Goal: Task Accomplishment & Management: Manage account settings

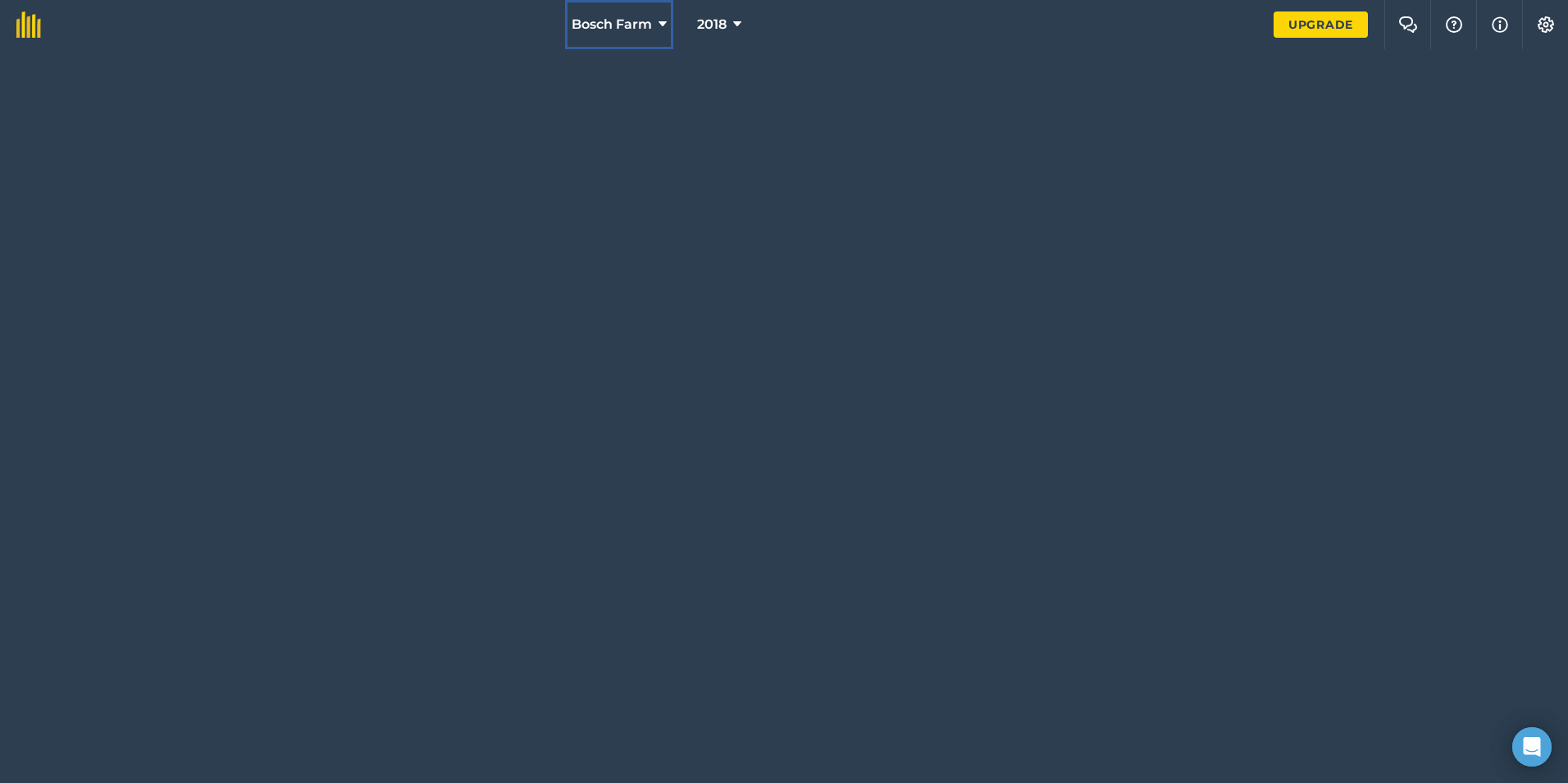
click at [653, 26] on button "Bosch Farm" at bounding box center [618, 24] width 108 height 49
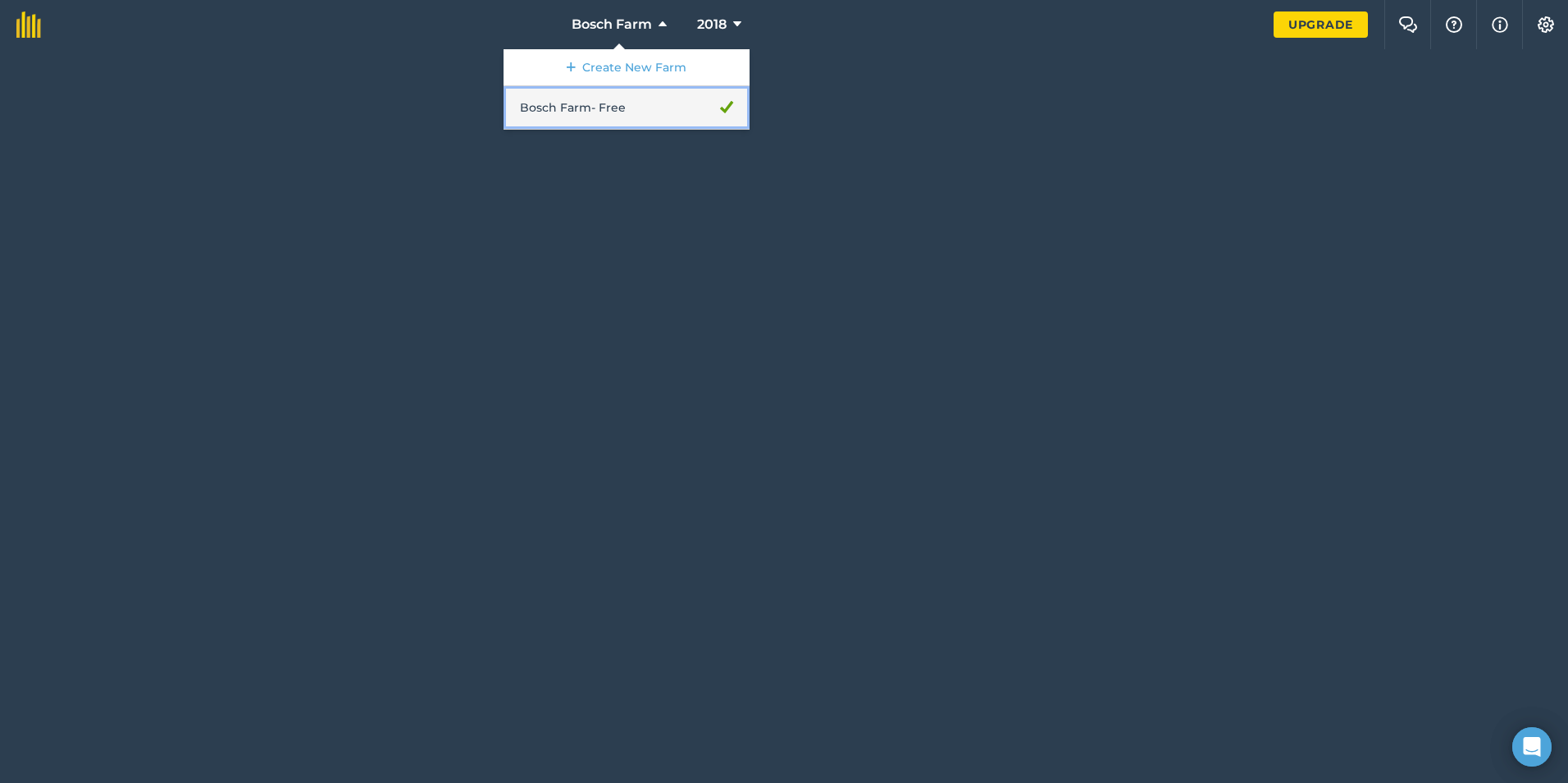
click at [610, 106] on link "Bosch Farm - Free" at bounding box center [626, 107] width 246 height 44
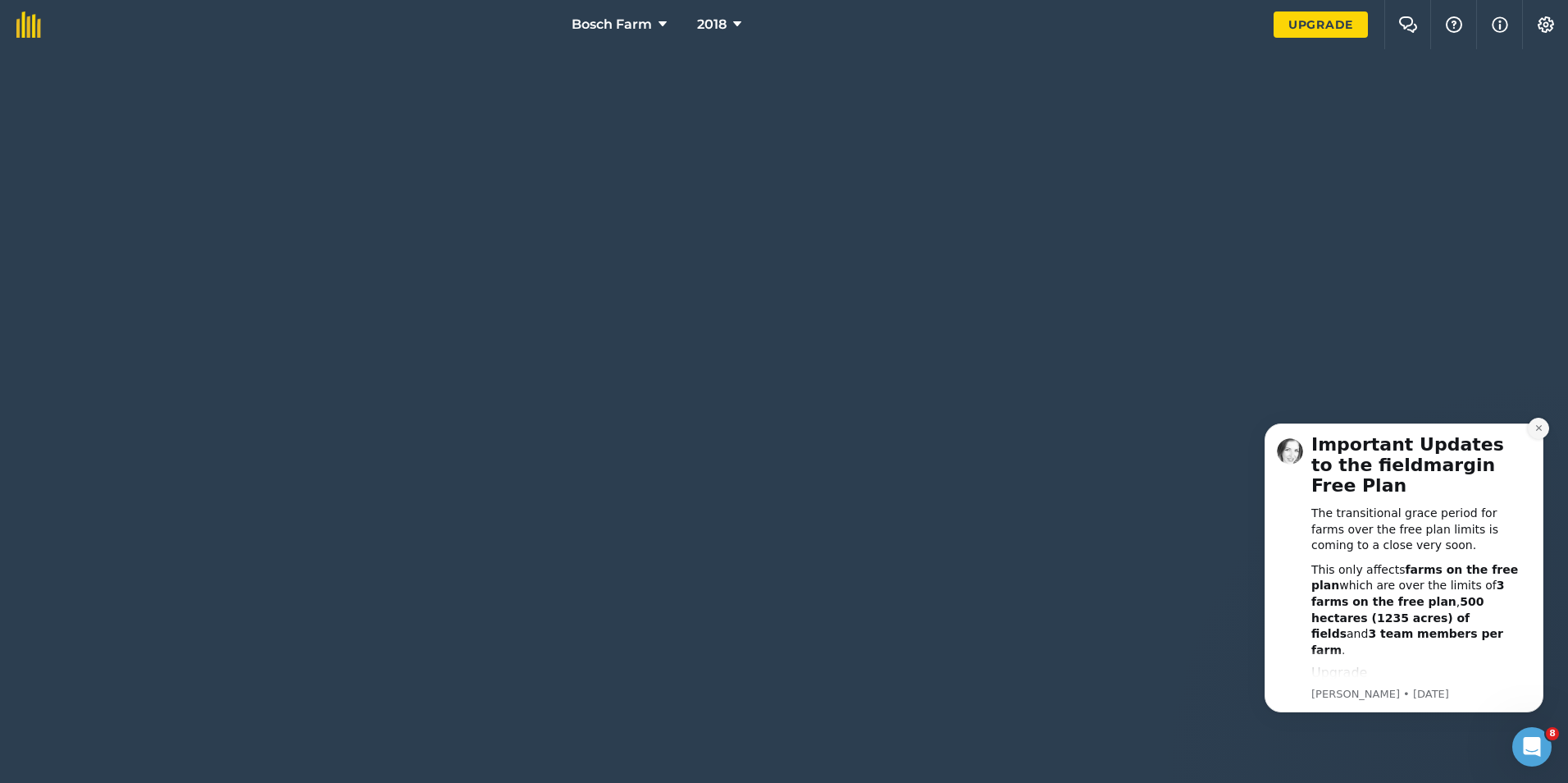
click at [1532, 431] on button "Dismiss notification" at bounding box center [1539, 429] width 21 height 21
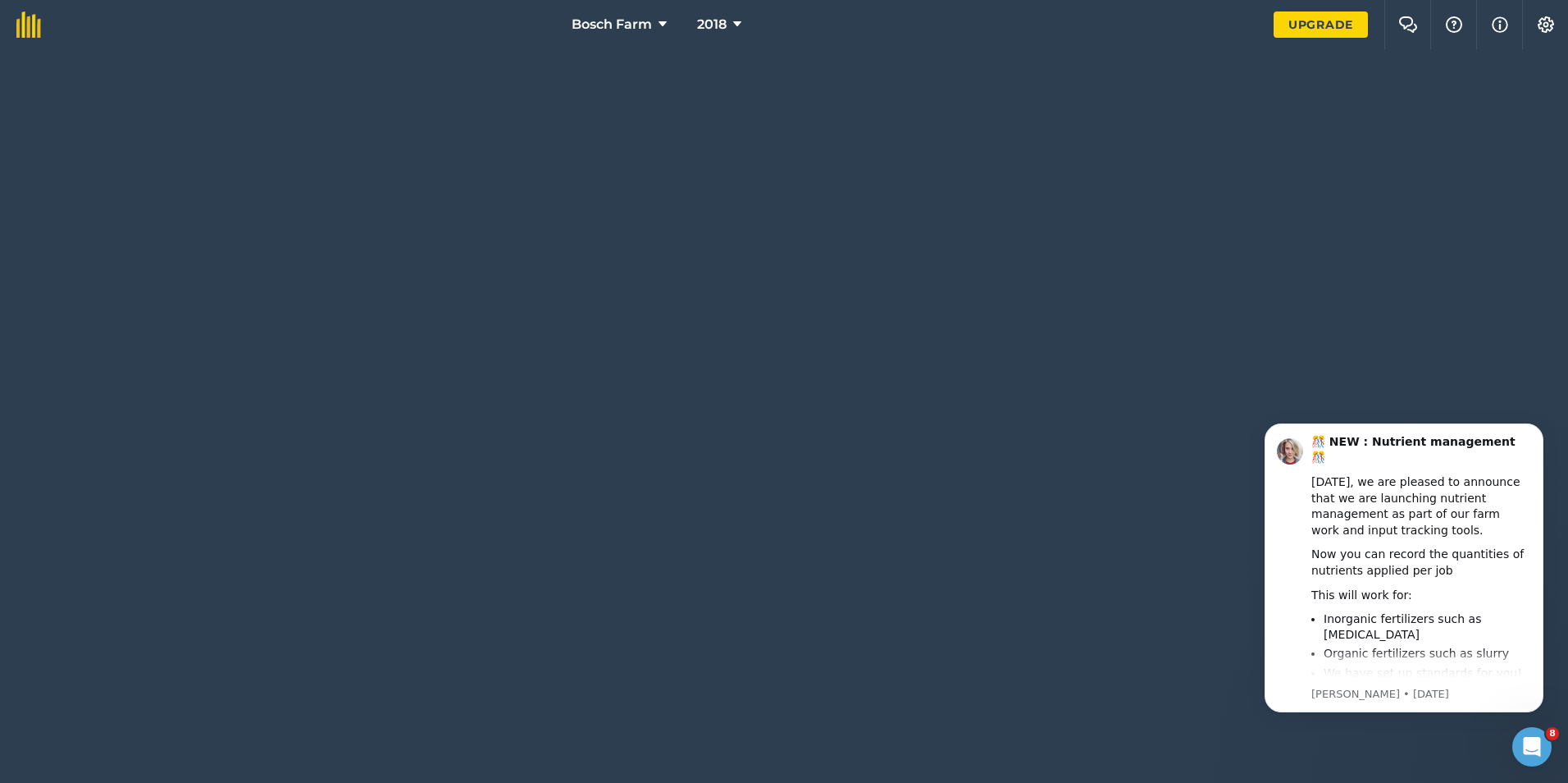
click at [1532, 431] on button "Dismiss notification" at bounding box center [1539, 428] width 17 height 17
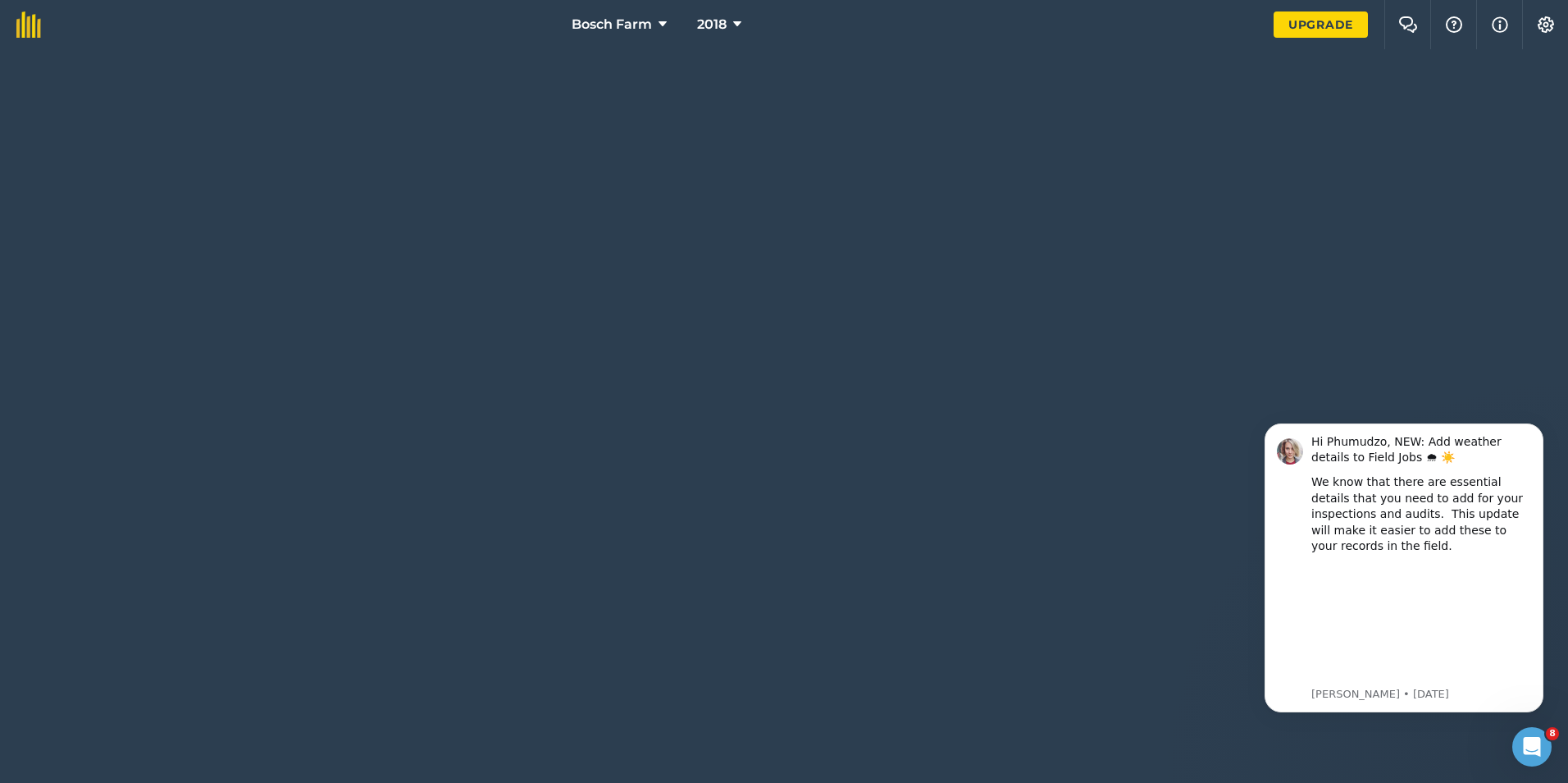
click at [1532, 431] on button "Dismiss notification" at bounding box center [1539, 428] width 17 height 17
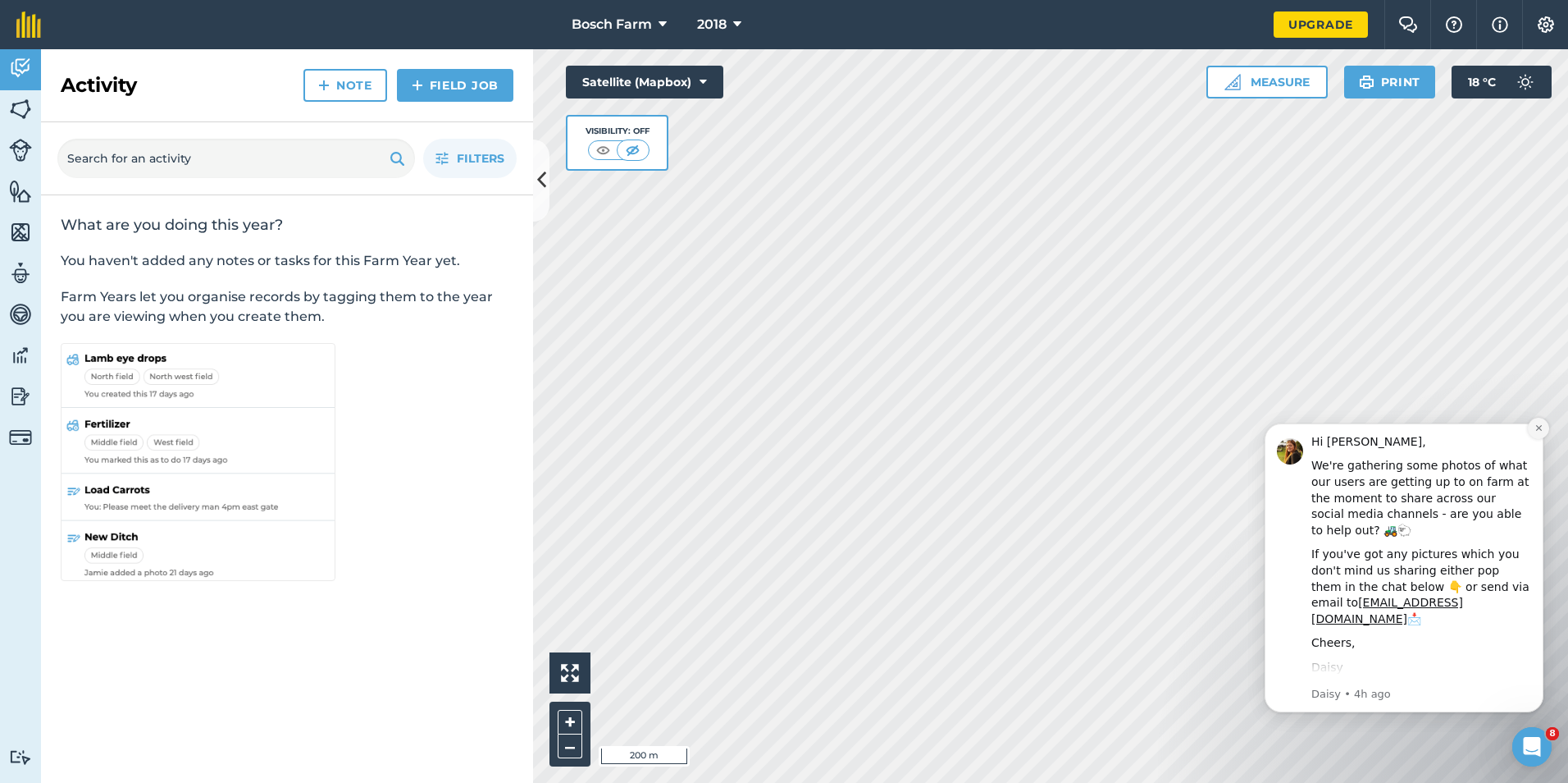
click at [1543, 428] on icon "Dismiss notification" at bounding box center [1539, 428] width 9 height 9
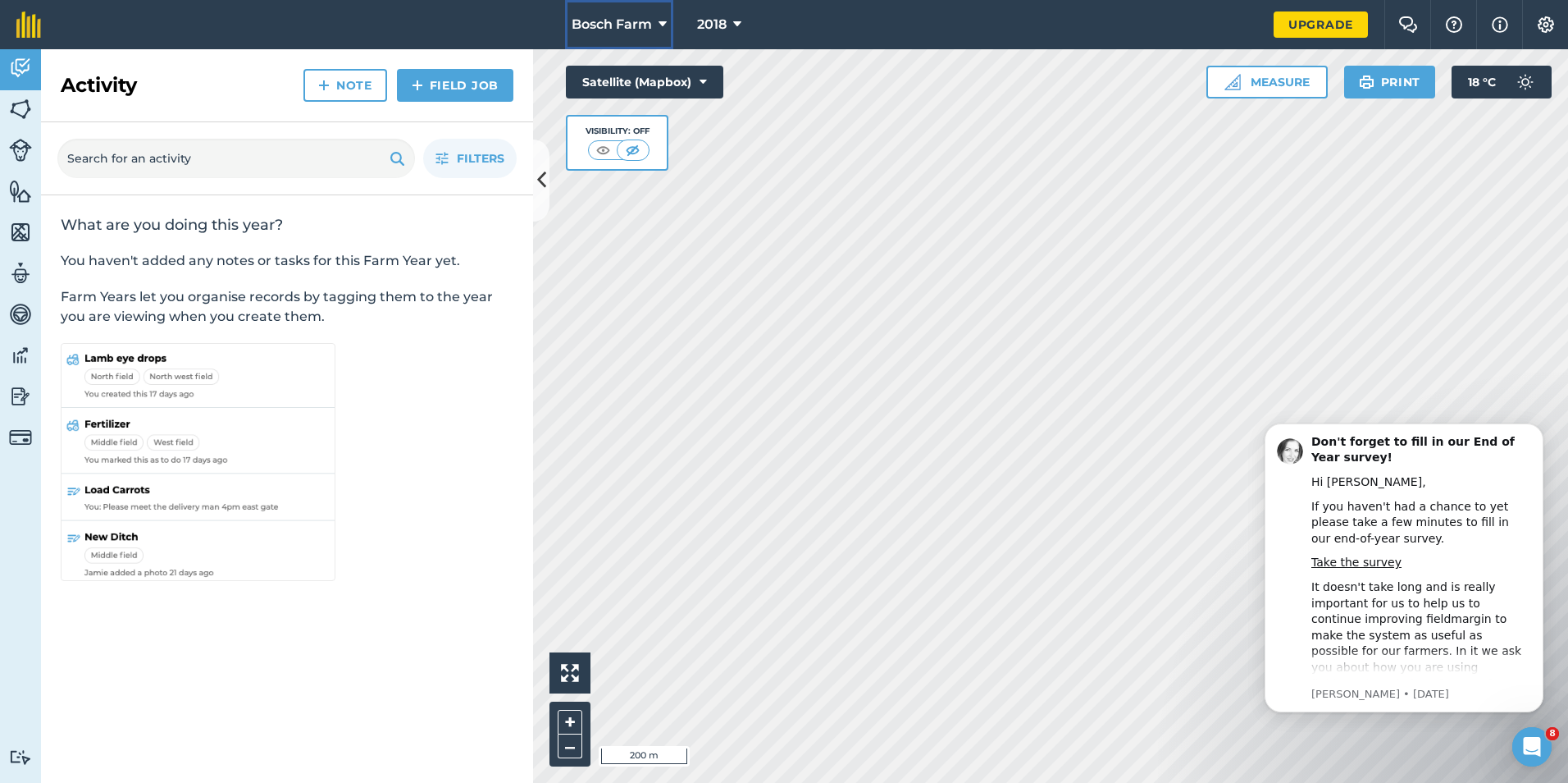
click at [663, 18] on icon at bounding box center [662, 25] width 8 height 20
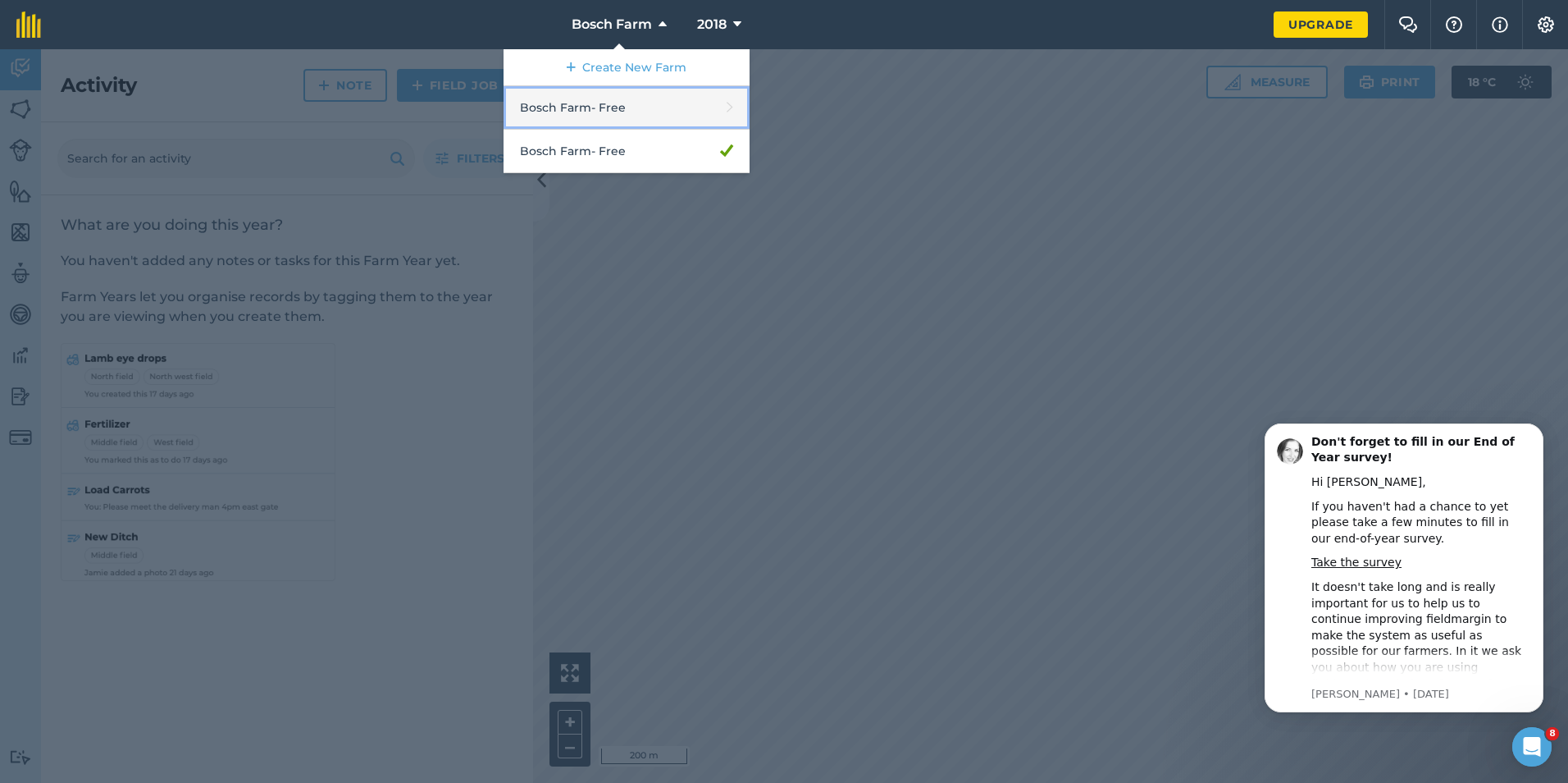
click at [602, 109] on link "Bosch Farm - Free" at bounding box center [626, 107] width 246 height 44
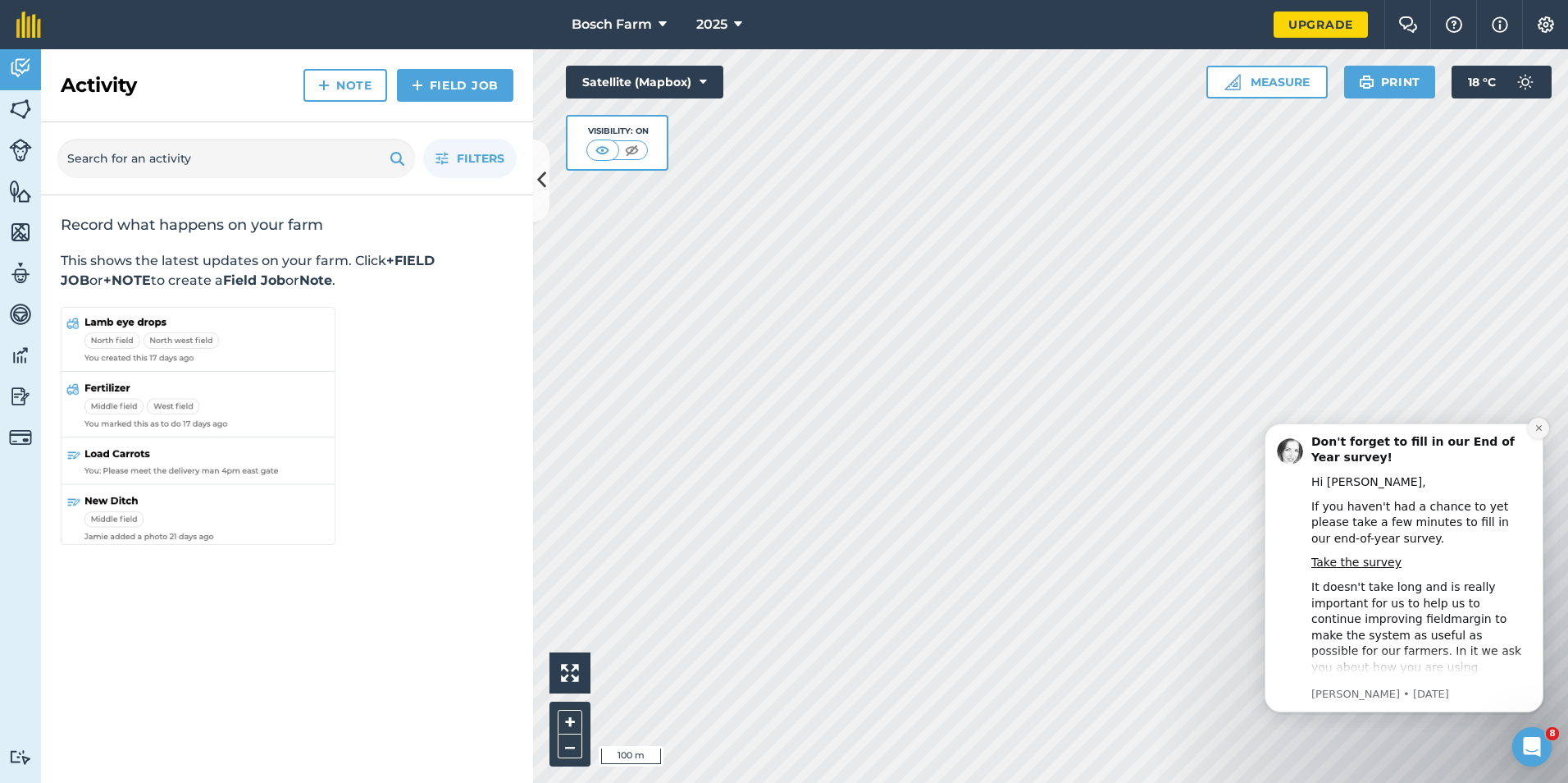
click at [1544, 430] on button "Dismiss notification" at bounding box center [1539, 429] width 21 height 21
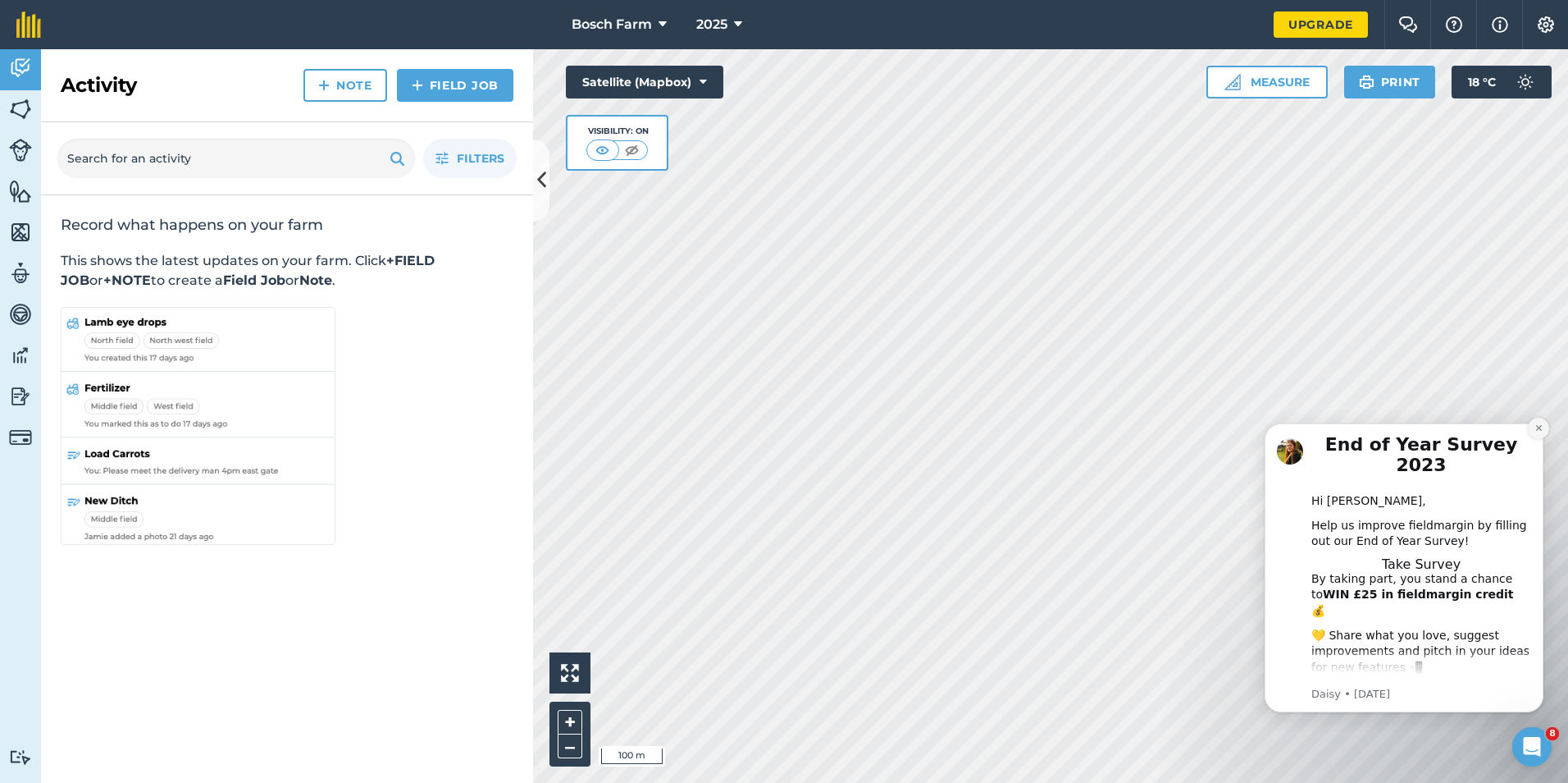
click at [1540, 422] on button "Dismiss notification" at bounding box center [1539, 429] width 21 height 21
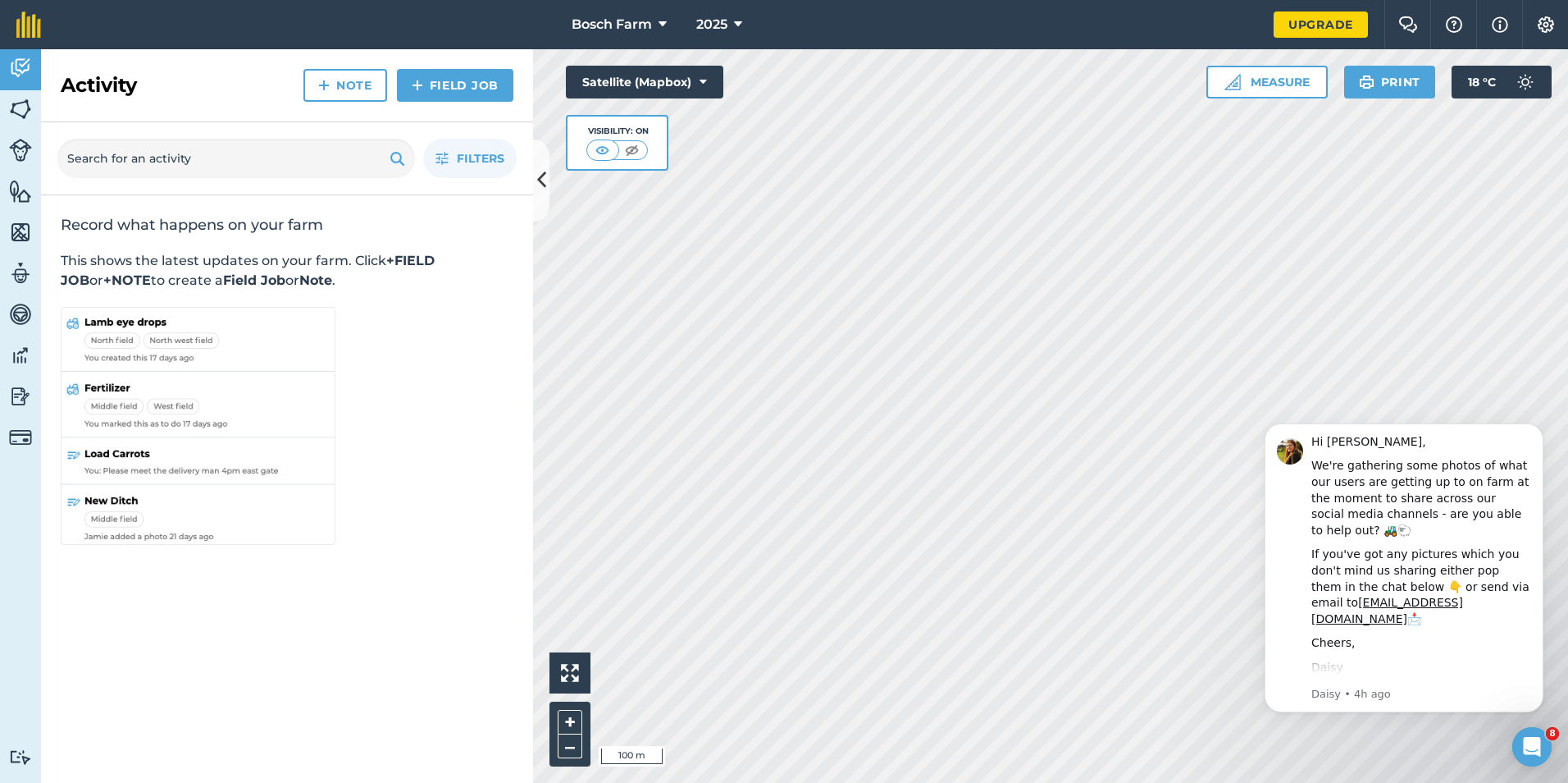
click at [1540, 422] on button "Dismiss notification" at bounding box center [1539, 428] width 17 height 17
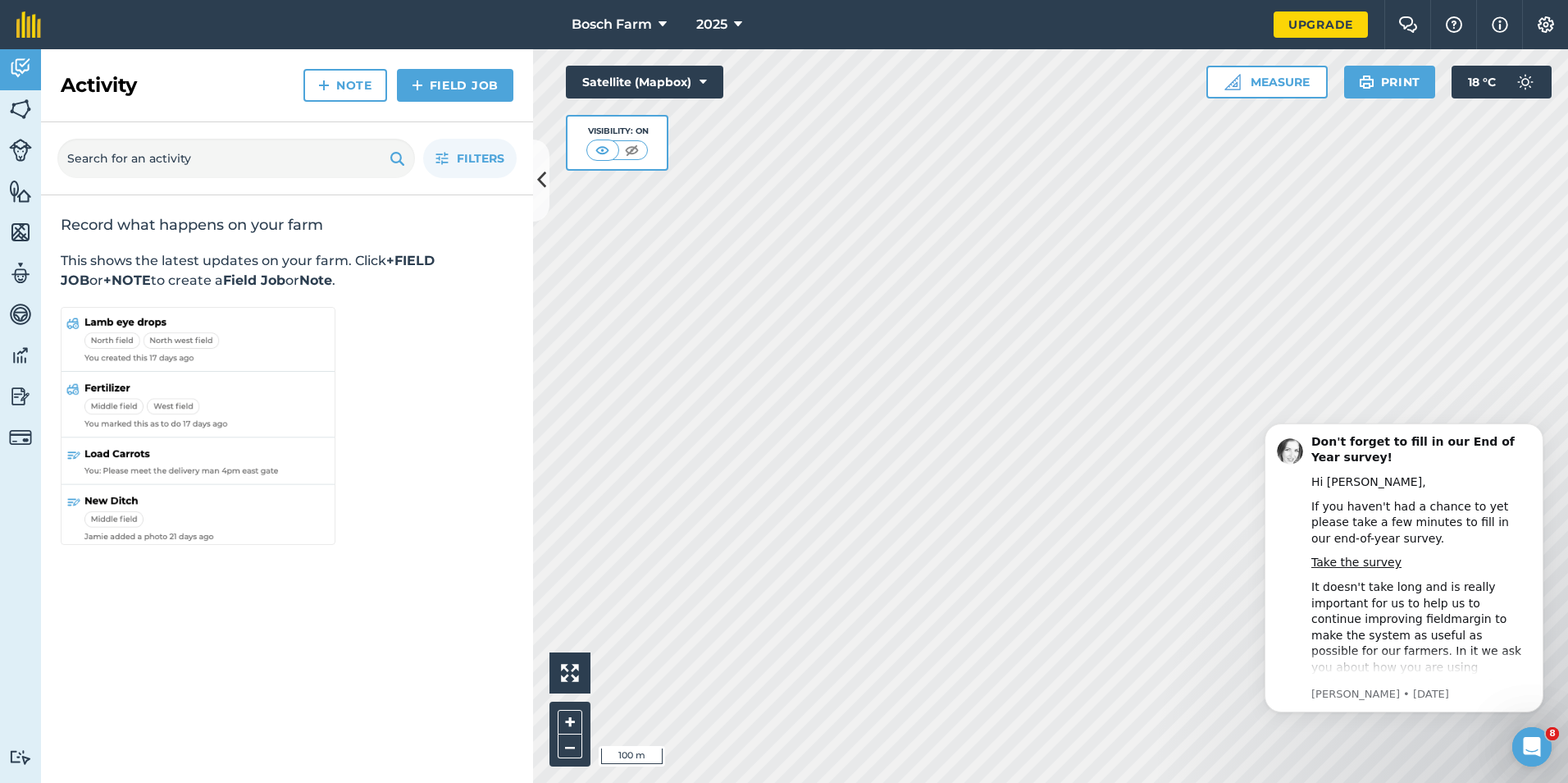
click at [1540, 422] on button "Dismiss notification" at bounding box center [1539, 428] width 17 height 17
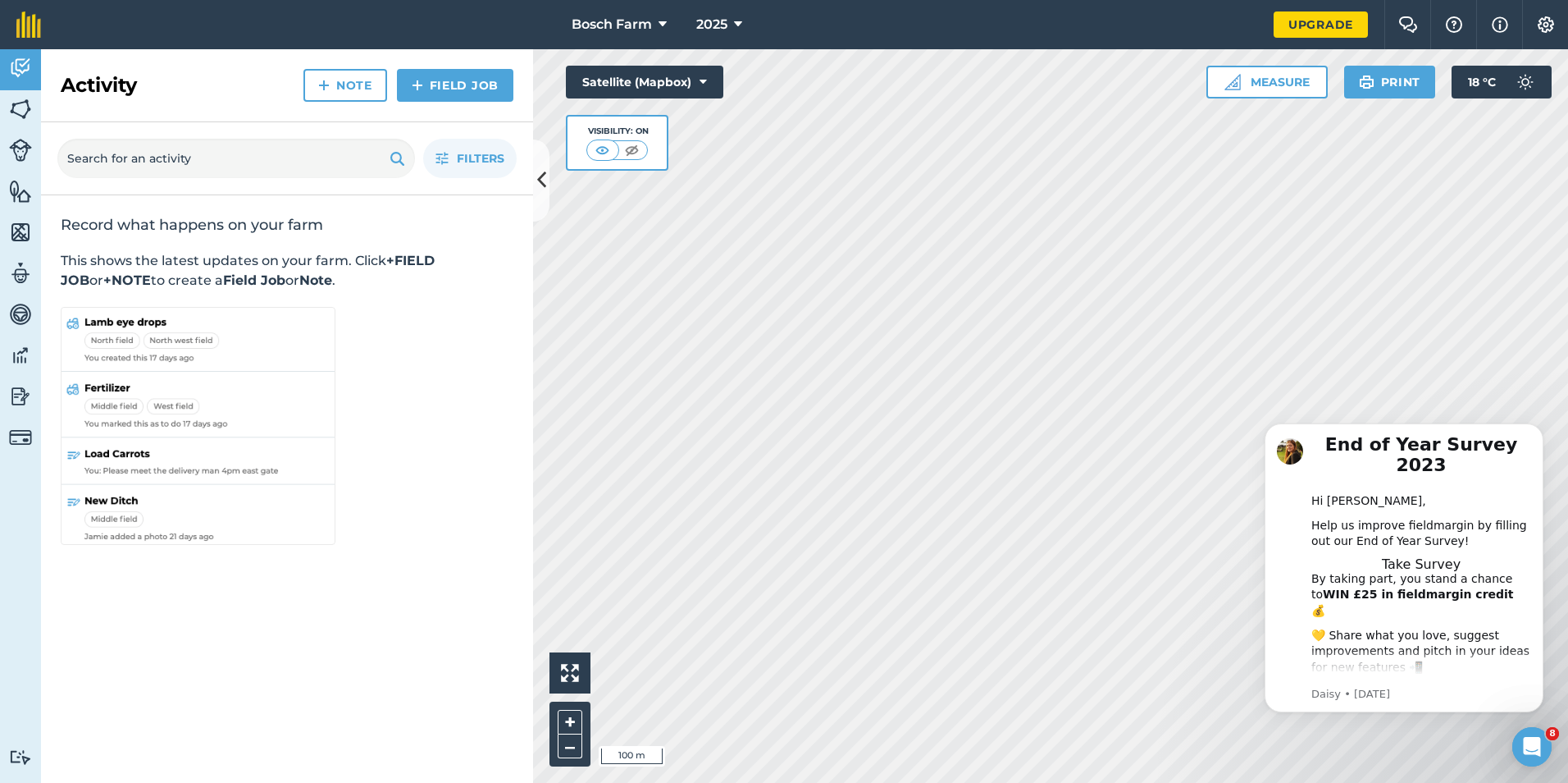
click at [1540, 422] on button "Dismiss notification" at bounding box center [1539, 428] width 17 height 17
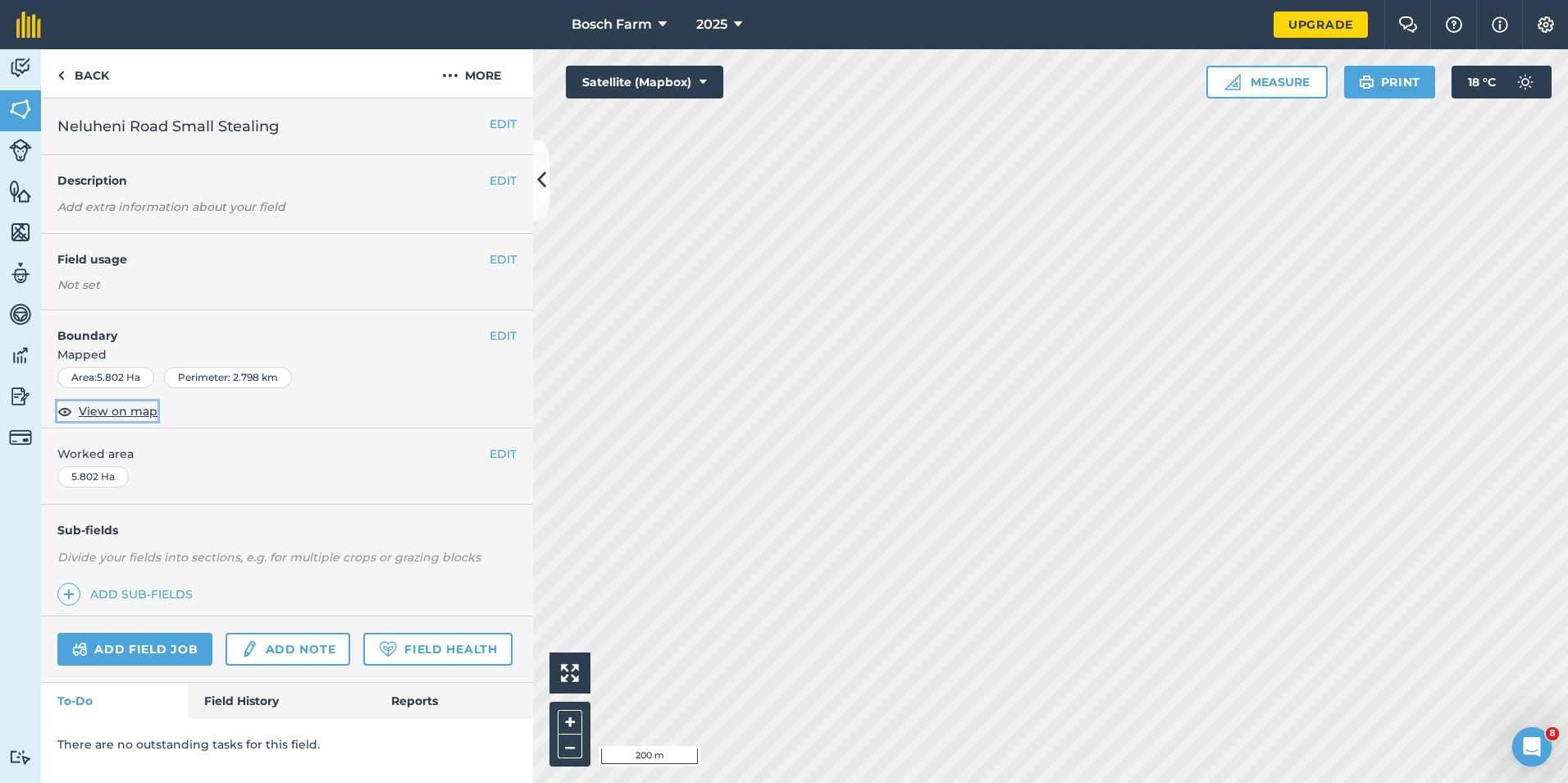
click at [125, 412] on span "View on map" at bounding box center [118, 411] width 79 height 18
click at [693, 86] on button "Satellite (Mapbox)" at bounding box center [644, 82] width 157 height 33
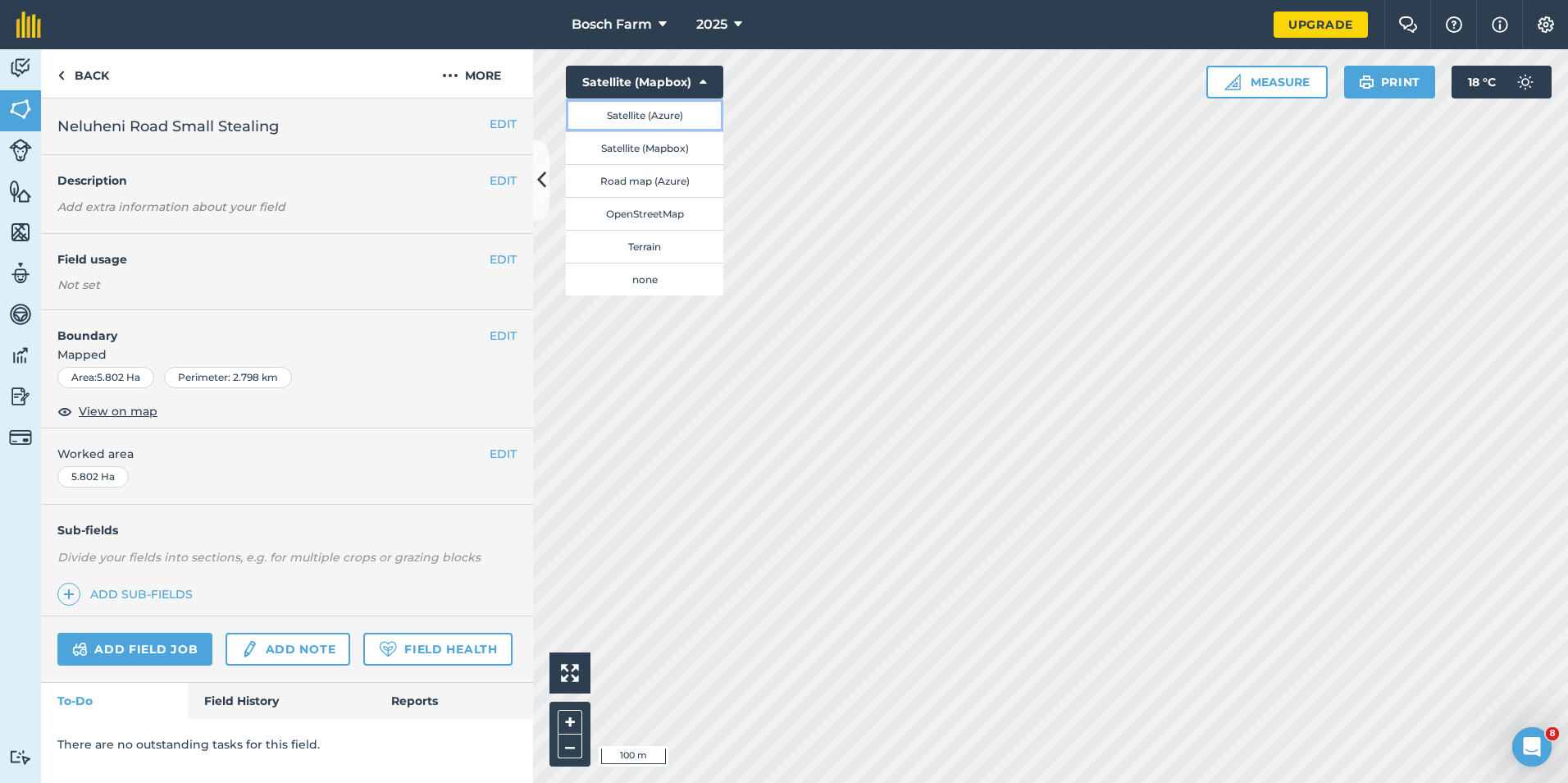
click at [673, 114] on button "Satellite (Azure)" at bounding box center [644, 114] width 157 height 33
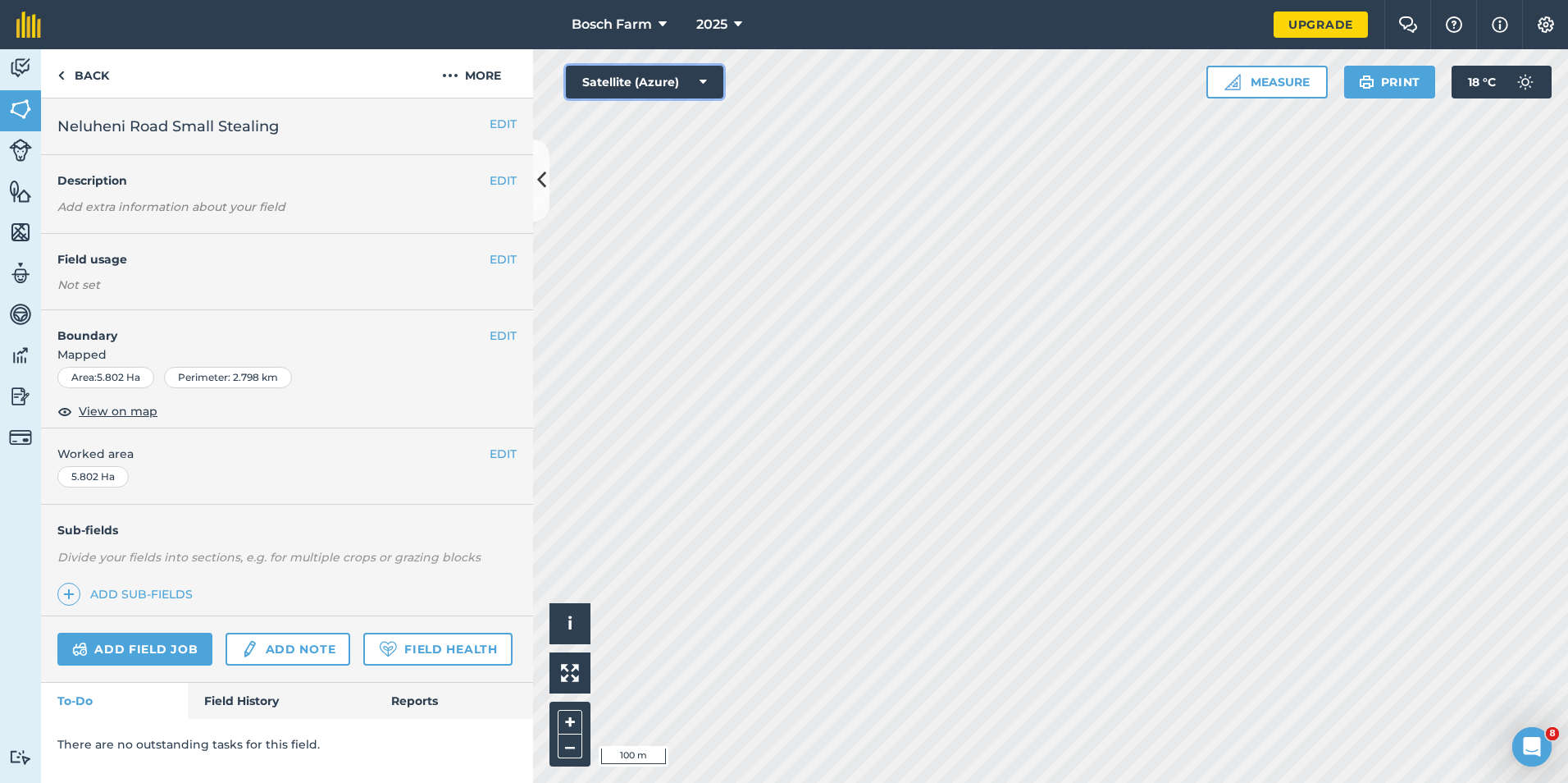
click at [678, 92] on button "Satellite (Azure)" at bounding box center [644, 82] width 157 height 33
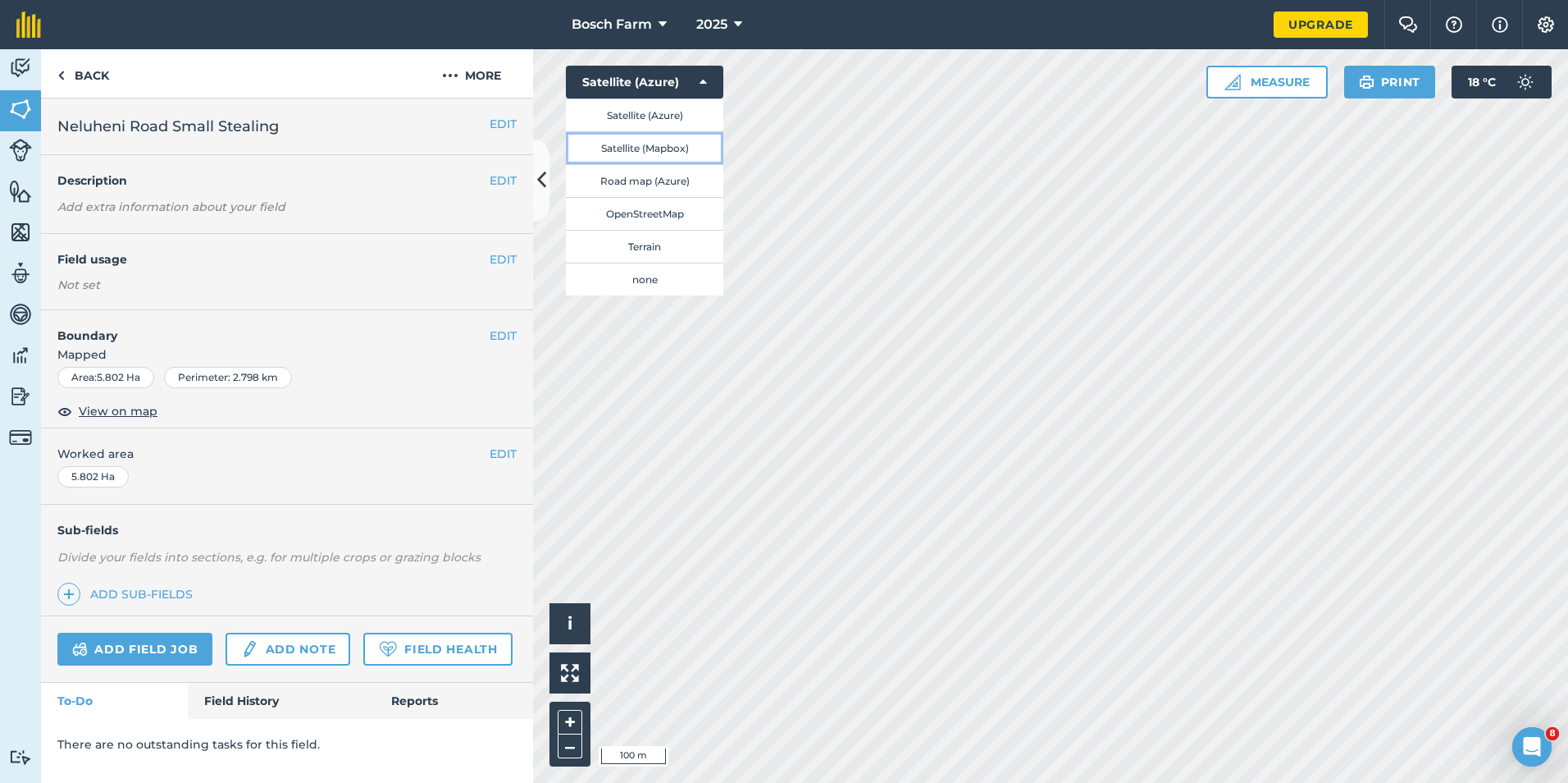
click at [670, 143] on button "Satellite (Mapbox)" at bounding box center [644, 147] width 157 height 33
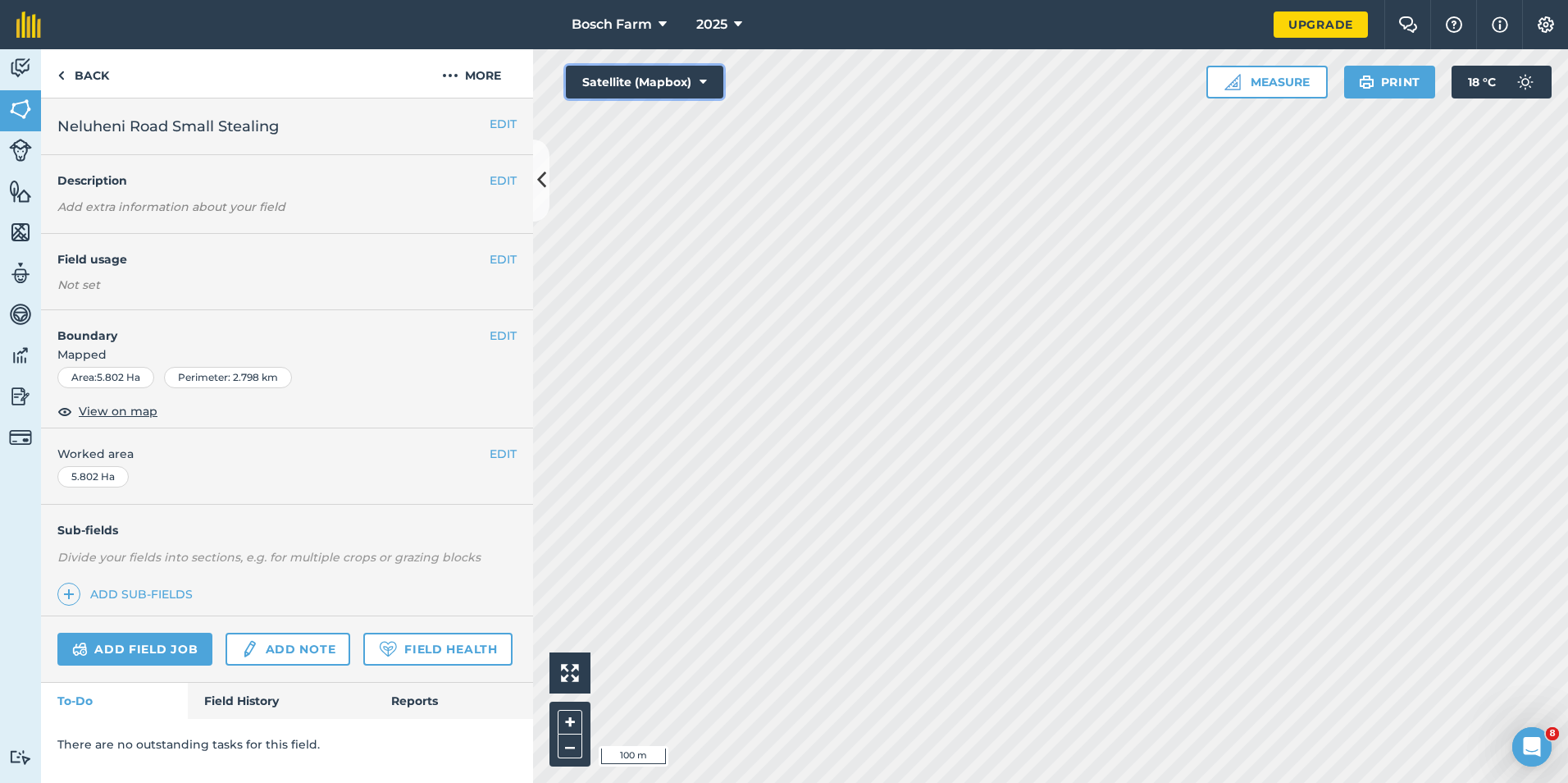
click at [701, 86] on icon at bounding box center [703, 82] width 7 height 16
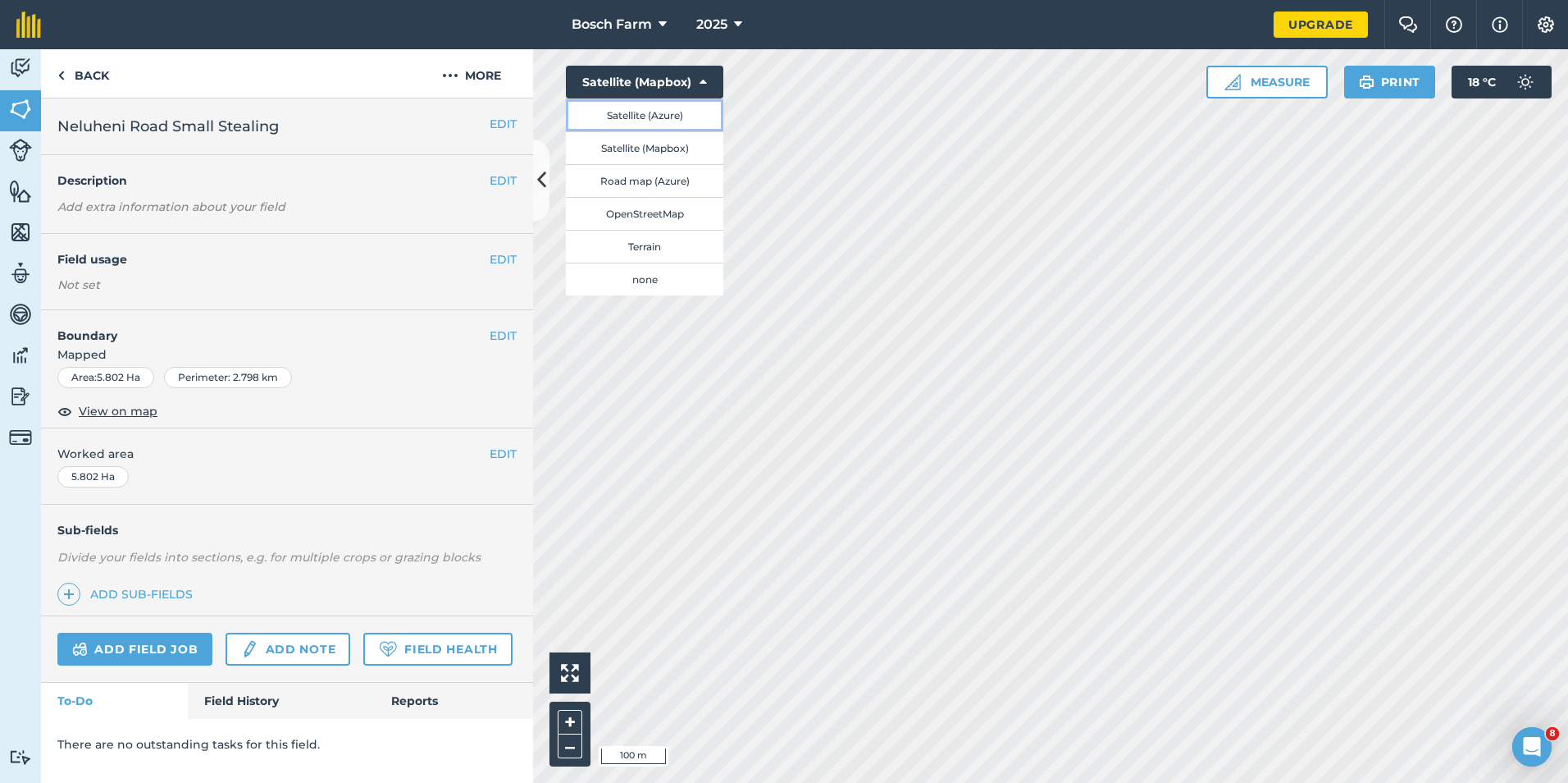
click at [693, 111] on button "Satellite (Azure)" at bounding box center [644, 114] width 157 height 33
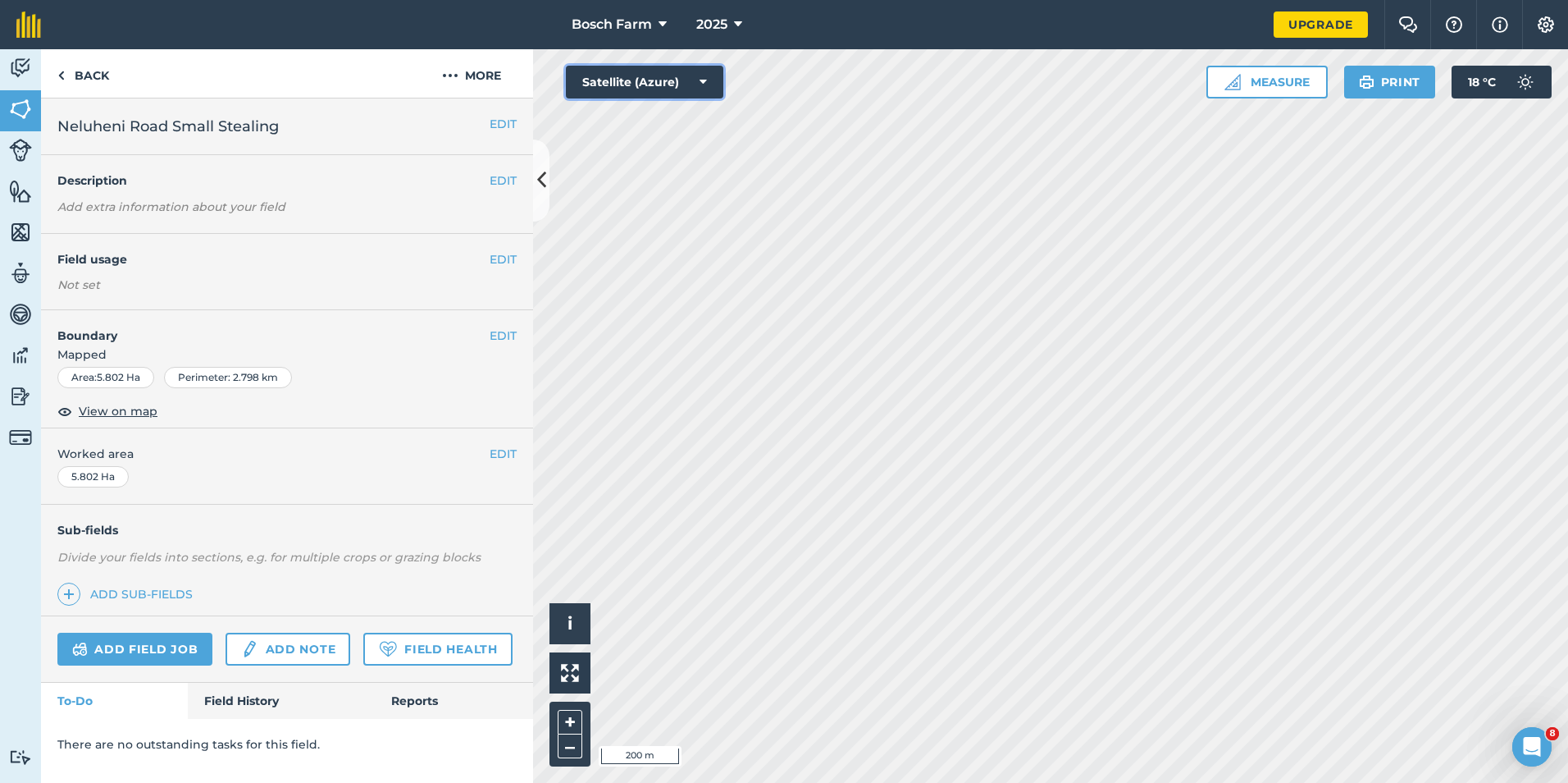
click at [709, 84] on button "Satellite (Azure)" at bounding box center [644, 82] width 157 height 33
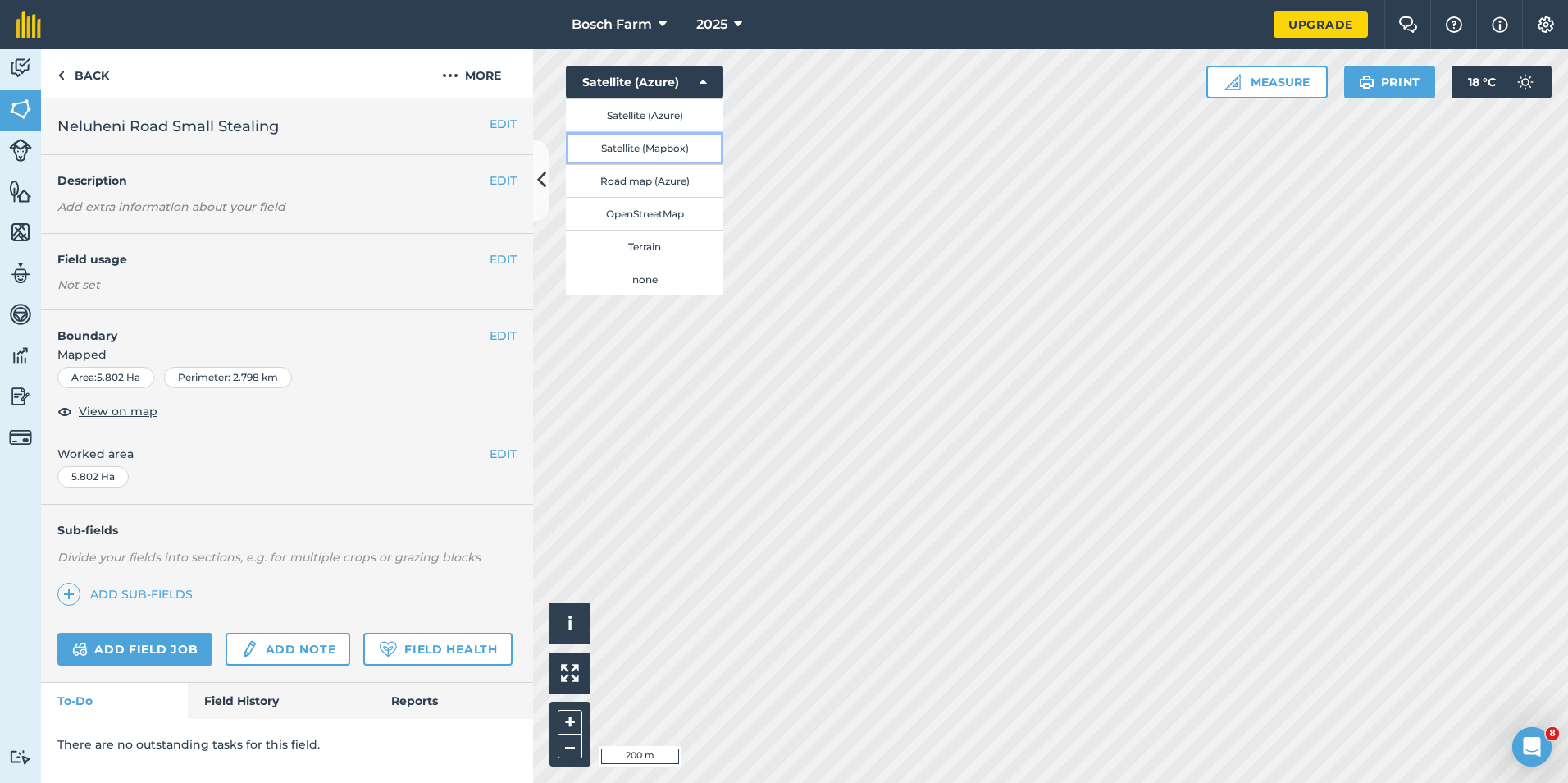
click at [675, 146] on button "Satellite (Mapbox)" at bounding box center [644, 147] width 157 height 33
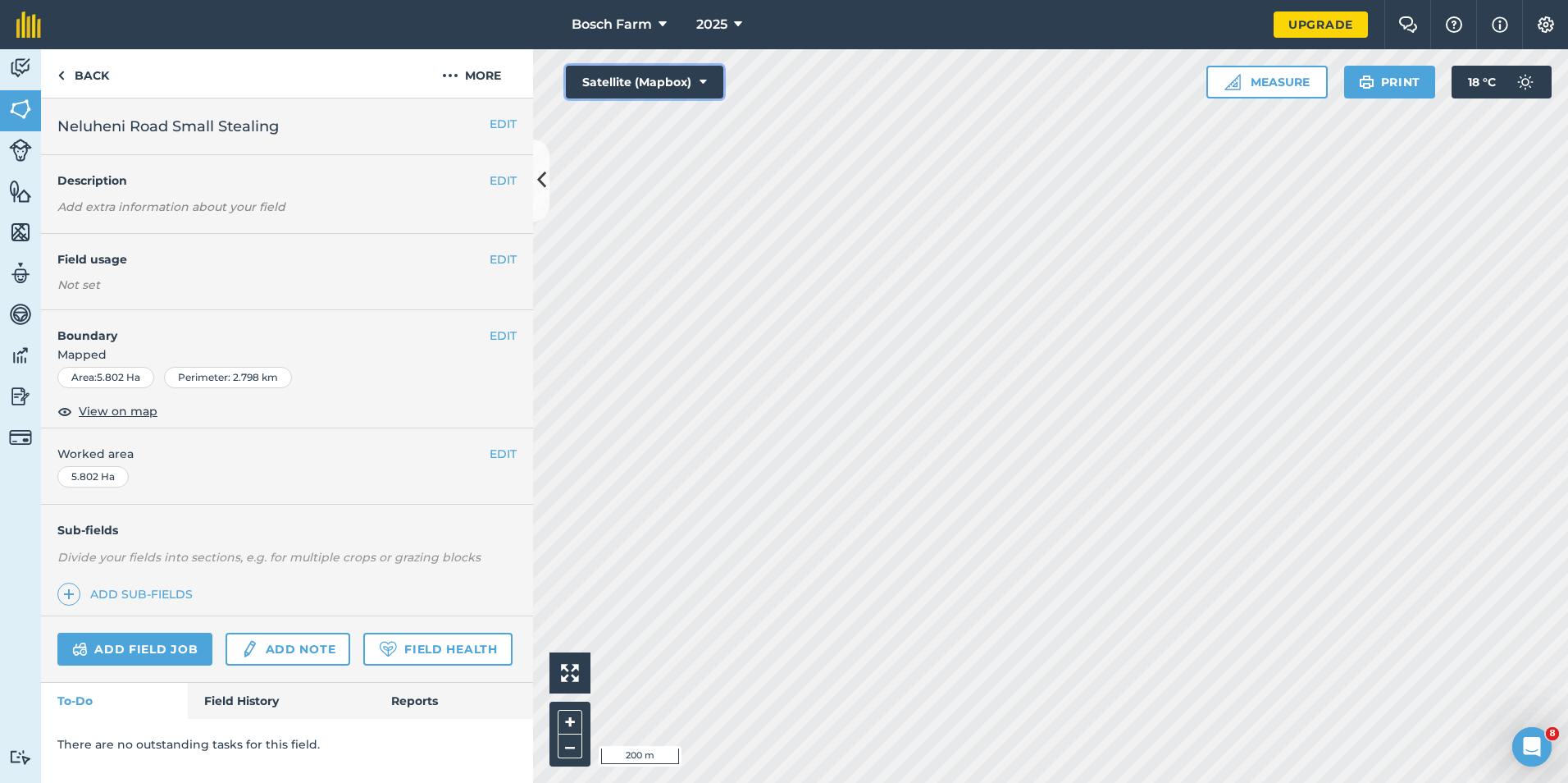
click at [700, 73] on button "Satellite (Mapbox)" at bounding box center [644, 82] width 157 height 33
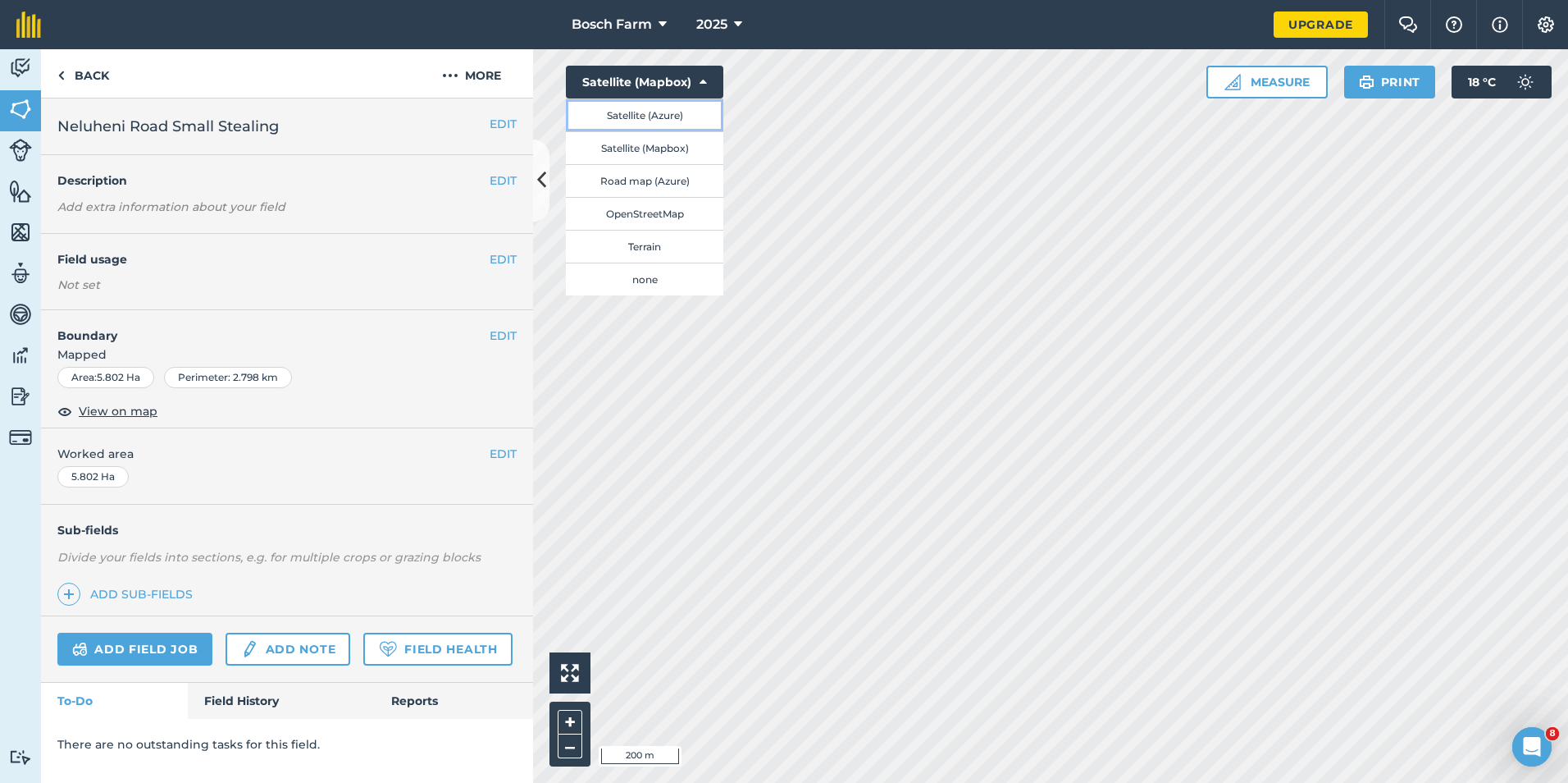
click at [678, 112] on button "Satellite (Azure)" at bounding box center [644, 114] width 157 height 33
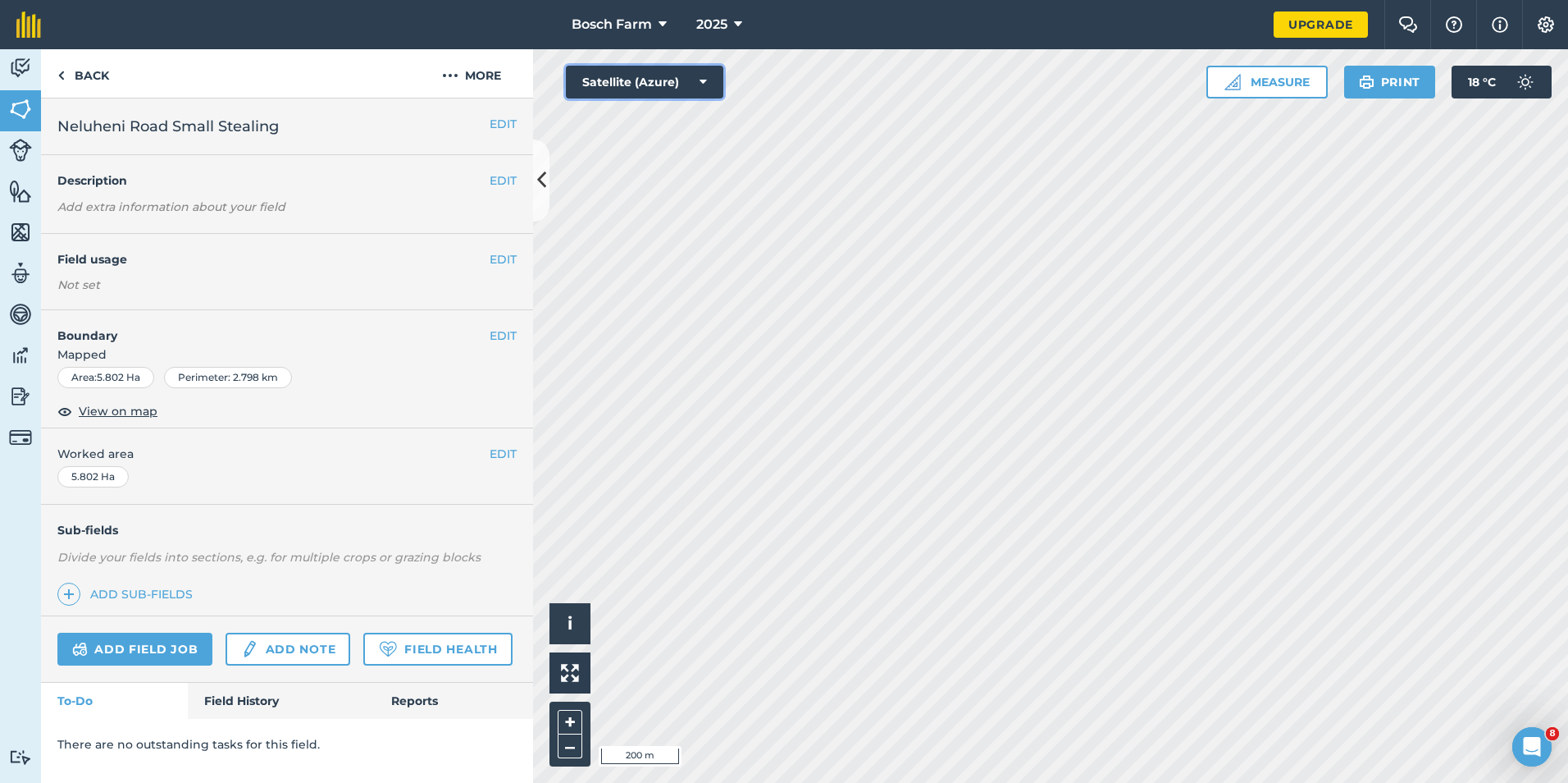
click at [702, 79] on icon at bounding box center [703, 82] width 7 height 16
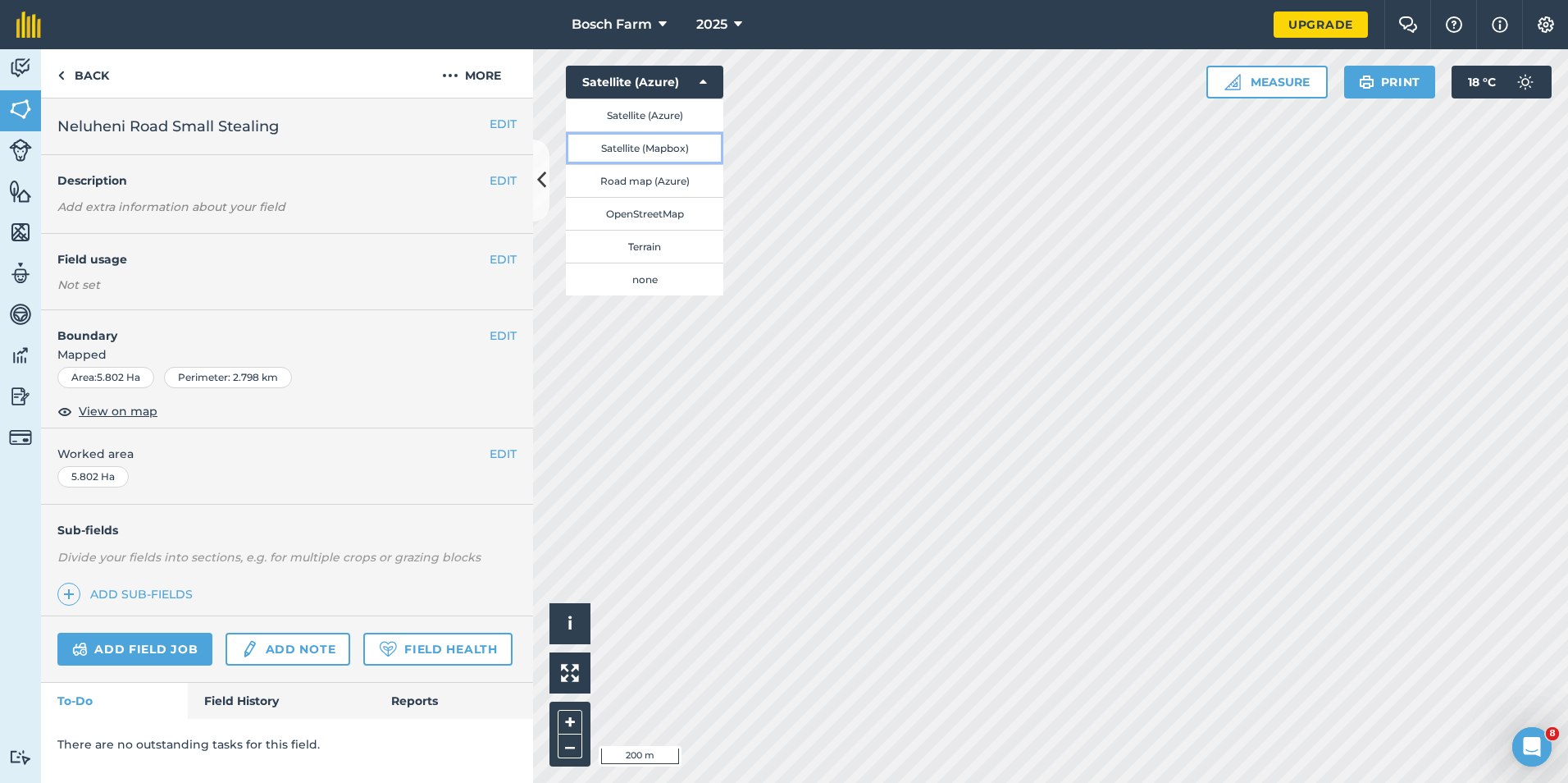
click at [673, 145] on button "Satellite (Mapbox)" at bounding box center [644, 147] width 157 height 33
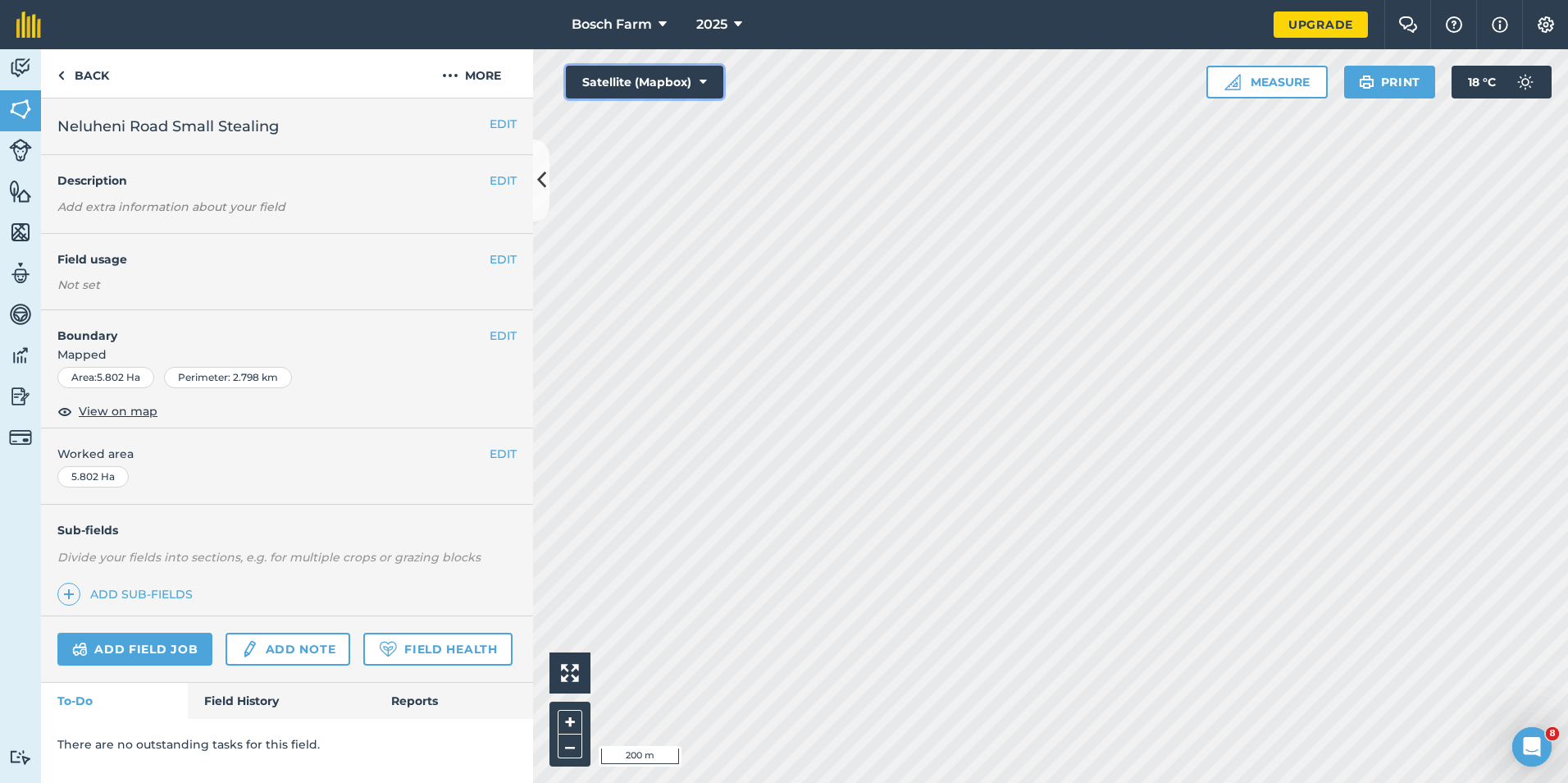
click at [697, 90] on button "Satellite (Mapbox)" at bounding box center [644, 82] width 157 height 33
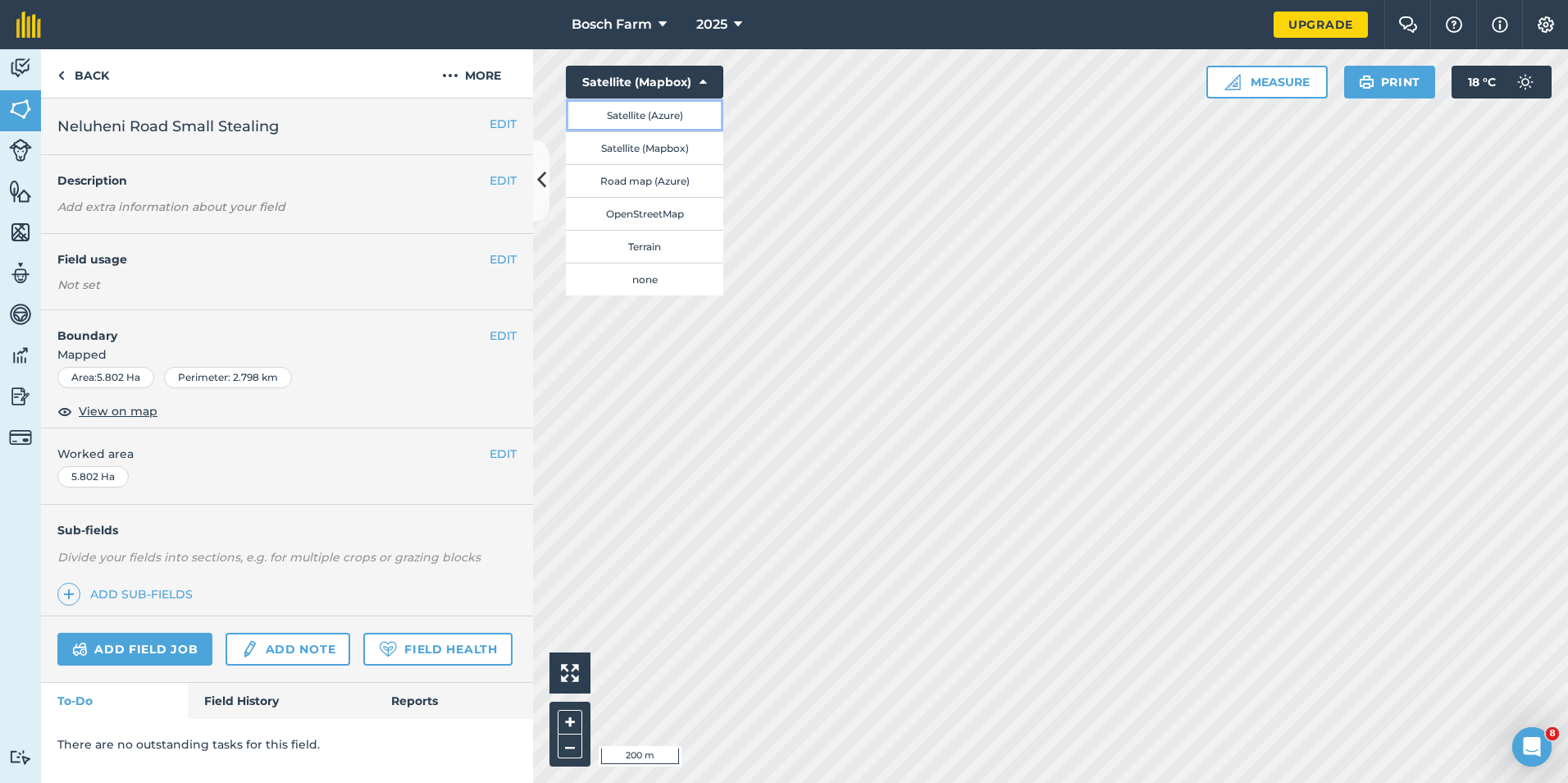
click at [680, 116] on button "Satellite (Azure)" at bounding box center [644, 114] width 157 height 33
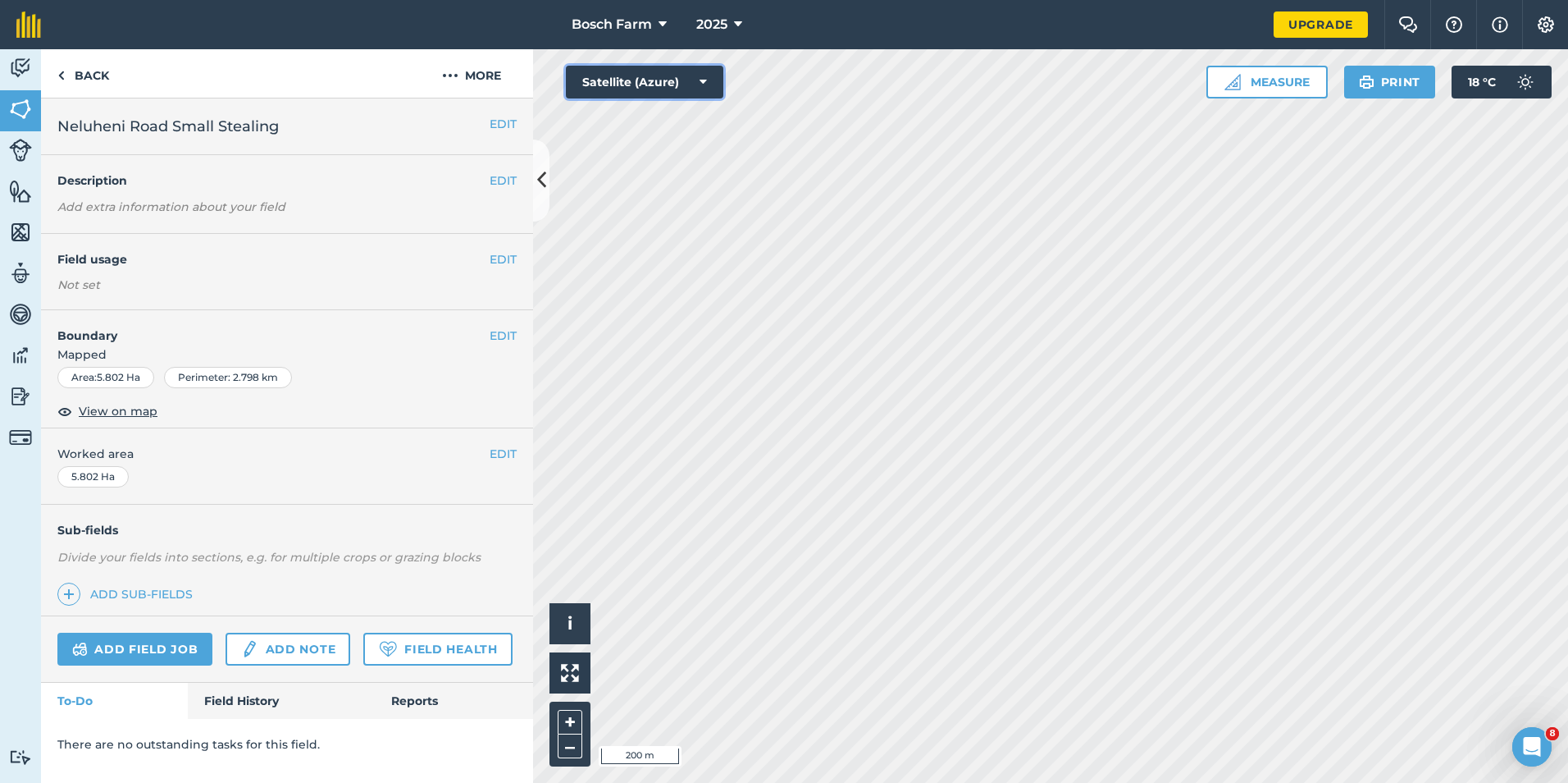
click at [709, 81] on button "Satellite (Azure)" at bounding box center [644, 82] width 157 height 33
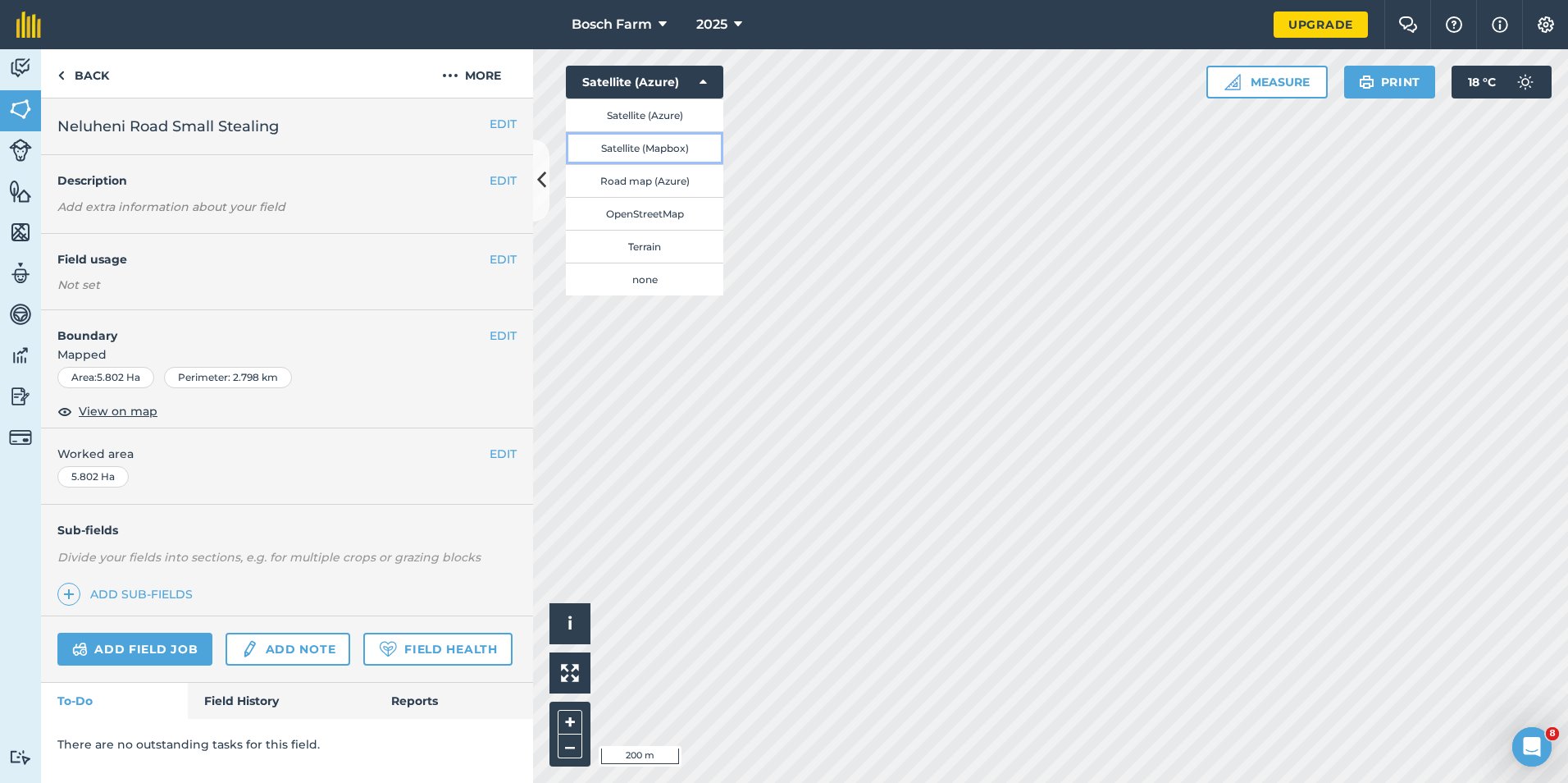
click at [673, 146] on button "Satellite (Mapbox)" at bounding box center [644, 147] width 157 height 33
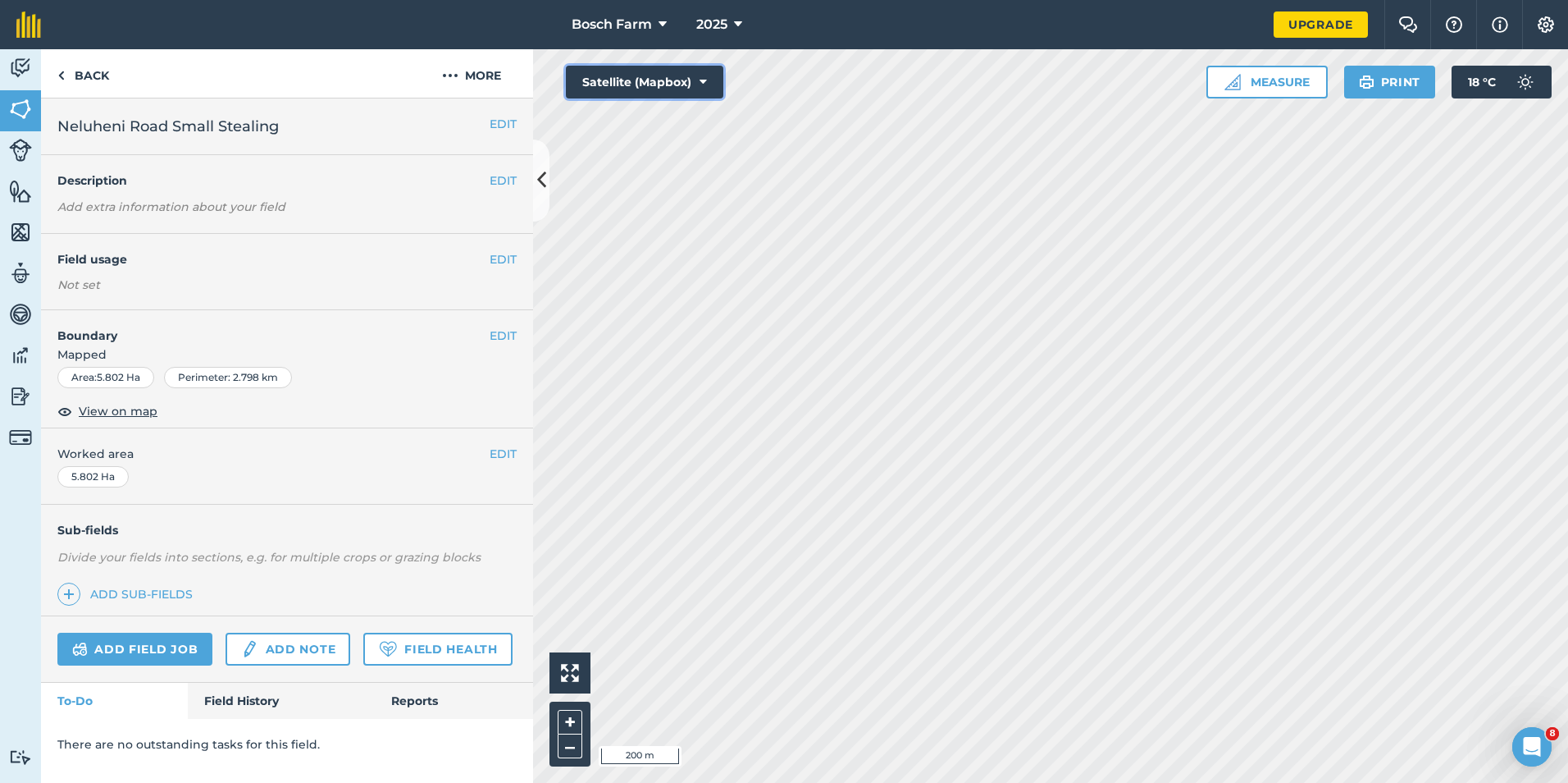
click at [684, 94] on button "Satellite (Mapbox)" at bounding box center [644, 82] width 157 height 33
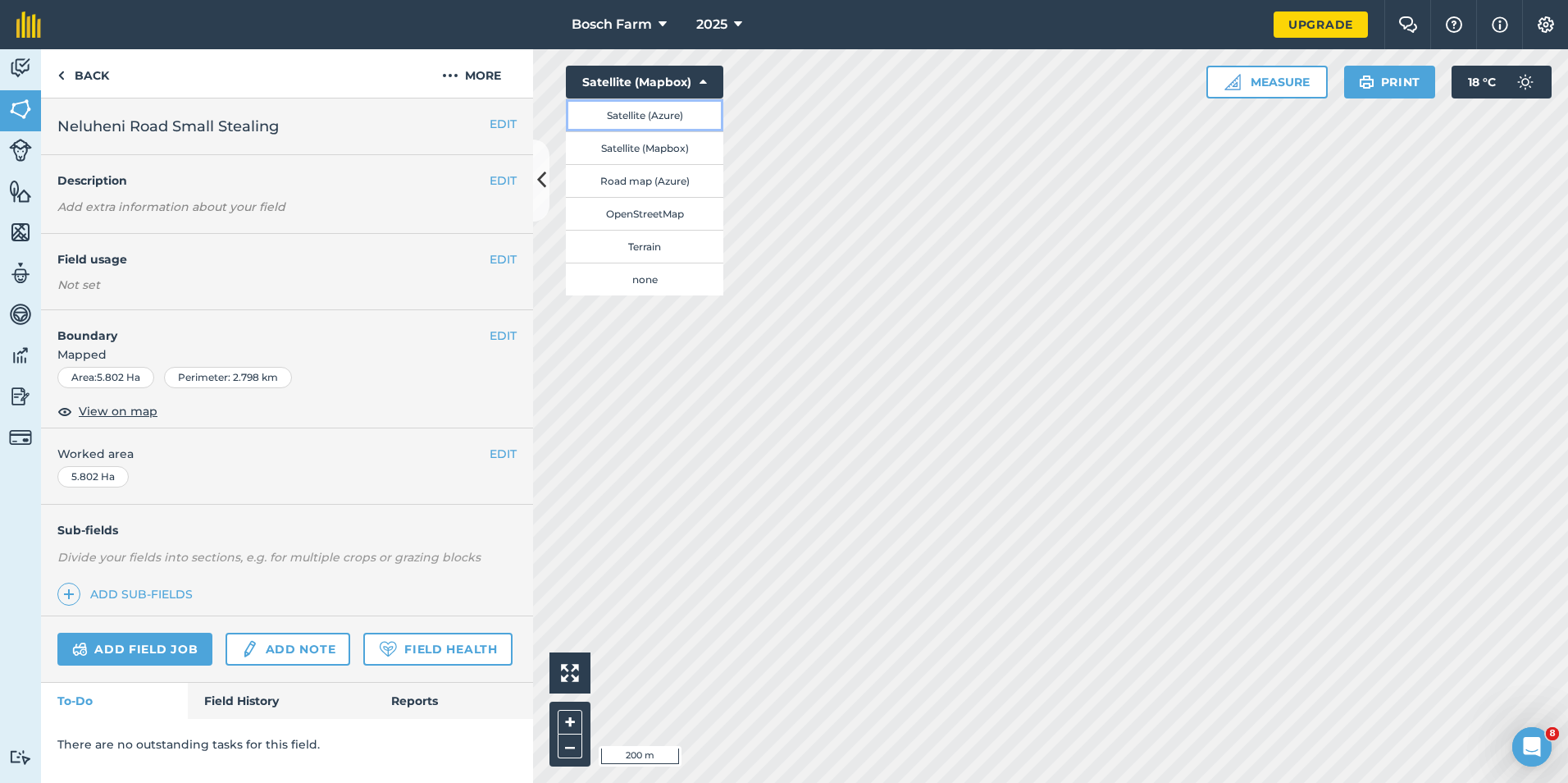
click at [688, 115] on button "Satellite (Azure)" at bounding box center [644, 114] width 157 height 33
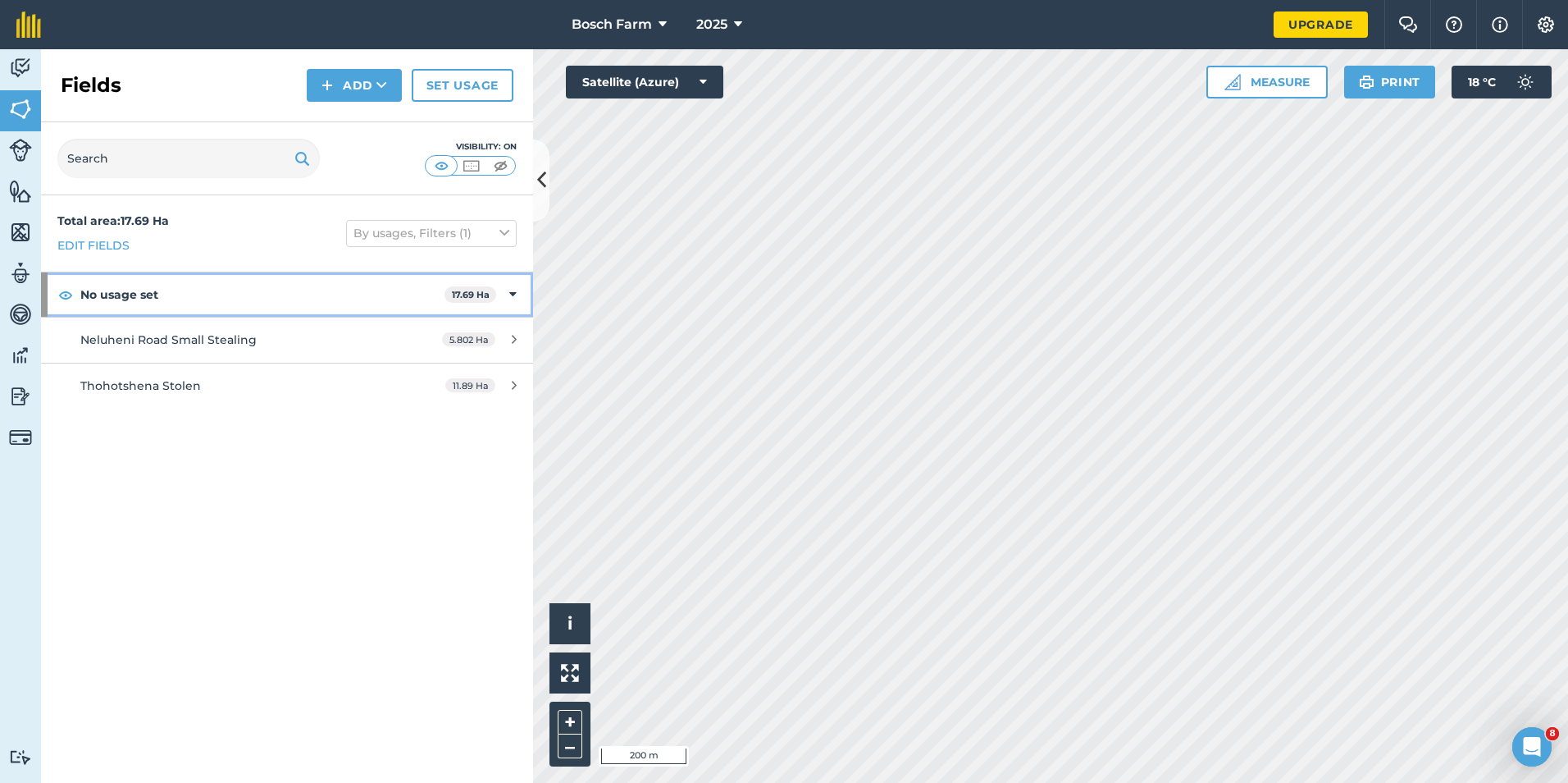
click at [504, 299] on div "No usage set 17.69 Ha" at bounding box center [286, 295] width 492 height 45
click at [518, 335] on div "5.802 Ha" at bounding box center [479, 339] width 107 height 13
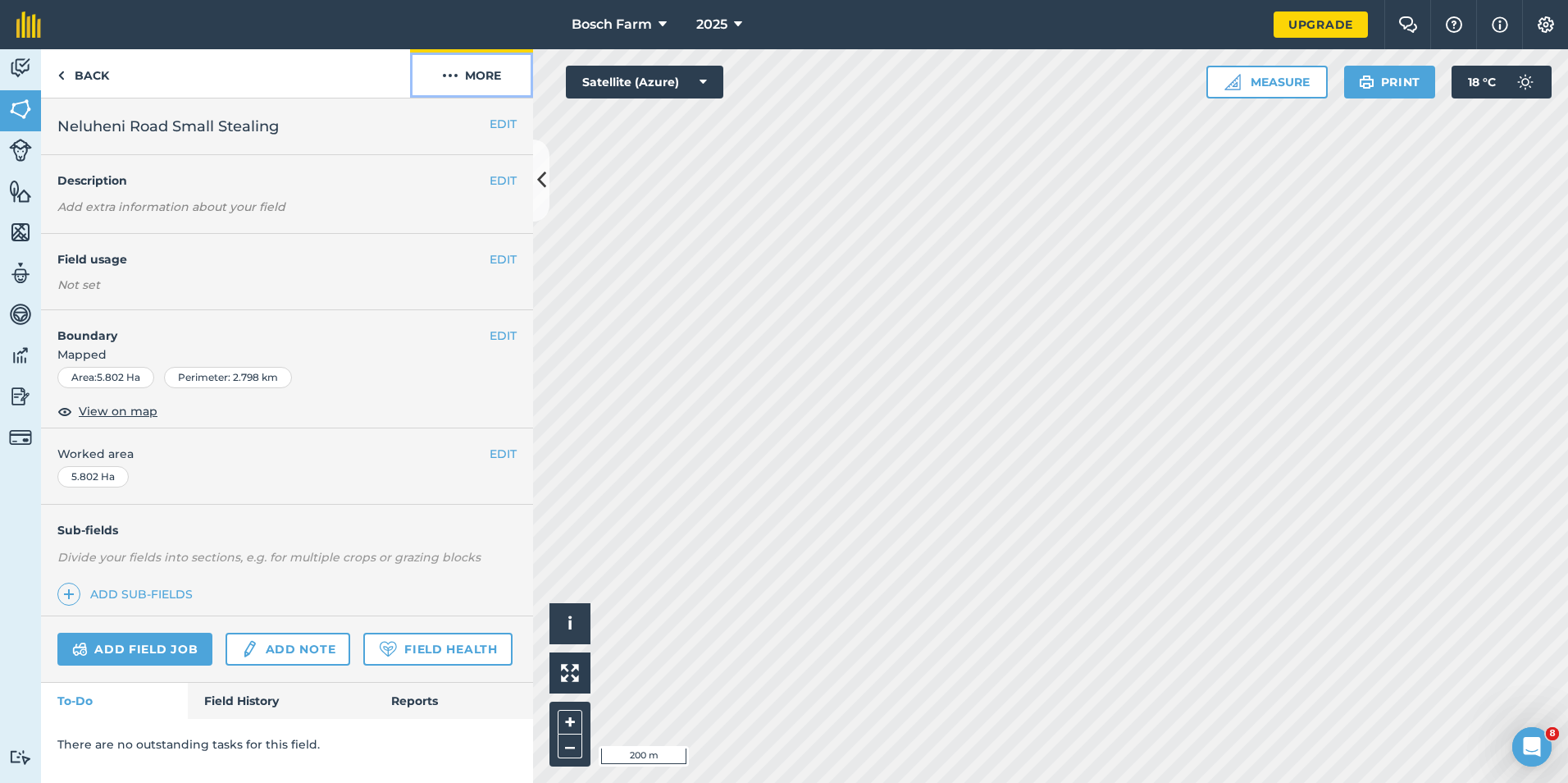
click at [481, 78] on button "More" at bounding box center [471, 73] width 123 height 48
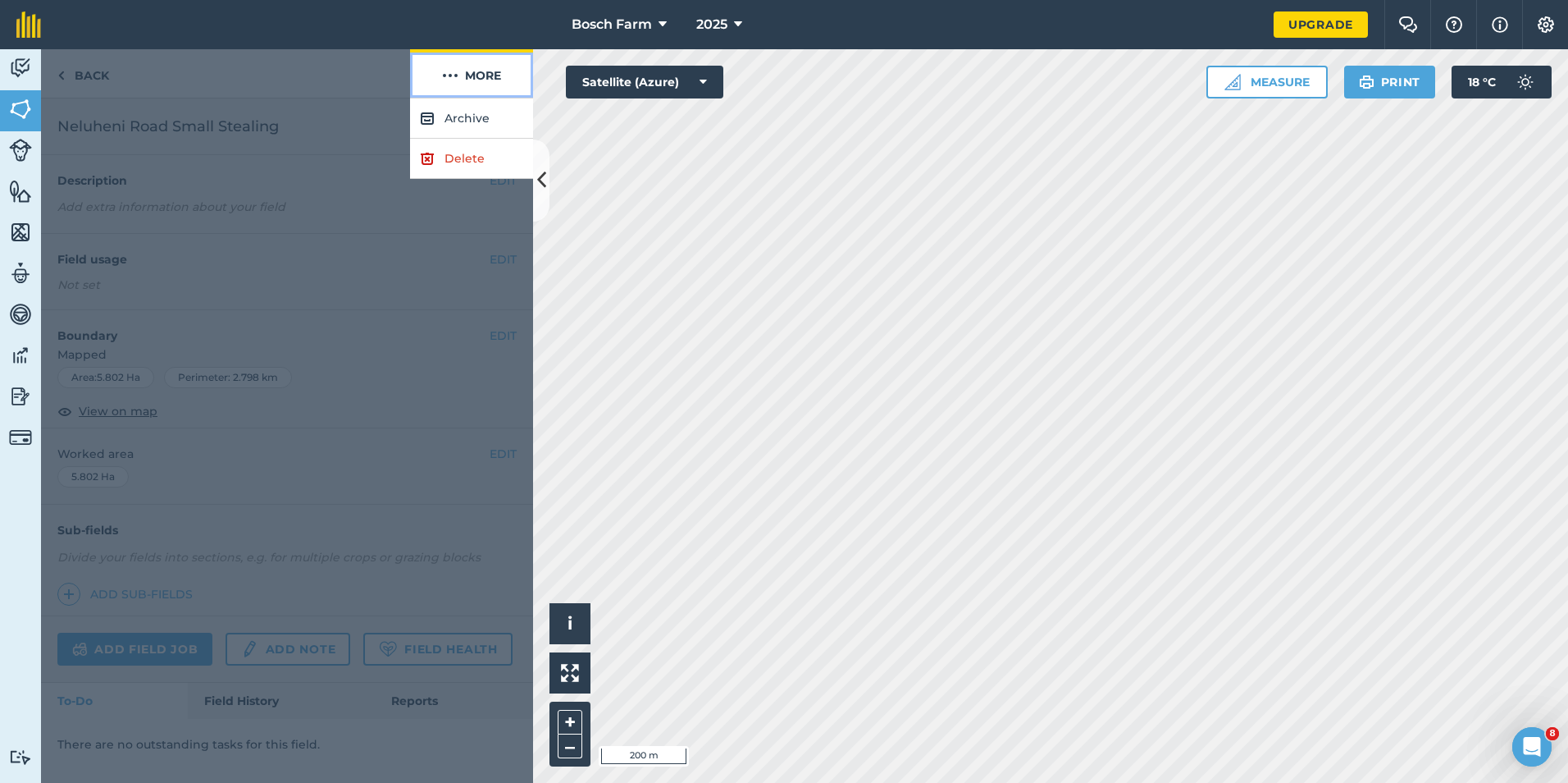
click at [481, 78] on button "More" at bounding box center [471, 73] width 123 height 48
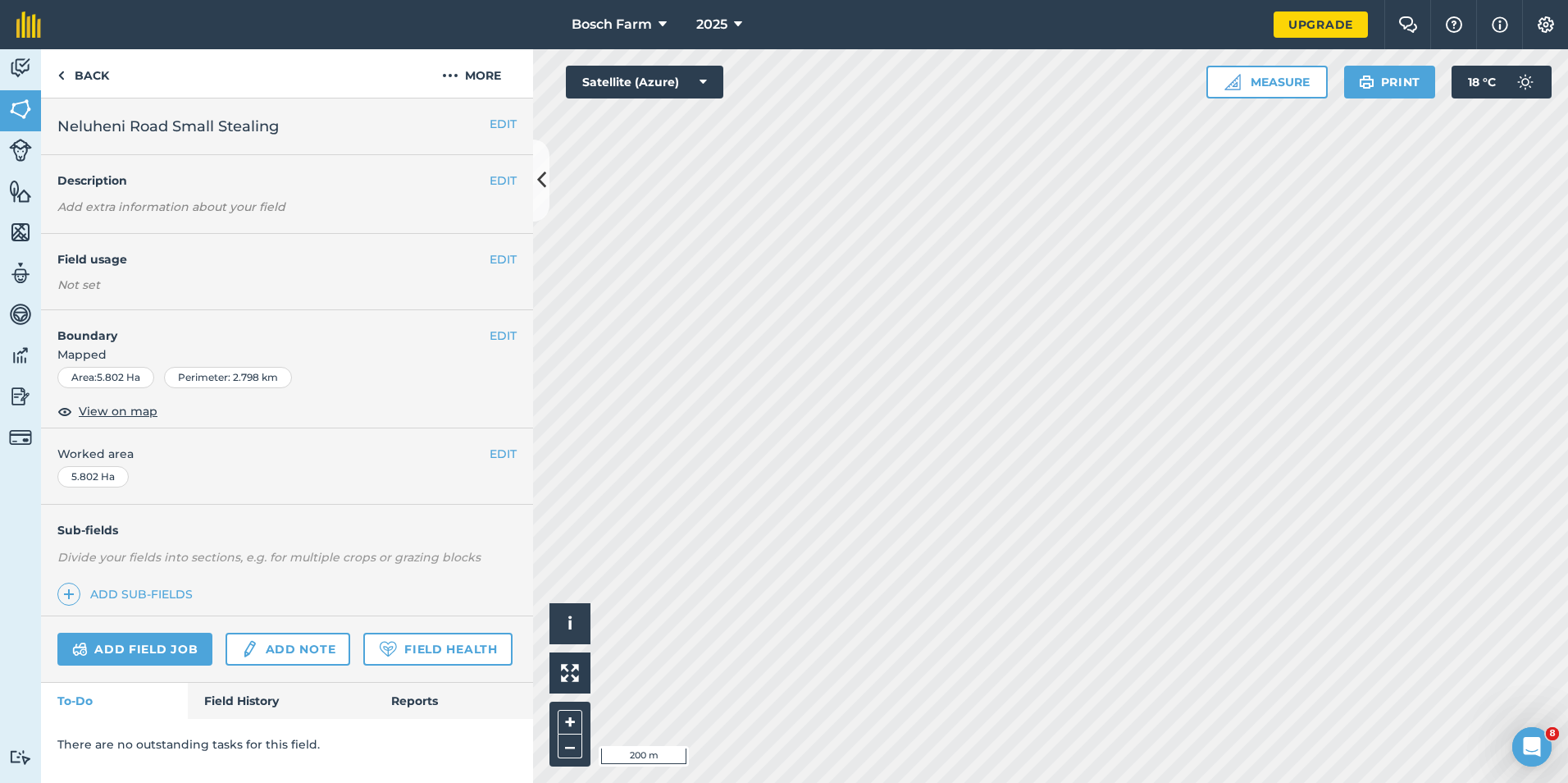
click at [127, 379] on div "Area : 5.802 Ha" at bounding box center [105, 378] width 96 height 21
click at [228, 389] on div "Area : 5.802 Ha Perimeter : 2.798 km" at bounding box center [286, 380] width 492 height 28
click at [146, 410] on span "View on map" at bounding box center [118, 411] width 79 height 18
click at [678, 94] on button "Satellite (Azure)" at bounding box center [644, 82] width 157 height 33
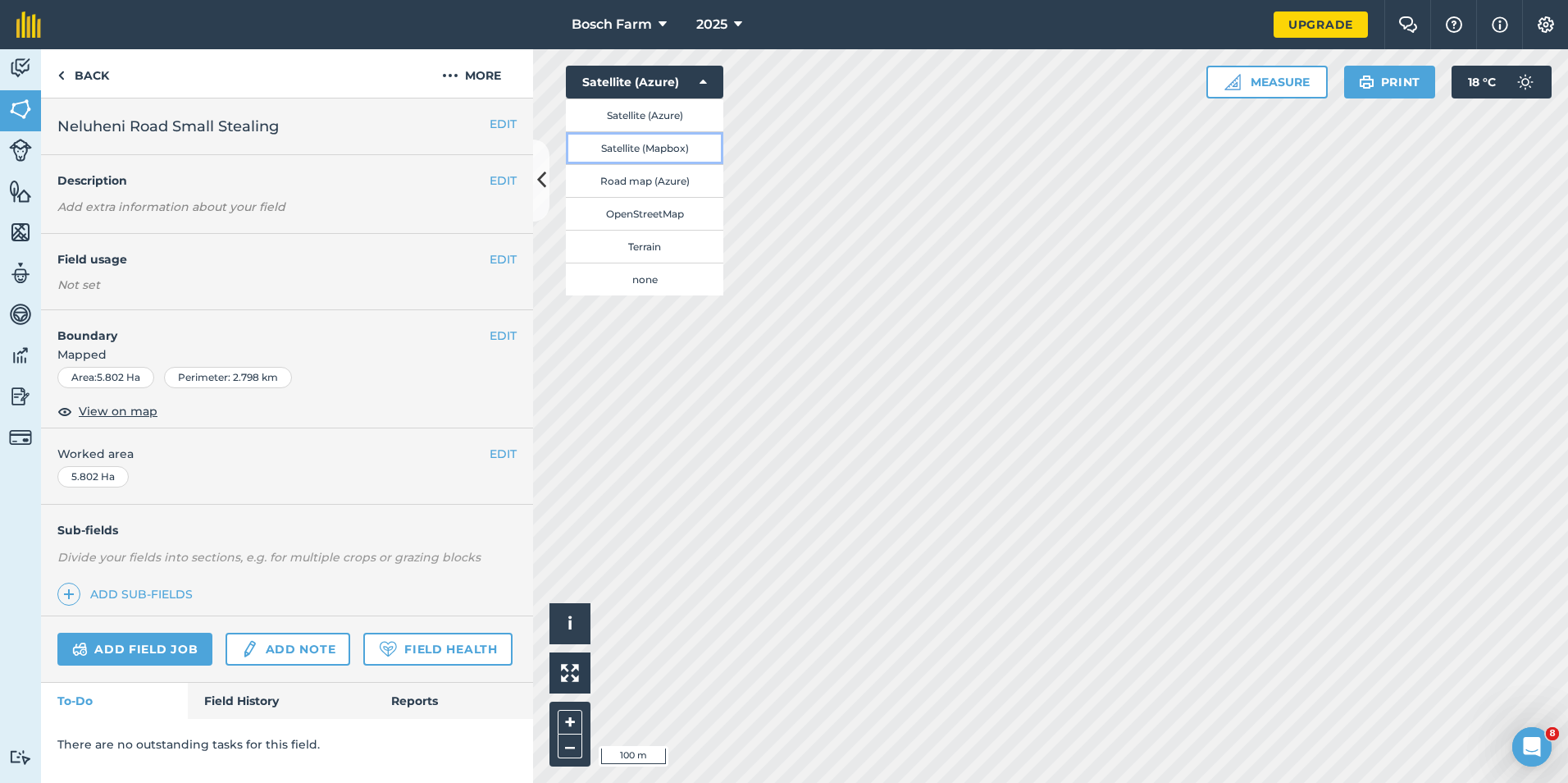
click at [665, 146] on button "Satellite (Mapbox)" at bounding box center [644, 147] width 157 height 33
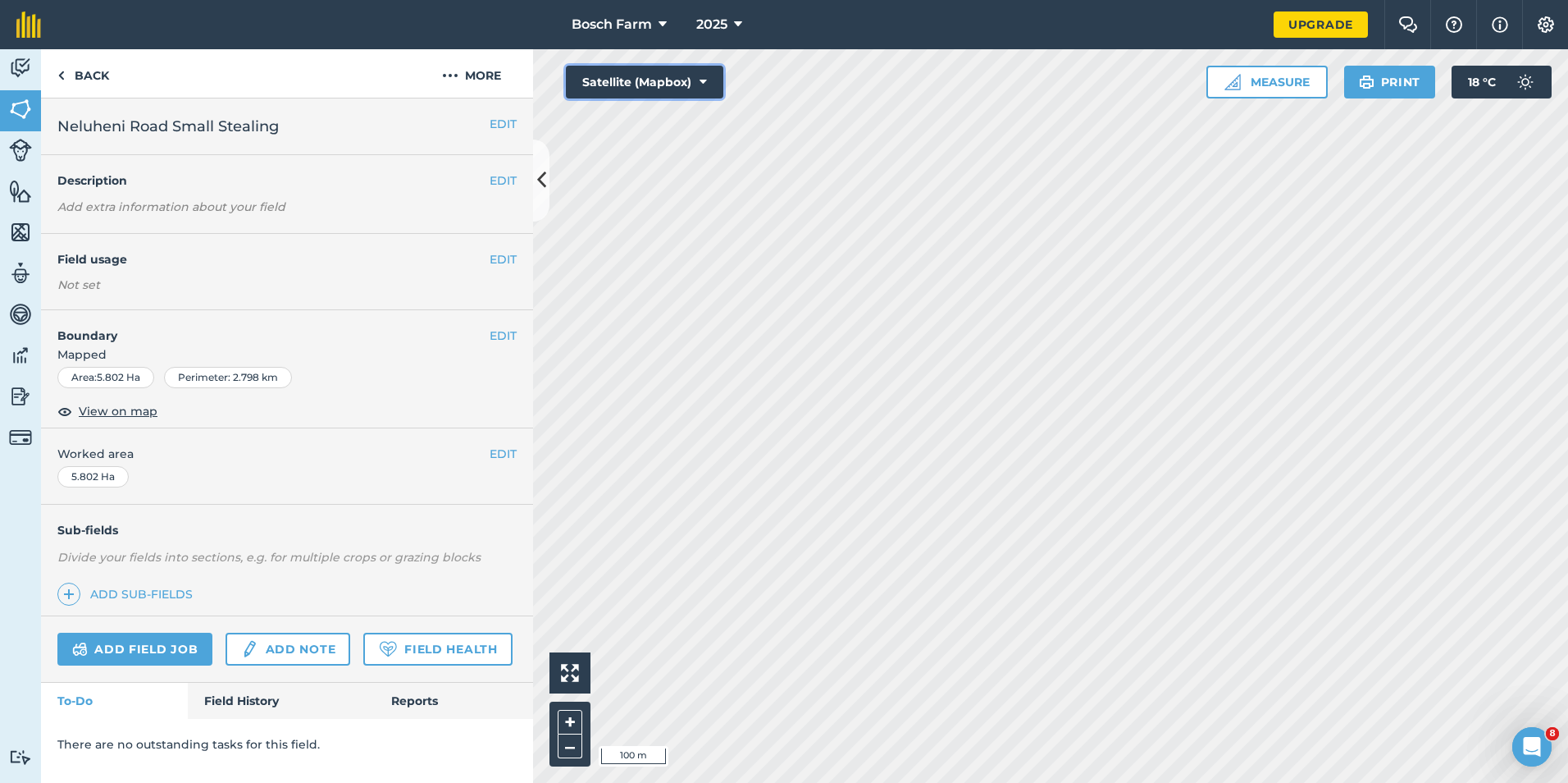
click at [701, 96] on button "Satellite (Mapbox)" at bounding box center [644, 82] width 157 height 33
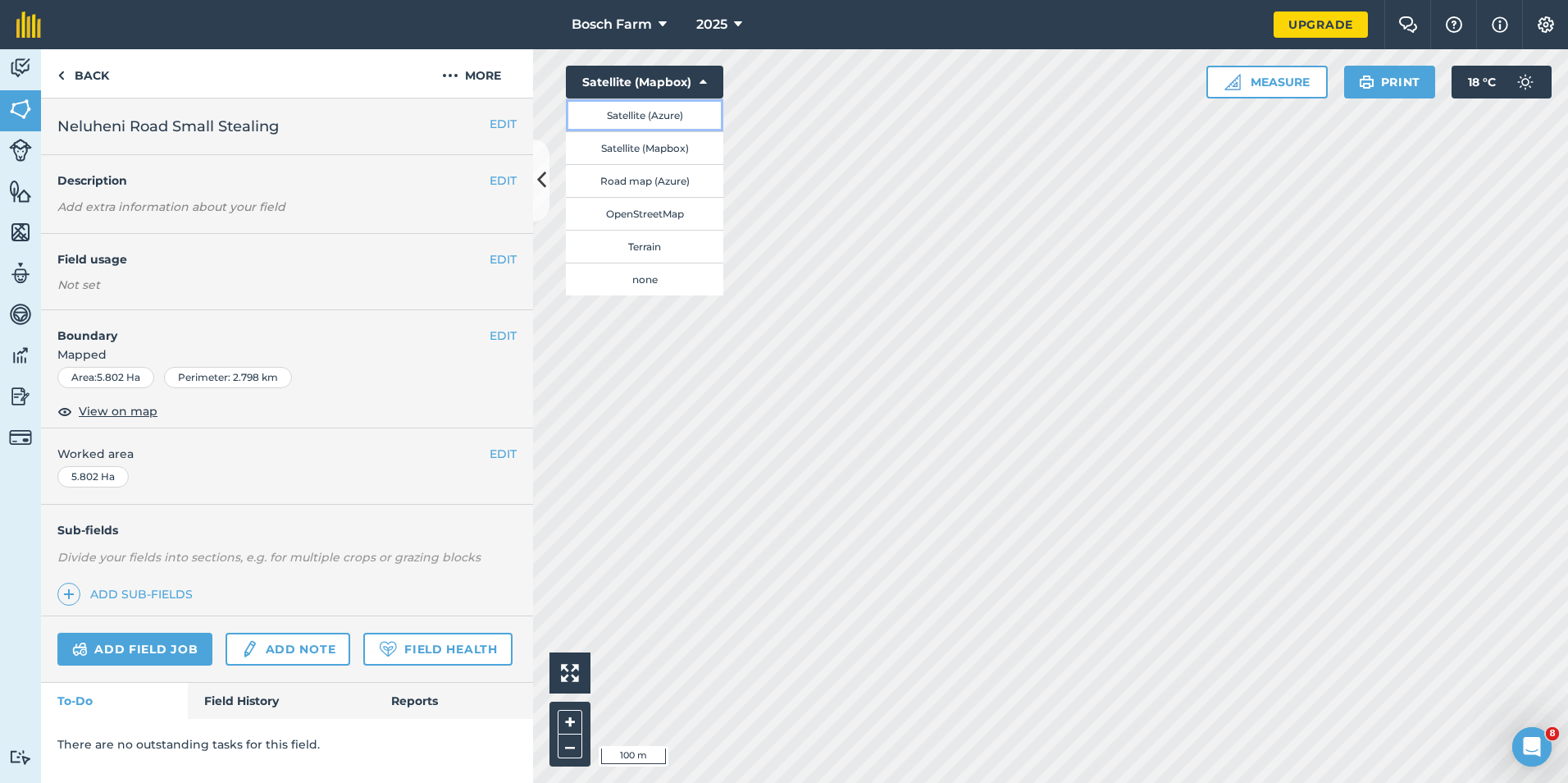
click at [696, 123] on button "Satellite (Azure)" at bounding box center [644, 114] width 157 height 33
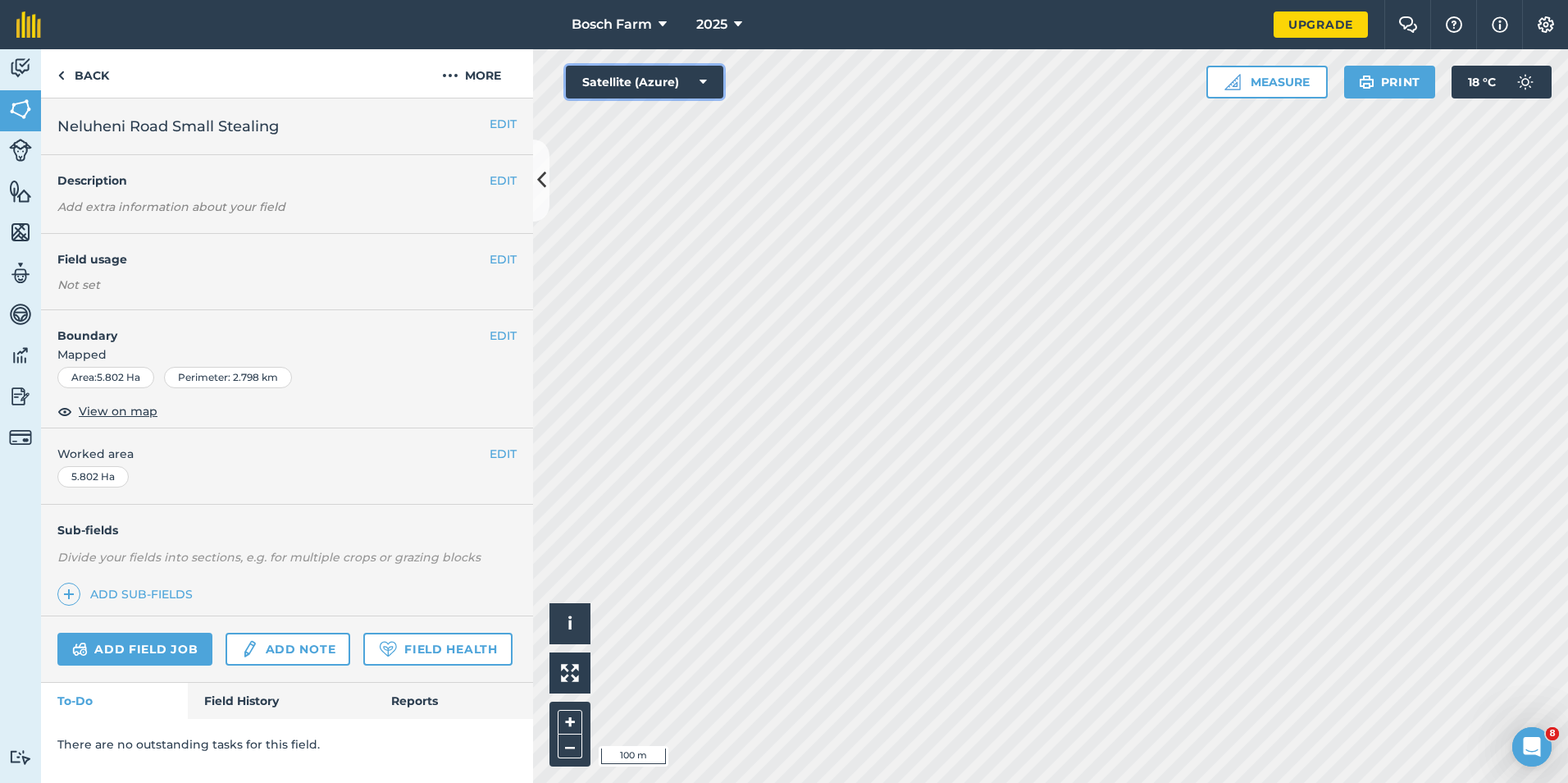
click at [703, 81] on icon at bounding box center [703, 82] width 7 height 16
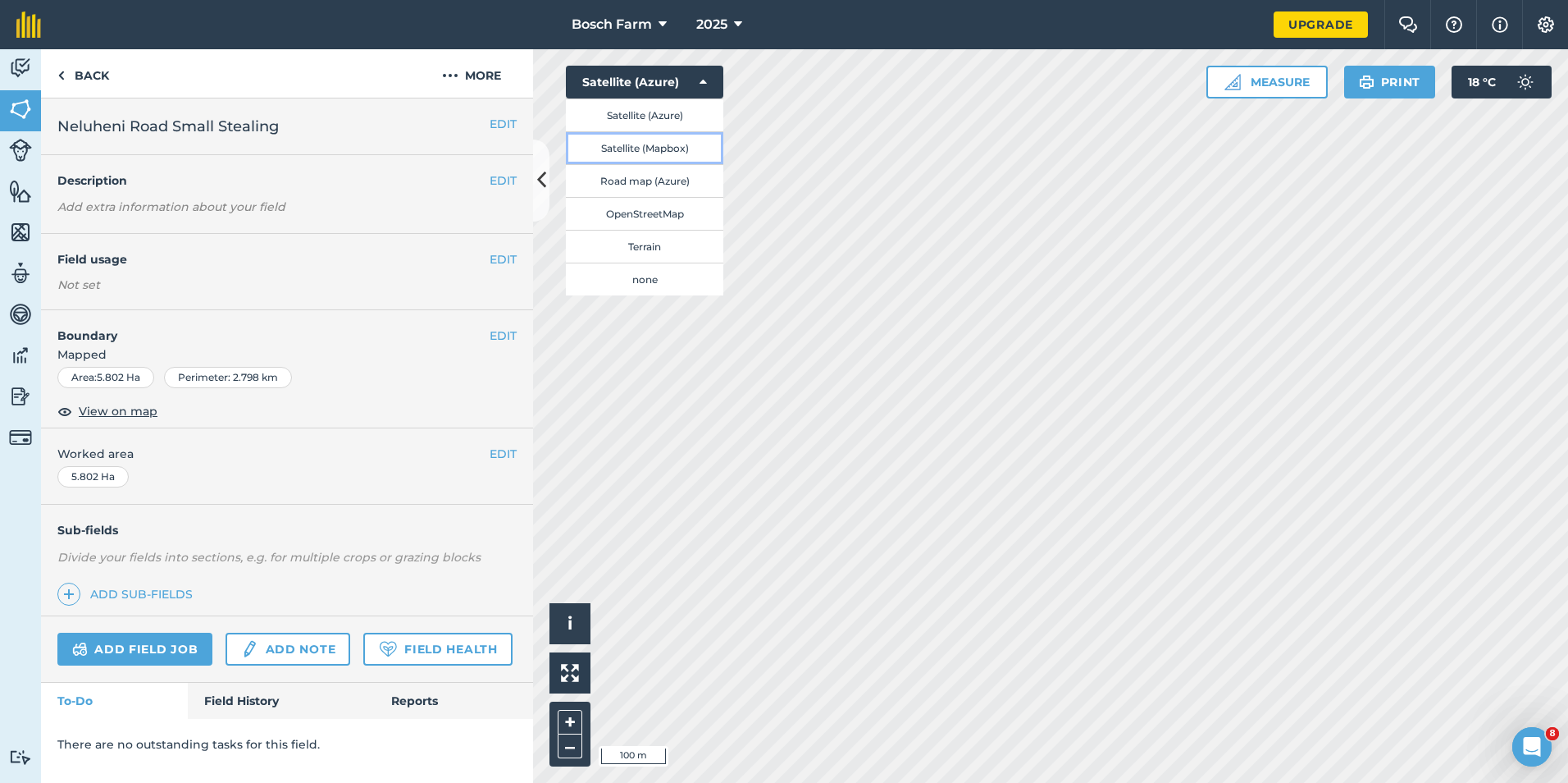
click at [663, 142] on button "Satellite (Mapbox)" at bounding box center [644, 147] width 157 height 33
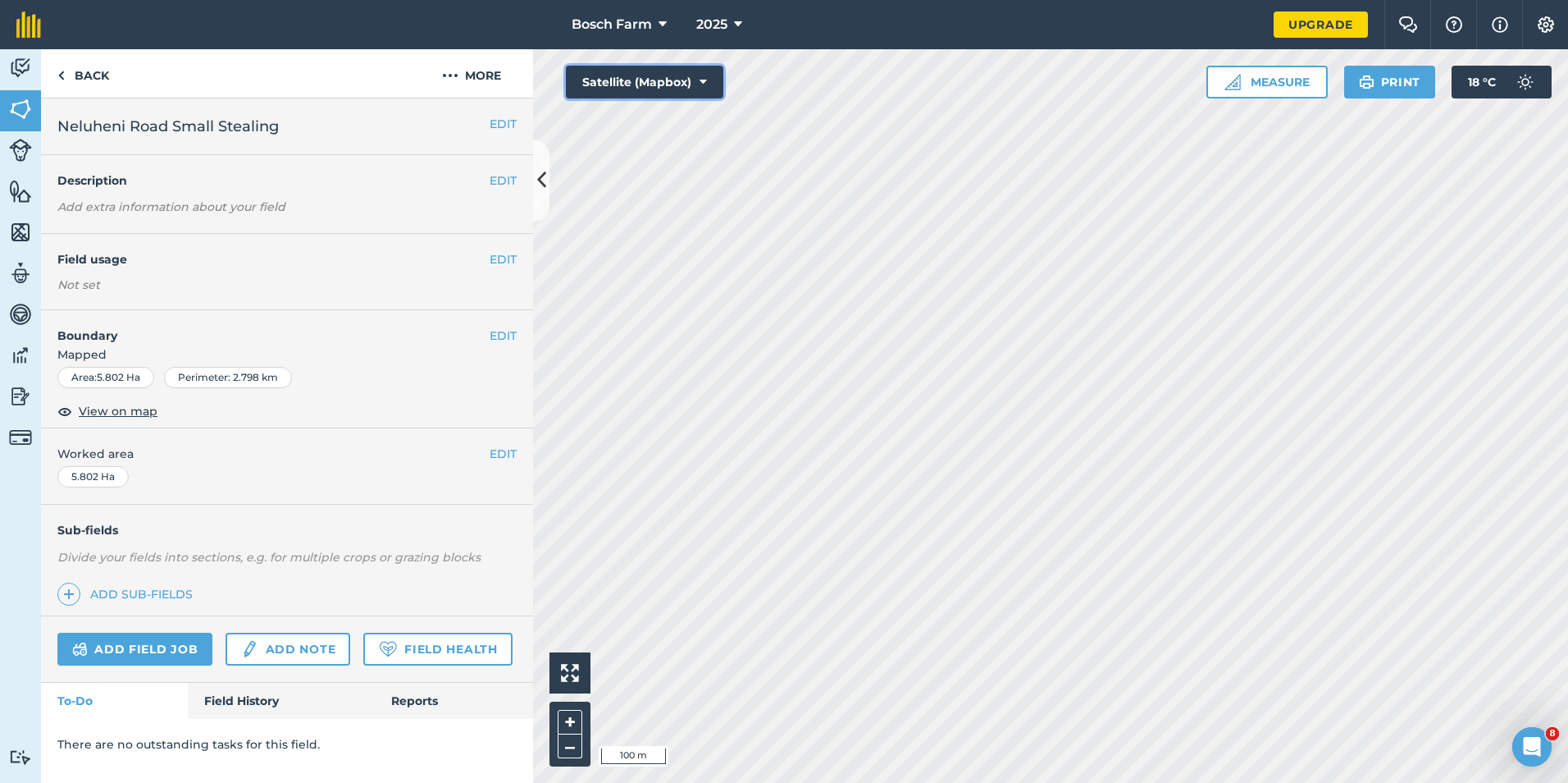
click at [679, 96] on button "Satellite (Mapbox)" at bounding box center [644, 82] width 157 height 33
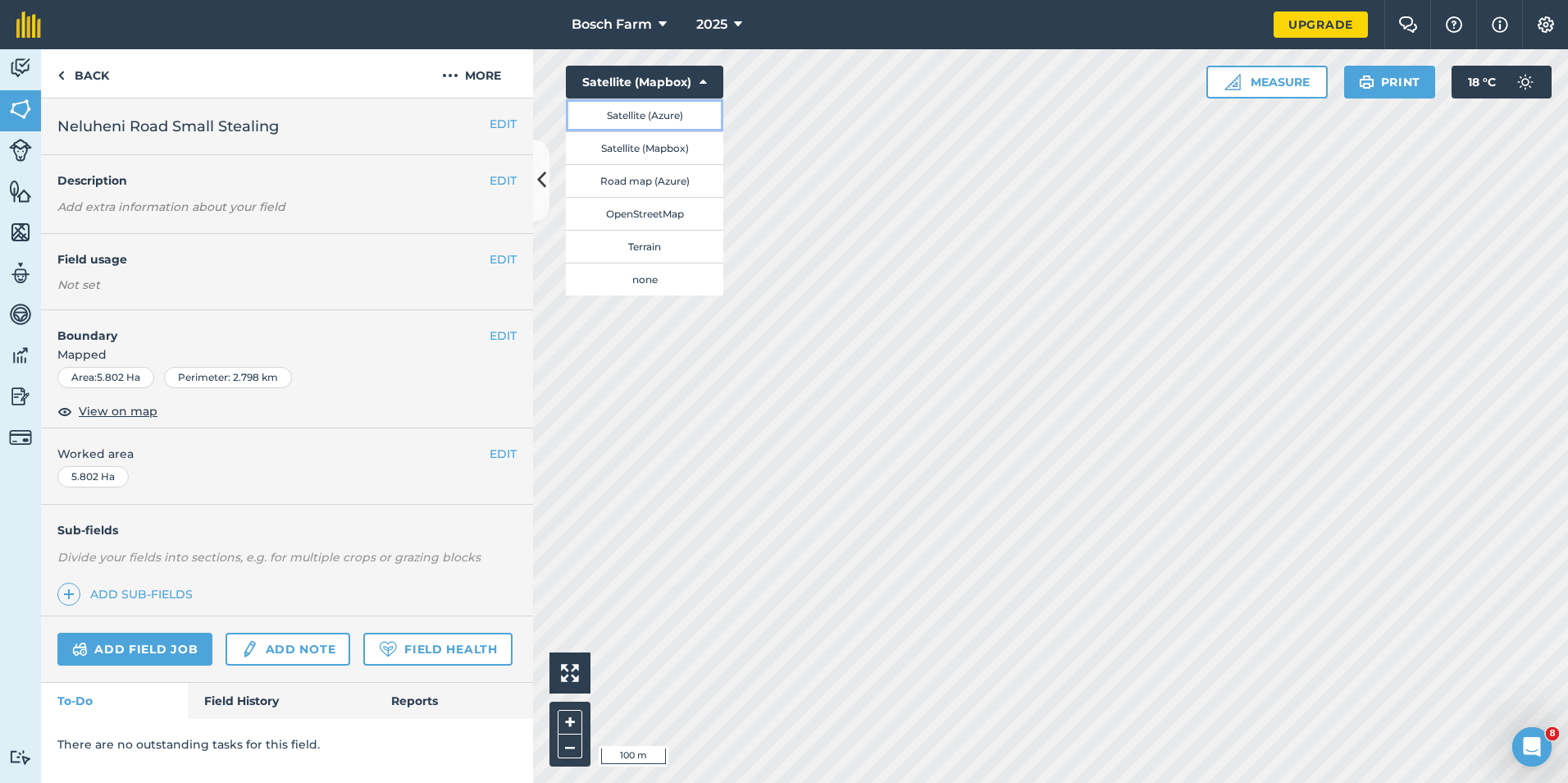
click at [677, 116] on button "Satellite (Azure)" at bounding box center [644, 114] width 157 height 33
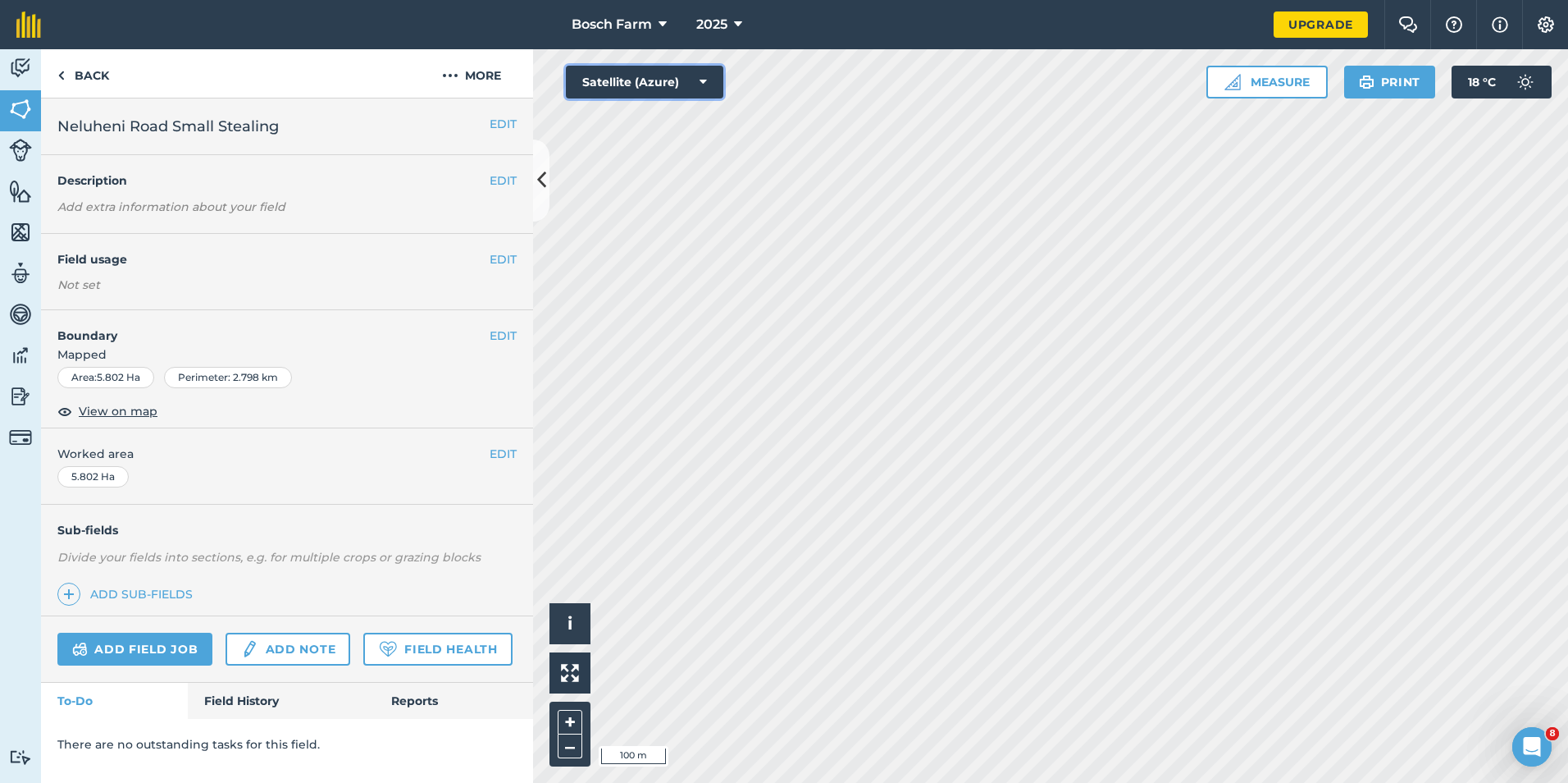
click at [693, 93] on button "Satellite (Azure)" at bounding box center [644, 82] width 157 height 33
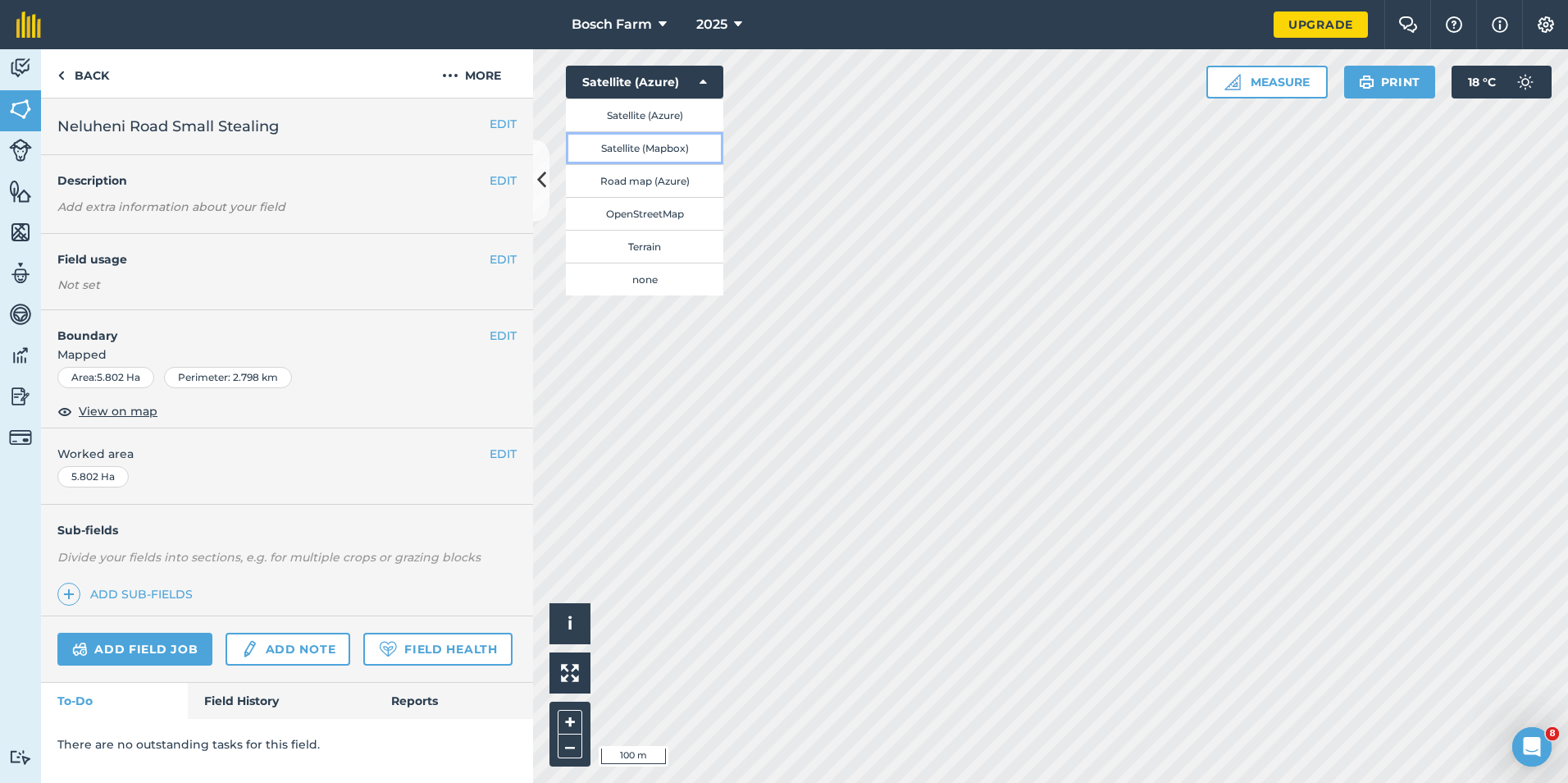
click at [683, 143] on button "Satellite (Mapbox)" at bounding box center [644, 147] width 157 height 33
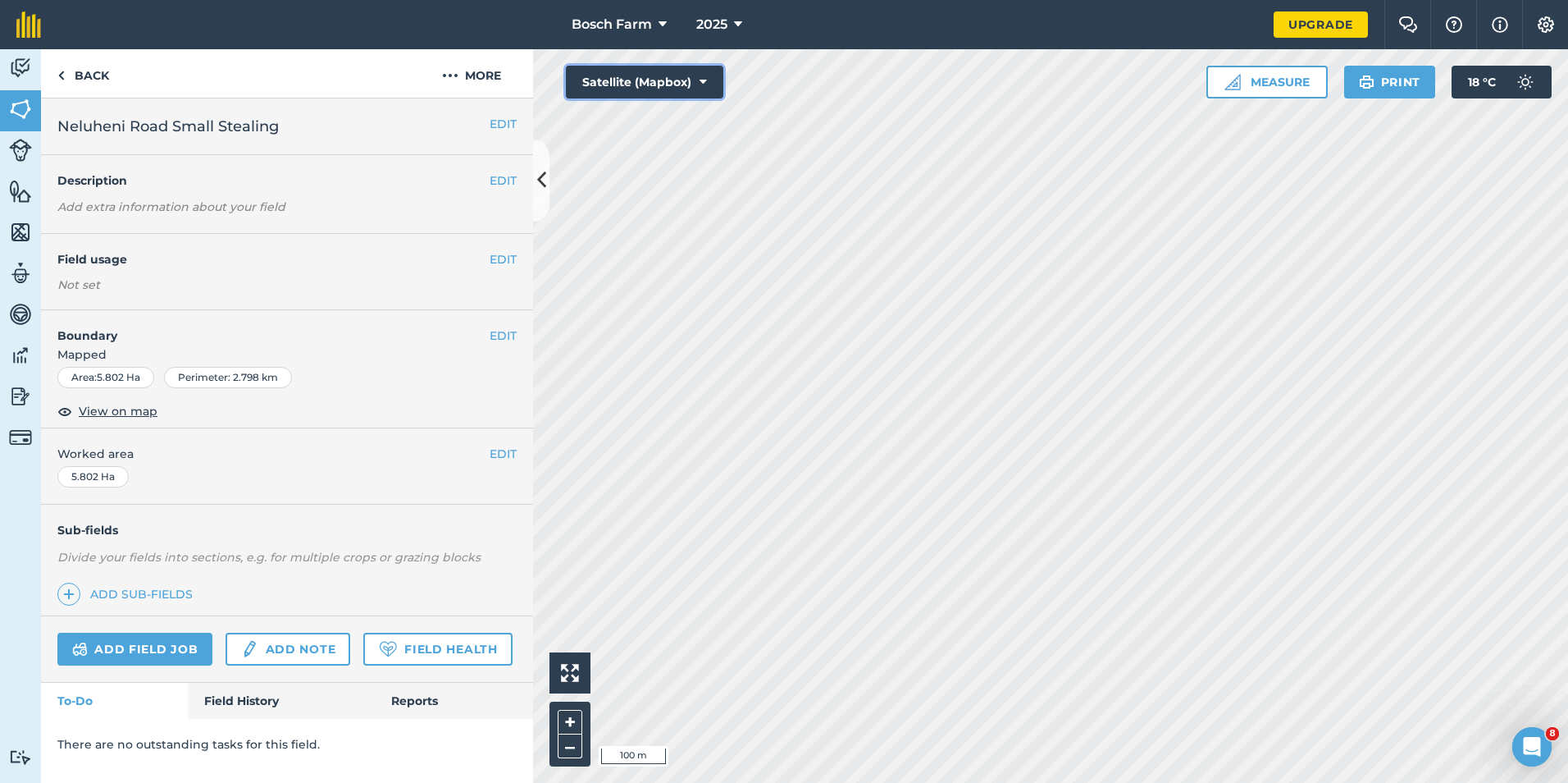
click at [703, 79] on icon at bounding box center [703, 82] width 7 height 16
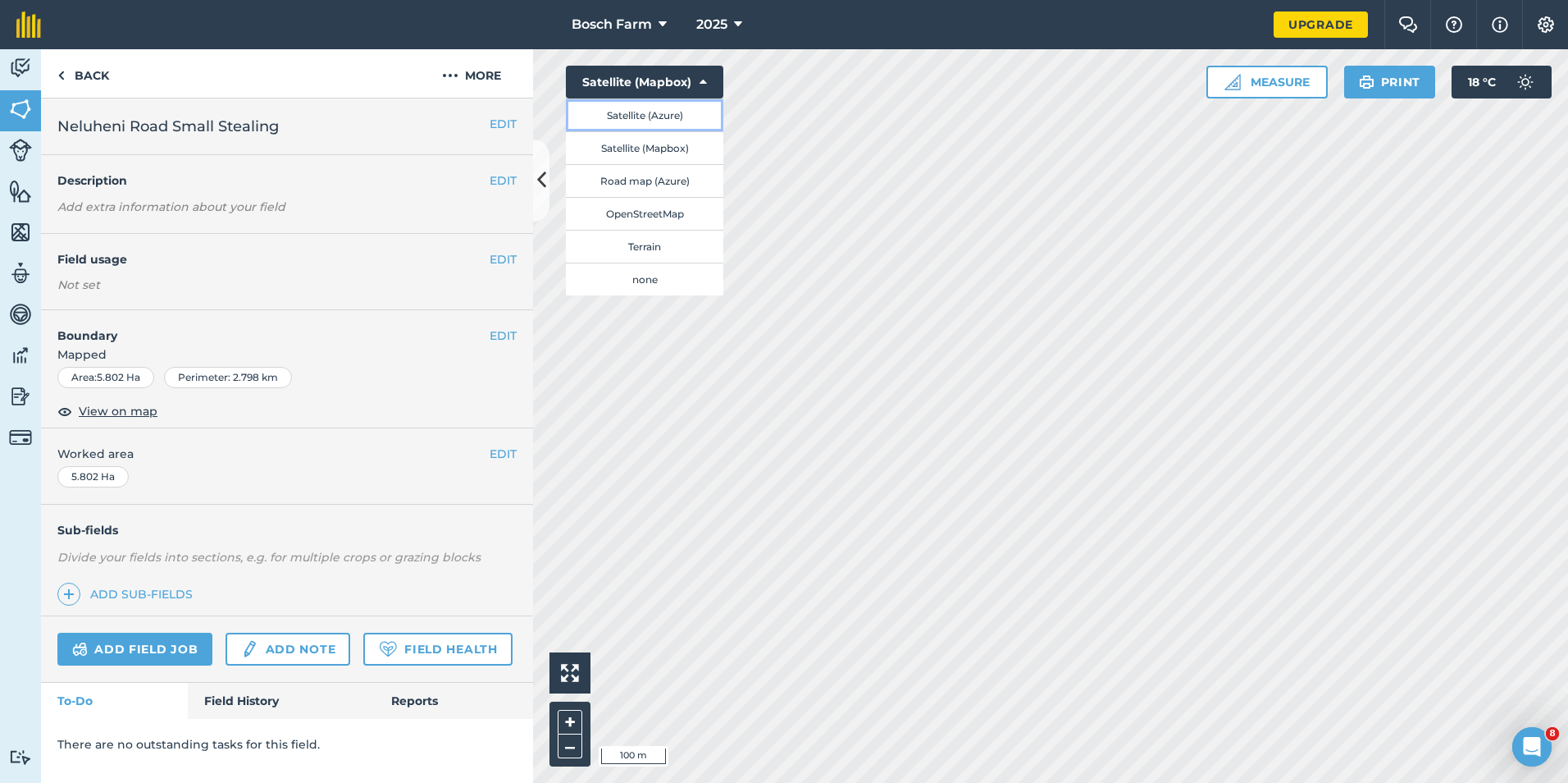
click at [684, 116] on button "Satellite (Azure)" at bounding box center [644, 114] width 157 height 33
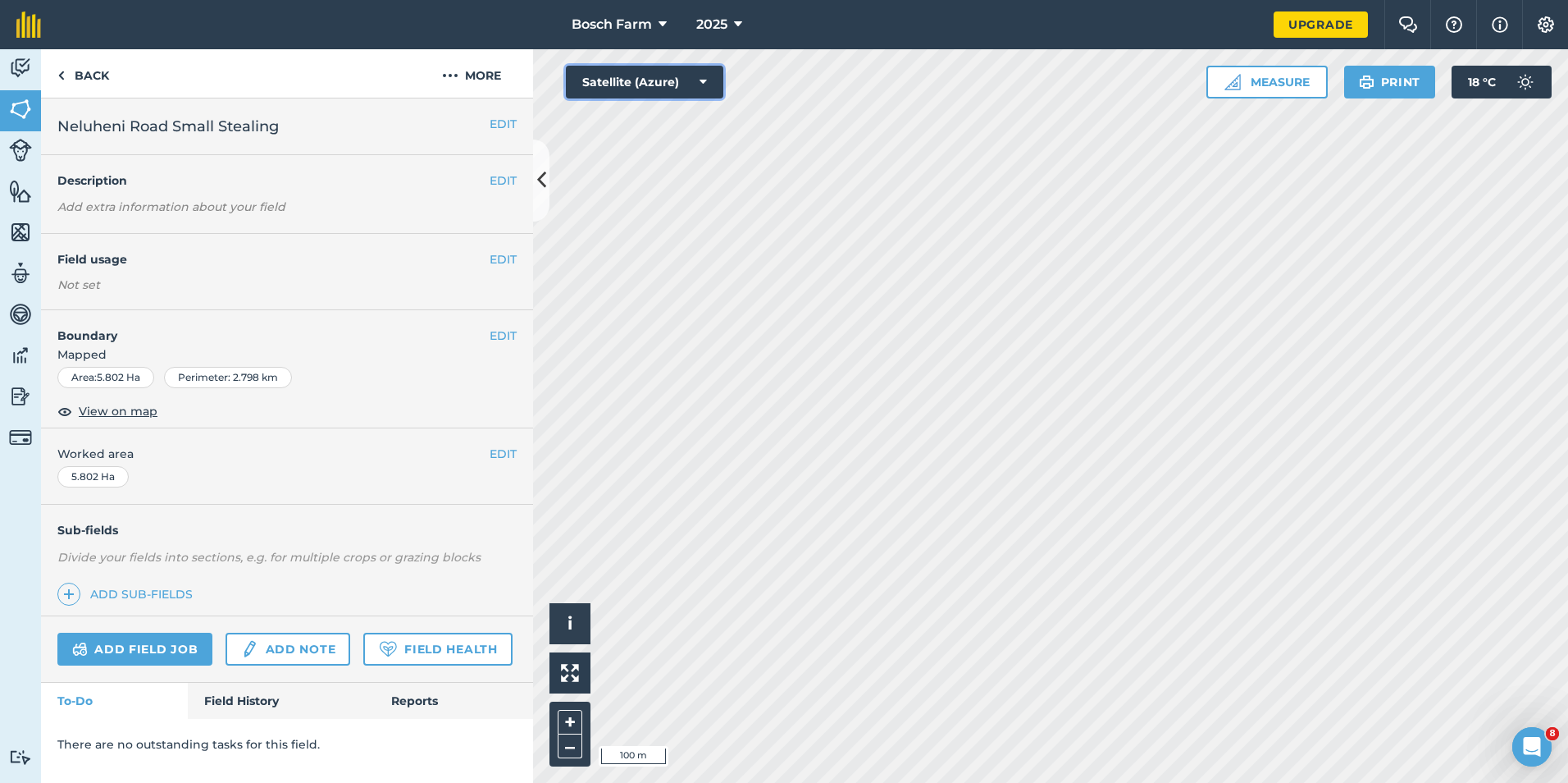
click at [703, 80] on icon at bounding box center [703, 82] width 7 height 16
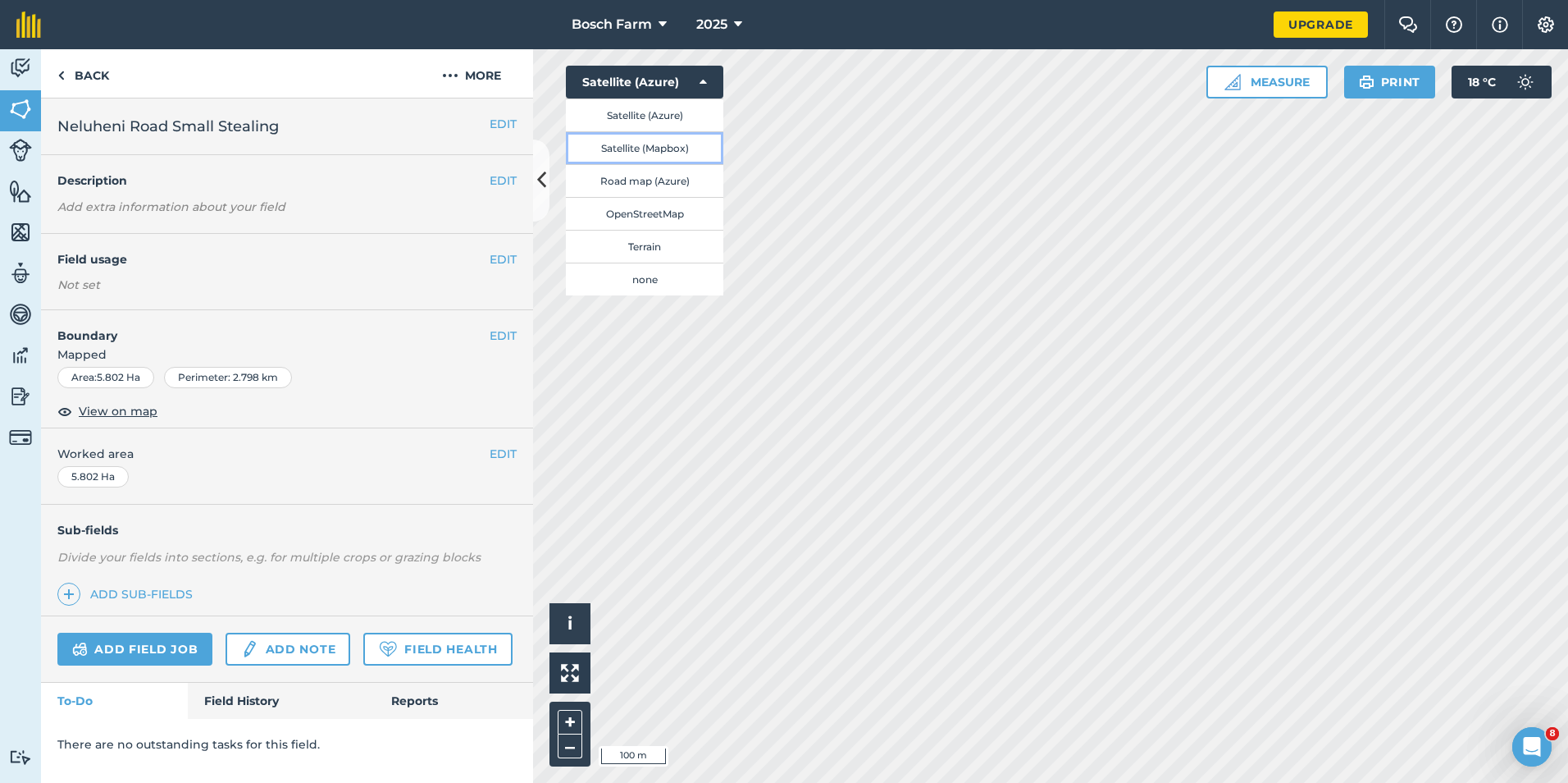
click at [679, 149] on button "Satellite (Mapbox)" at bounding box center [644, 147] width 157 height 33
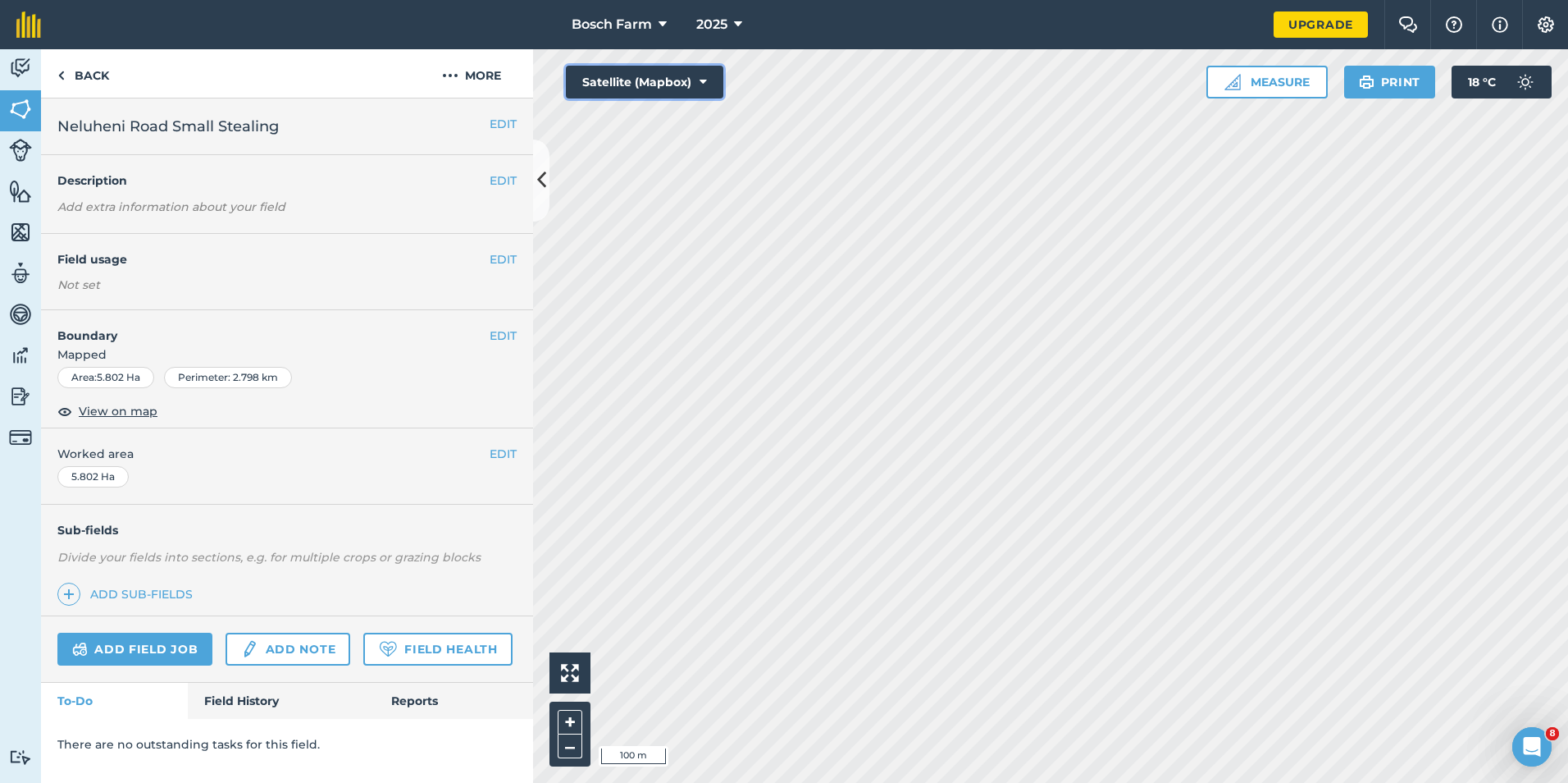
click at [684, 75] on button "Satellite (Mapbox)" at bounding box center [644, 82] width 157 height 33
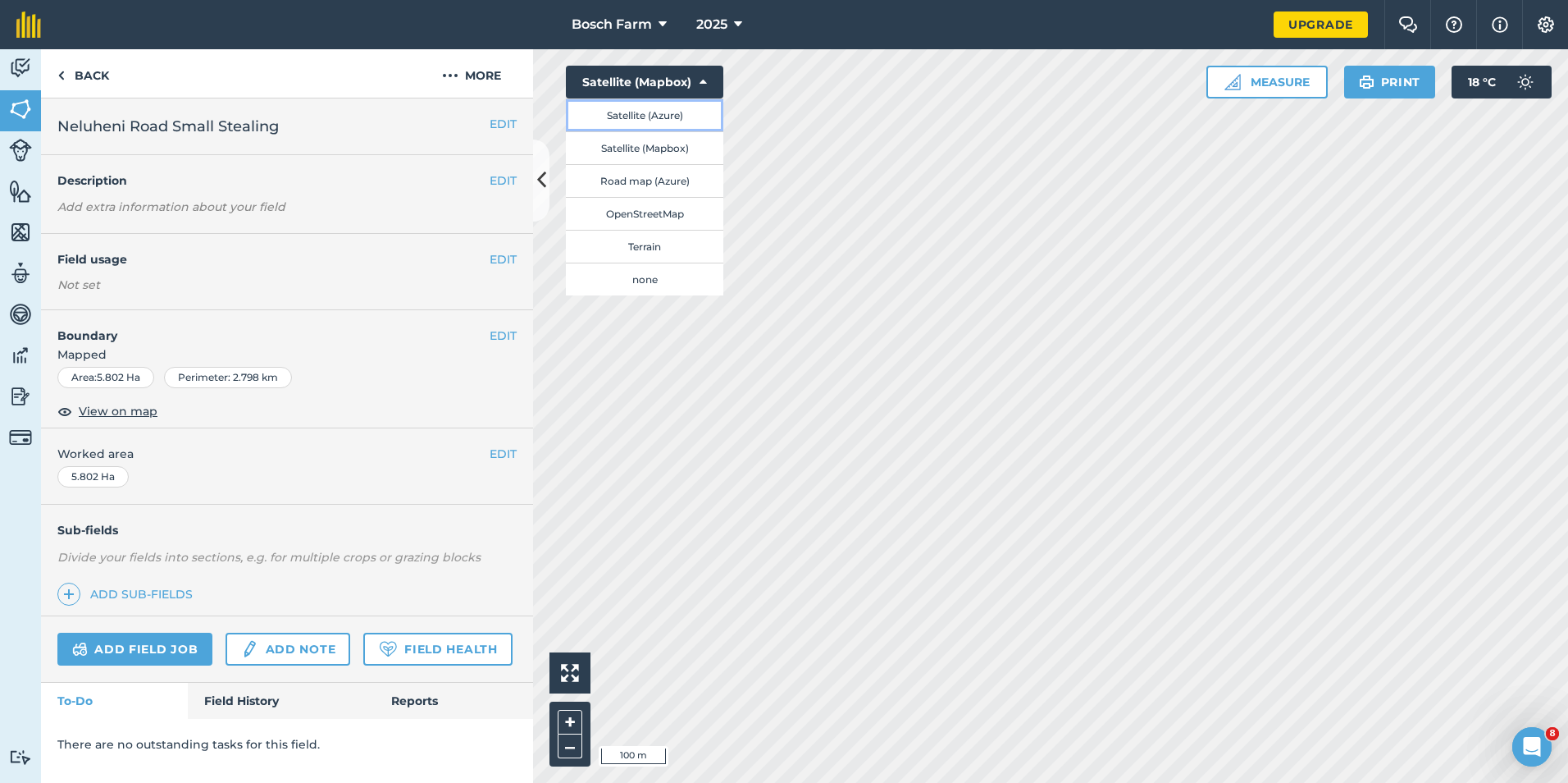
click at [663, 116] on button "Satellite (Azure)" at bounding box center [644, 114] width 157 height 33
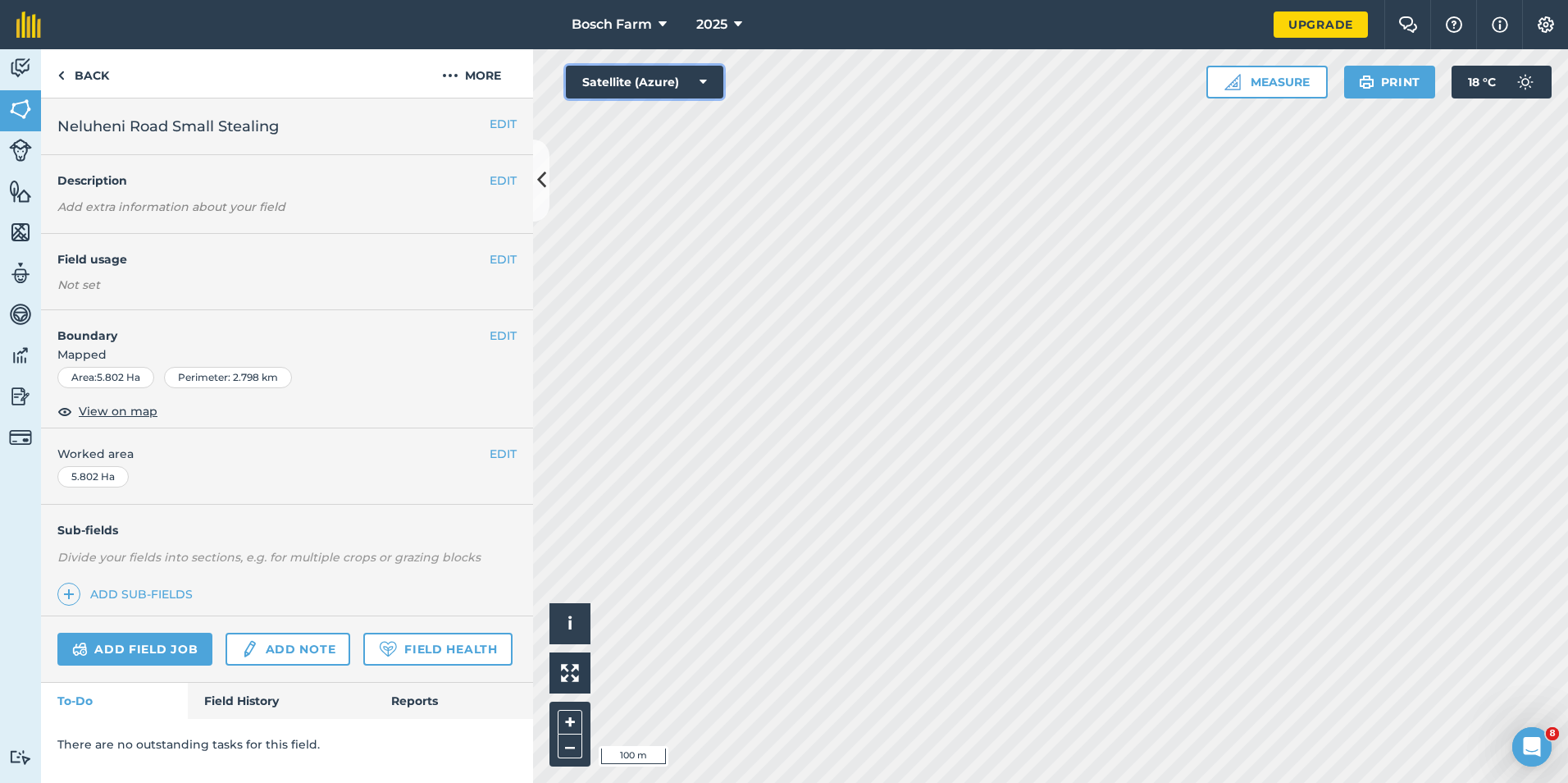
click at [702, 90] on button "Satellite (Azure)" at bounding box center [644, 82] width 157 height 33
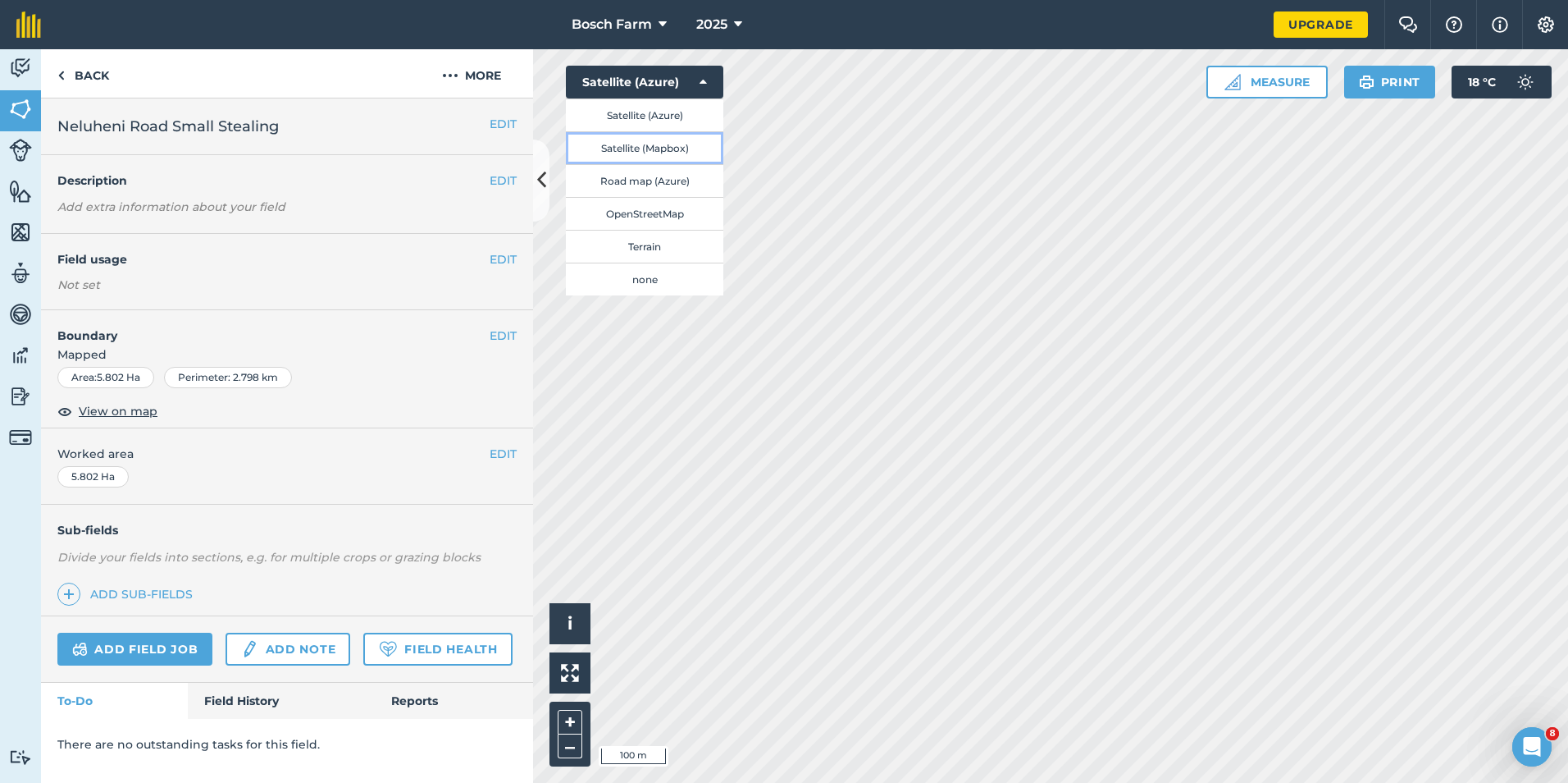
click at [678, 146] on button "Satellite (Mapbox)" at bounding box center [644, 147] width 157 height 33
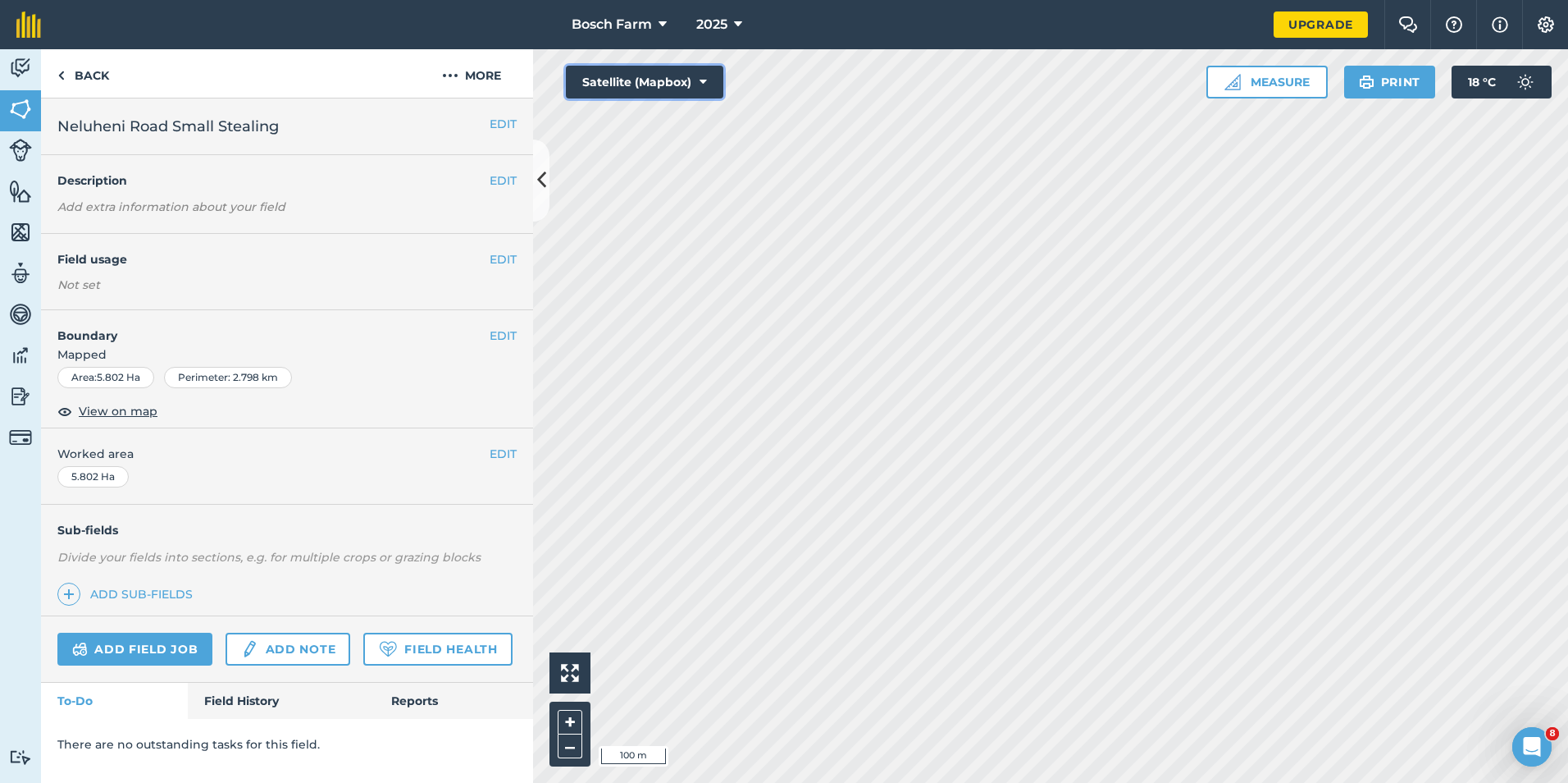
click at [714, 86] on button "Satellite (Mapbox)" at bounding box center [644, 82] width 157 height 33
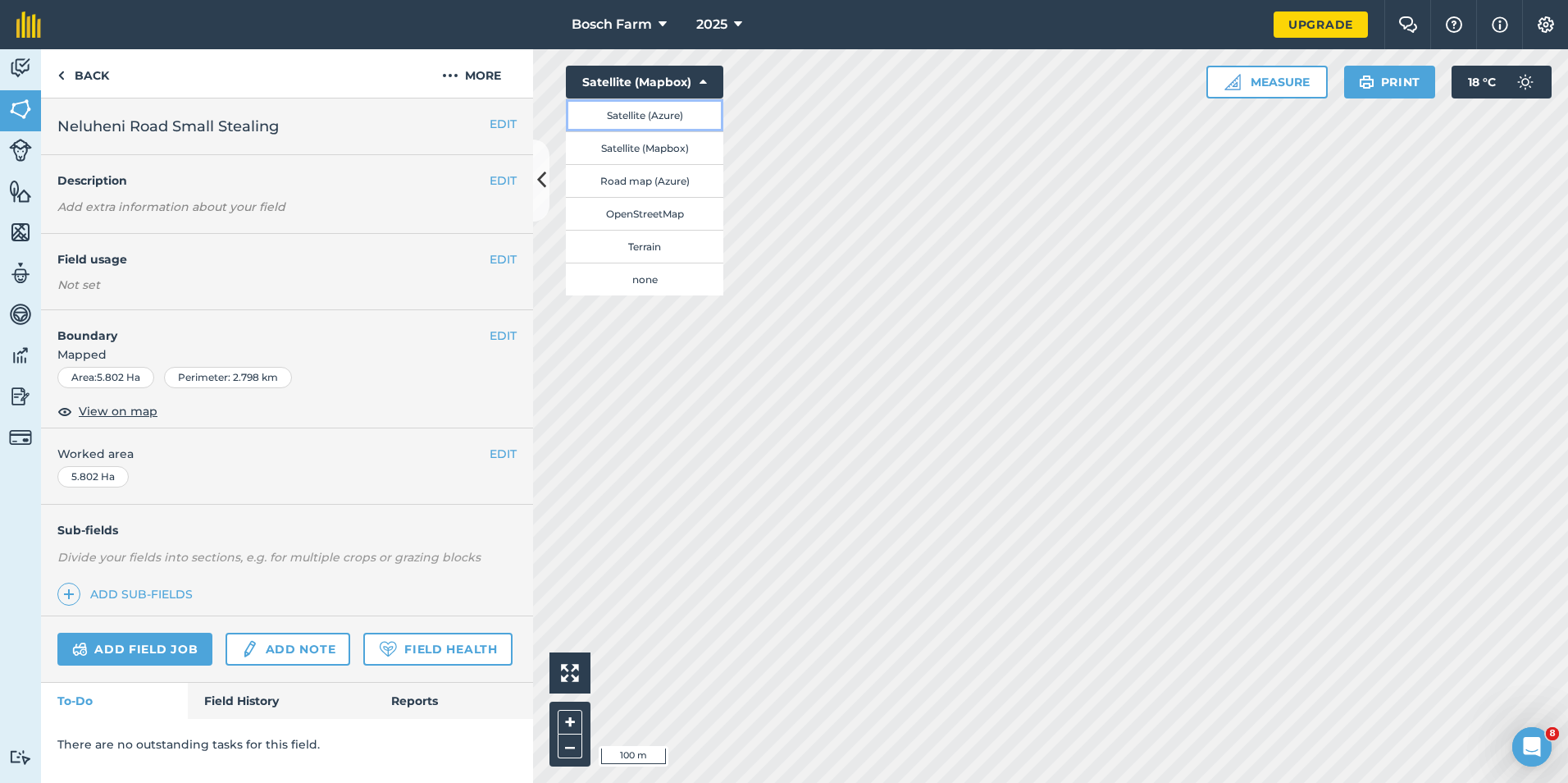
click at [685, 124] on button "Satellite (Azure)" at bounding box center [644, 114] width 157 height 33
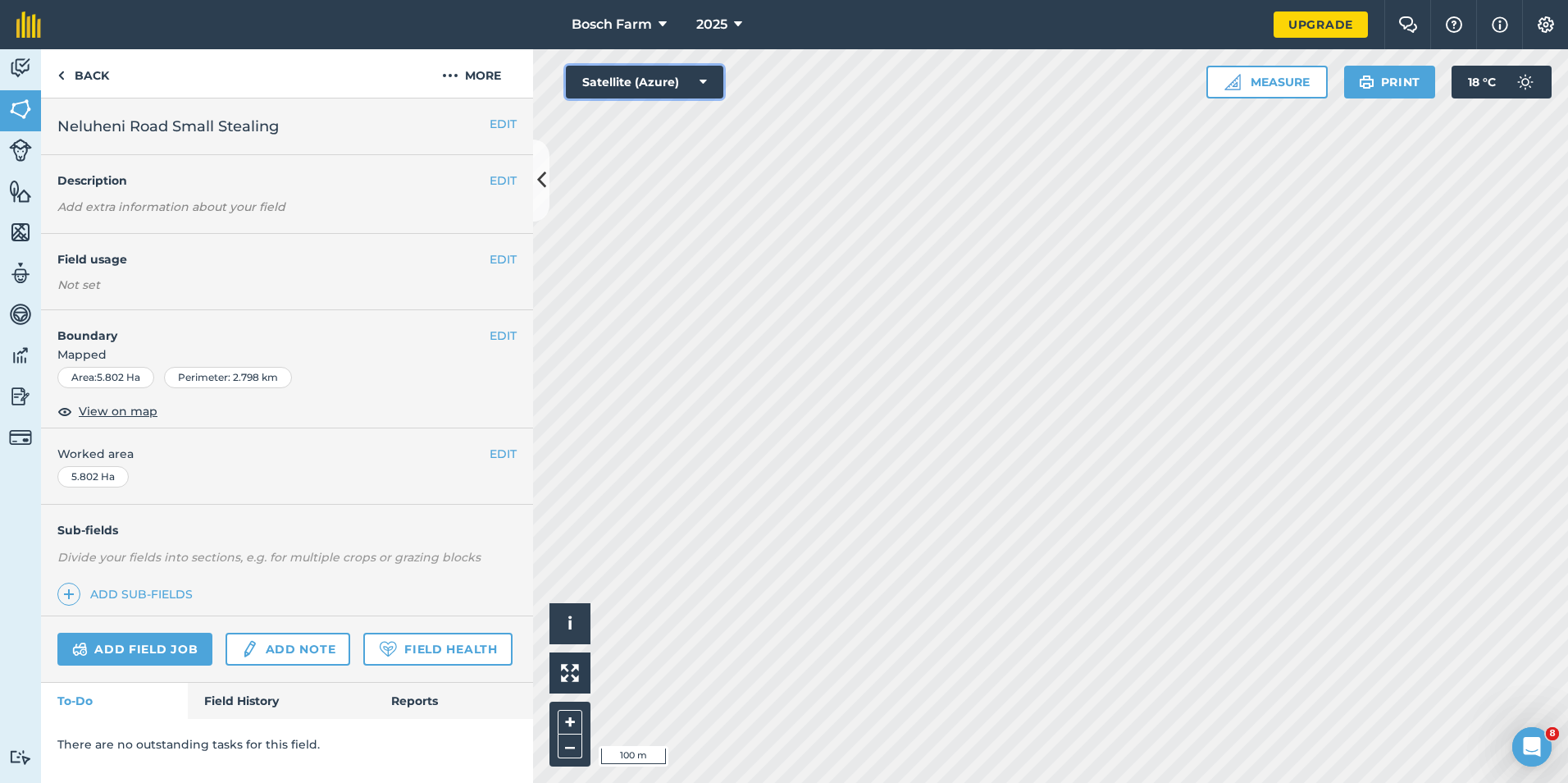
click at [707, 90] on button "Satellite (Azure)" at bounding box center [644, 82] width 157 height 33
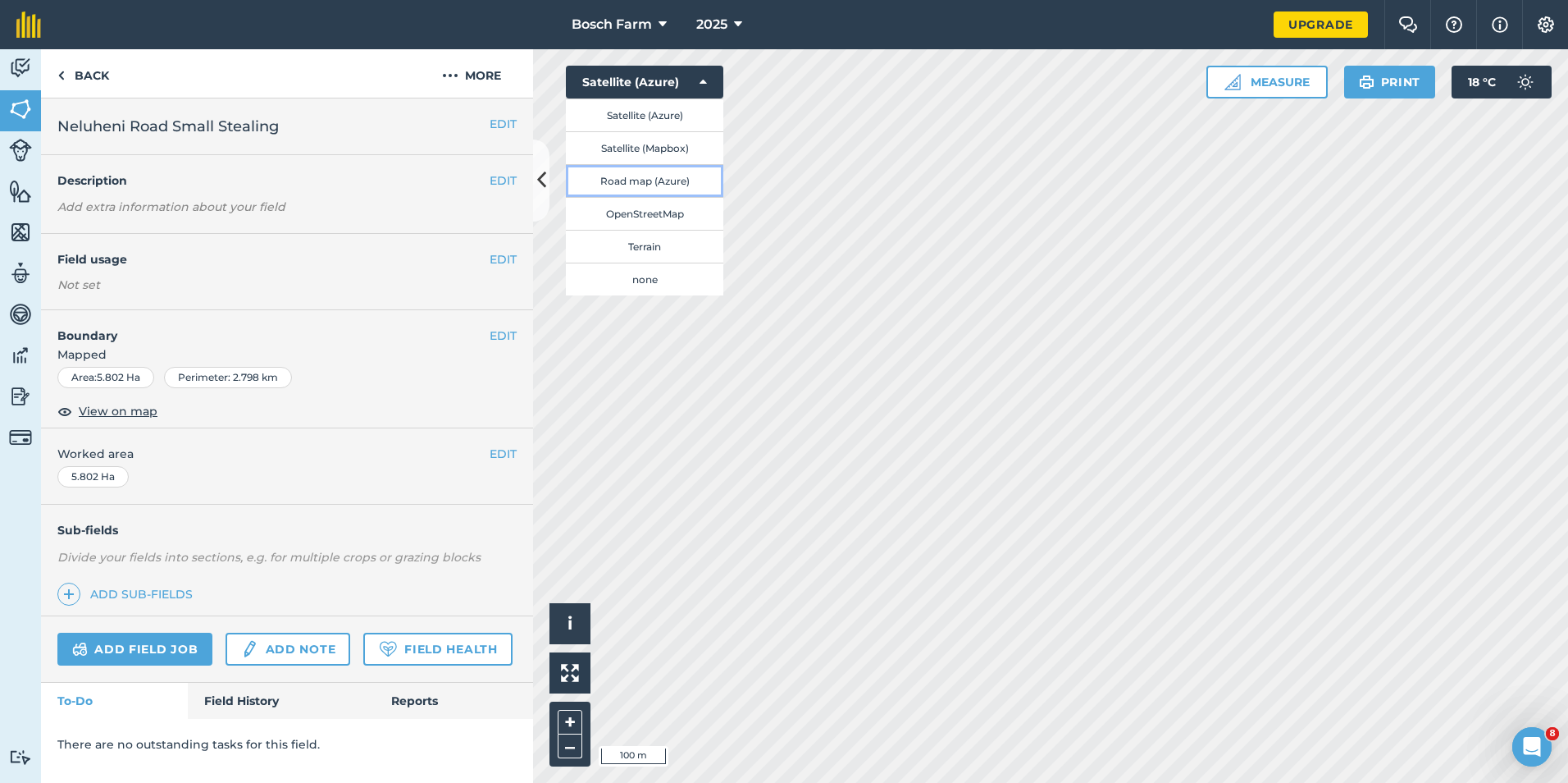
click at [660, 179] on button "Road map (Azure)" at bounding box center [644, 180] width 157 height 33
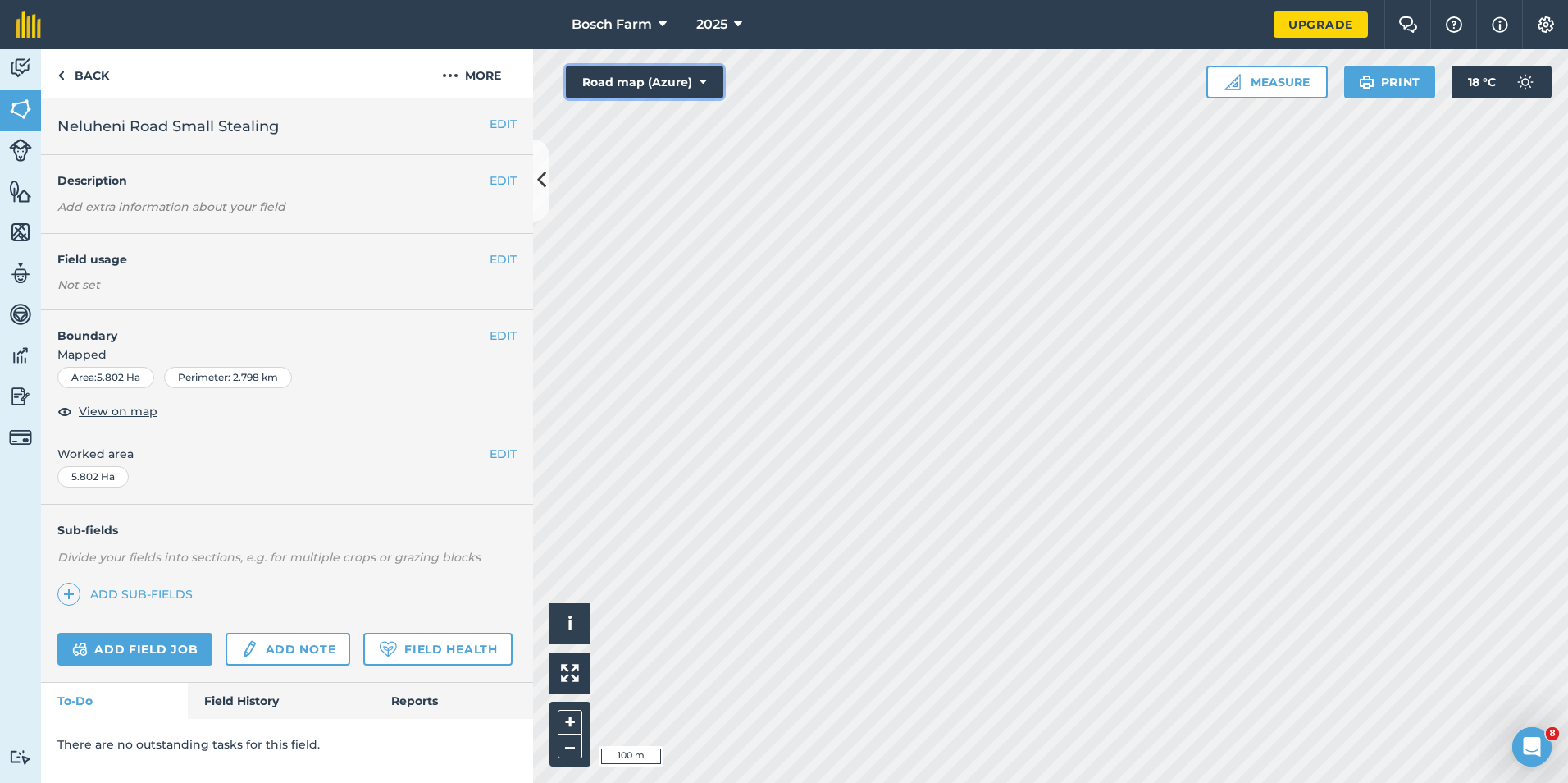
click at [686, 77] on button "Road map (Azure)" at bounding box center [644, 82] width 157 height 33
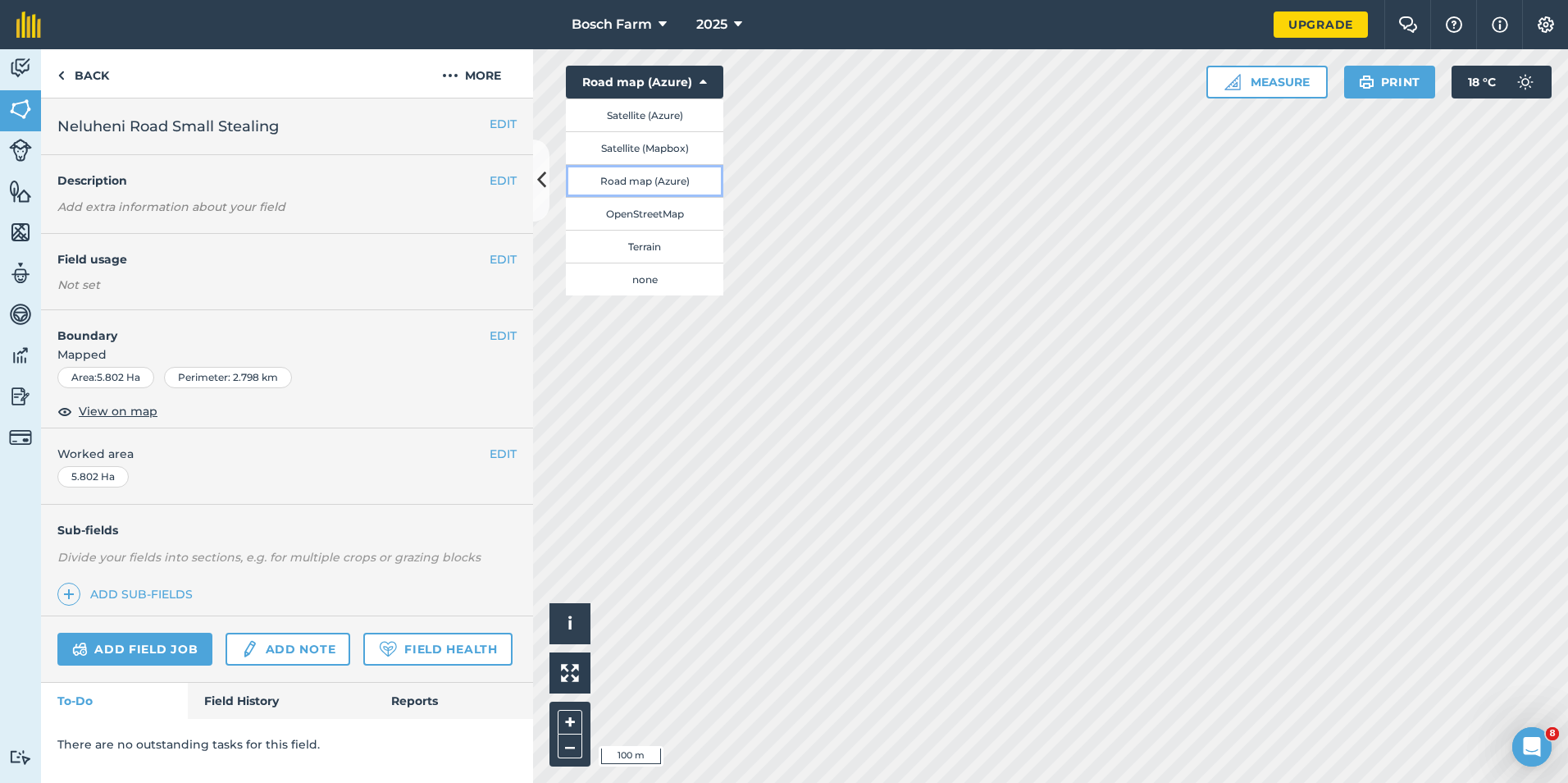
click at [673, 189] on button "Road map (Azure)" at bounding box center [644, 180] width 157 height 33
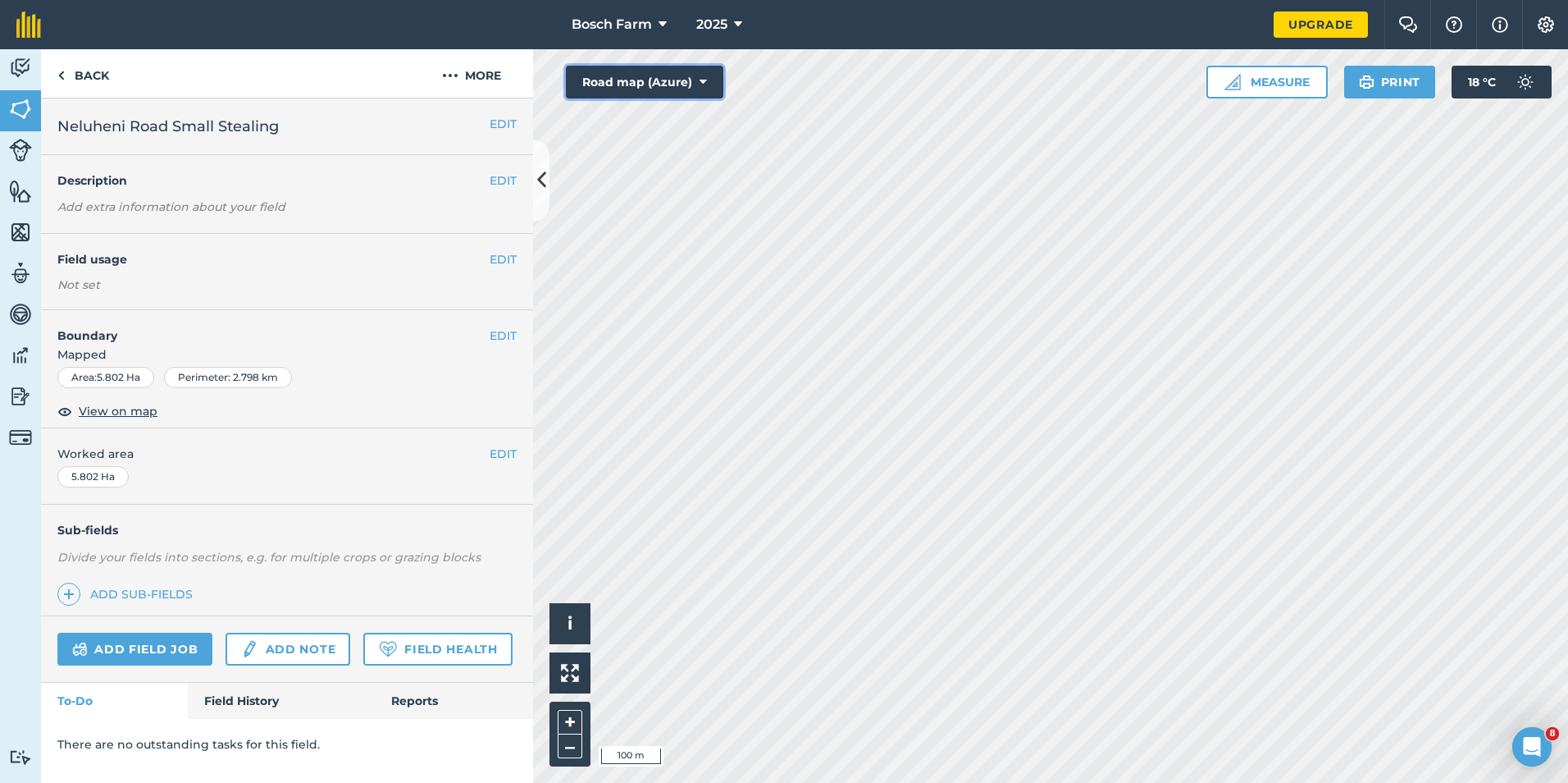
click at [699, 79] on button "Road map (Azure)" at bounding box center [644, 82] width 157 height 33
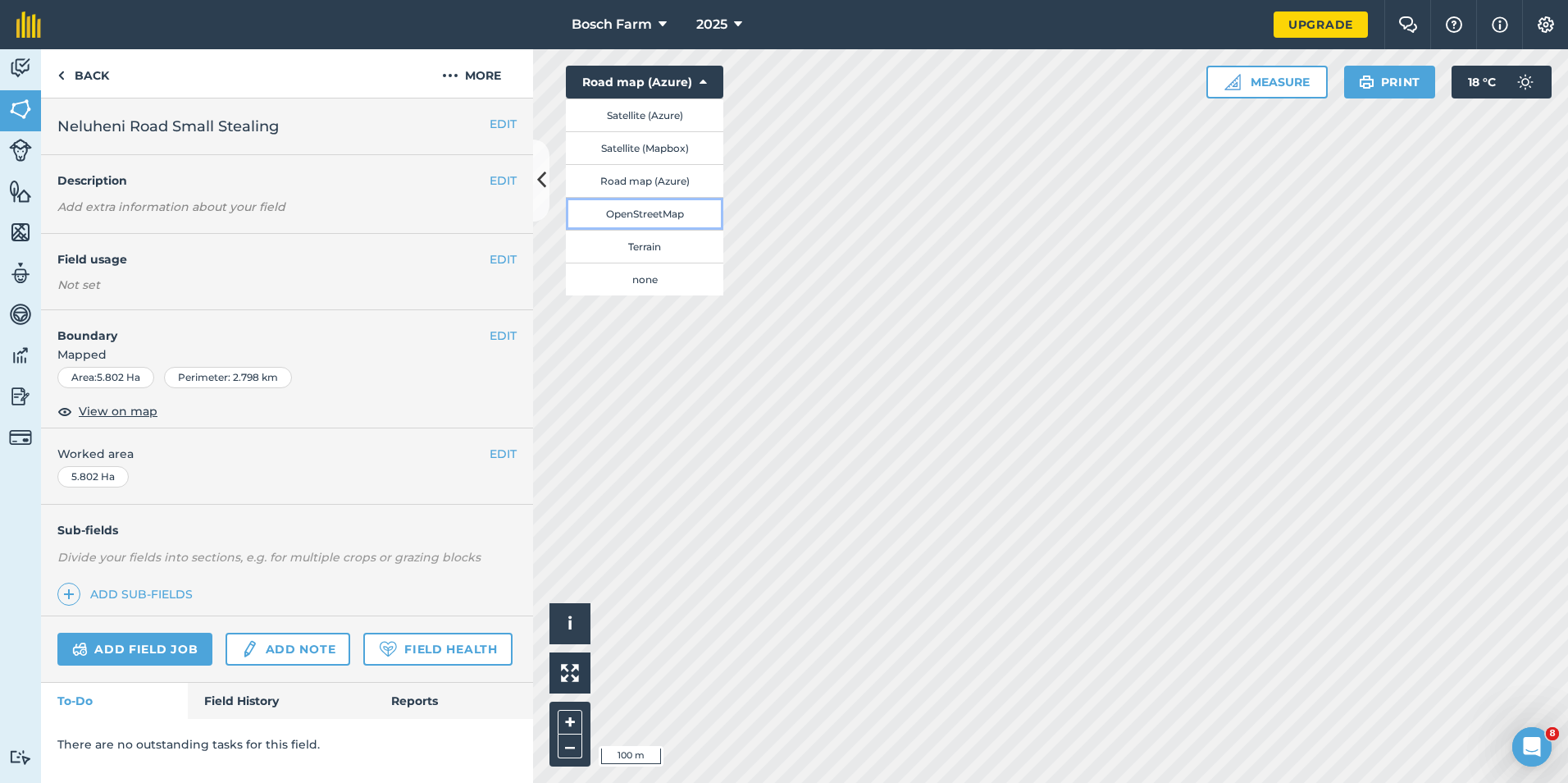
click at [666, 218] on button "OpenStreetMap" at bounding box center [644, 213] width 157 height 33
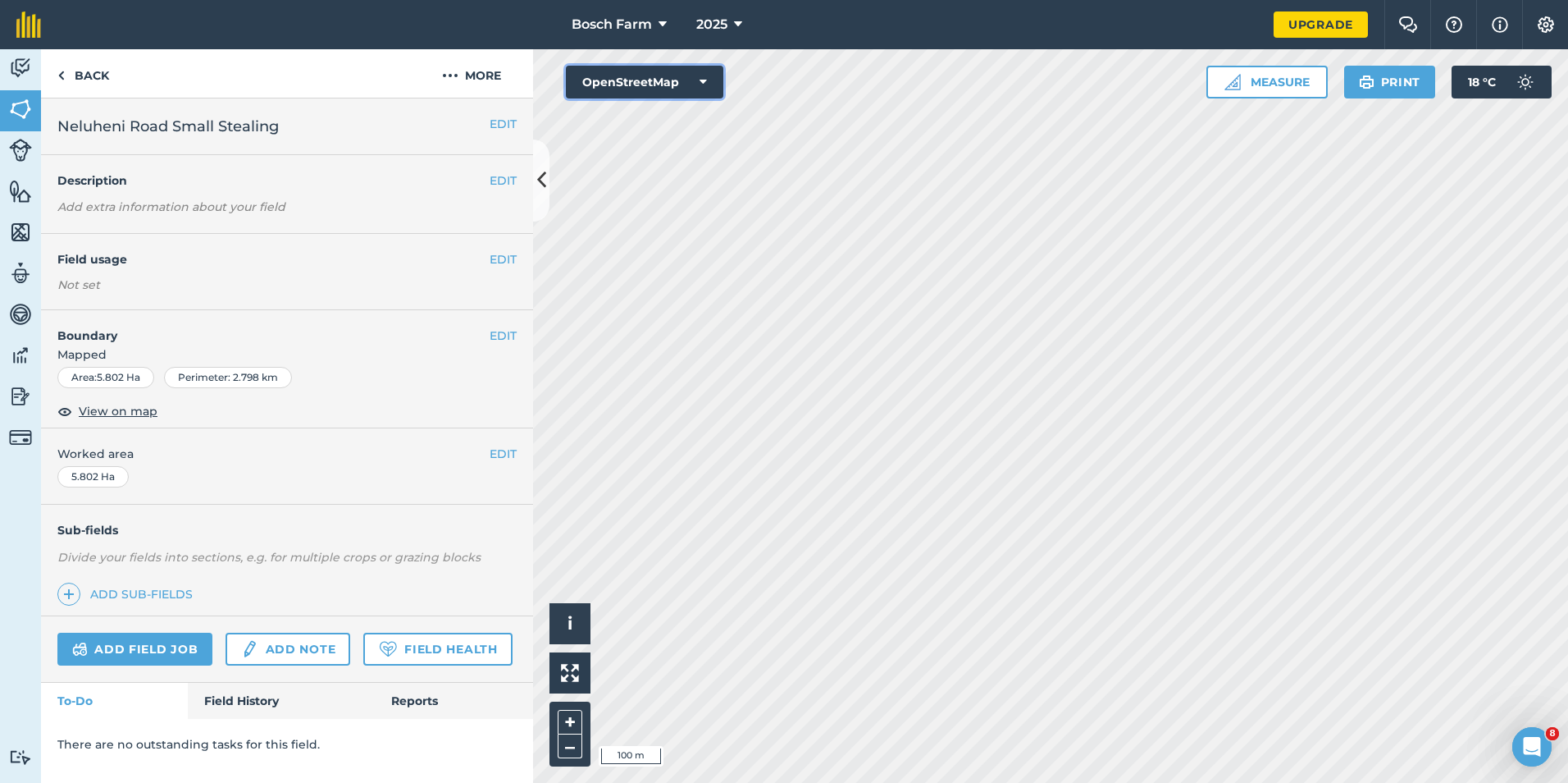
click at [706, 73] on button "OpenStreetMap" at bounding box center [644, 82] width 157 height 33
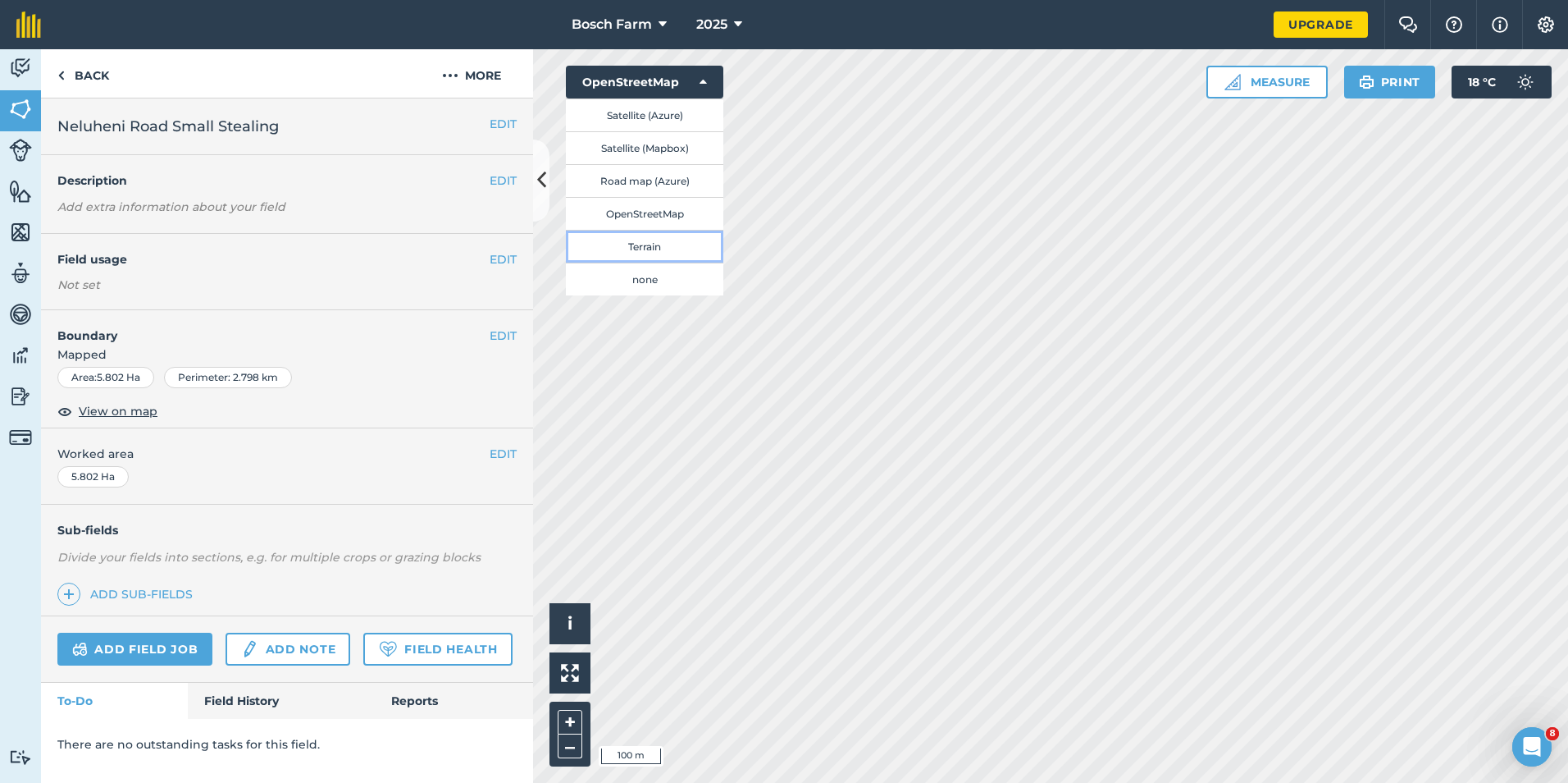
click at [671, 240] on button "Terrain" at bounding box center [644, 246] width 157 height 33
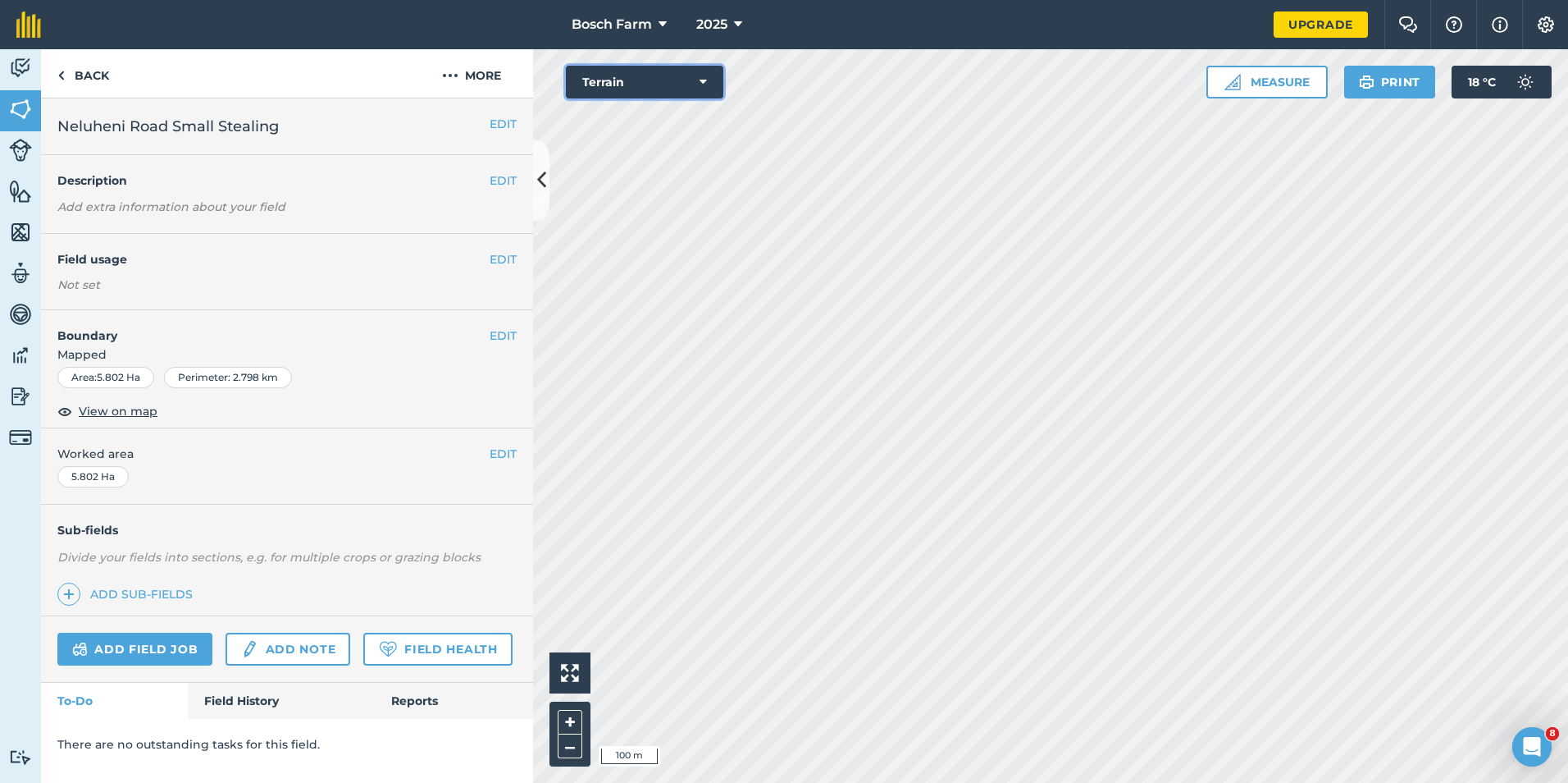
click at [695, 69] on button "Terrain" at bounding box center [644, 82] width 157 height 33
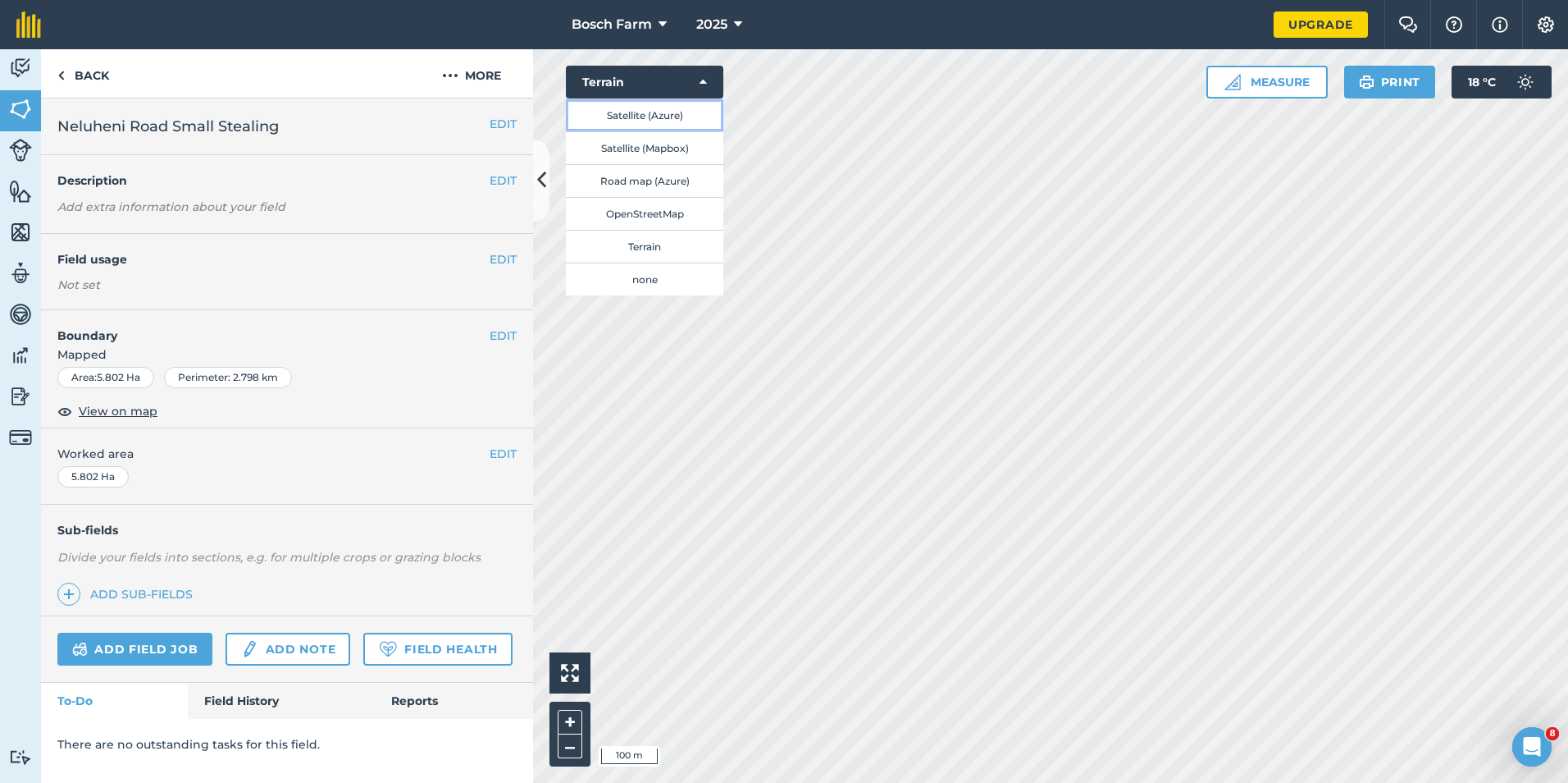
click at [667, 121] on button "Satellite (Azure)" at bounding box center [644, 114] width 157 height 33
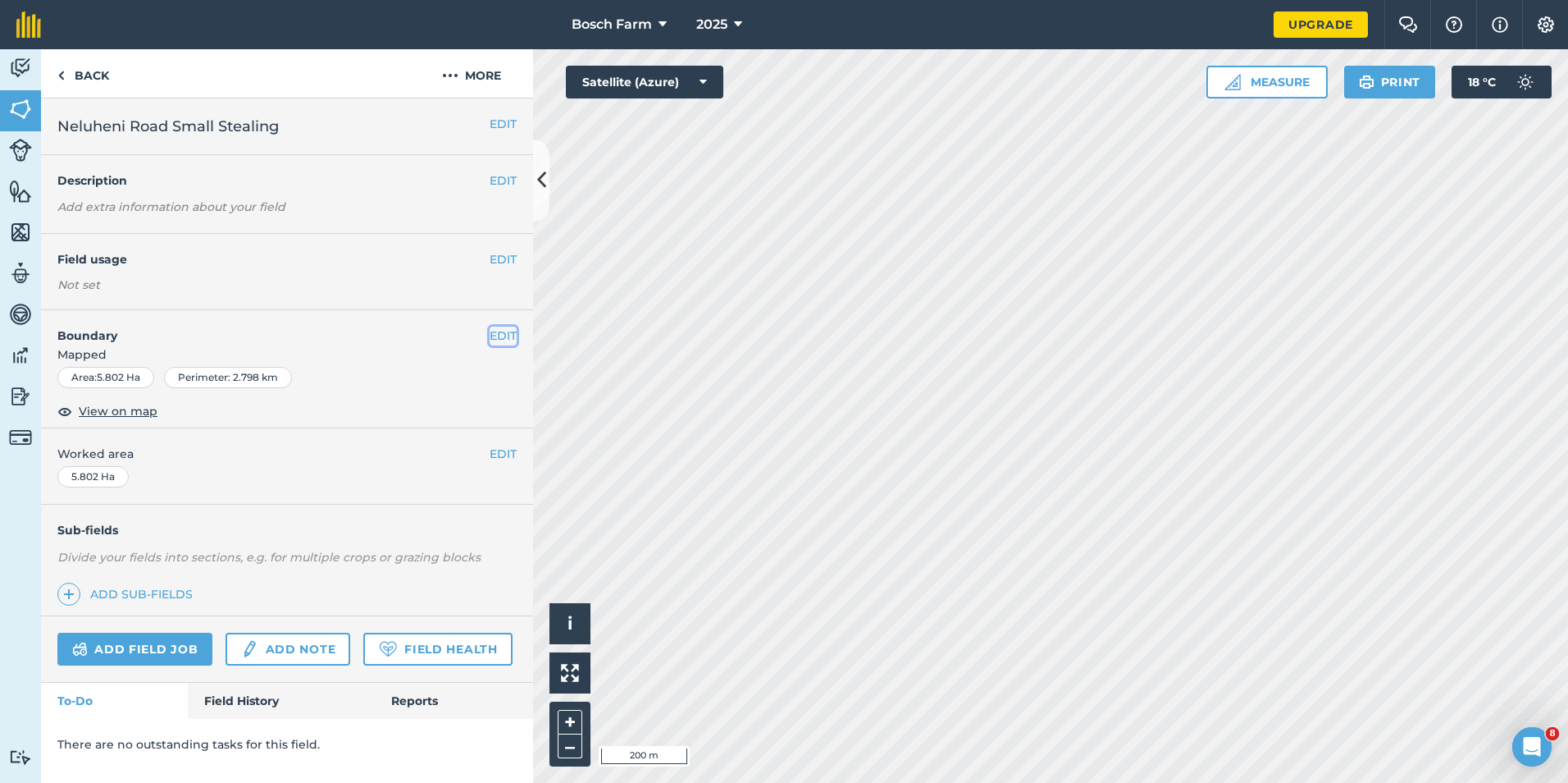
click at [501, 339] on button "EDIT" at bounding box center [503, 336] width 27 height 18
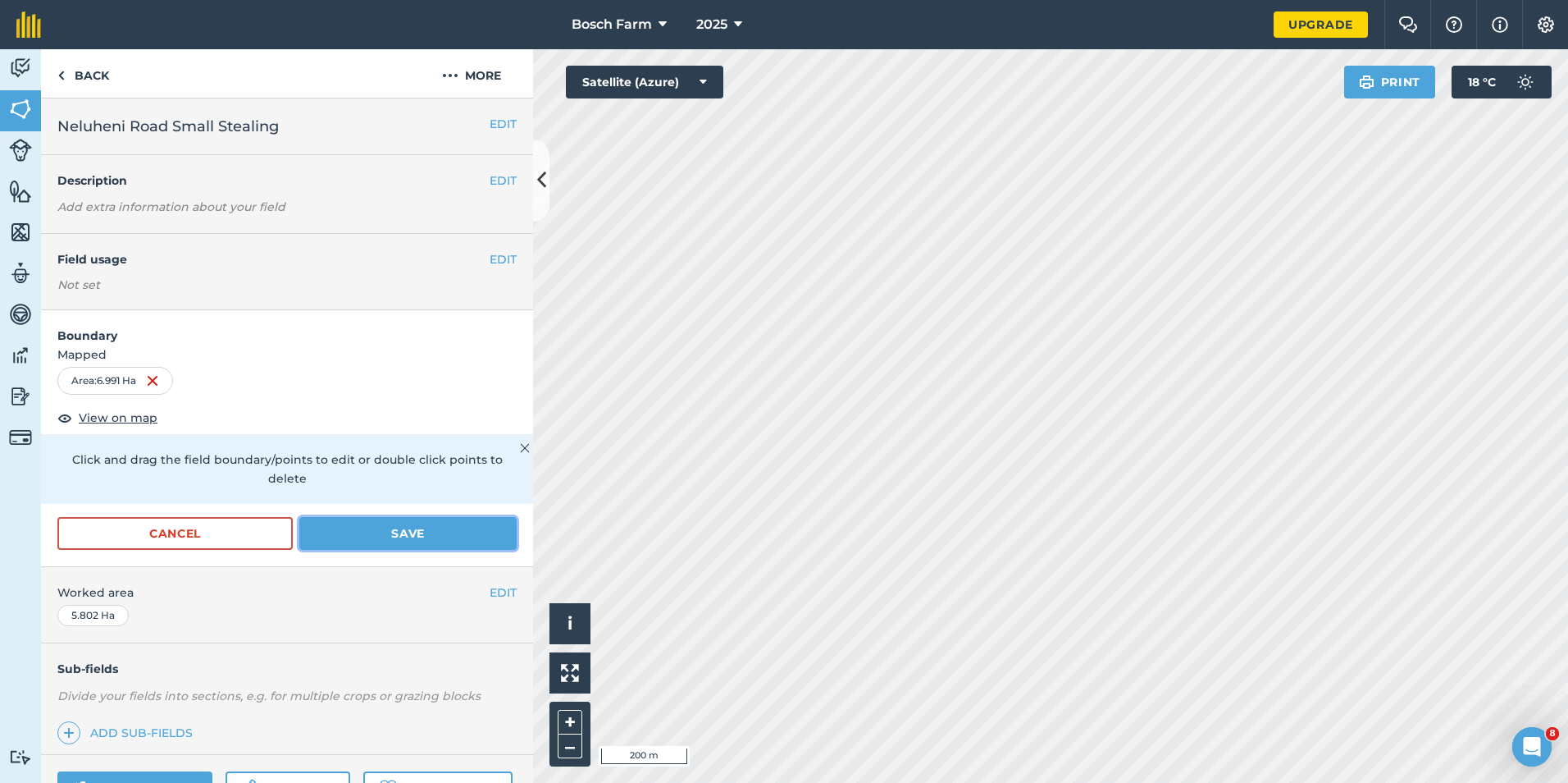
click at [411, 525] on button "Save" at bounding box center [408, 533] width 218 height 33
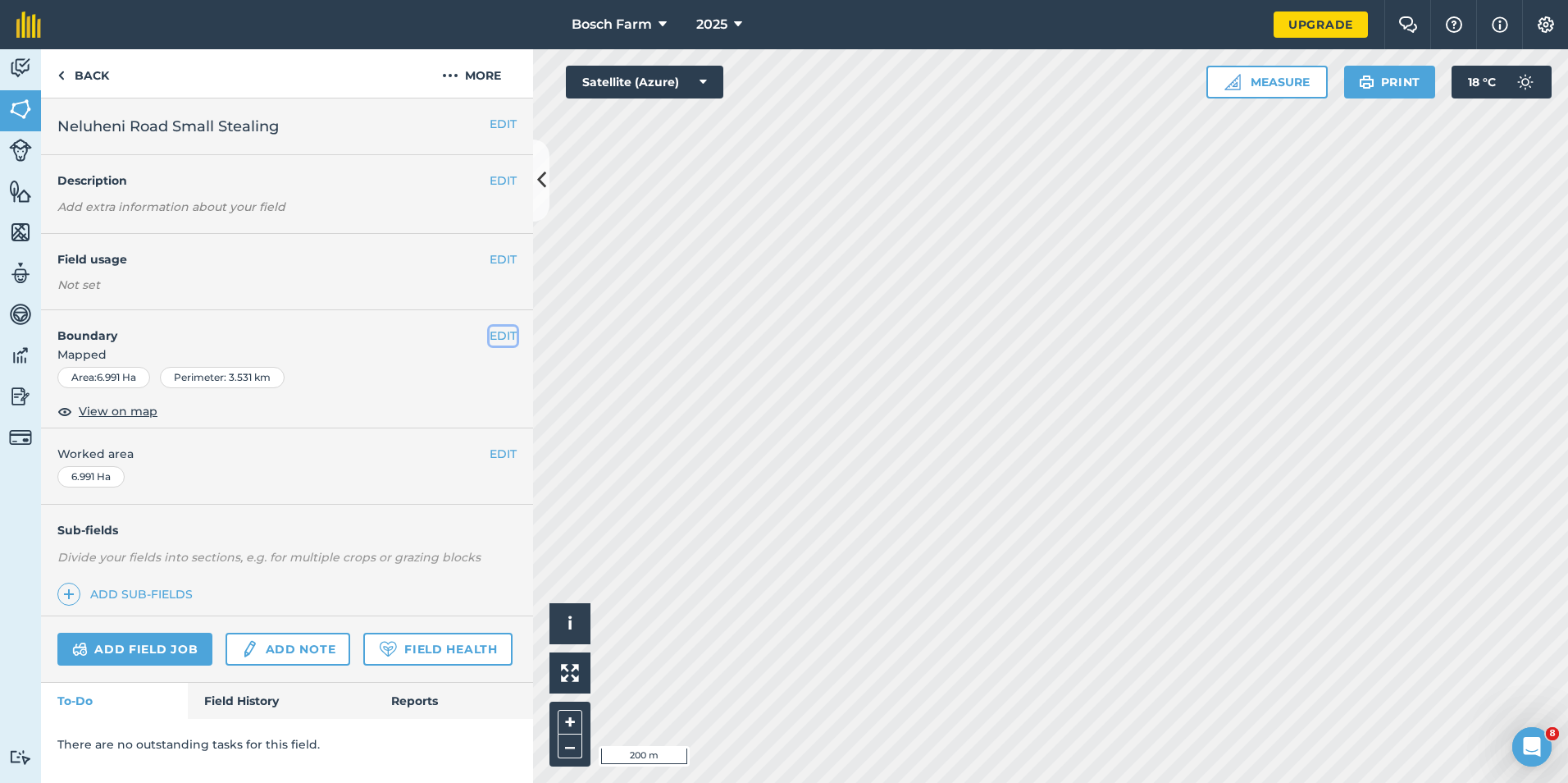
click at [502, 339] on button "EDIT" at bounding box center [503, 336] width 27 height 18
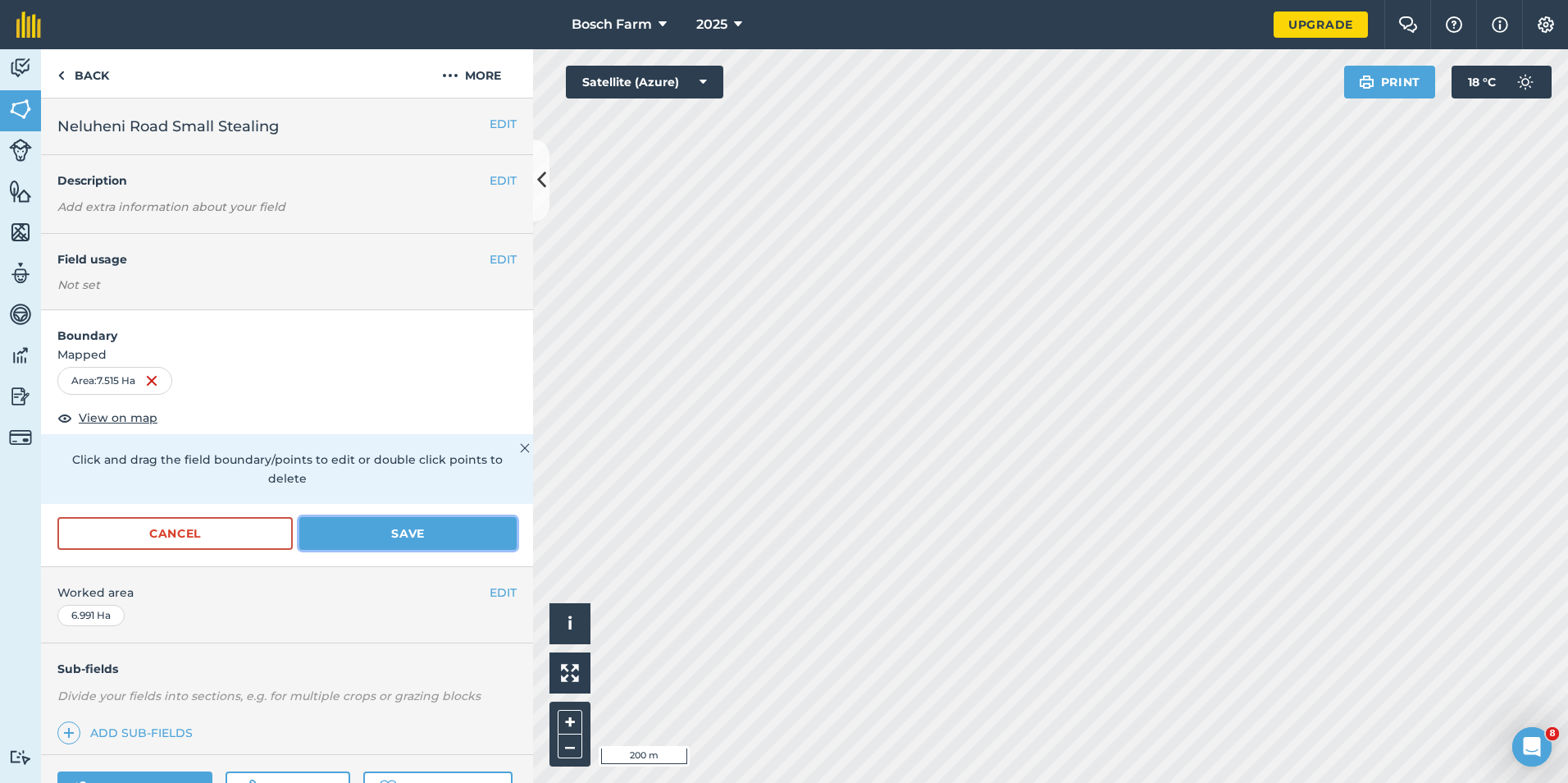
click at [417, 527] on button "Save" at bounding box center [408, 533] width 218 height 33
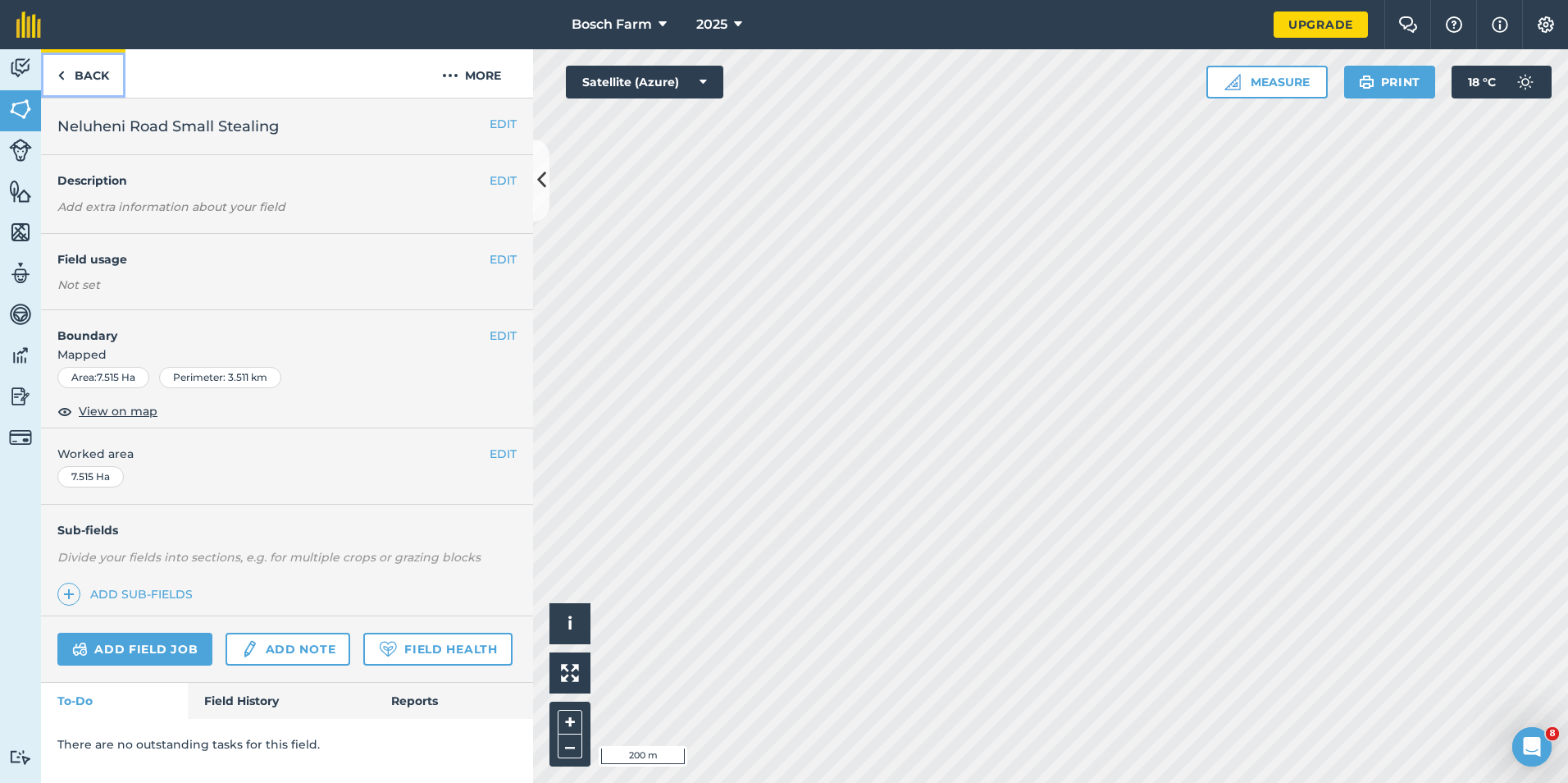
click at [76, 74] on link "Back" at bounding box center [83, 73] width 85 height 48
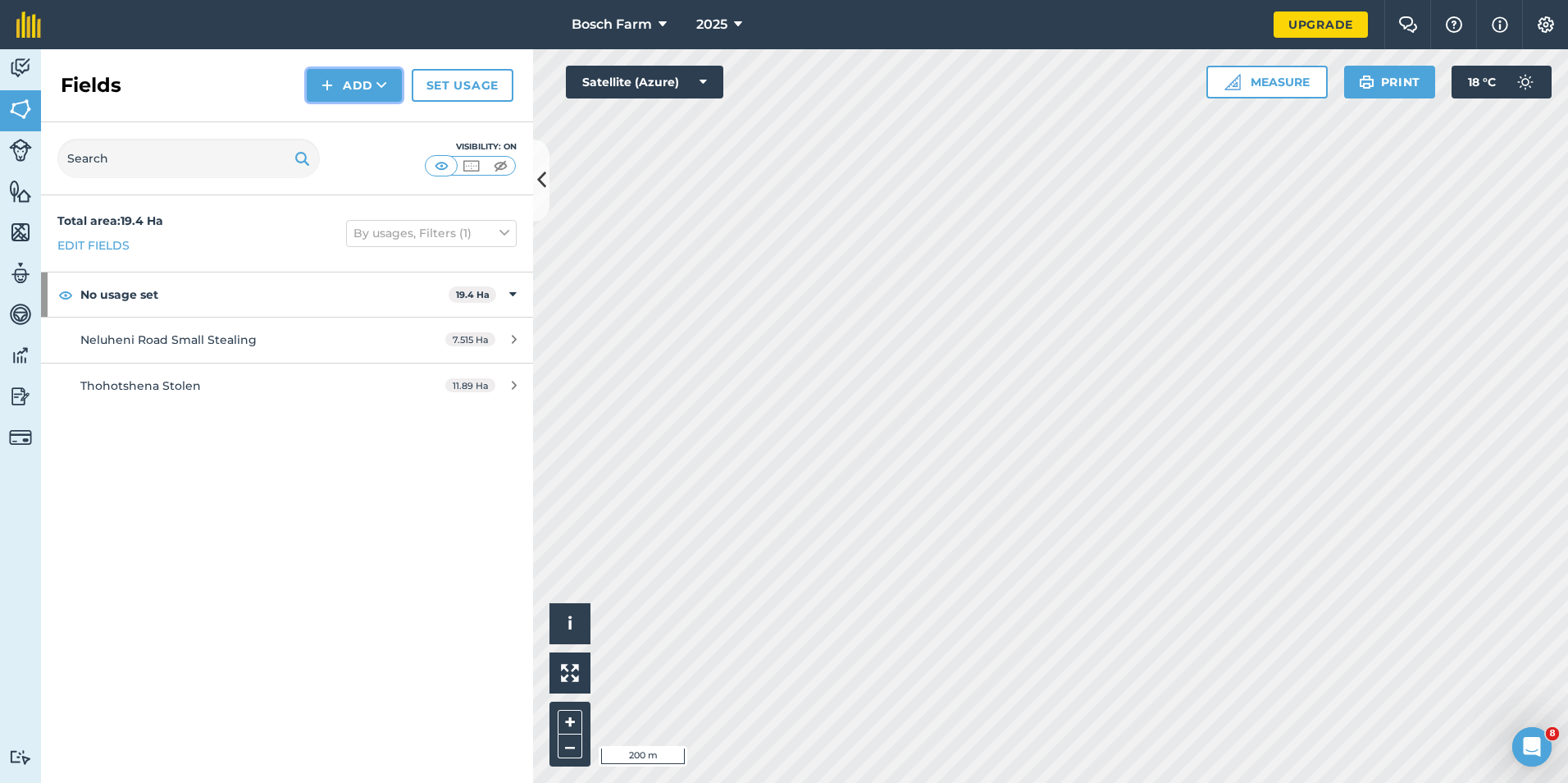
click at [362, 89] on button "Add" at bounding box center [354, 85] width 95 height 33
click at [359, 83] on button "Add Draw Import" at bounding box center [354, 85] width 95 height 33
click at [359, 83] on button "Add" at bounding box center [354, 85] width 95 height 33
click at [352, 122] on link "Draw" at bounding box center [353, 122] width 90 height 36
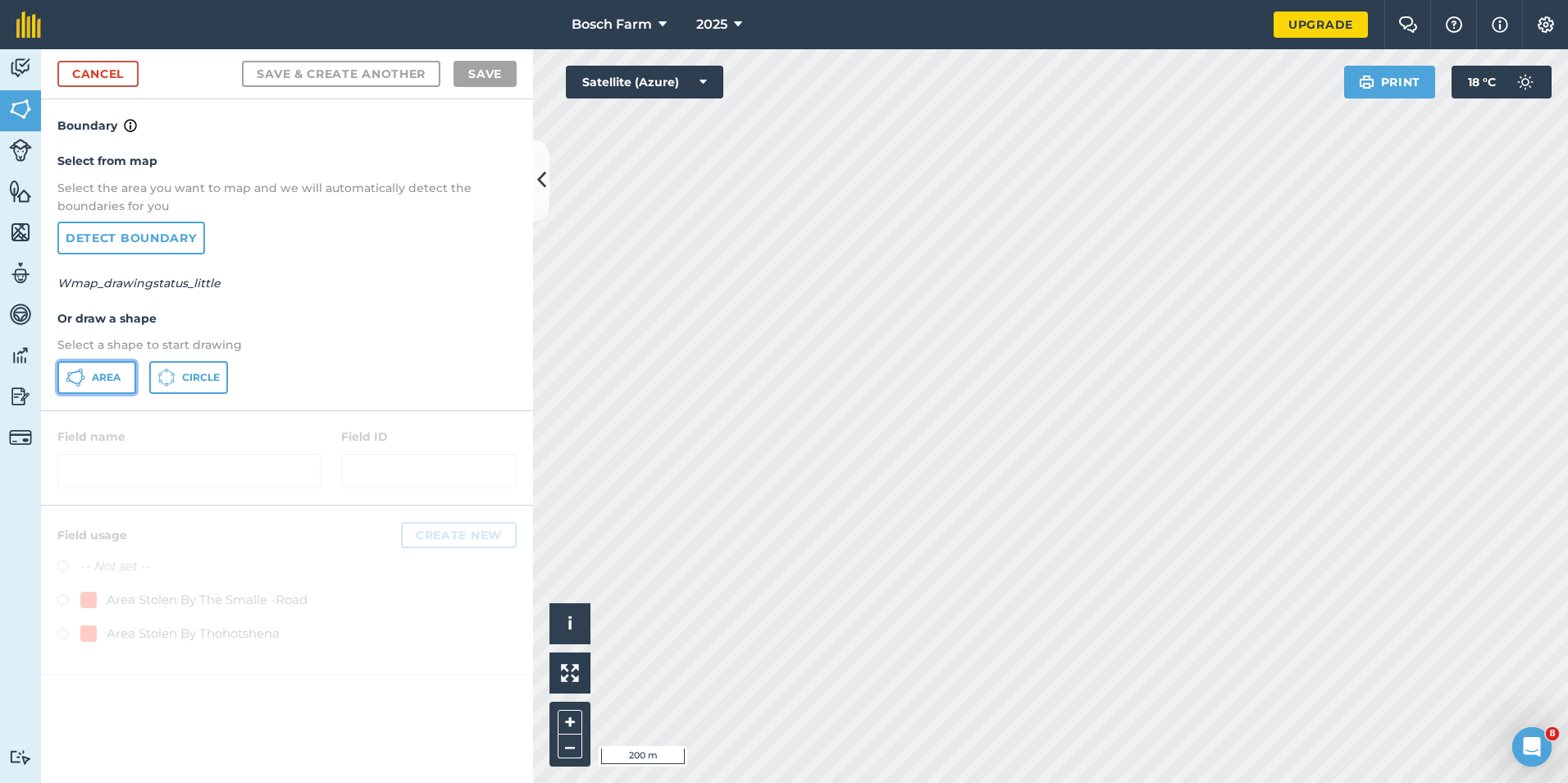
click at [112, 387] on button "Area" at bounding box center [96, 377] width 79 height 33
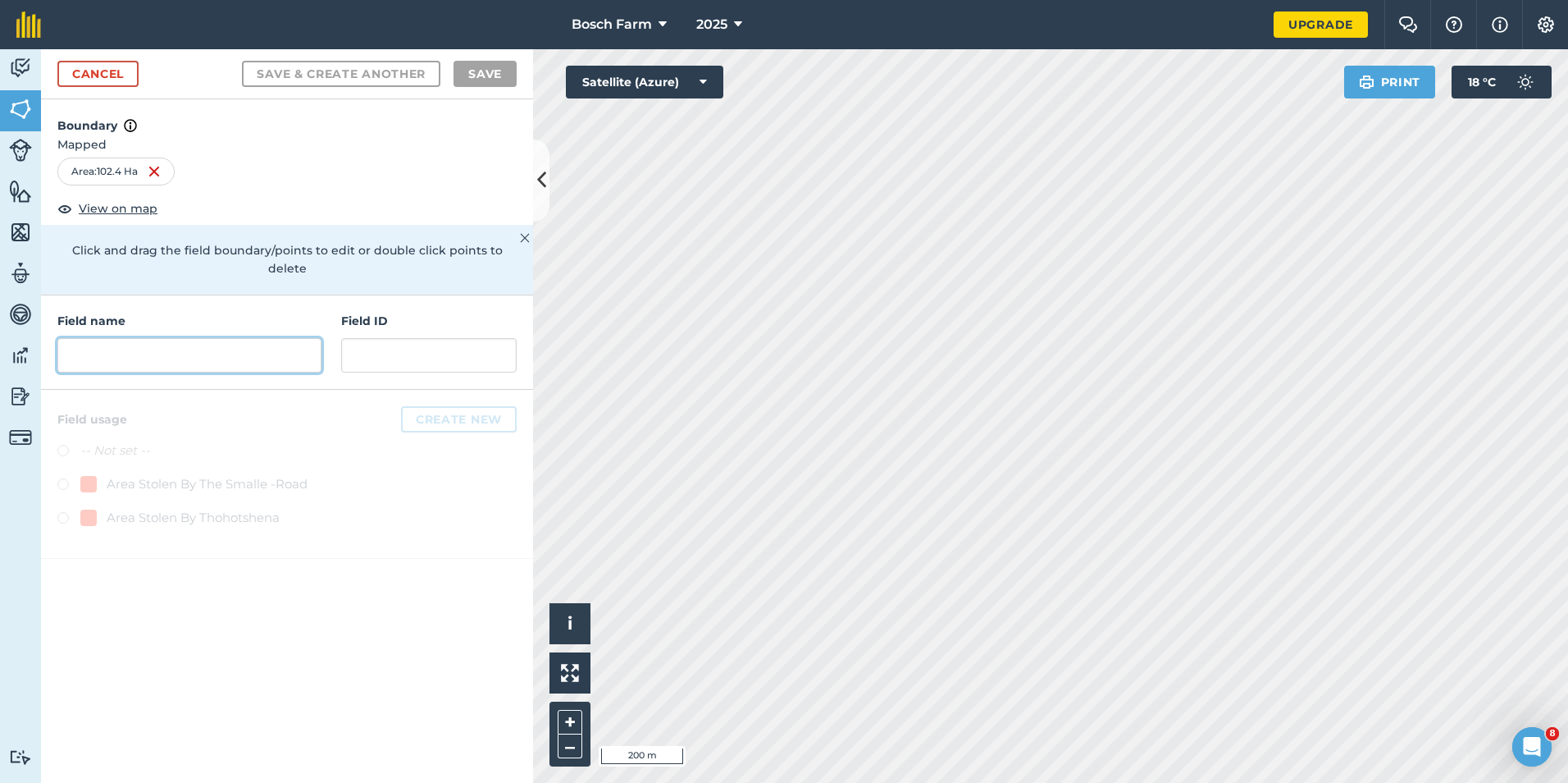
click at [169, 341] on input "text" at bounding box center [189, 355] width 264 height 35
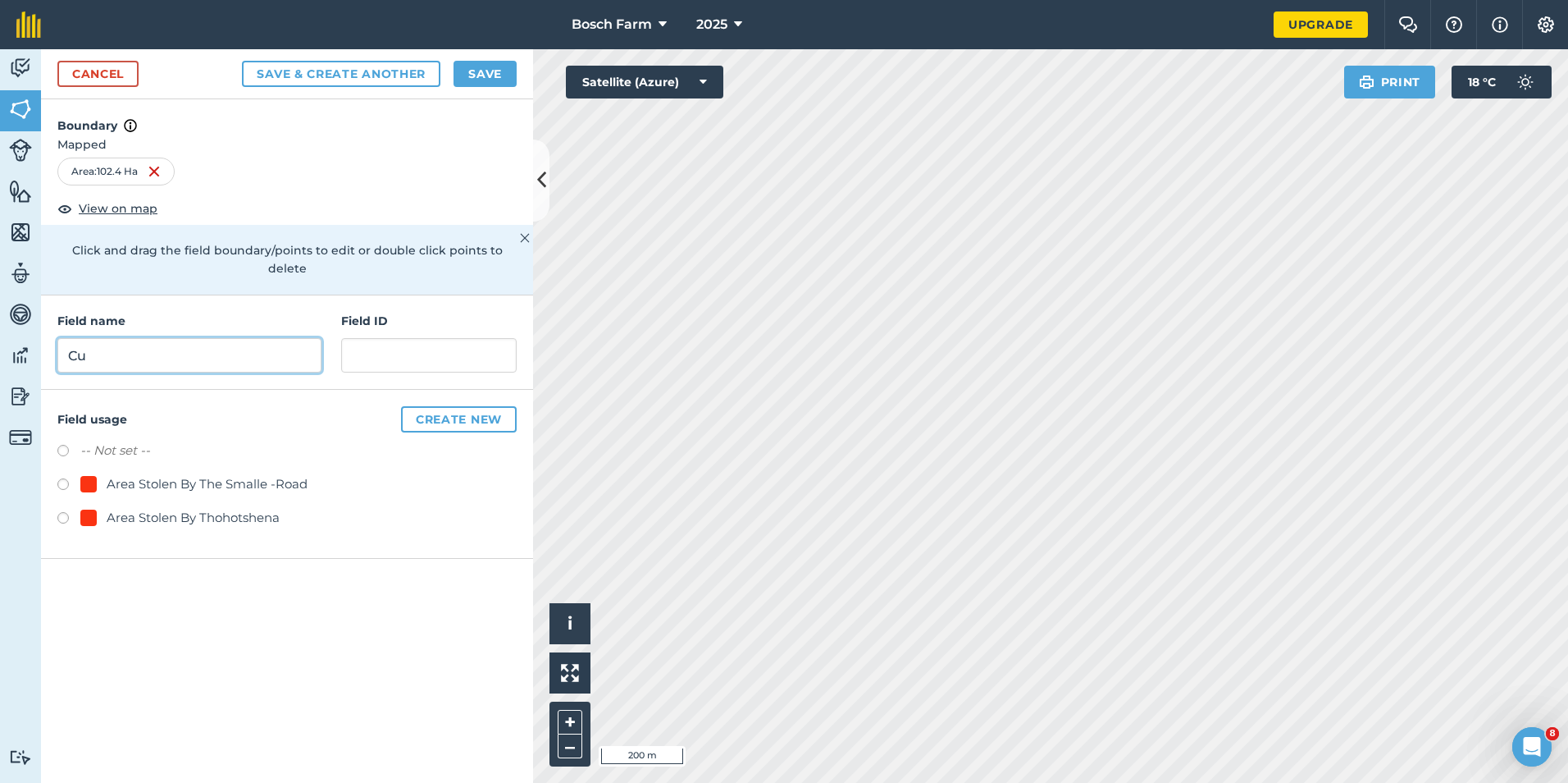
type input "C"
type input "Bosch Farm Current"
click at [410, 338] on input "text" at bounding box center [428, 355] width 176 height 35
type input "1"
click at [452, 406] on button "Create new" at bounding box center [459, 419] width 116 height 26
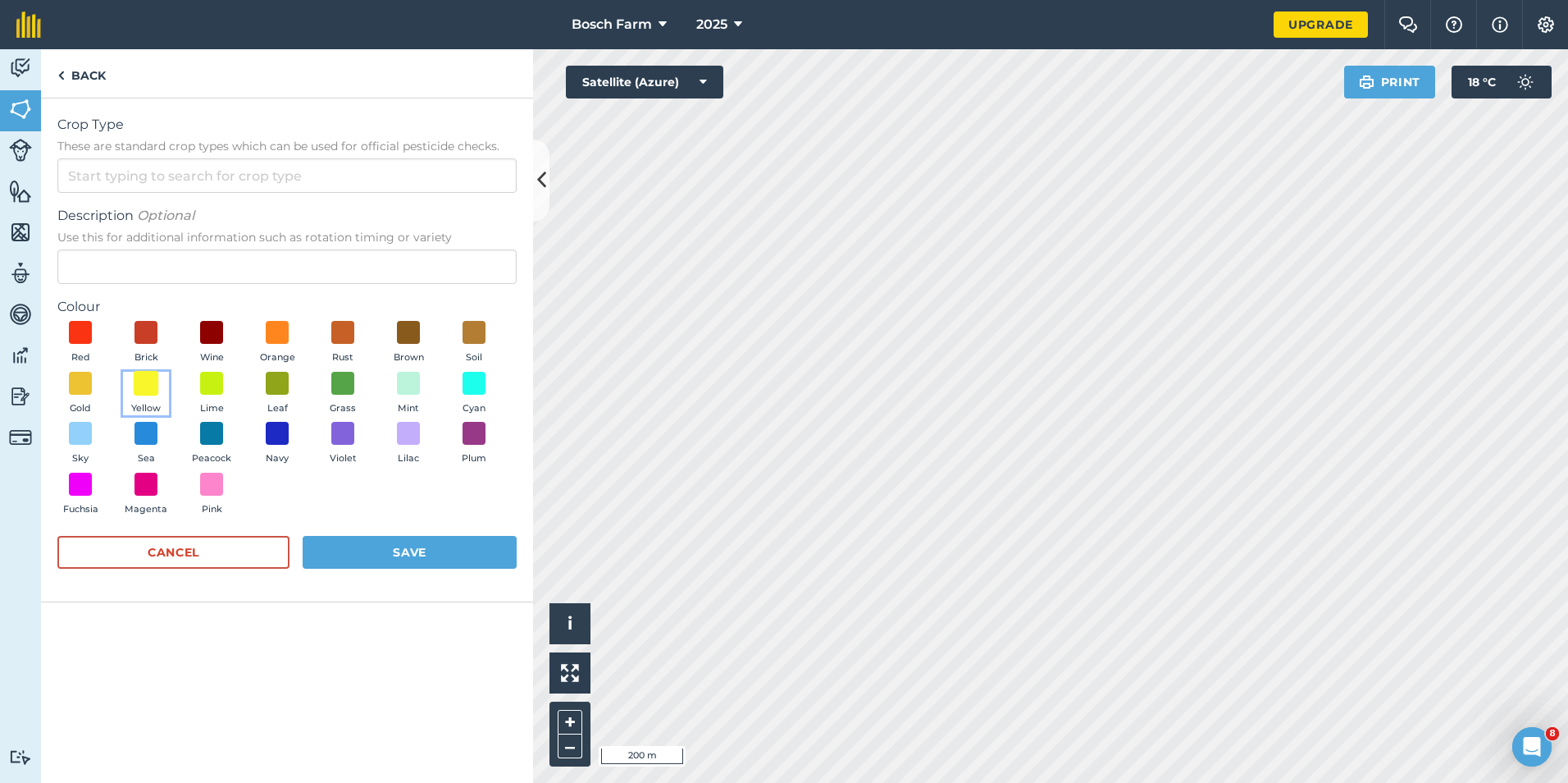
click at [141, 379] on span at bounding box center [146, 382] width 25 height 25
click at [167, 179] on input "Crop Type These are standard crop types which can be used for official pesticid…" at bounding box center [286, 175] width 460 height 35
click at [205, 113] on div "Crop Type These are standard crop types which can be used for official pesticid…" at bounding box center [286, 350] width 492 height 504
click at [191, 173] on input "Crop Type These are standard crop types which can be used for official pesticid…" at bounding box center [286, 175] width 460 height 35
click at [161, 214] on li "Other" at bounding box center [286, 212] width 458 height 38
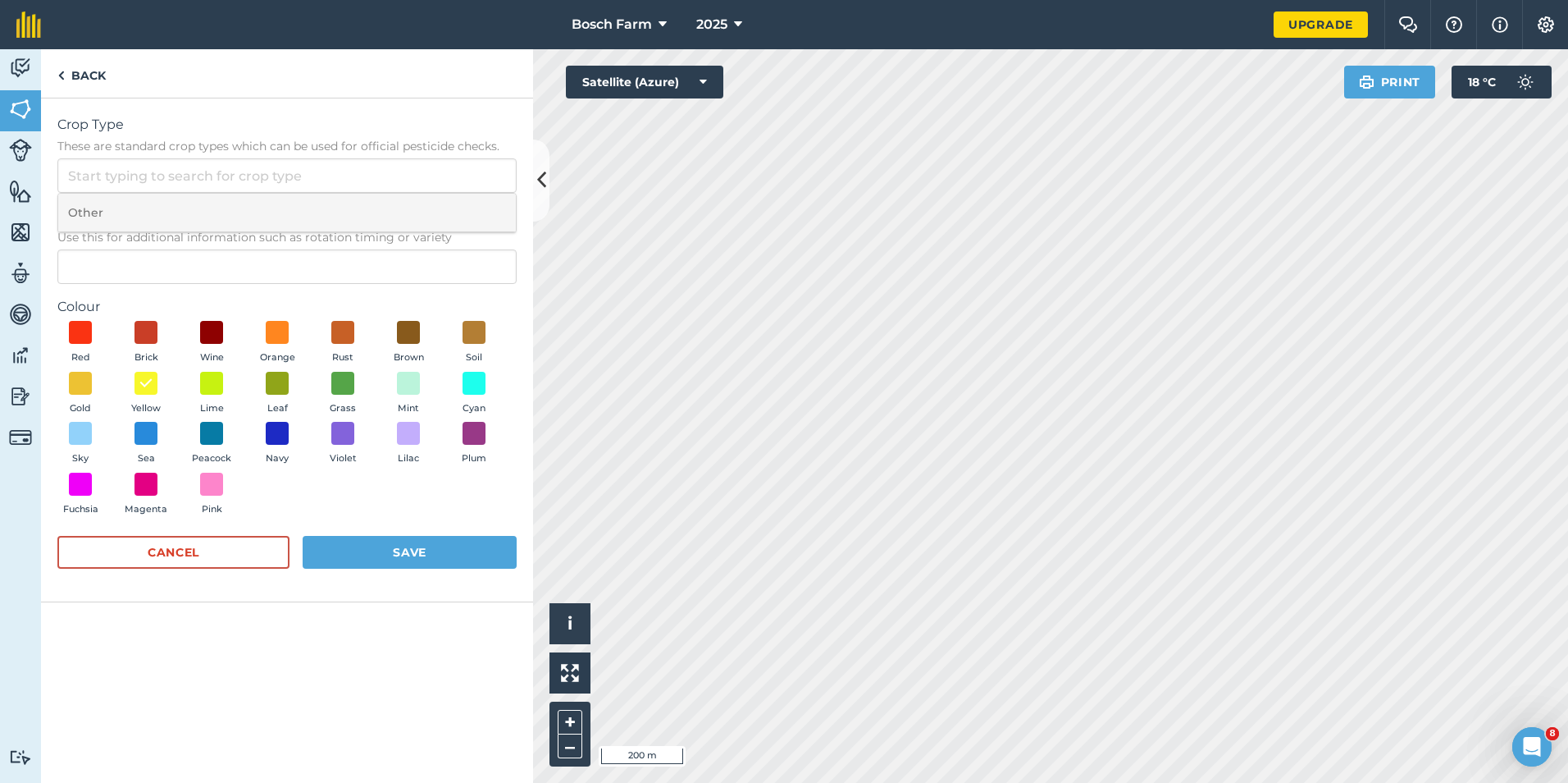
type input "Other"
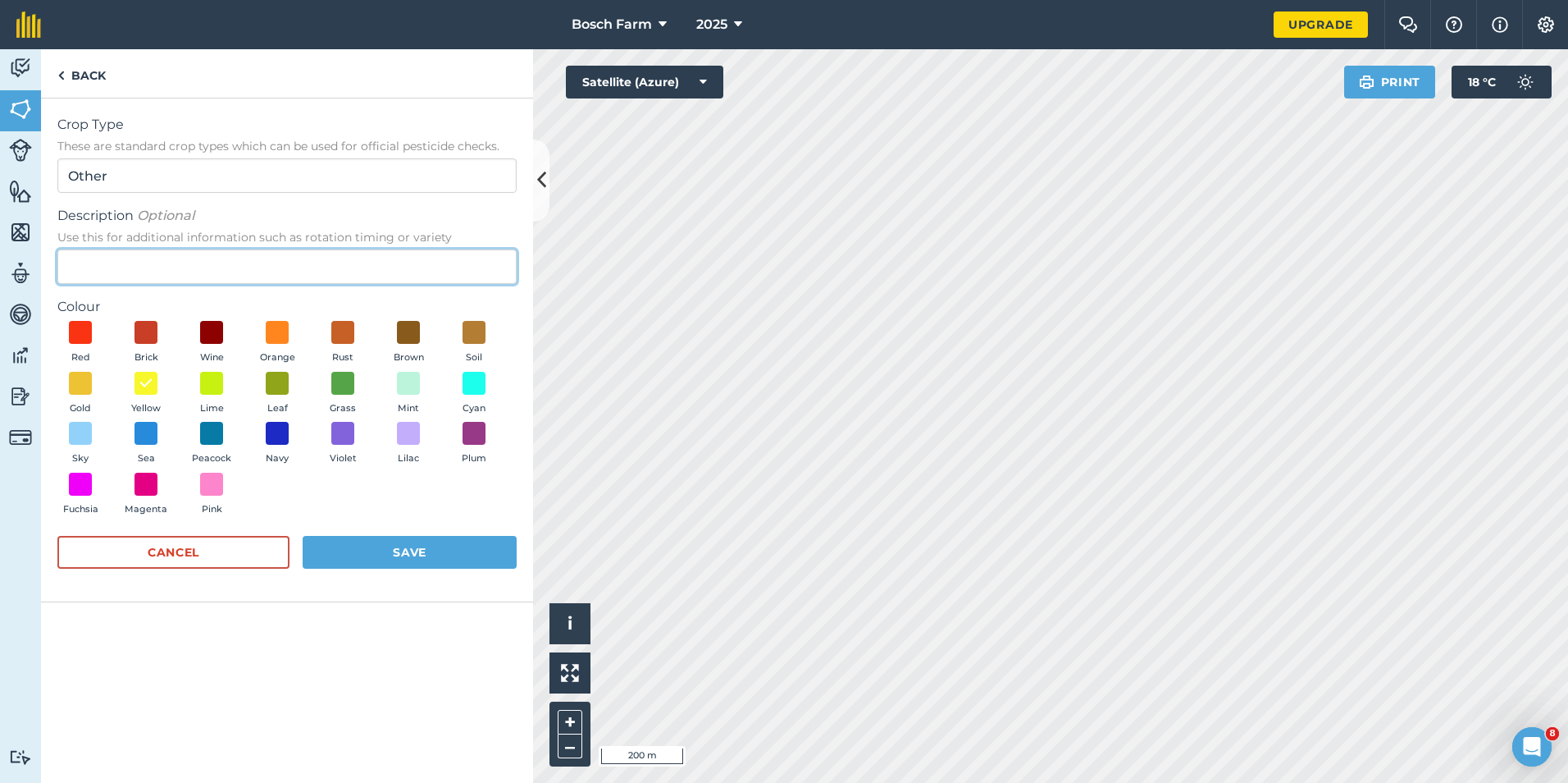
click at [159, 254] on input "Description Optional Use this for additional information such as rotation timin…" at bounding box center [286, 266] width 460 height 35
type input "Bosch Farm Current"
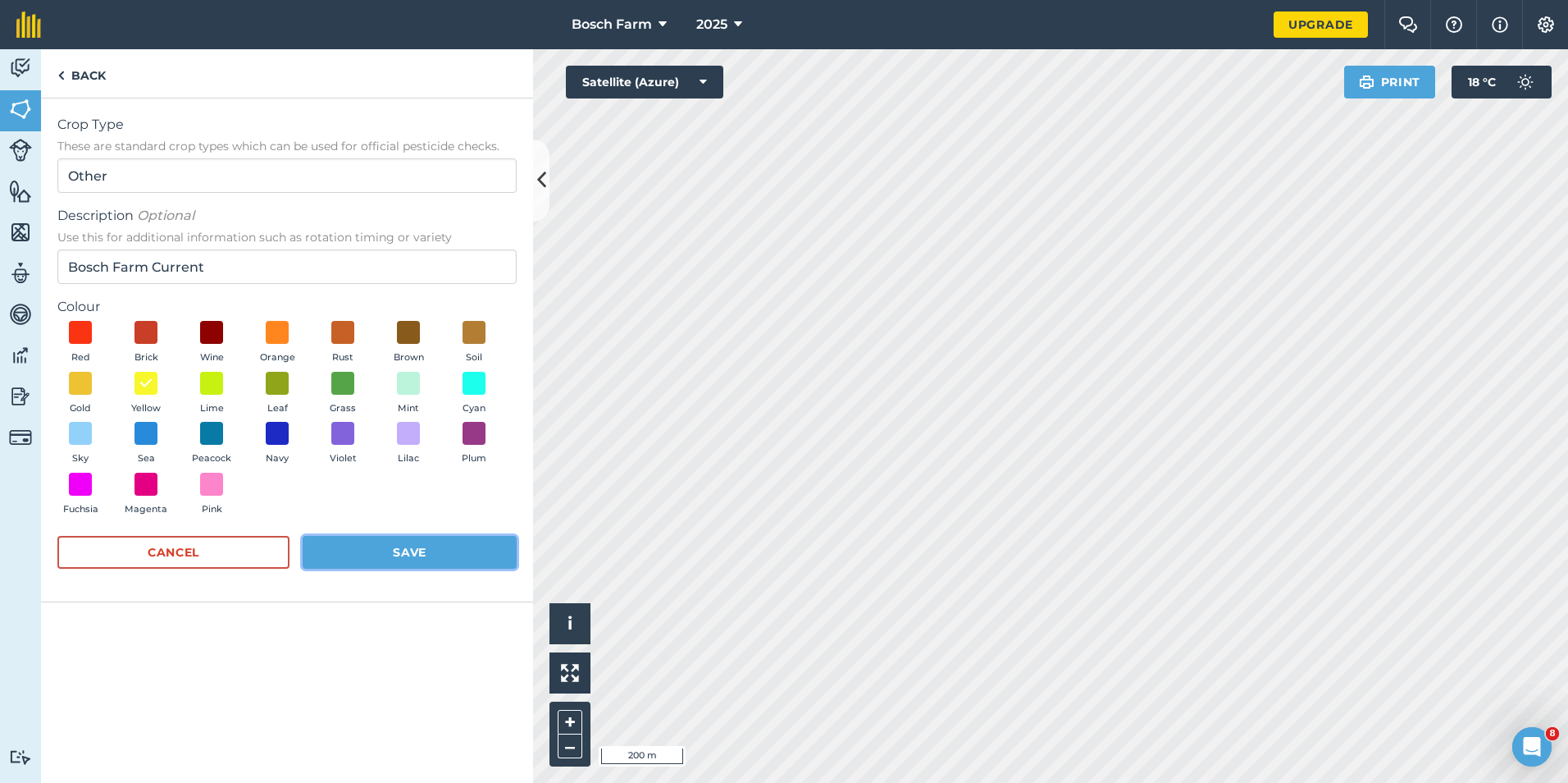
click at [389, 549] on button "Save" at bounding box center [410, 552] width 214 height 33
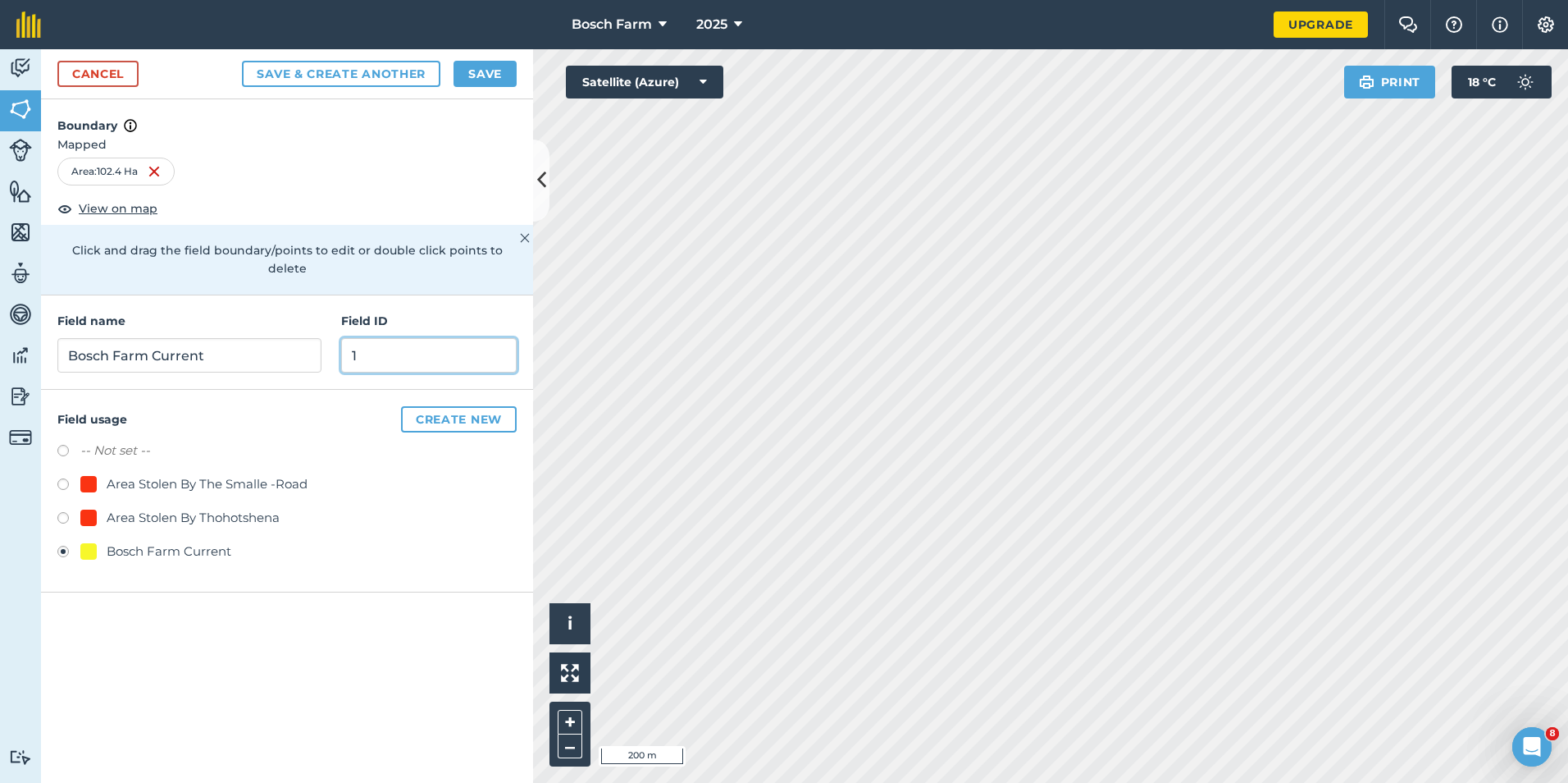
click at [369, 342] on input "1" at bounding box center [428, 355] width 176 height 35
click at [505, 71] on button "Save" at bounding box center [485, 73] width 63 height 26
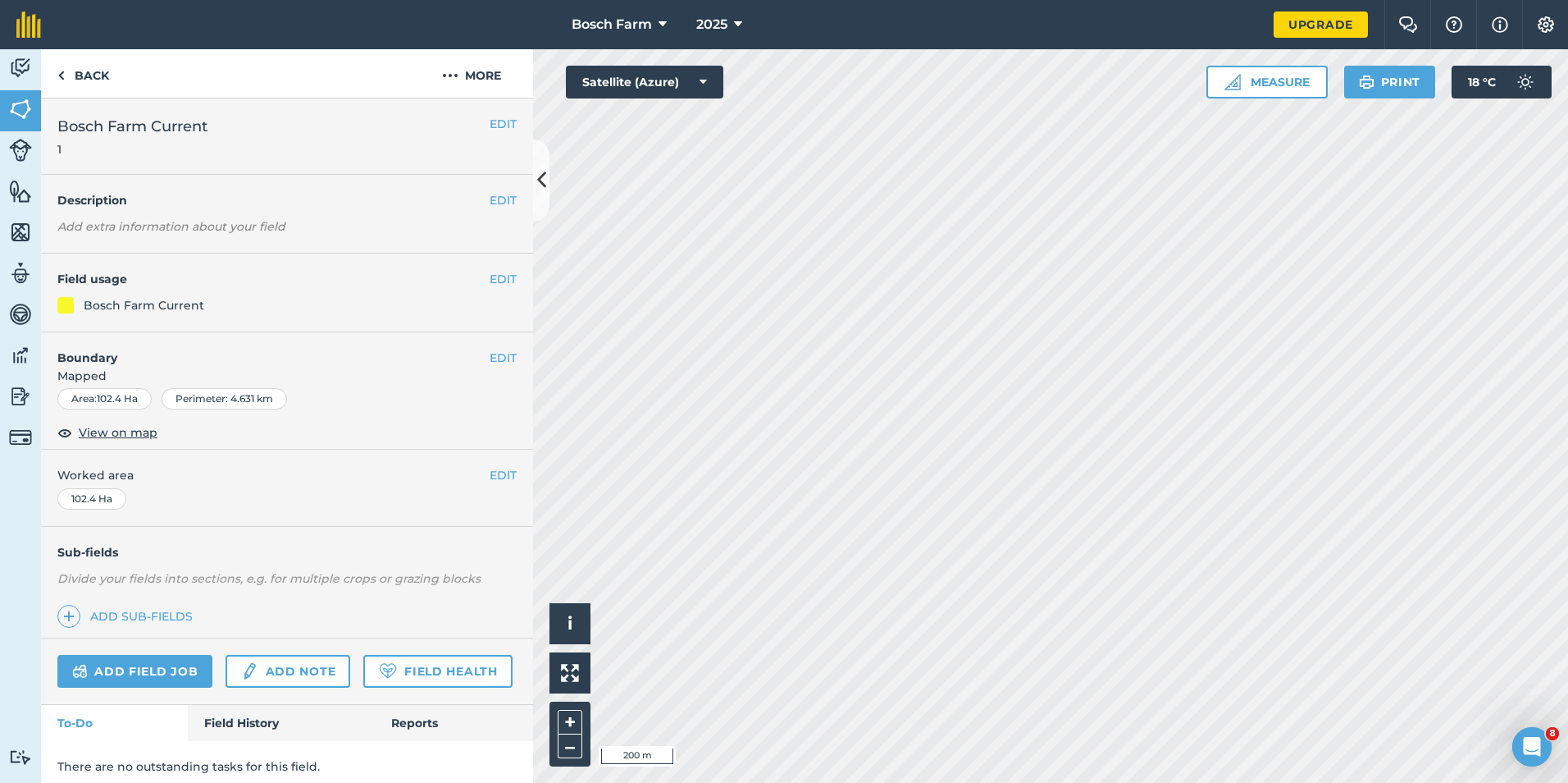
scroll to position [1, 0]
click at [83, 76] on link "Back" at bounding box center [83, 73] width 85 height 48
click at [76, 79] on link "Back" at bounding box center [83, 73] width 85 height 48
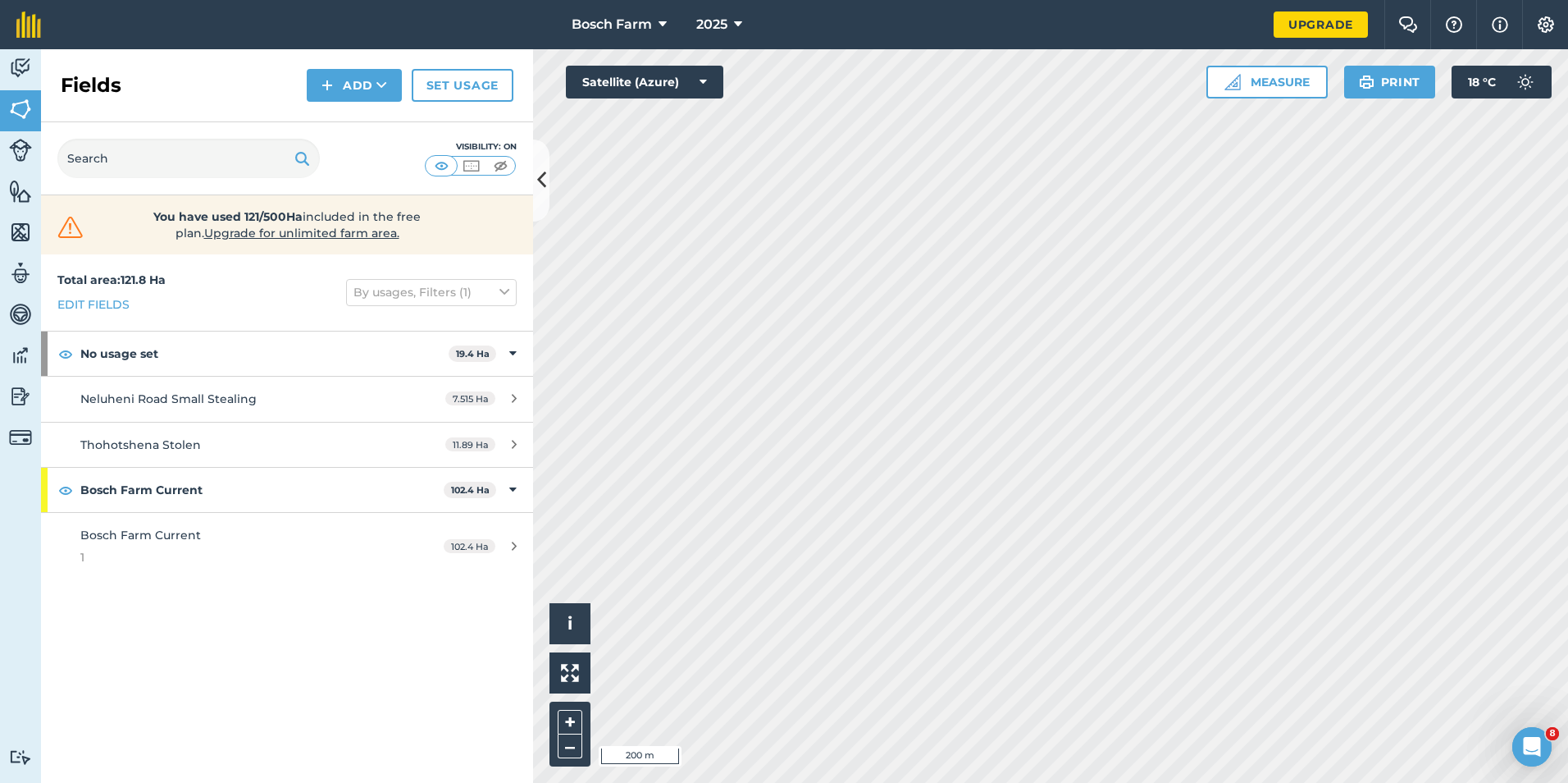
click at [394, 646] on div "Total area : 121.8 Ha Edit fields By usages, Filters (1) No usage set 19.4 [GEO…" at bounding box center [286, 519] width 492 height 529
click at [1291, 92] on button "Measure" at bounding box center [1267, 82] width 121 height 33
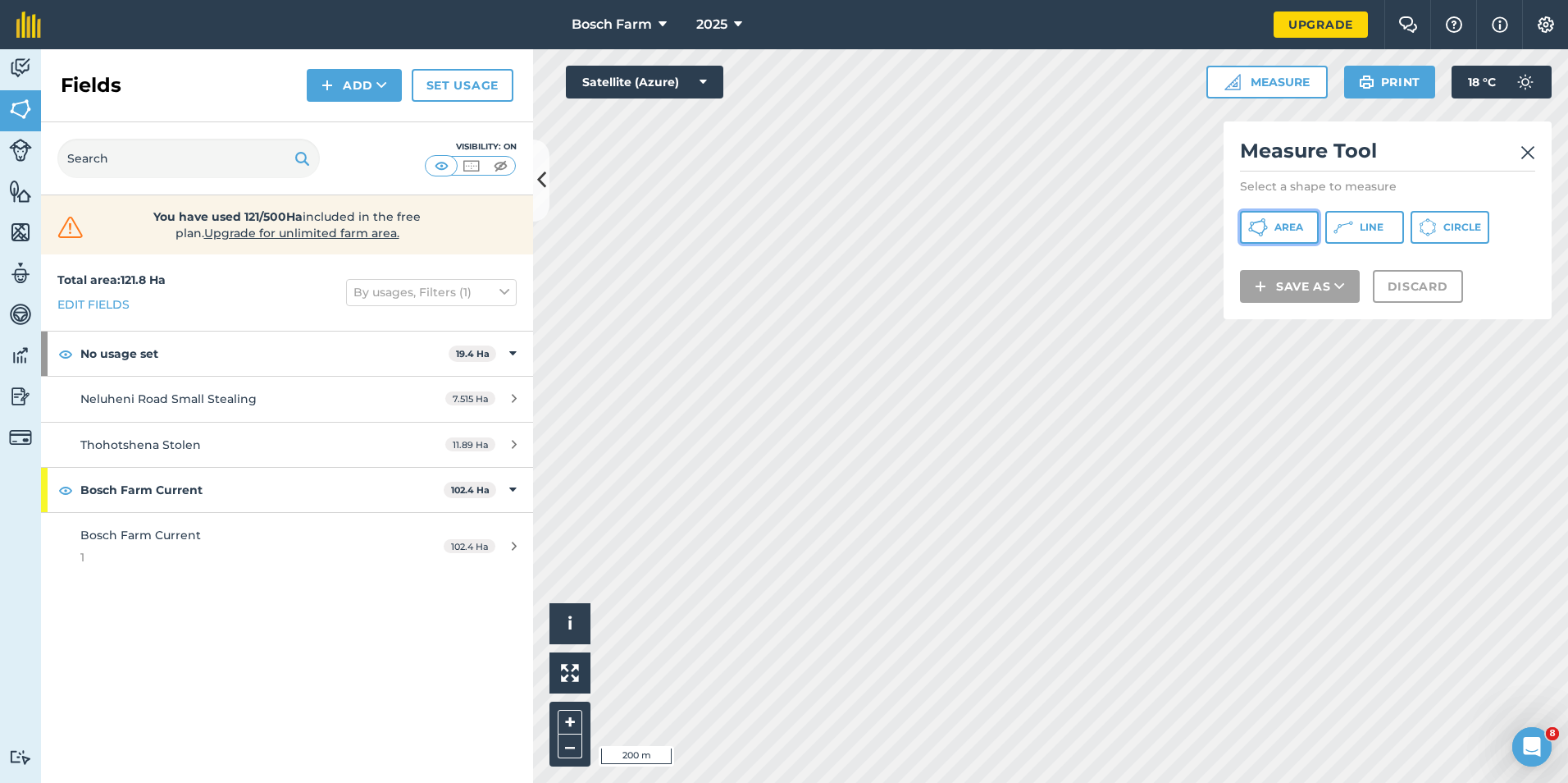
click at [1297, 231] on span "Area" at bounding box center [1289, 227] width 29 height 13
click at [1519, 147] on h2 "Measure Tool" at bounding box center [1388, 154] width 295 height 34
click at [1522, 148] on img at bounding box center [1528, 153] width 15 height 20
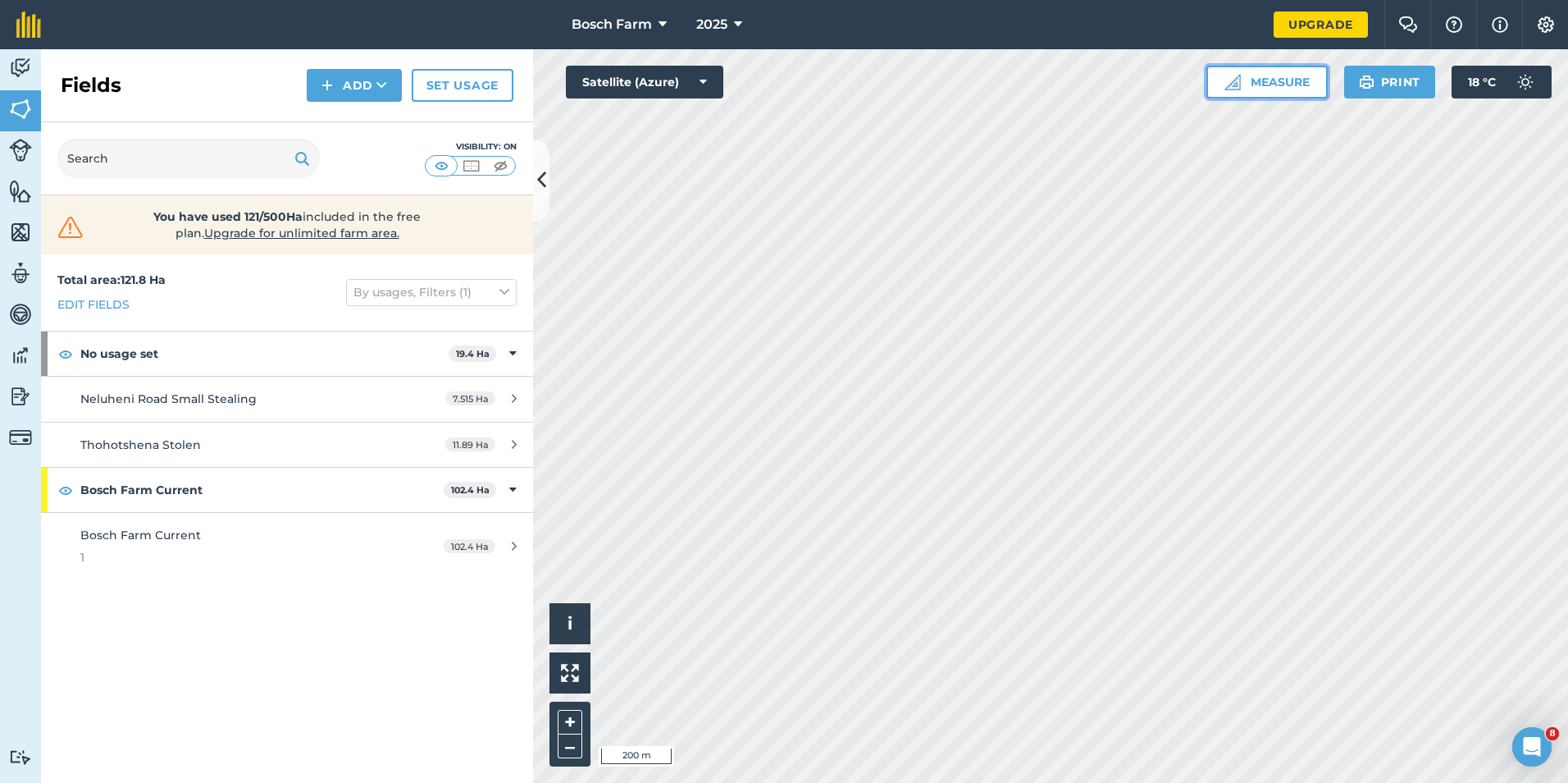
click at [1288, 81] on button "Measure" at bounding box center [1267, 82] width 121 height 33
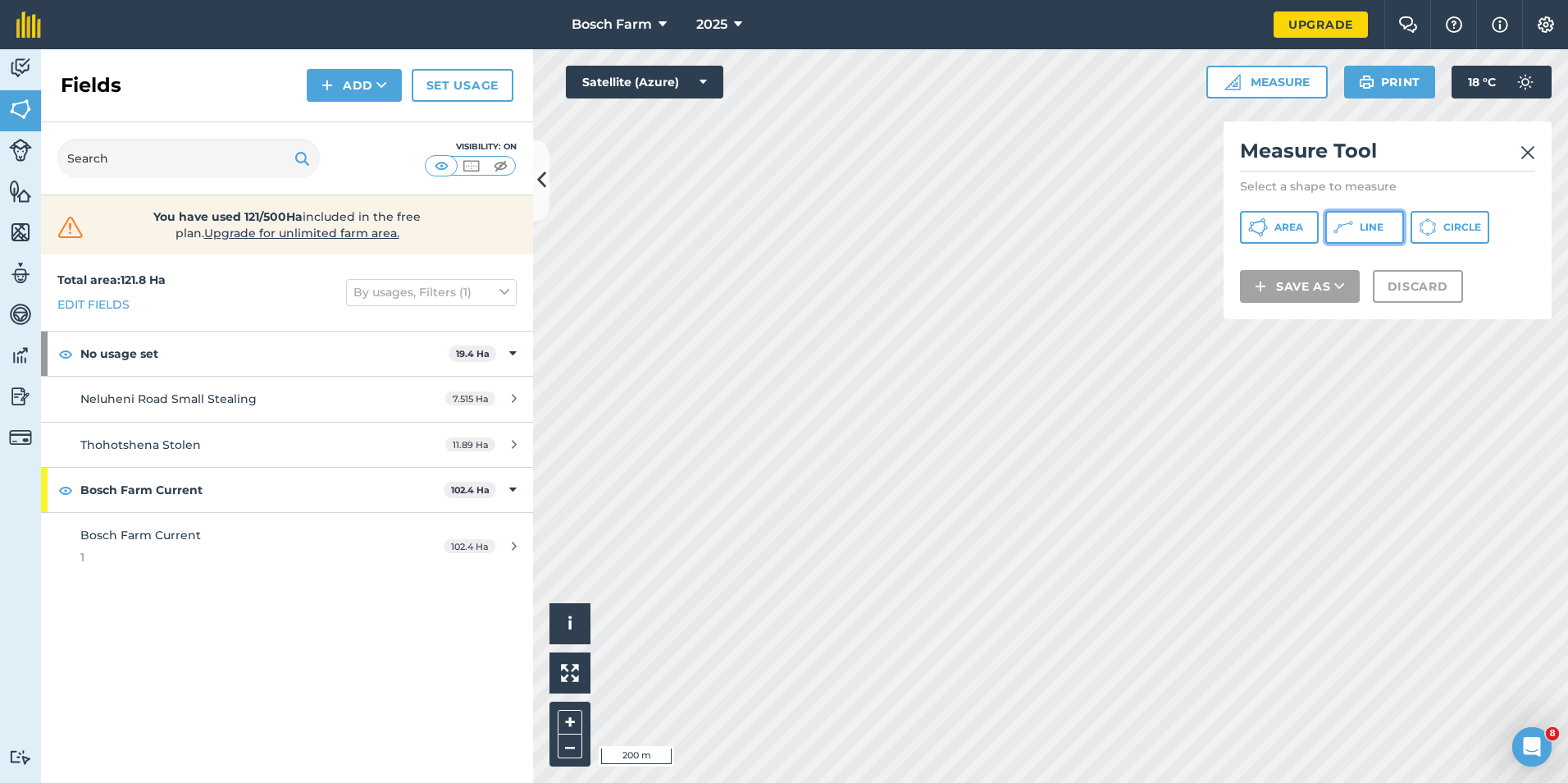
click at [1268, 230] on icon at bounding box center [1258, 228] width 20 height 20
click at [629, 26] on span "Bosch Farm" at bounding box center [612, 25] width 80 height 20
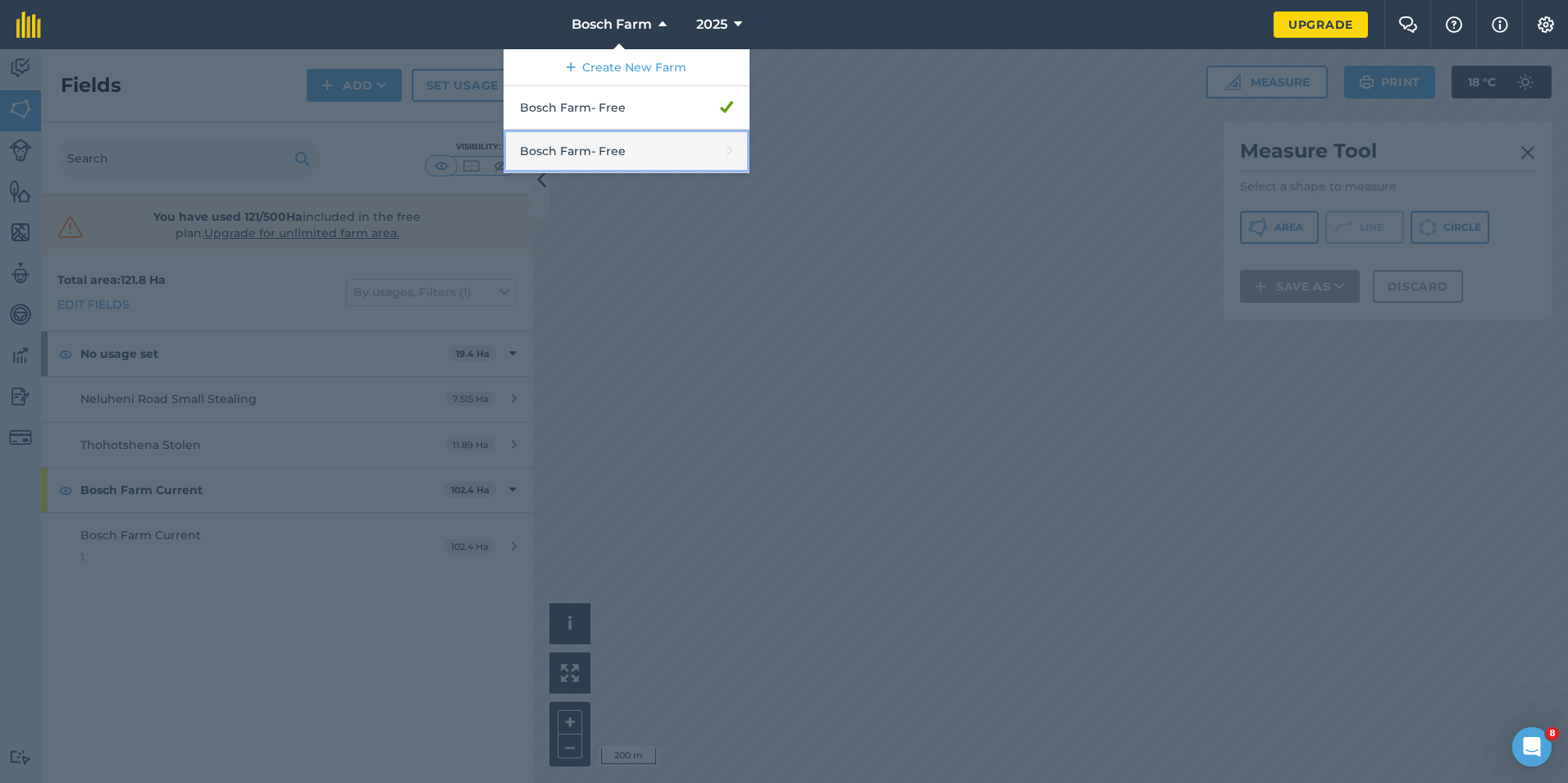
click at [629, 146] on link "Bosch Farm - Free" at bounding box center [626, 151] width 246 height 44
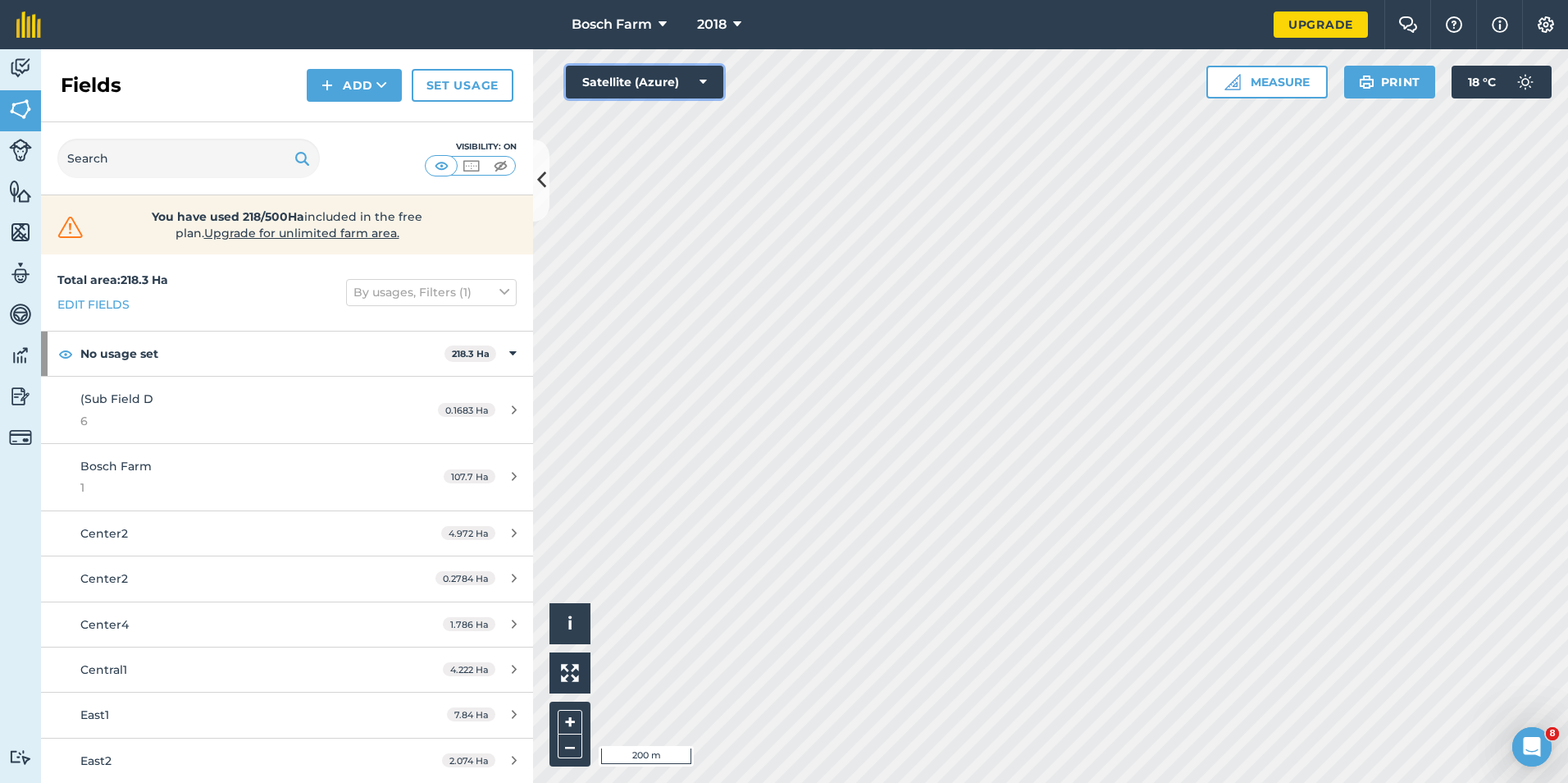
click at [715, 79] on button "Satellite (Azure)" at bounding box center [644, 82] width 157 height 33
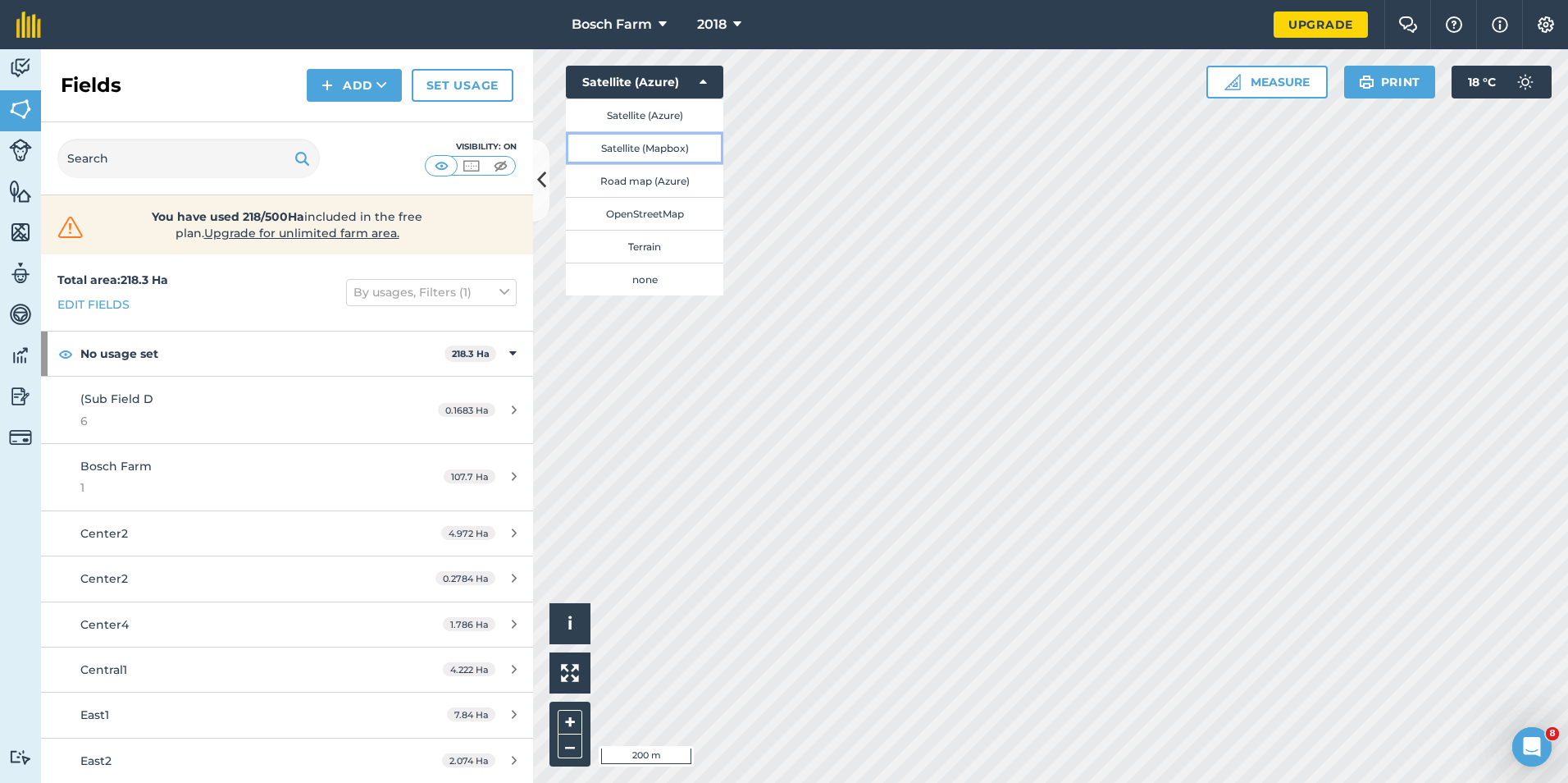
click at [636, 151] on button "Satellite (Mapbox)" at bounding box center [644, 147] width 157 height 33
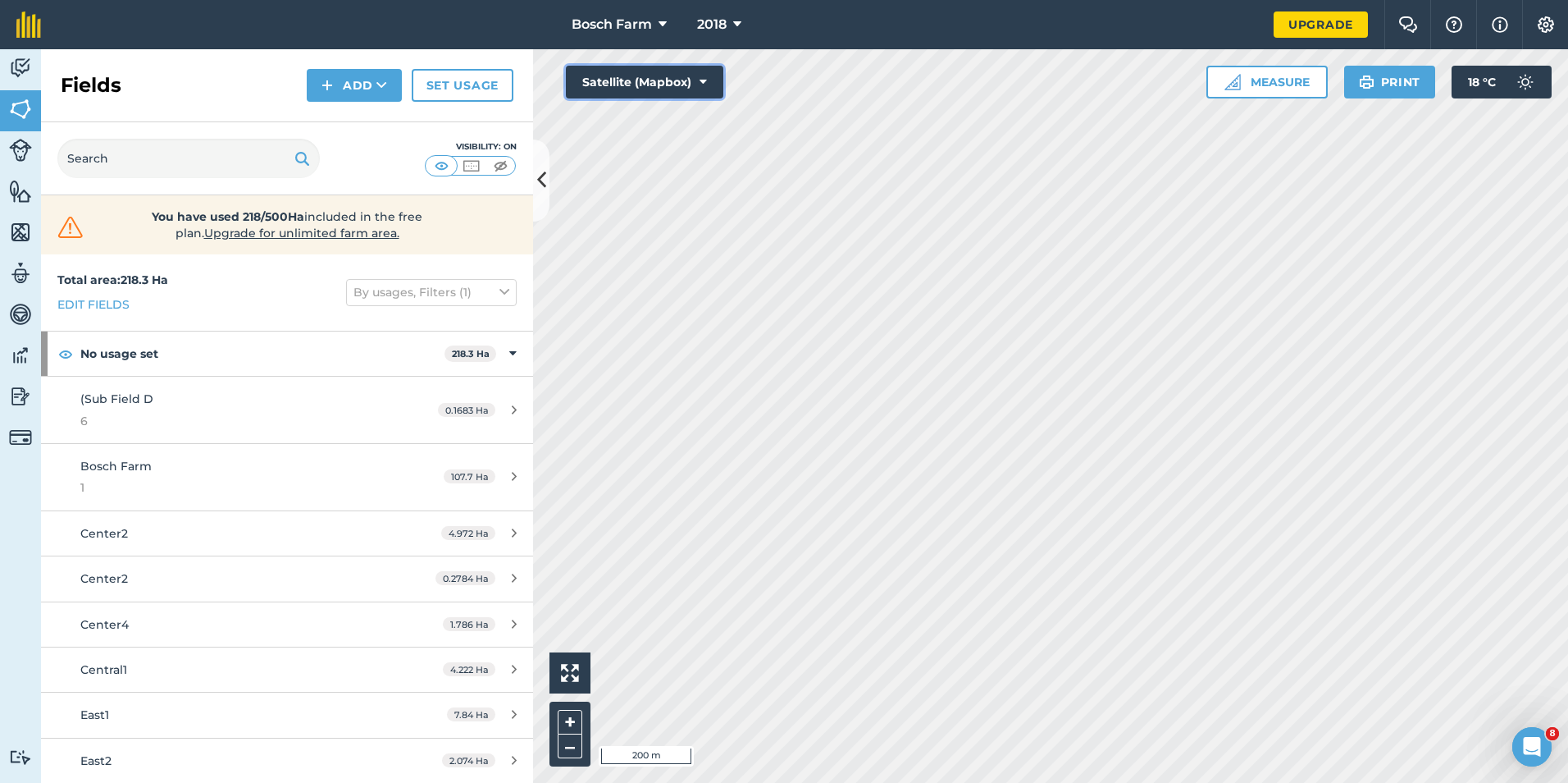
click at [701, 90] on button "Satellite (Mapbox)" at bounding box center [644, 82] width 157 height 33
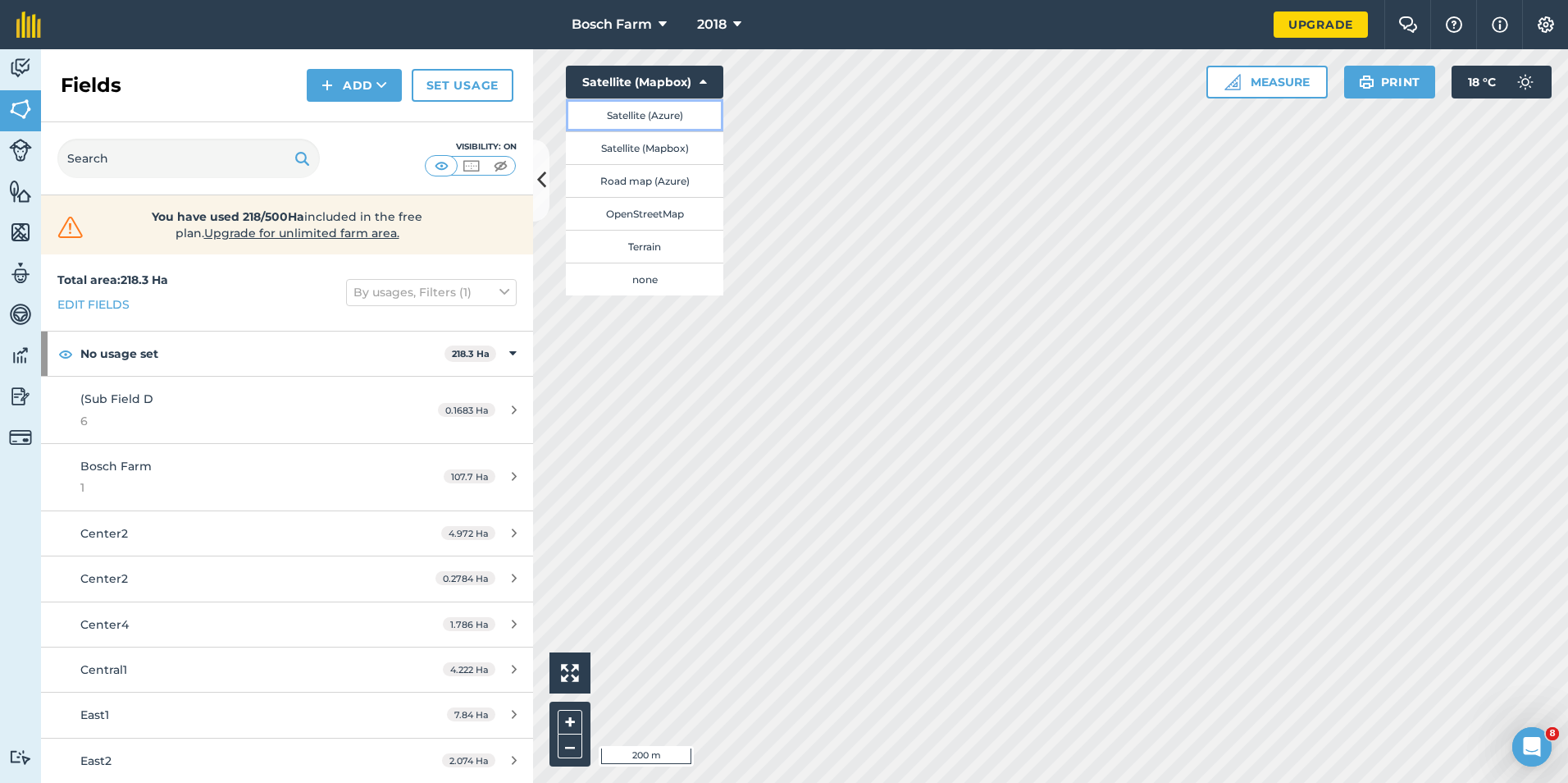
click at [684, 115] on button "Satellite (Azure)" at bounding box center [644, 114] width 157 height 33
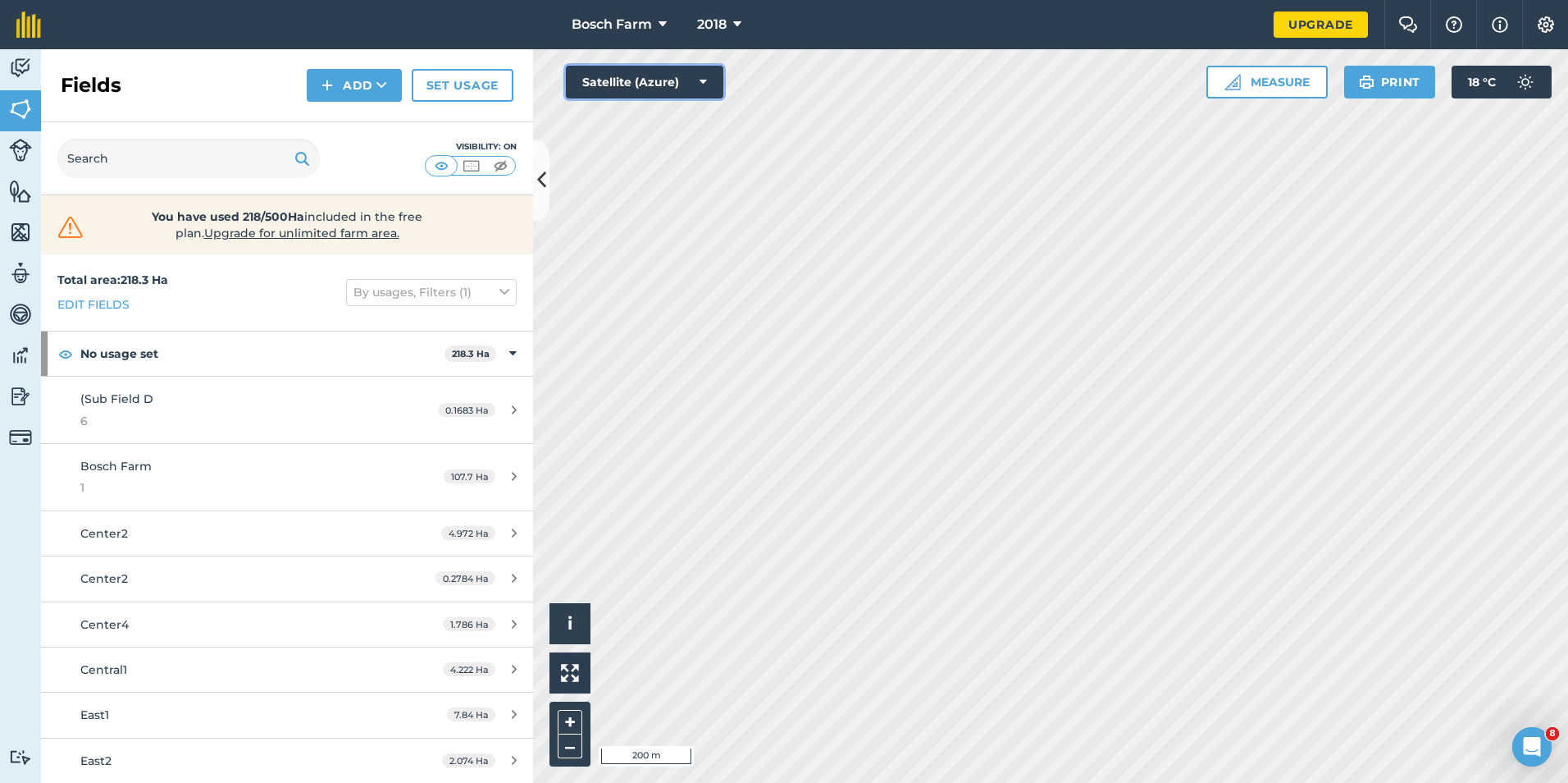
click at [691, 86] on button "Satellite (Azure)" at bounding box center [644, 82] width 157 height 33
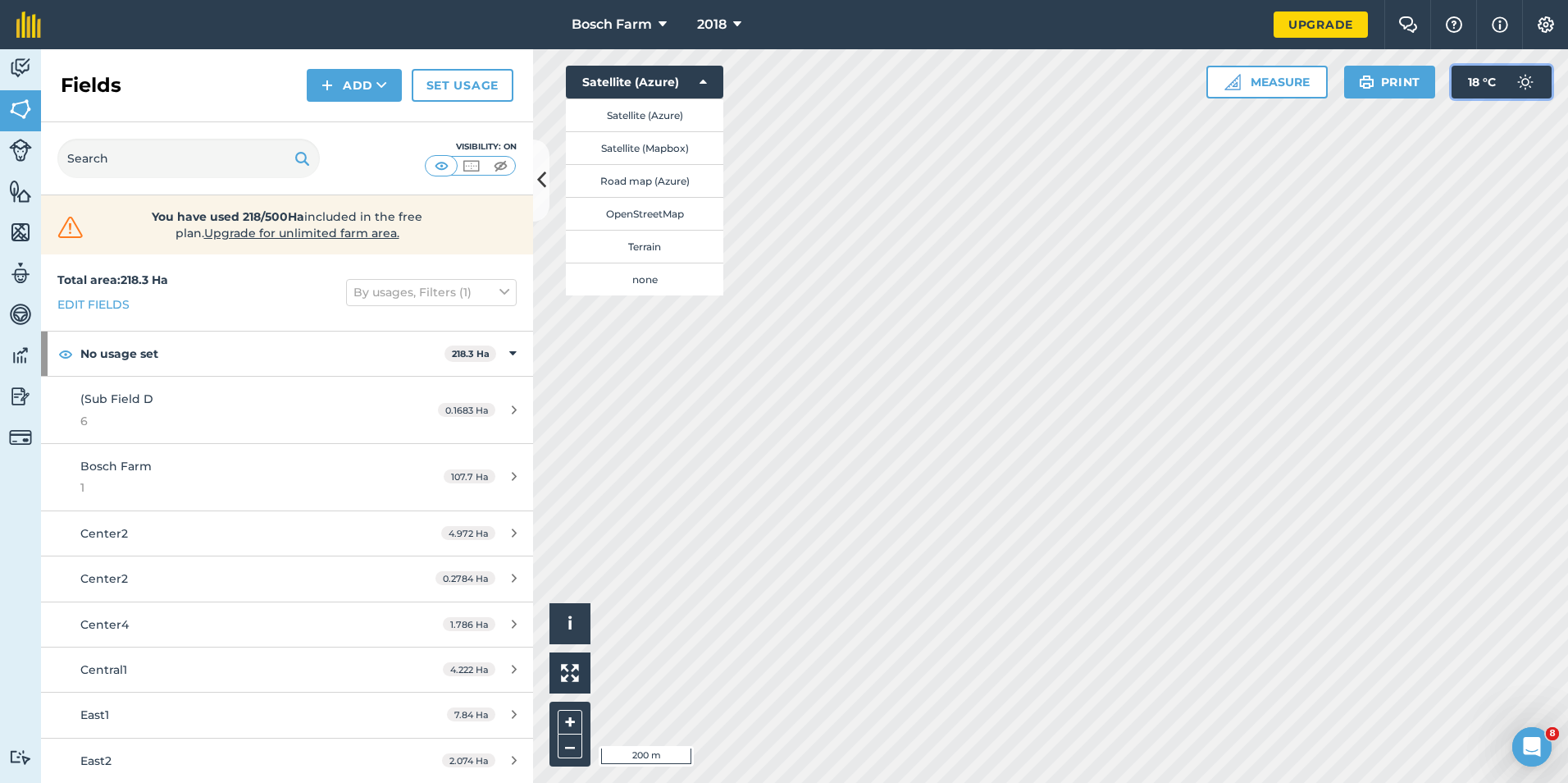
click at [1527, 69] on img at bounding box center [1525, 82] width 33 height 33
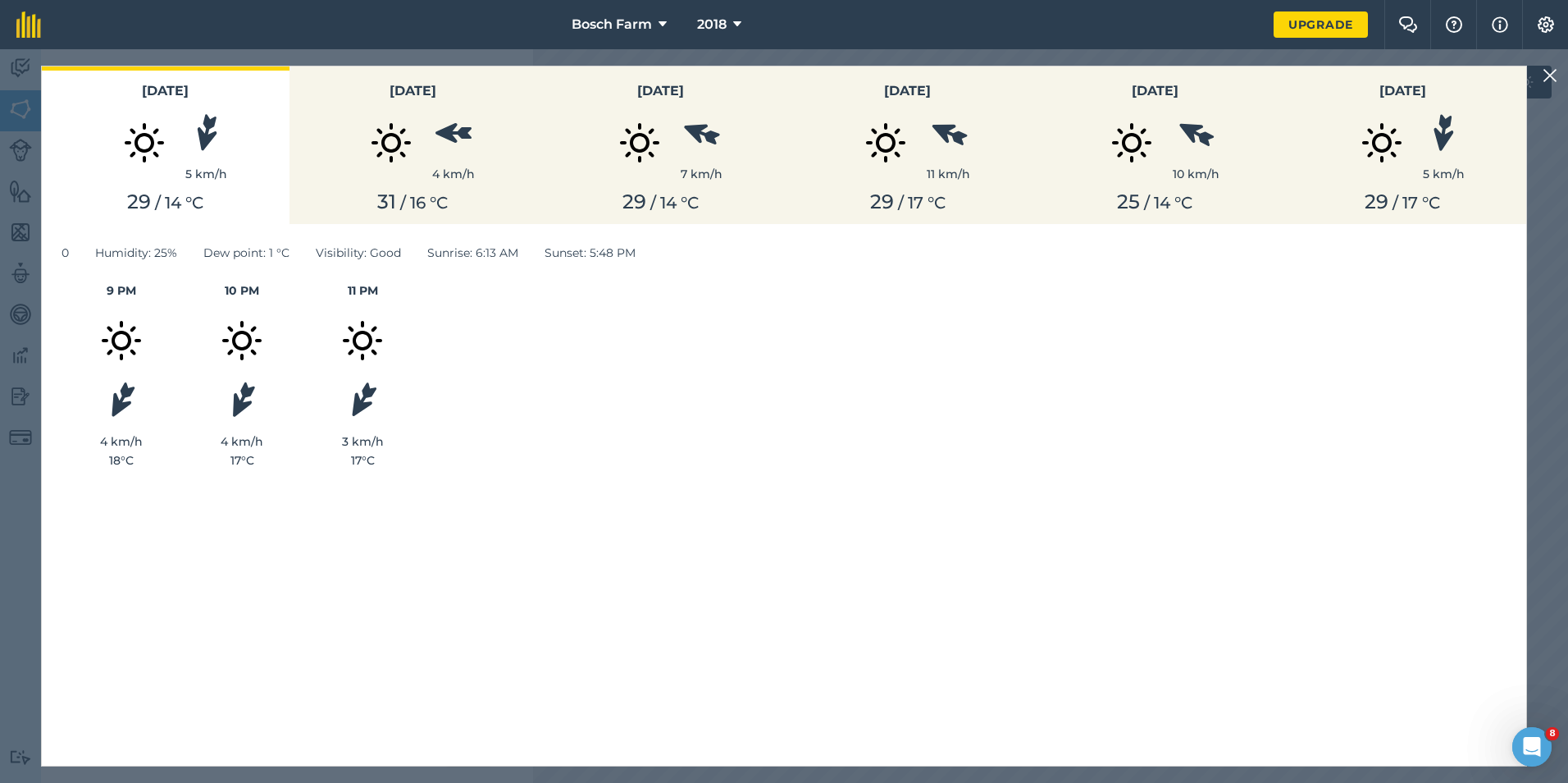
click at [1553, 75] on img at bounding box center [1550, 76] width 15 height 20
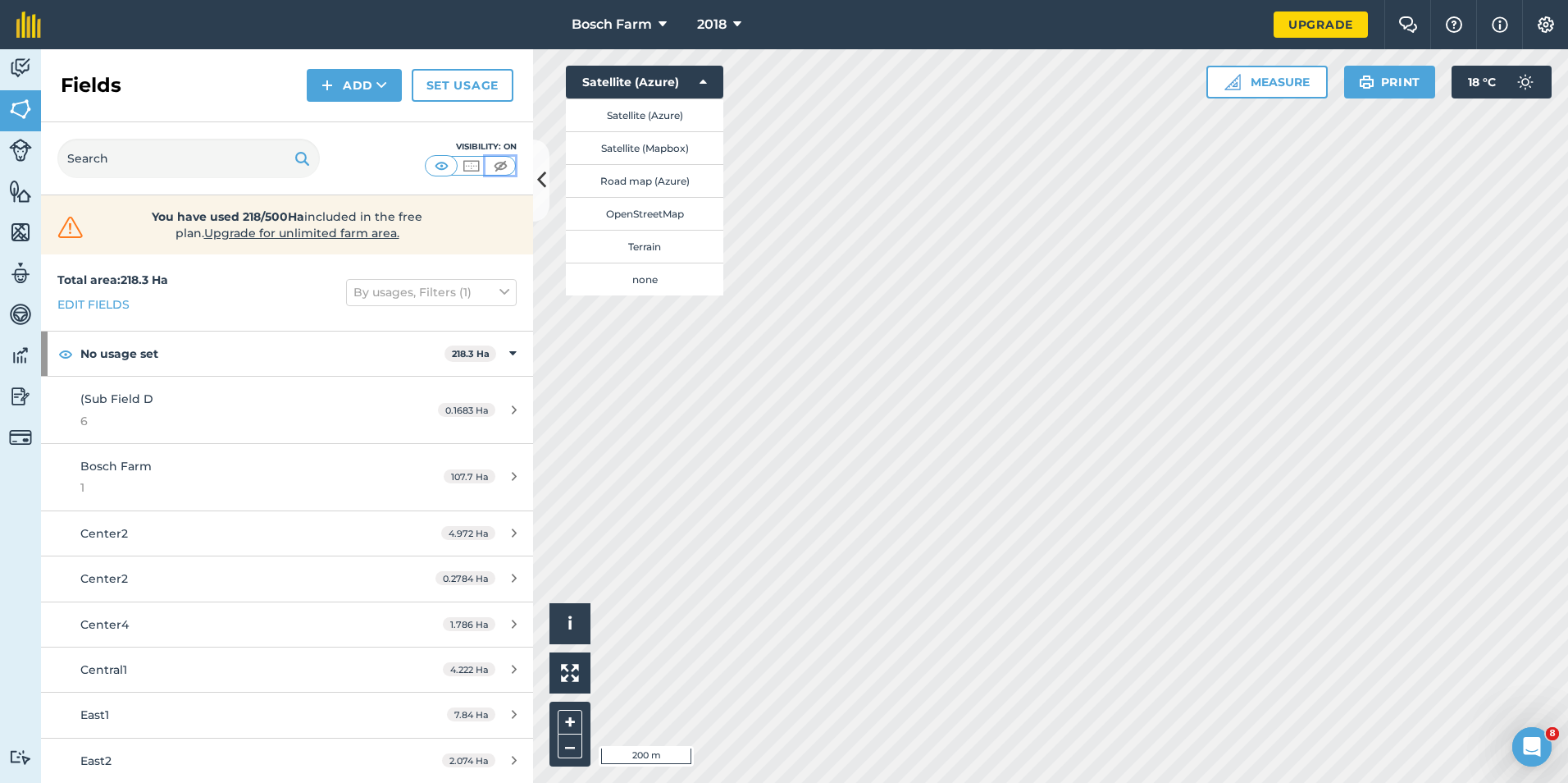
click at [492, 161] on img at bounding box center [501, 165] width 21 height 16
click at [664, 106] on button "Satellite (Azure)" at bounding box center [644, 114] width 157 height 33
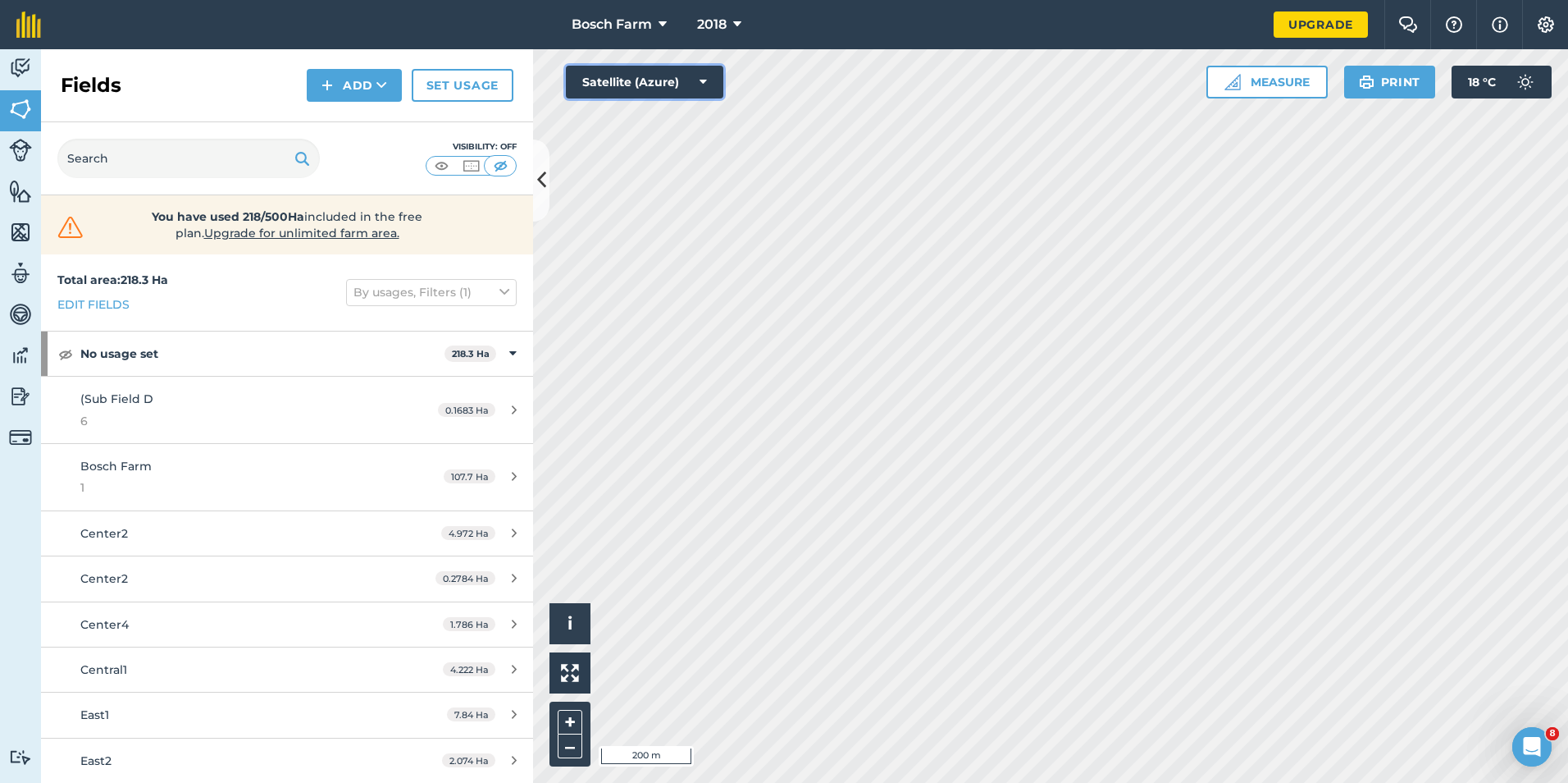
click at [643, 91] on button "Satellite (Azure)" at bounding box center [644, 82] width 157 height 33
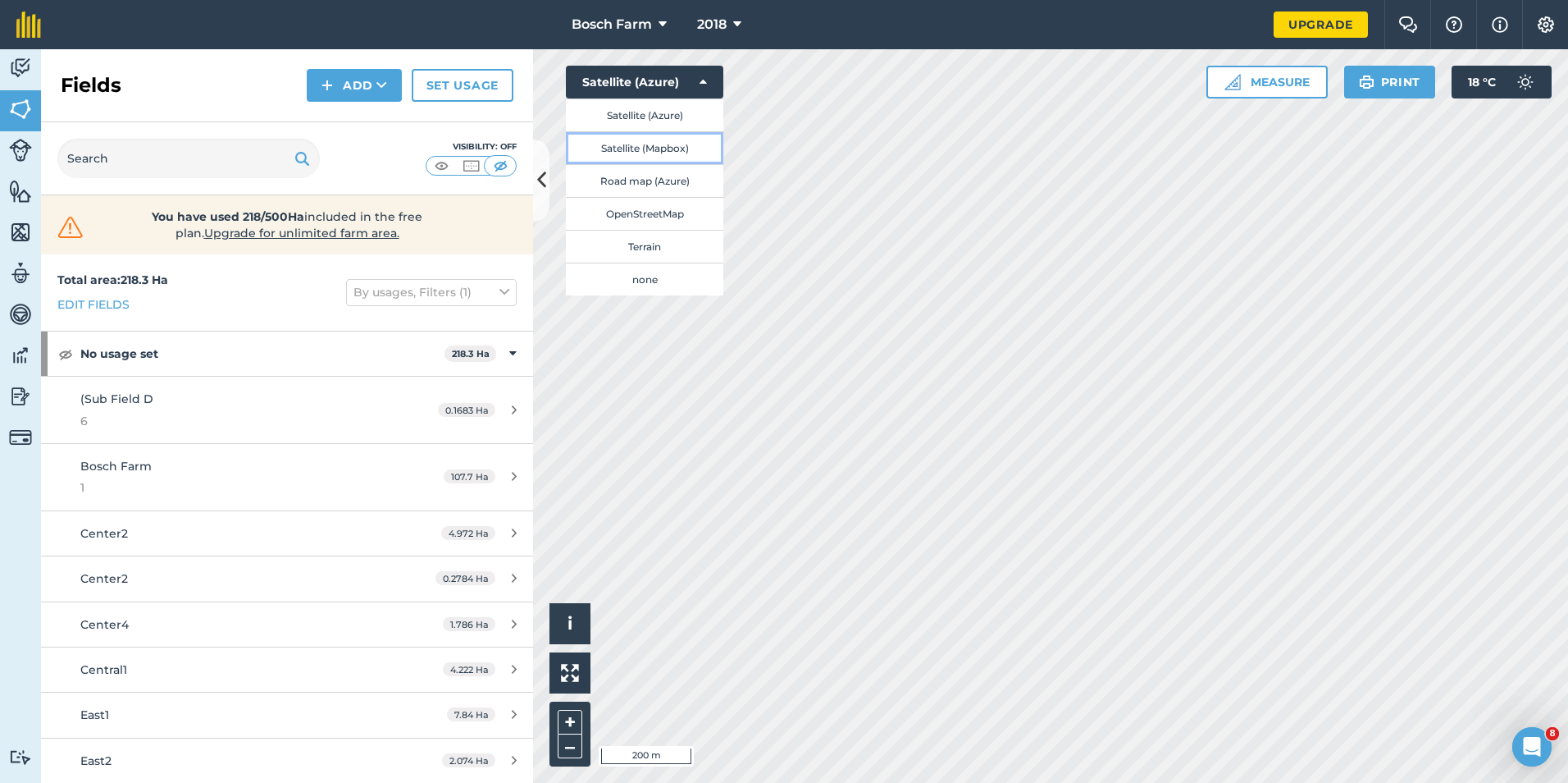
click at [634, 146] on button "Satellite (Mapbox)" at bounding box center [644, 147] width 157 height 33
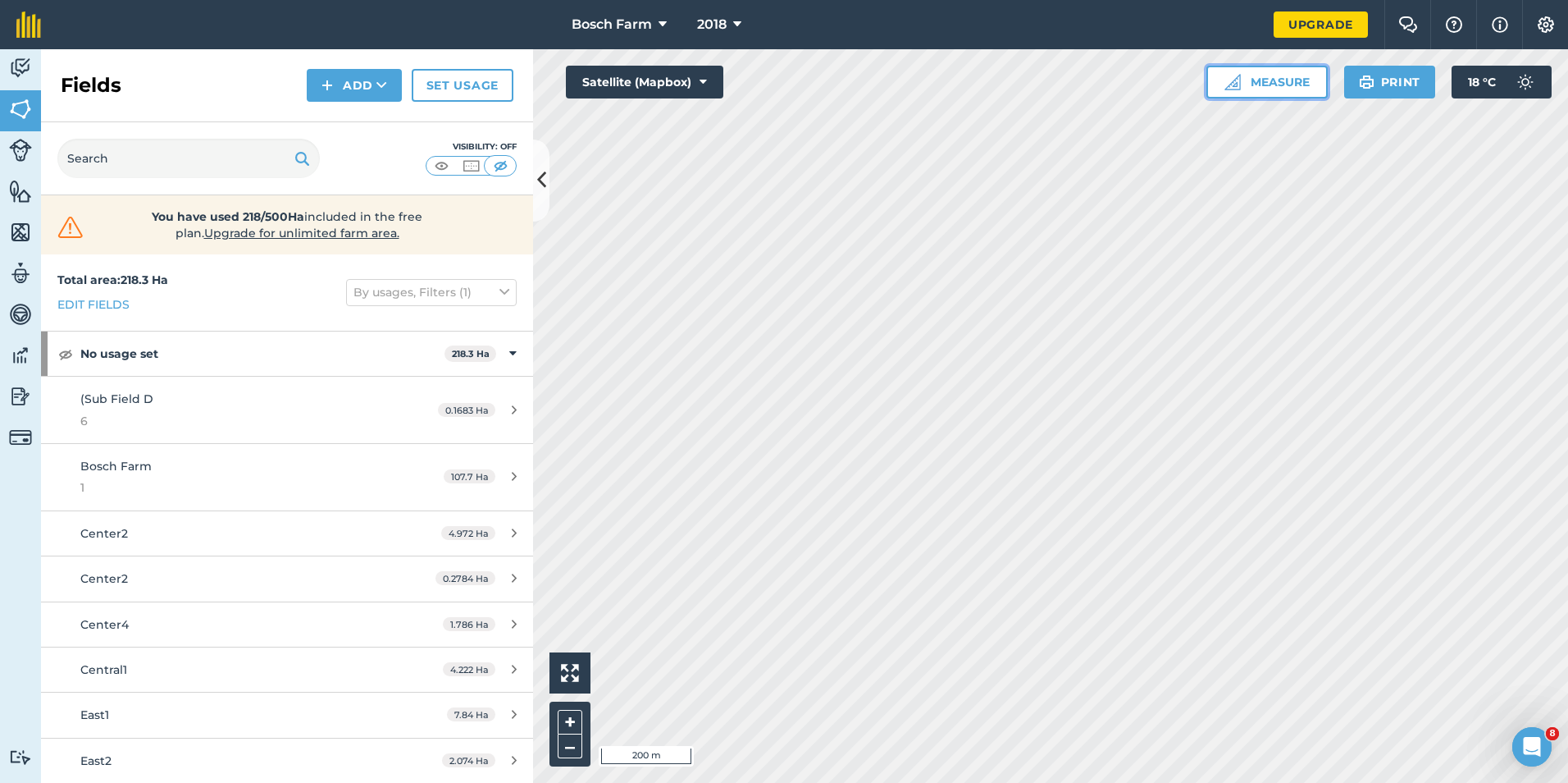
click at [1283, 89] on button "Measure" at bounding box center [1267, 82] width 121 height 33
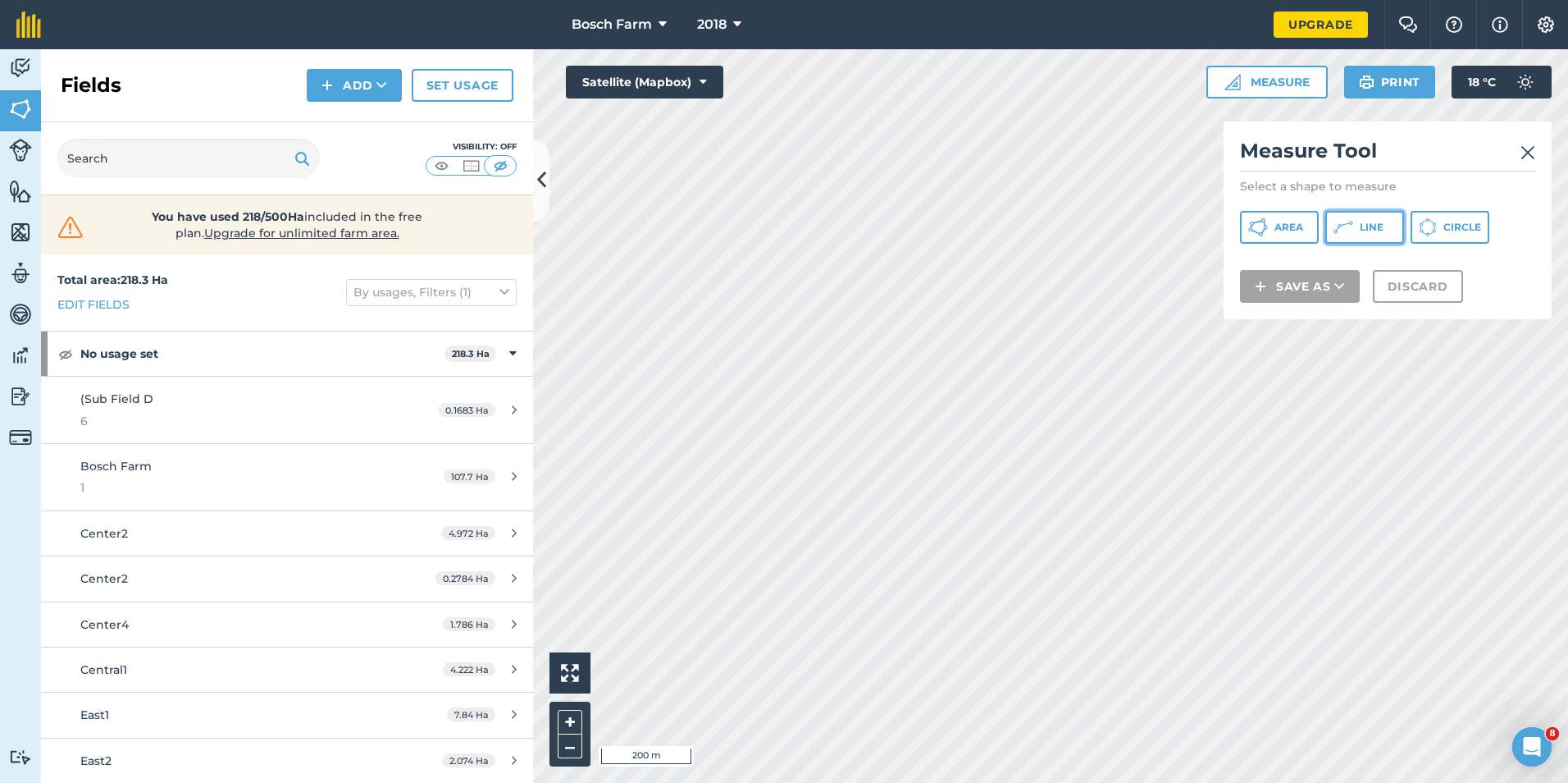
click at [1268, 228] on icon at bounding box center [1258, 228] width 20 height 20
click at [1307, 77] on button "Measure" at bounding box center [1267, 82] width 121 height 33
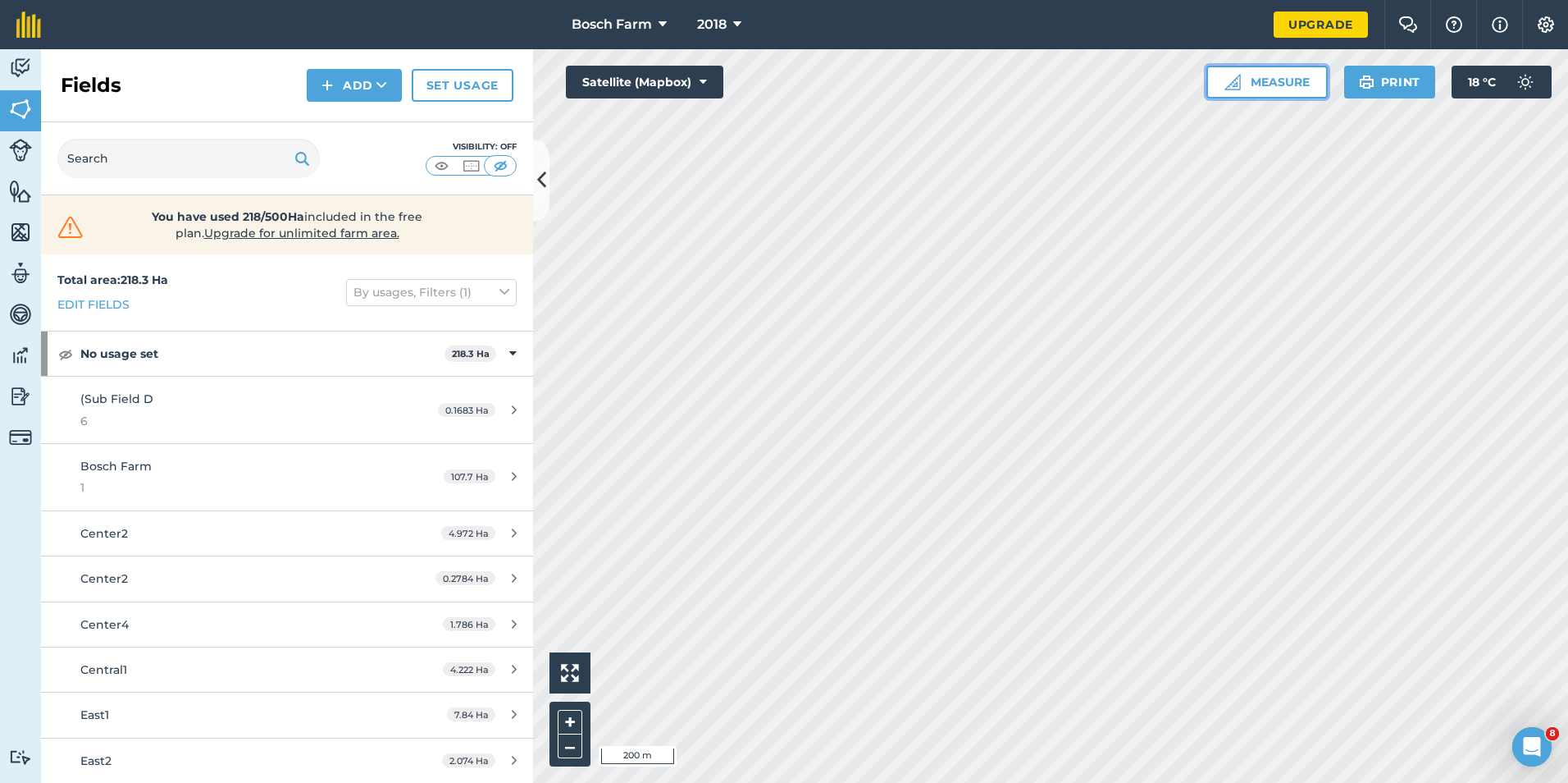
click at [1291, 80] on button "Measure" at bounding box center [1267, 82] width 121 height 33
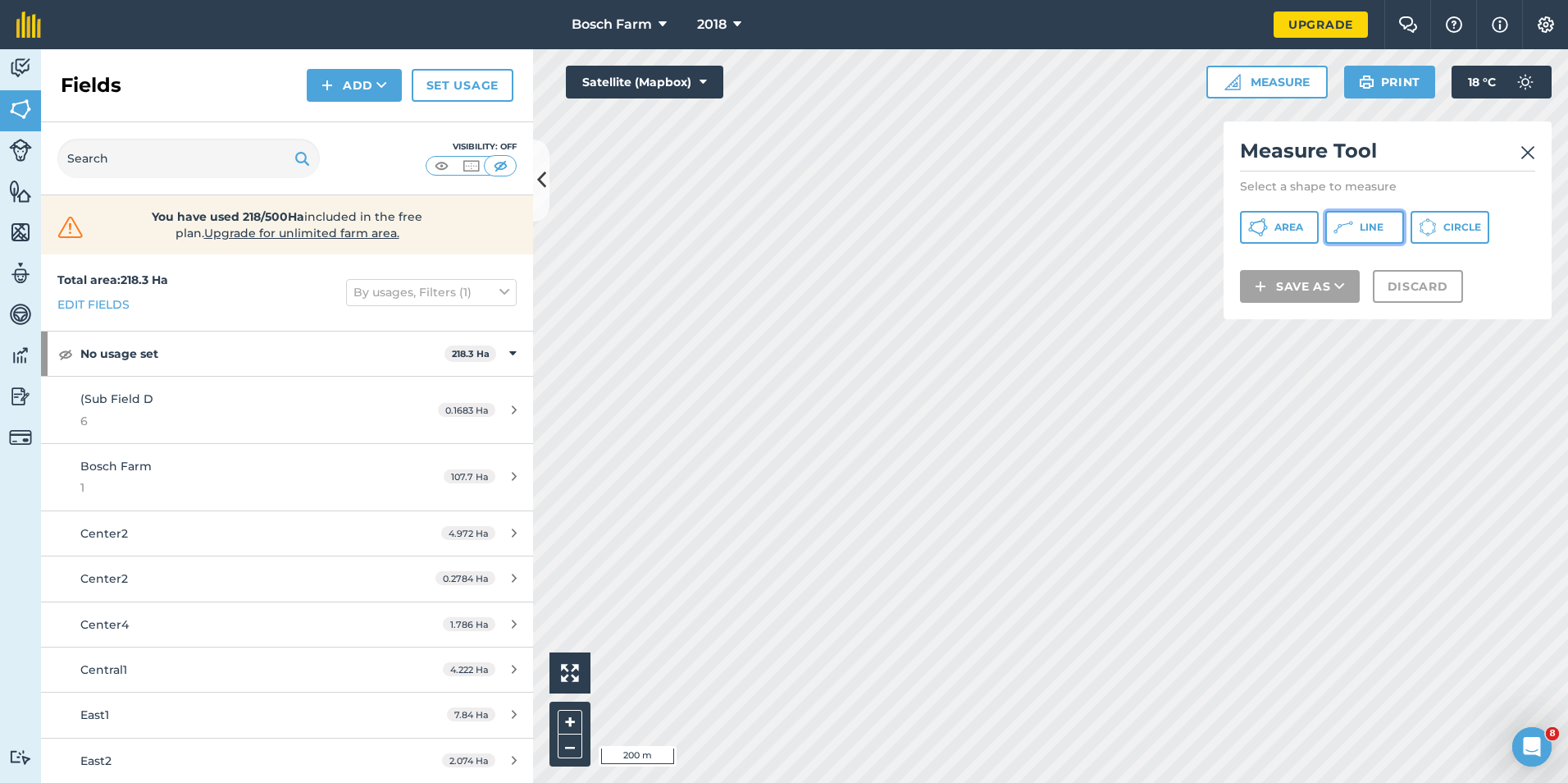
click at [1361, 218] on button "Line" at bounding box center [1365, 227] width 79 height 33
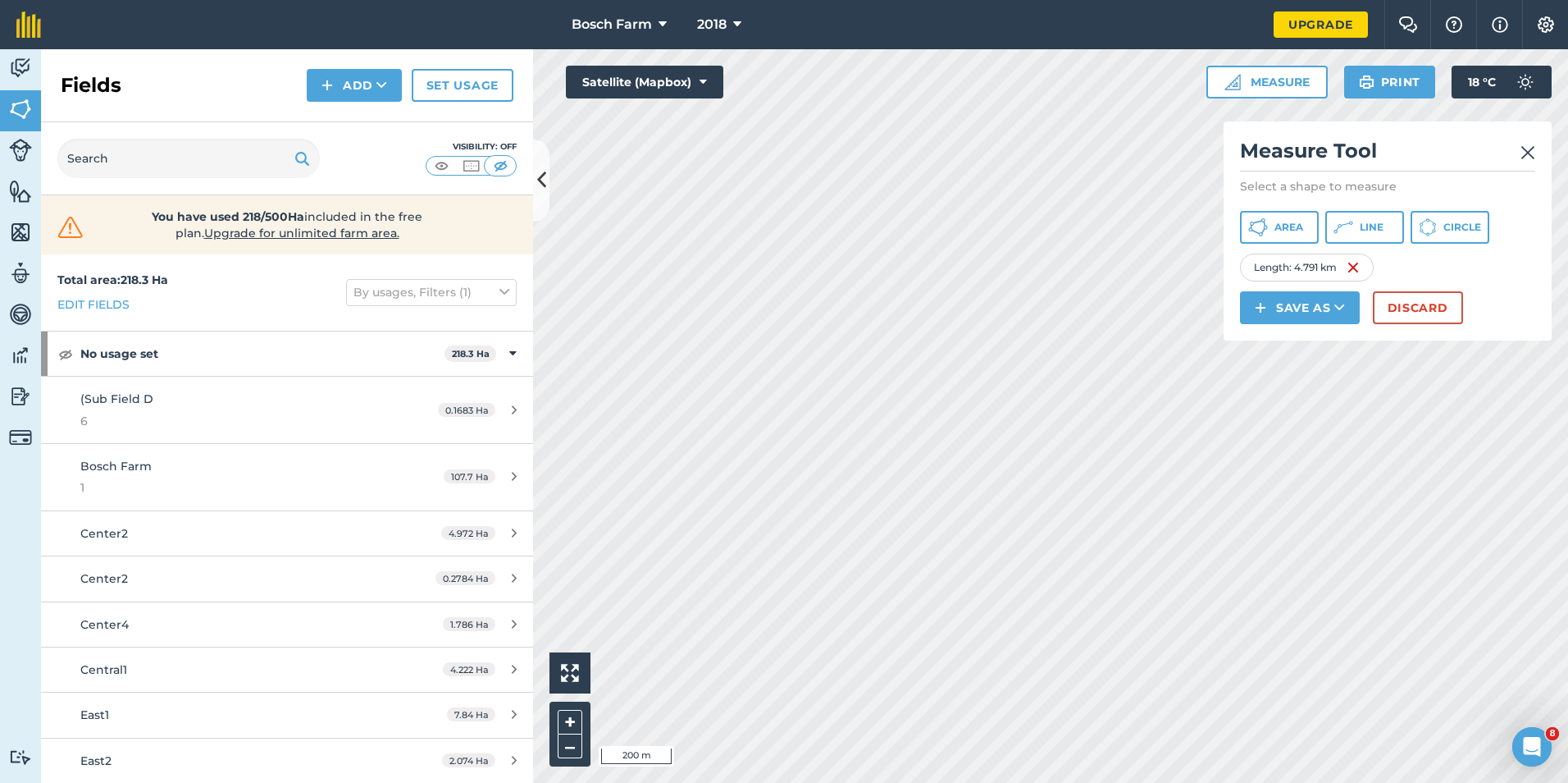
click at [1319, 187] on p "Select a shape to measure" at bounding box center [1388, 186] width 295 height 16
click at [1351, 312] on button "Save as" at bounding box center [1300, 307] width 120 height 33
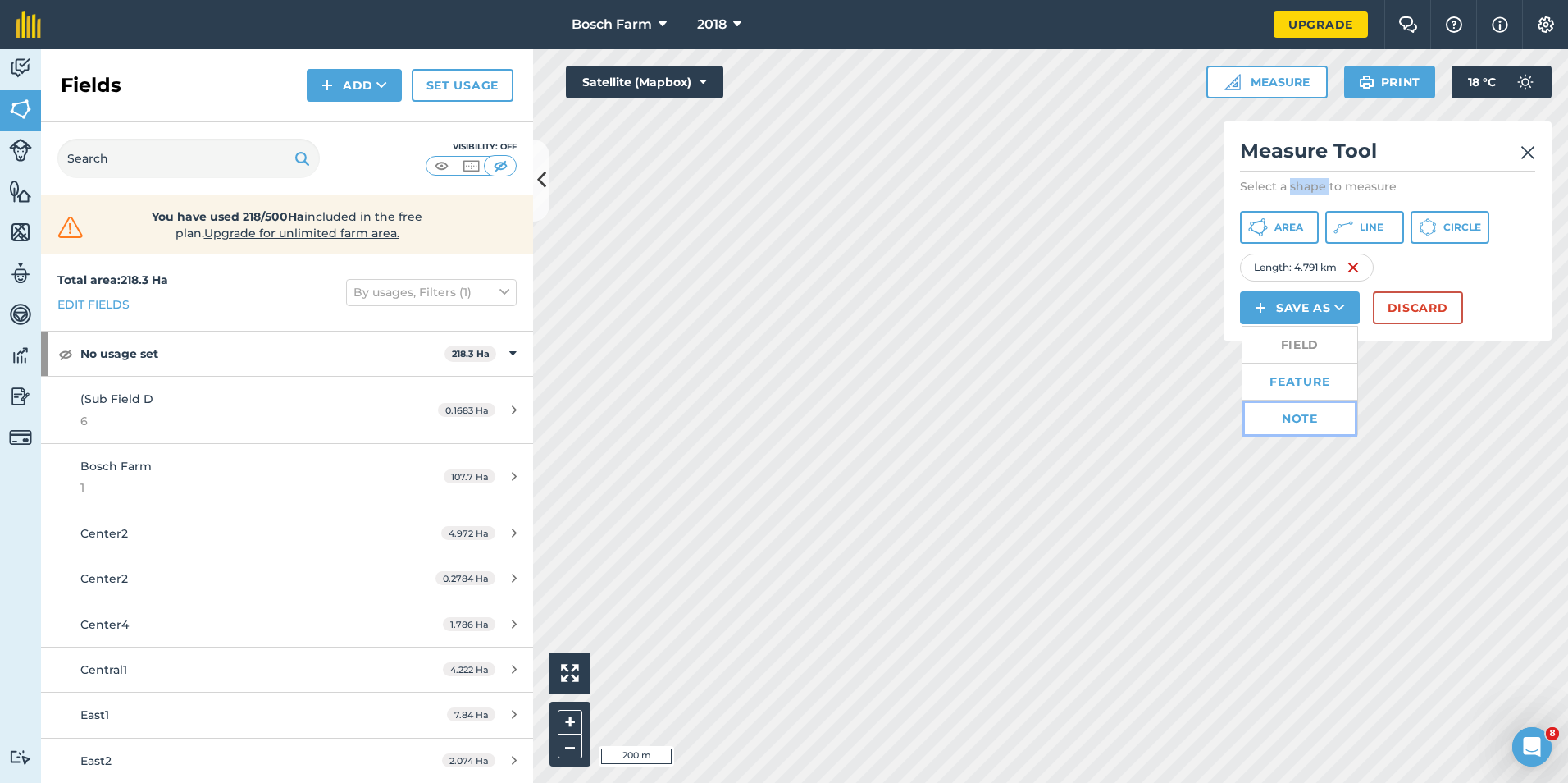
click at [1302, 411] on link "Note" at bounding box center [1299, 418] width 115 height 36
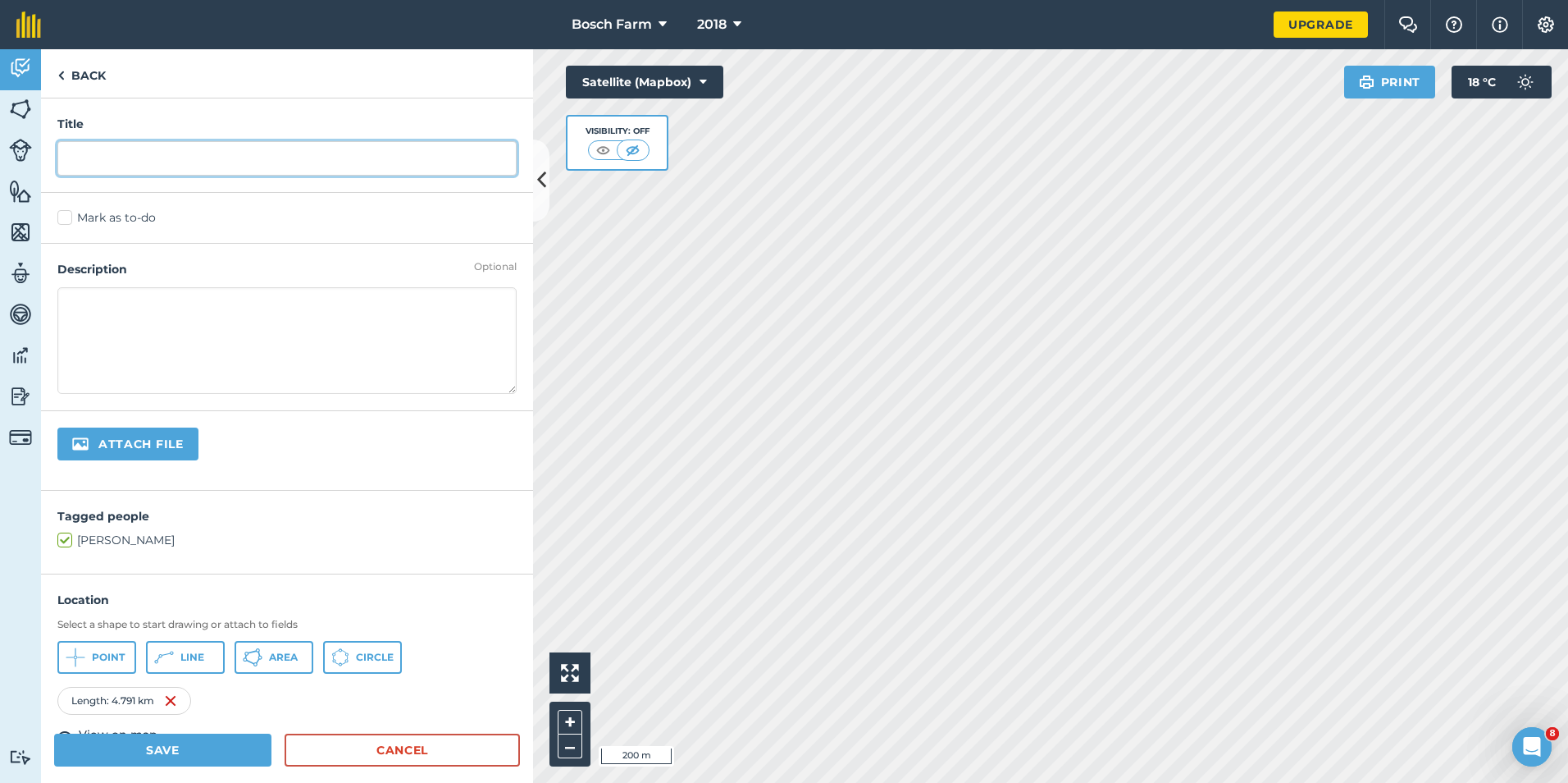
click at [309, 156] on input "text" at bounding box center [286, 158] width 460 height 35
type input "Farm Area"
click at [178, 754] on button "Save" at bounding box center [163, 750] width 218 height 33
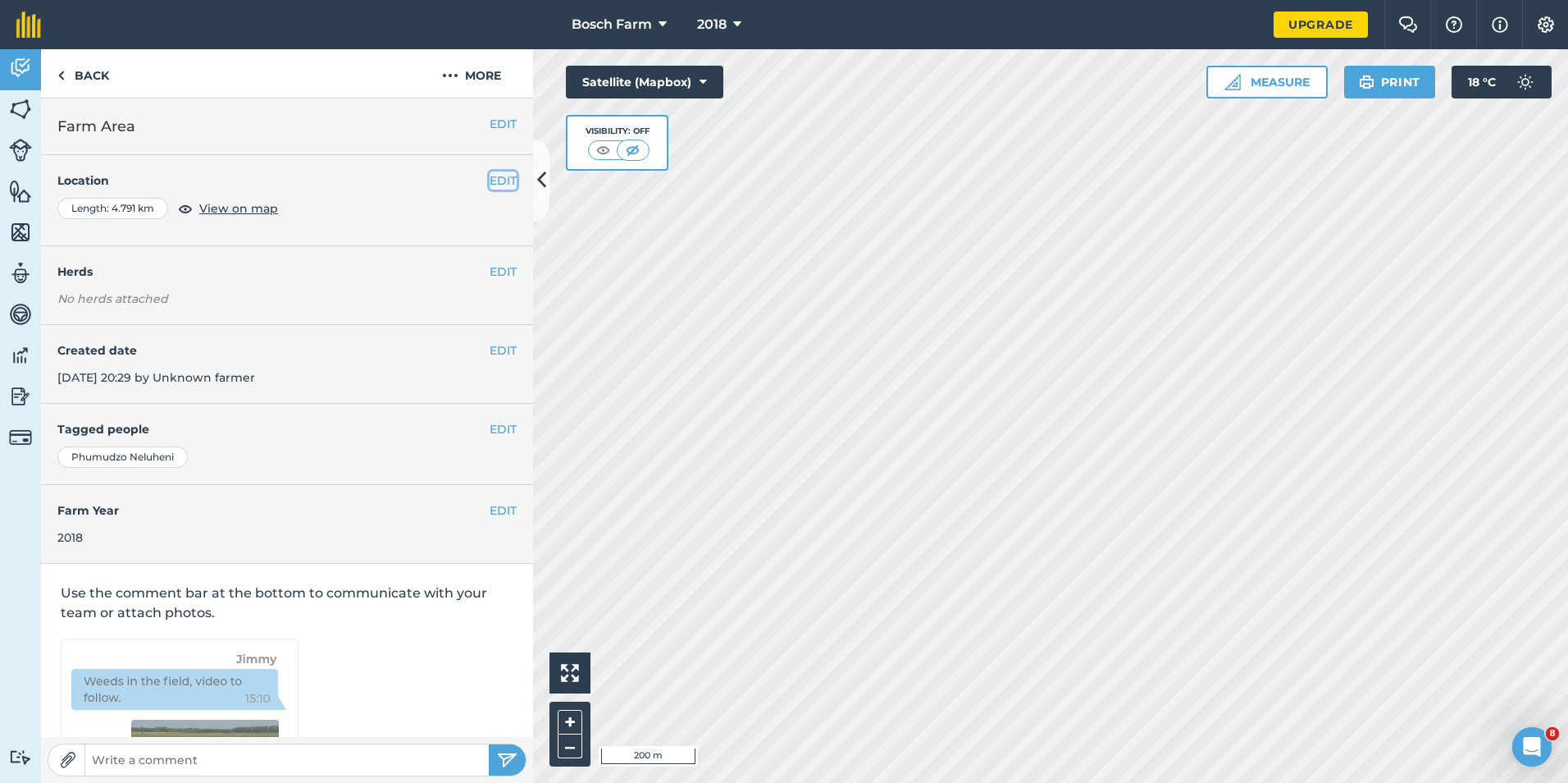
click at [498, 179] on button "EDIT" at bounding box center [503, 180] width 27 height 18
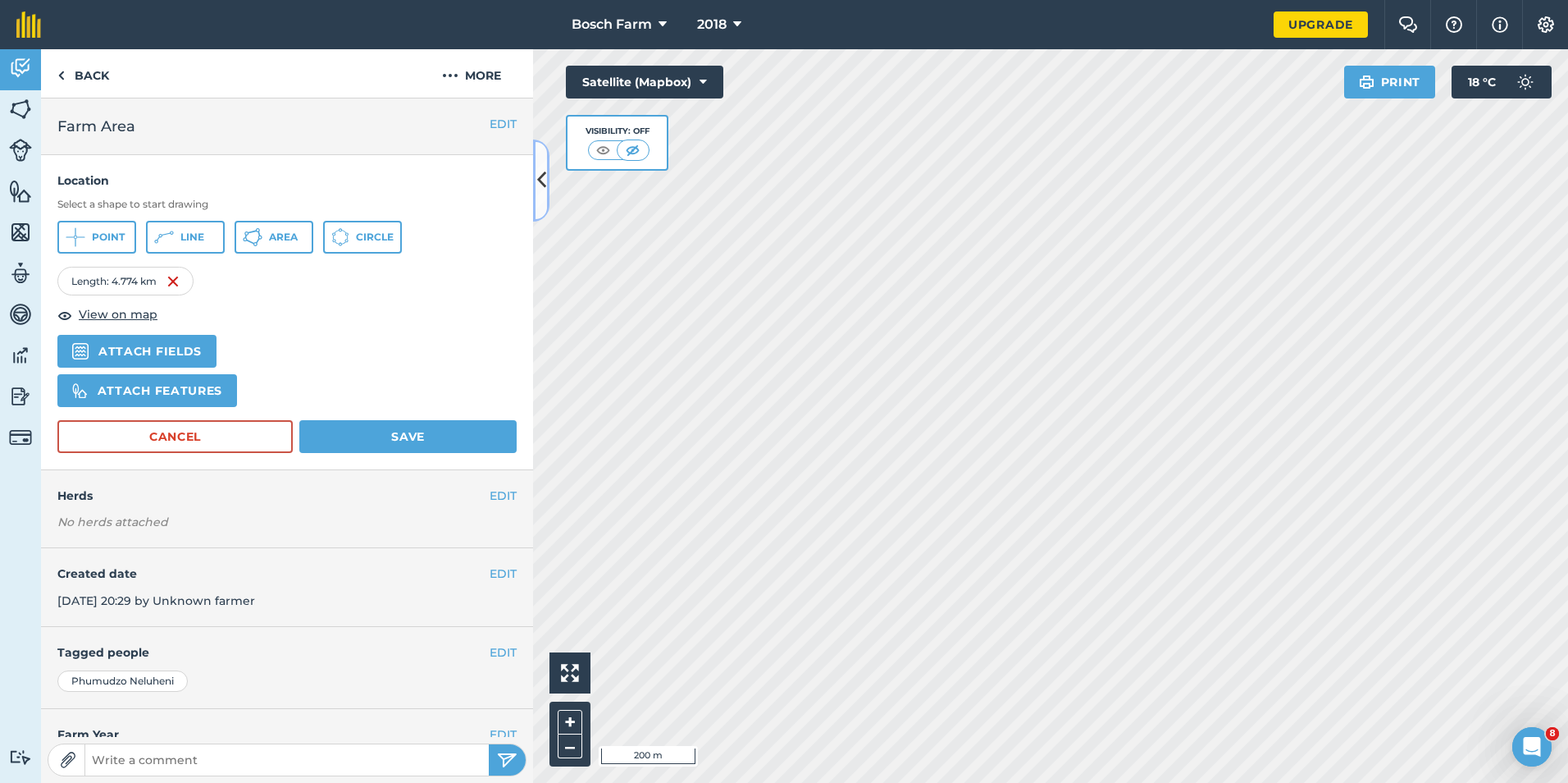
click at [540, 185] on icon at bounding box center [542, 180] width 9 height 29
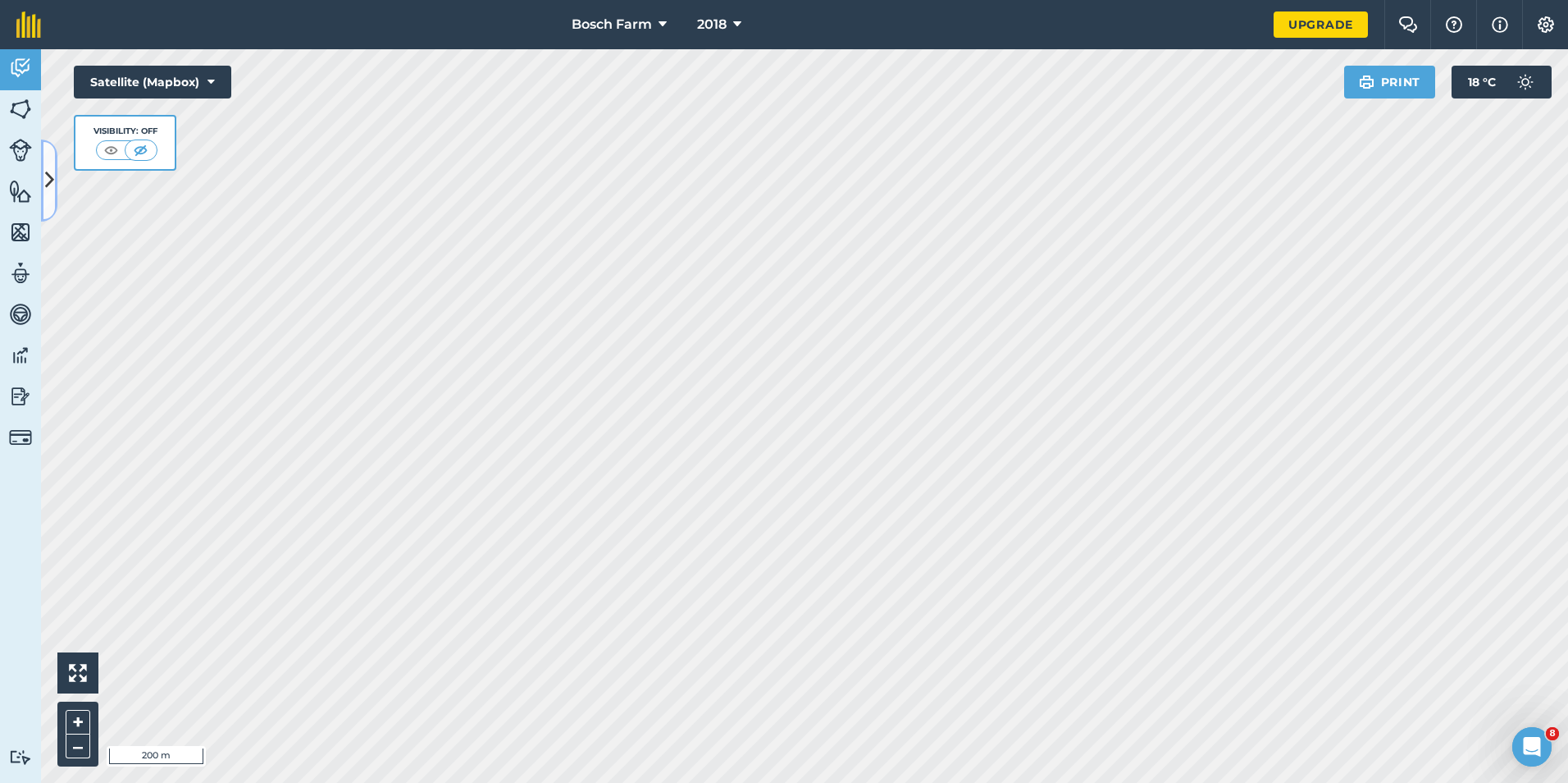
click at [54, 190] on icon at bounding box center [50, 180] width 9 height 29
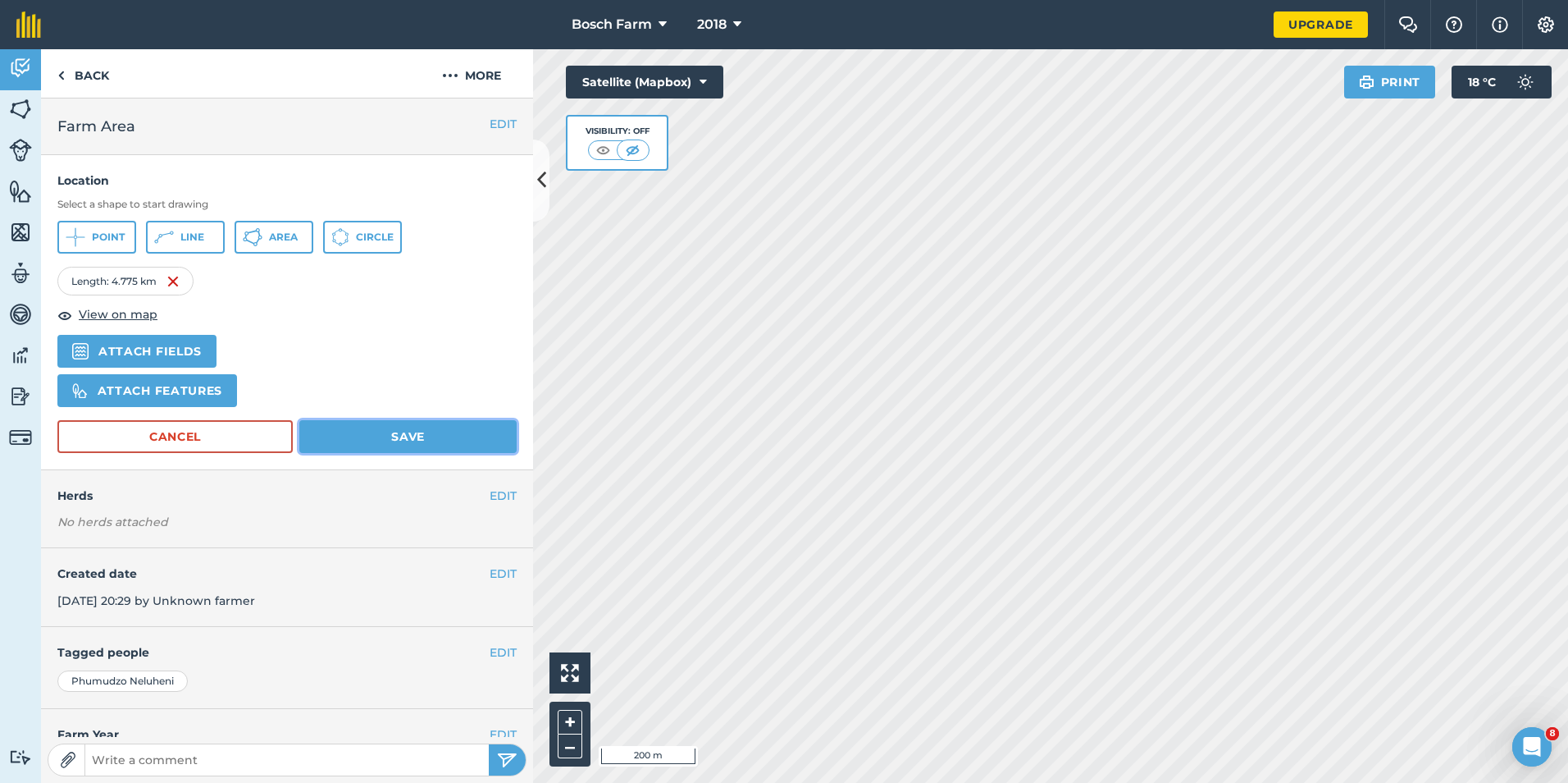
click at [391, 437] on button "Save" at bounding box center [408, 437] width 218 height 33
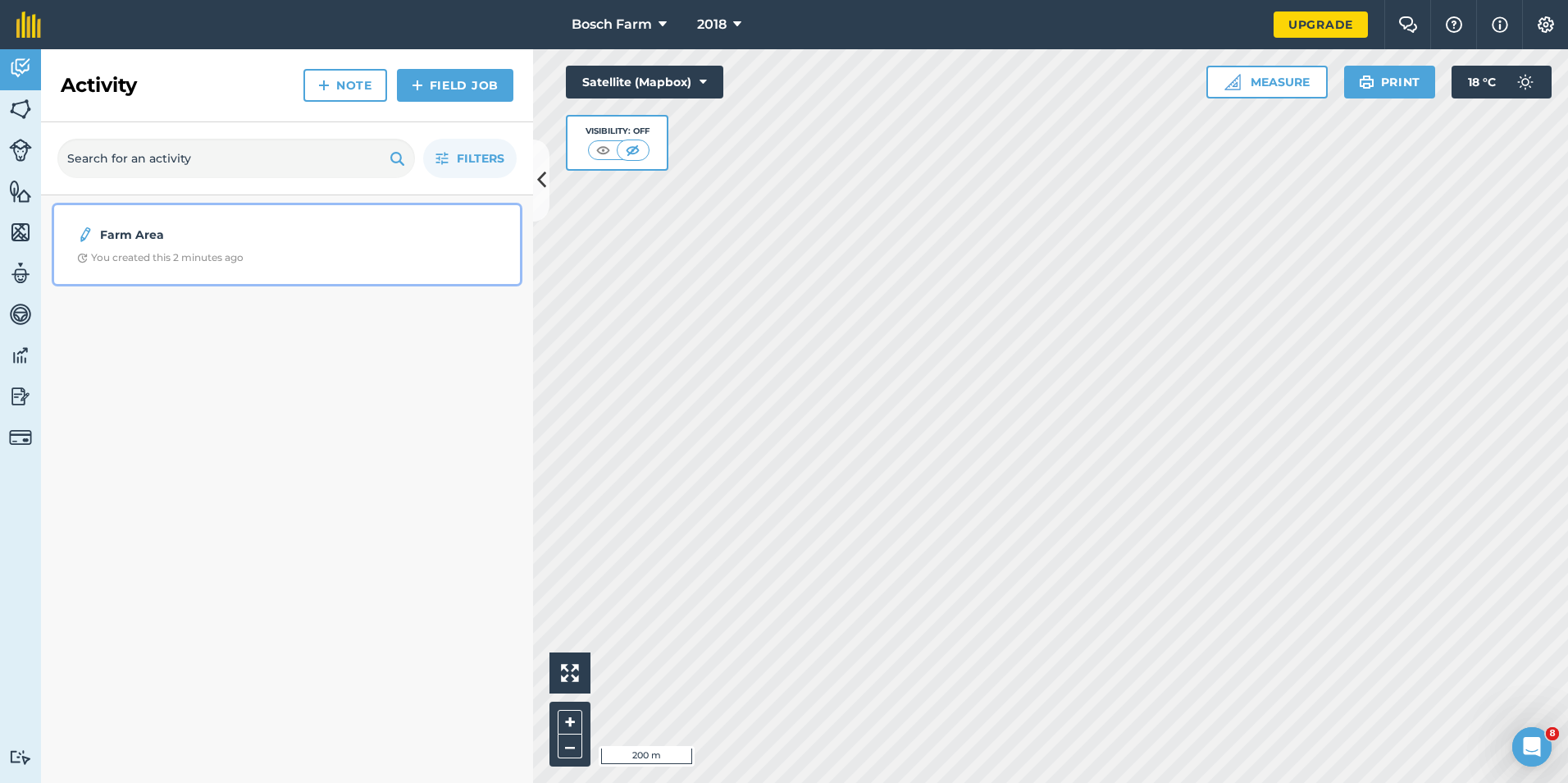
click at [193, 234] on strong "Farm Area" at bounding box center [229, 235] width 260 height 18
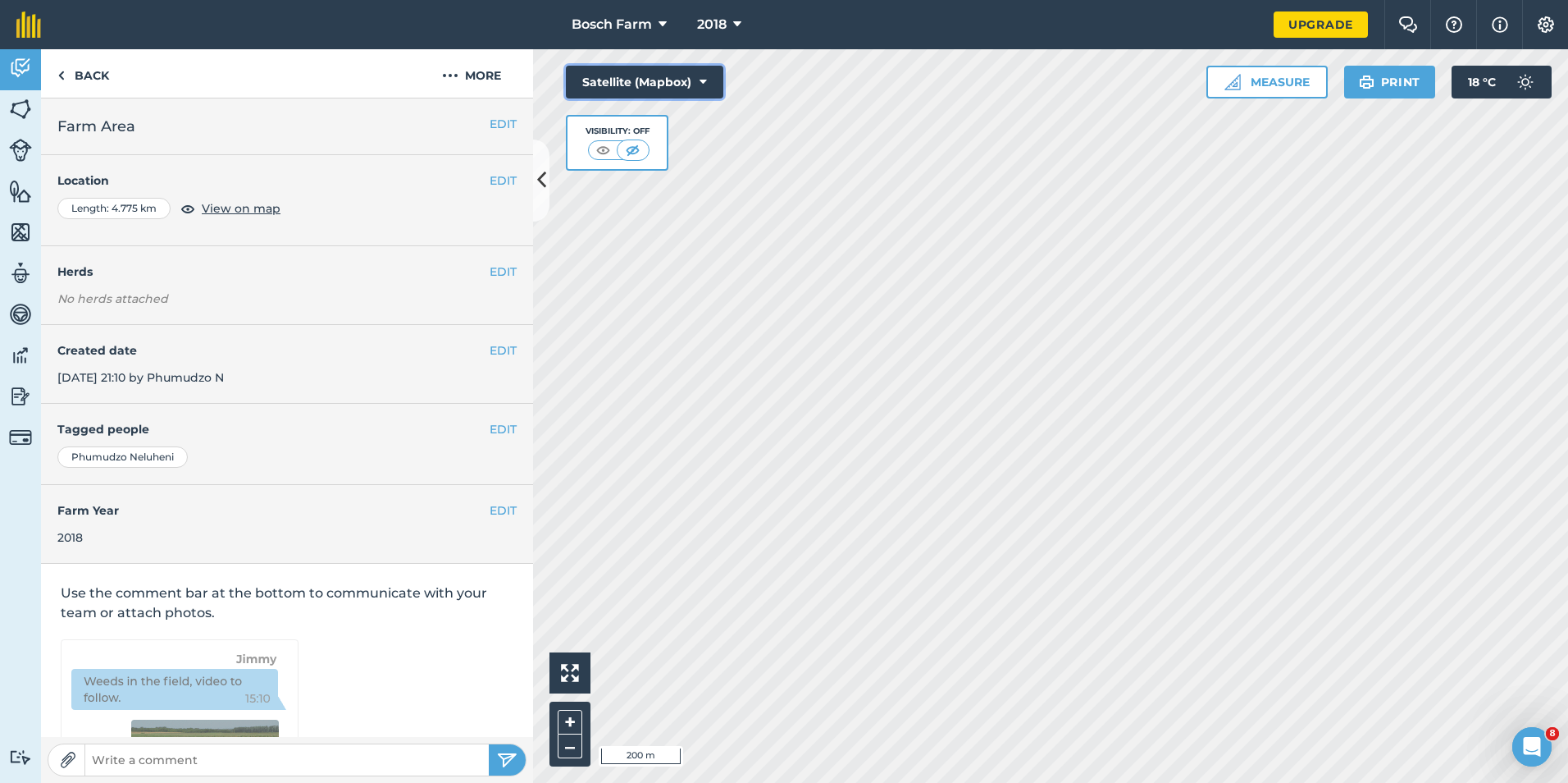
click at [696, 90] on button "Satellite (Mapbox)" at bounding box center [644, 82] width 157 height 33
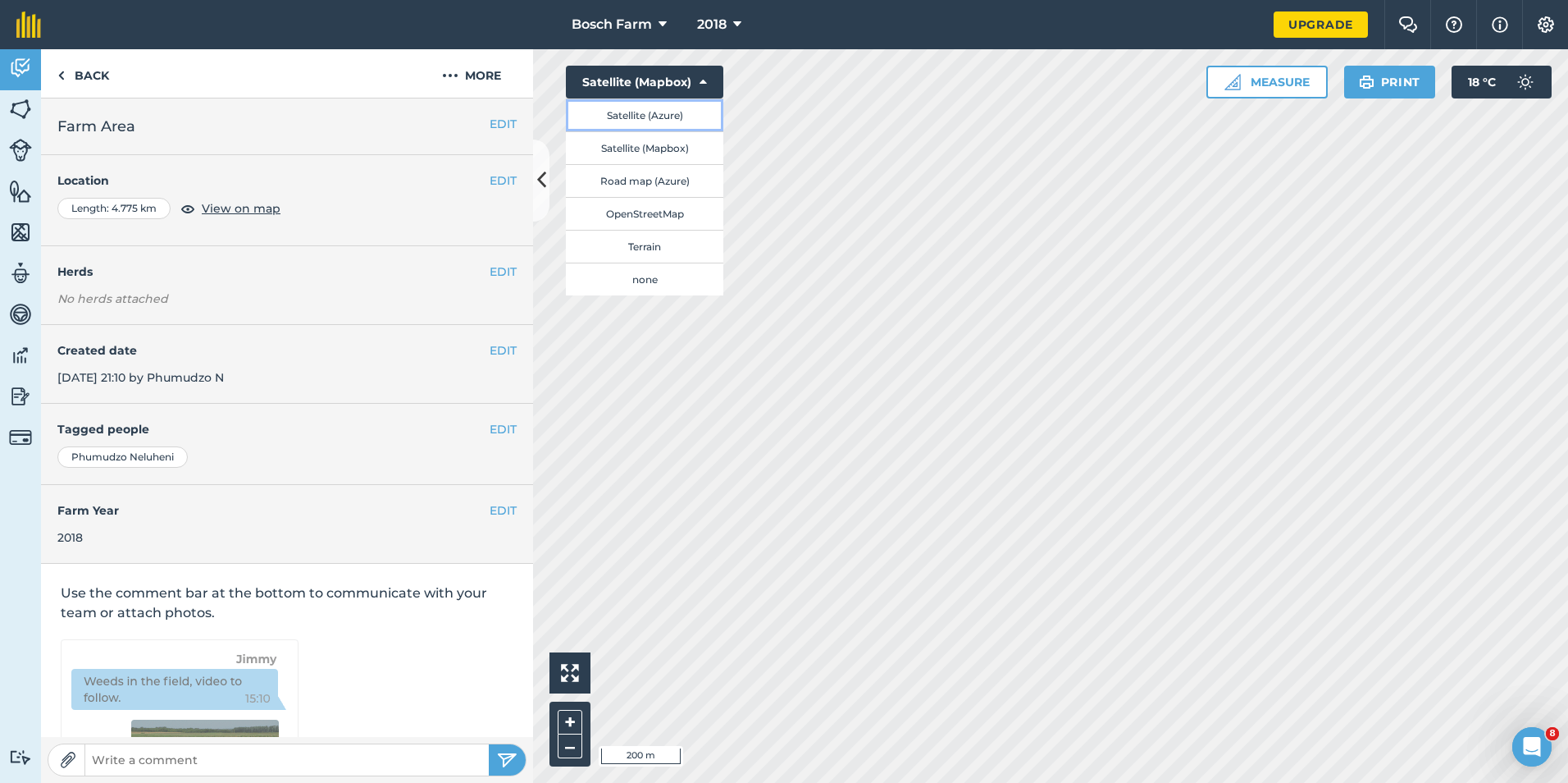
click at [655, 114] on button "Satellite (Azure)" at bounding box center [644, 114] width 157 height 33
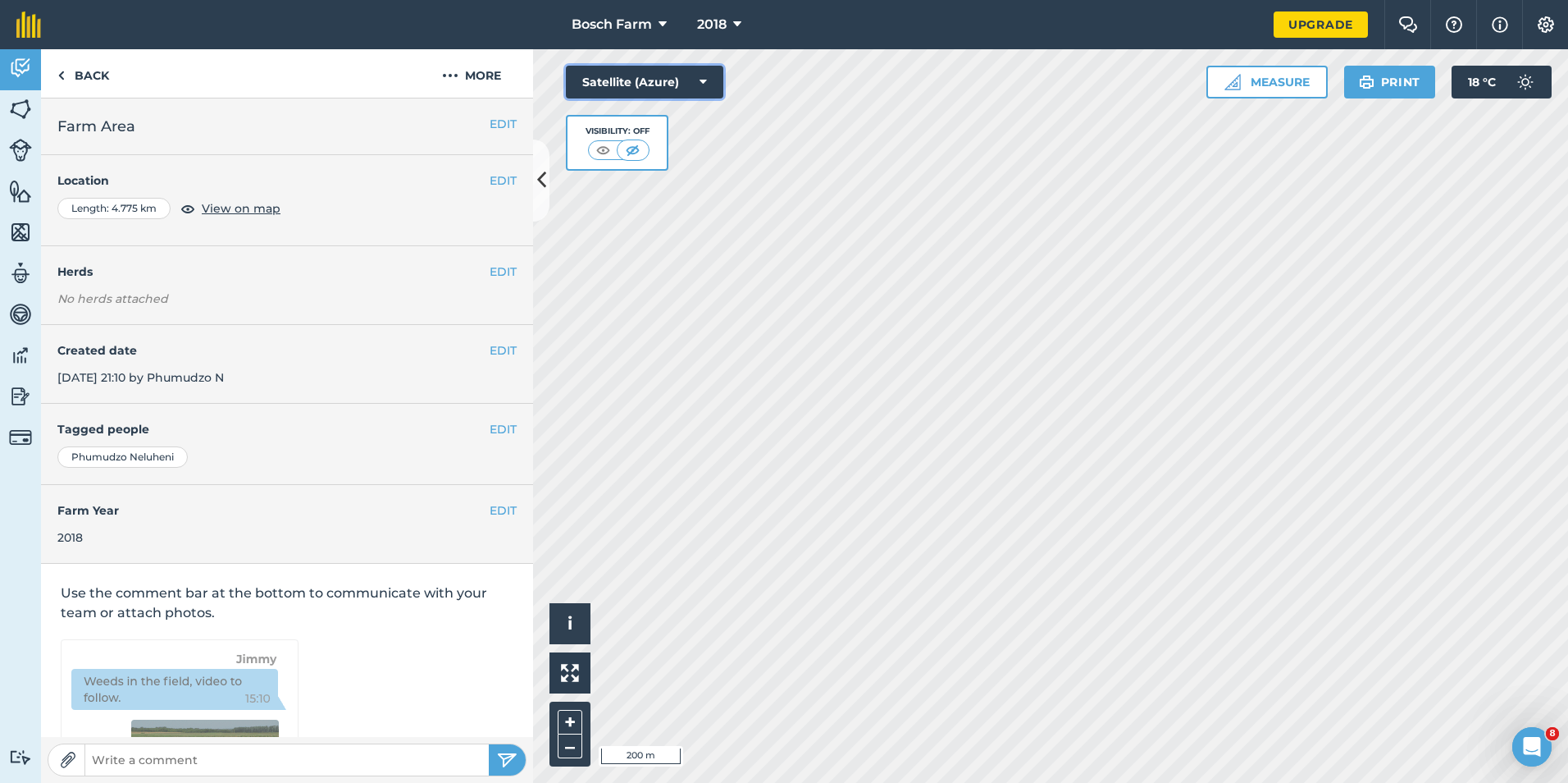
click at [696, 86] on button "Satellite (Azure)" at bounding box center [644, 82] width 157 height 33
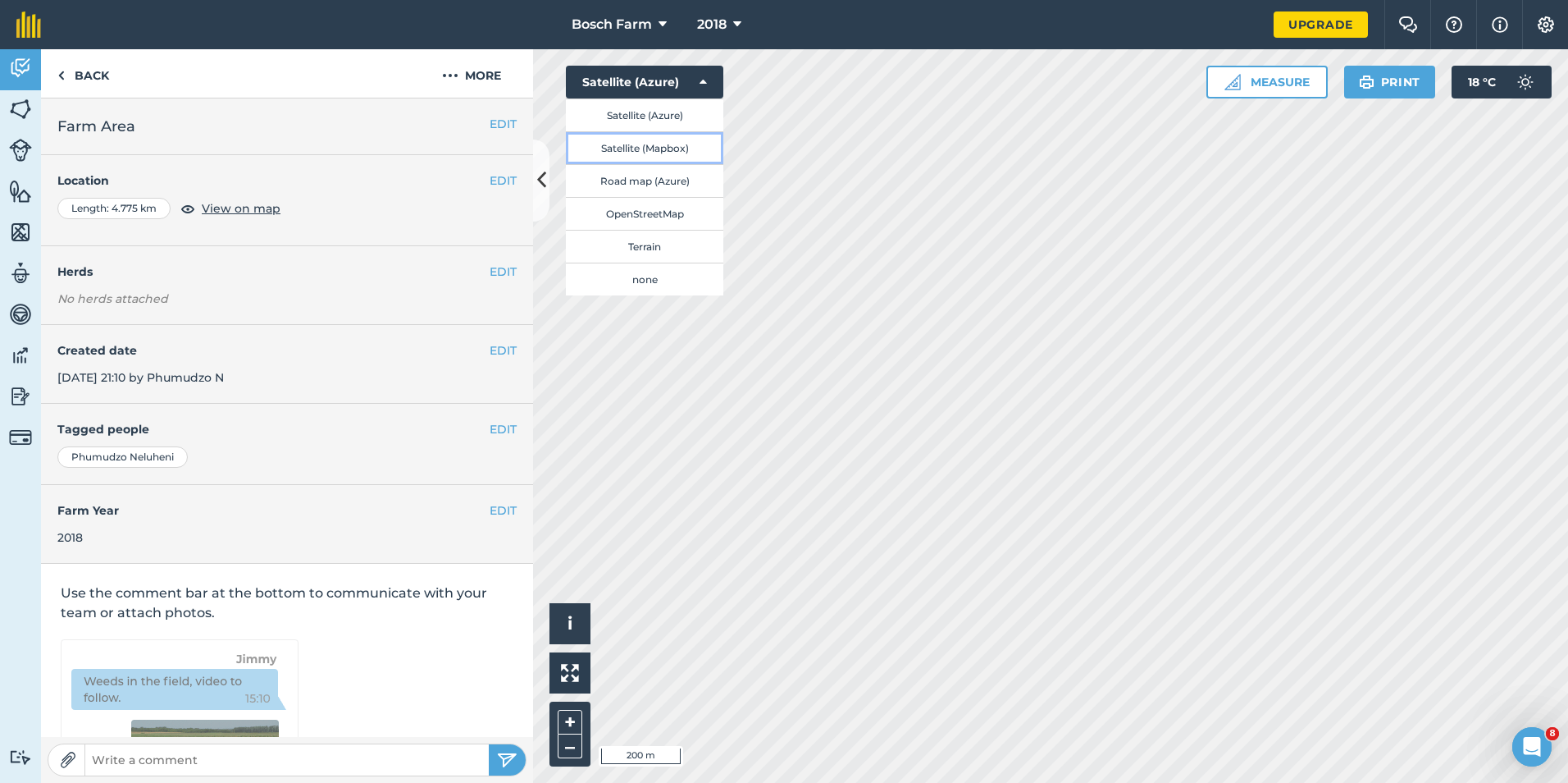
click at [674, 147] on button "Satellite (Mapbox)" at bounding box center [644, 147] width 157 height 33
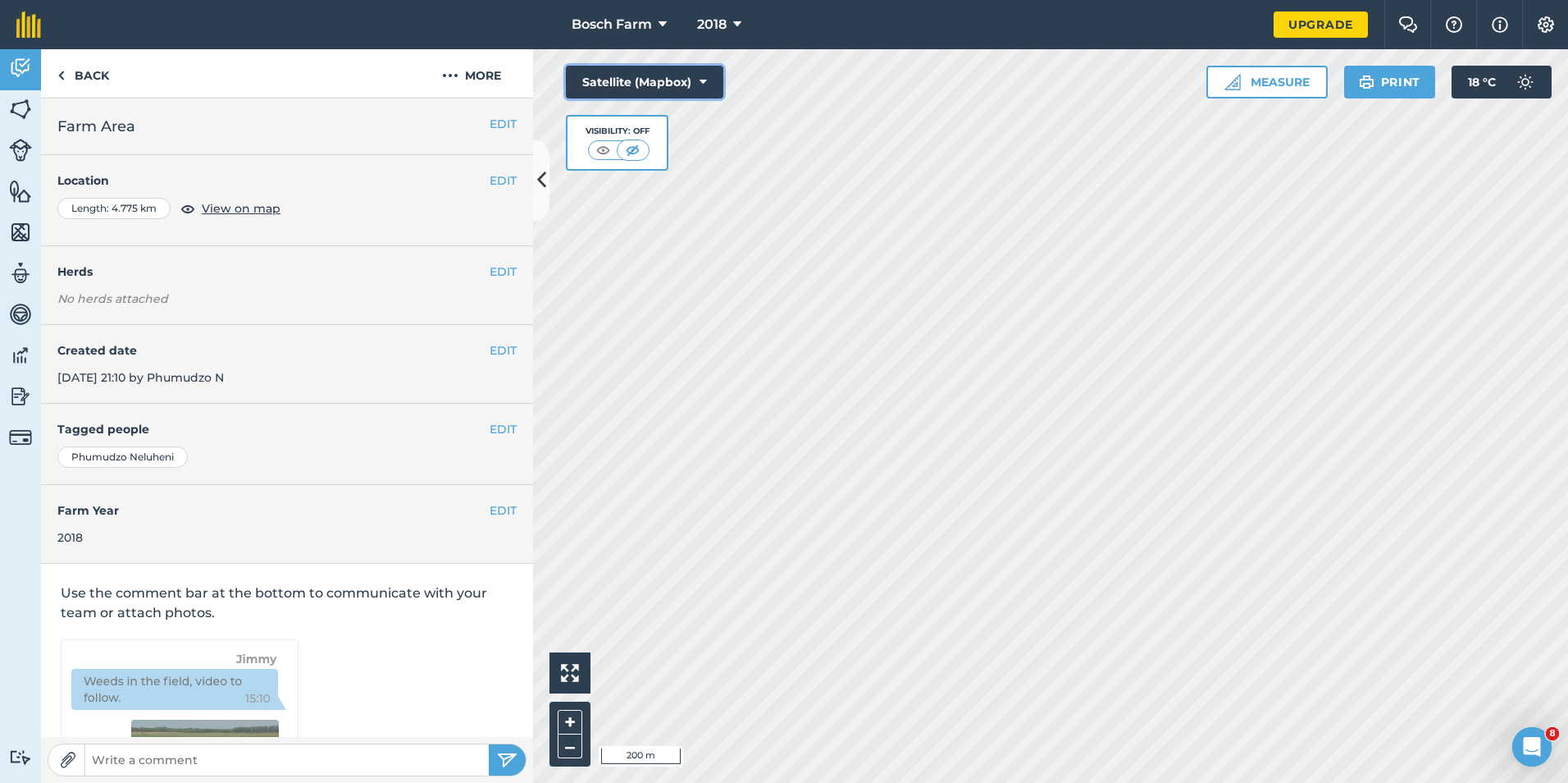
click at [701, 91] on button "Satellite (Mapbox)" at bounding box center [644, 82] width 157 height 33
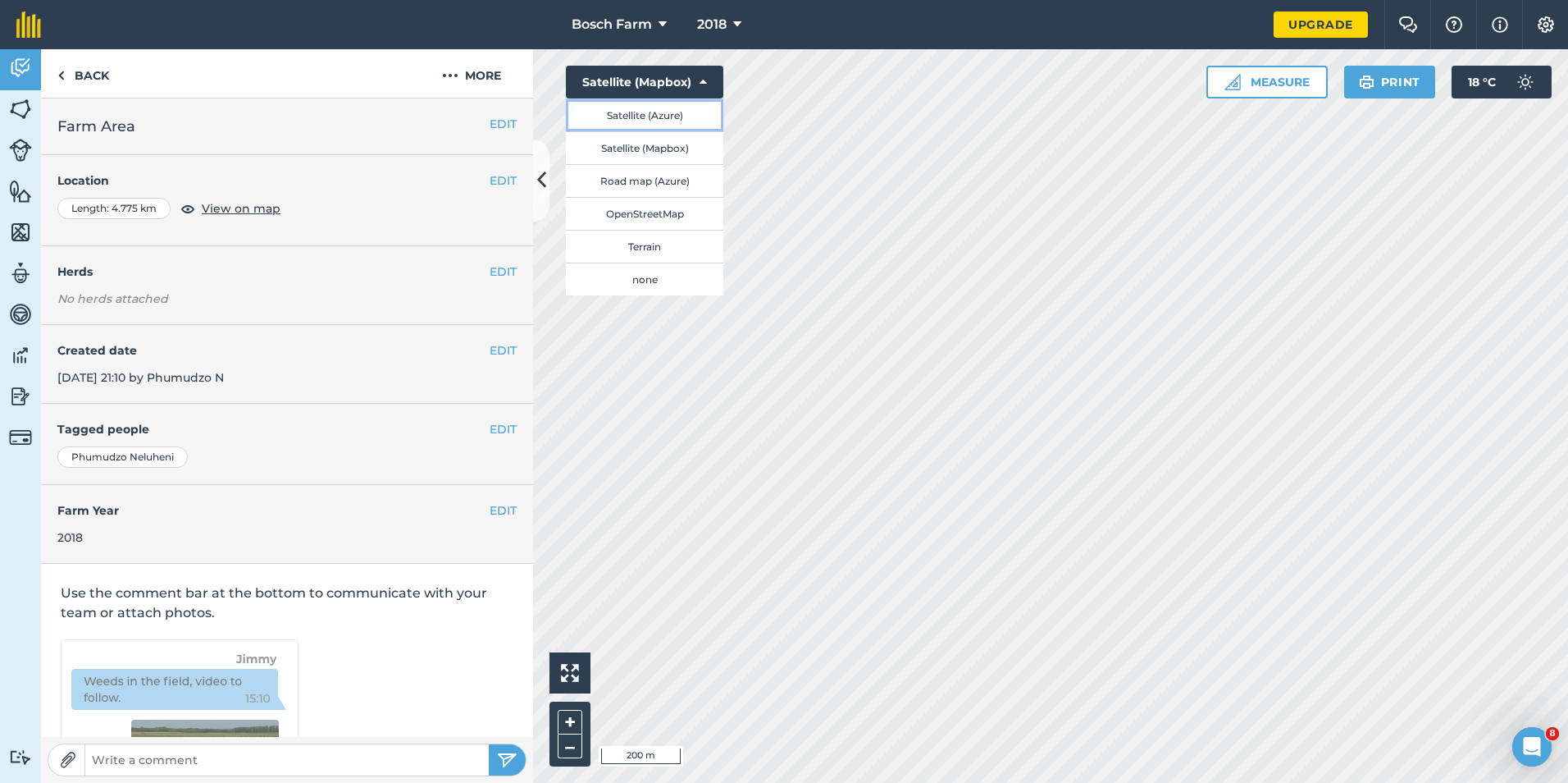
click at [676, 117] on button "Satellite (Azure)" at bounding box center [644, 114] width 157 height 33
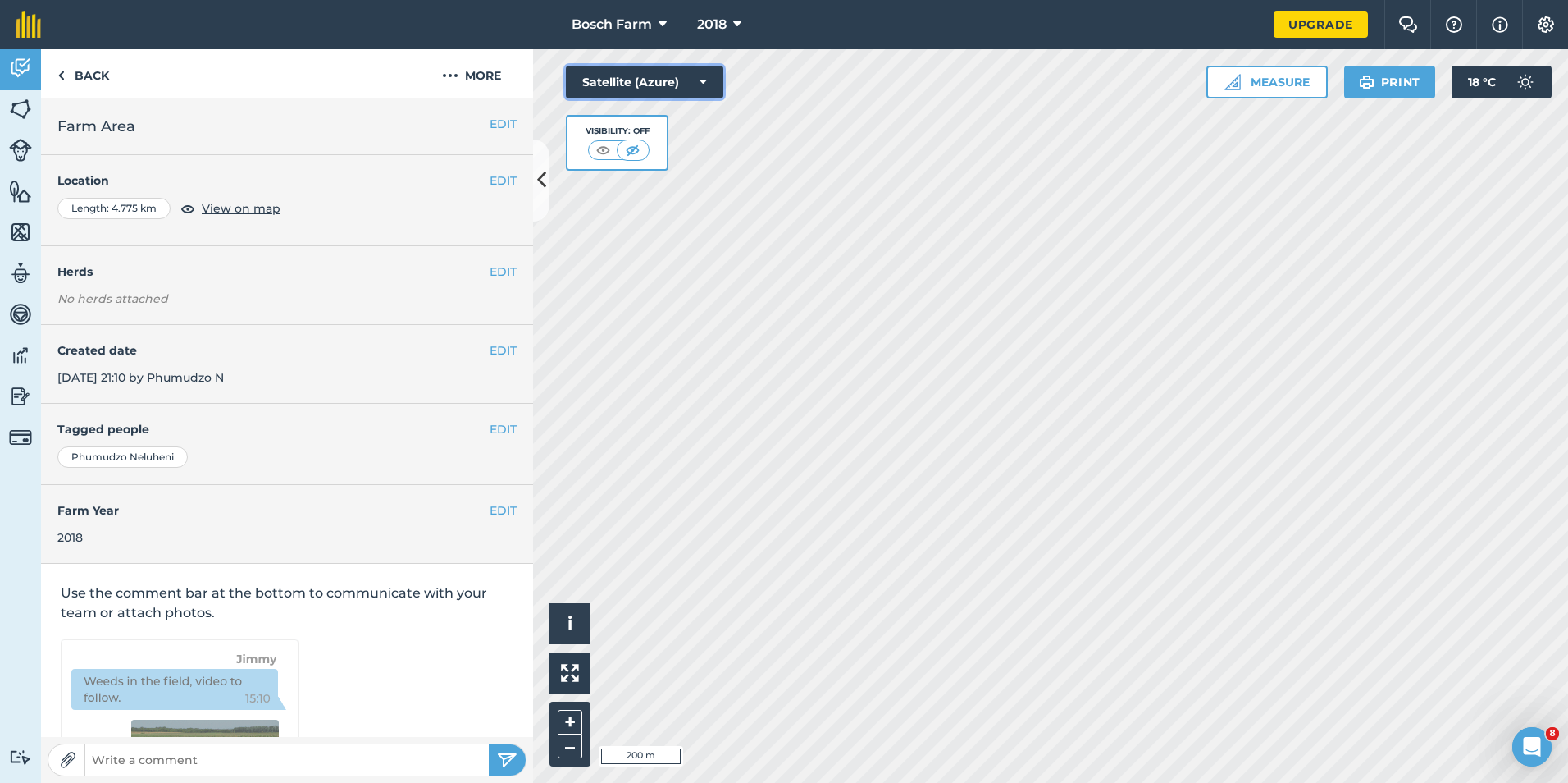
click at [681, 75] on button "Satellite (Azure)" at bounding box center [644, 82] width 157 height 33
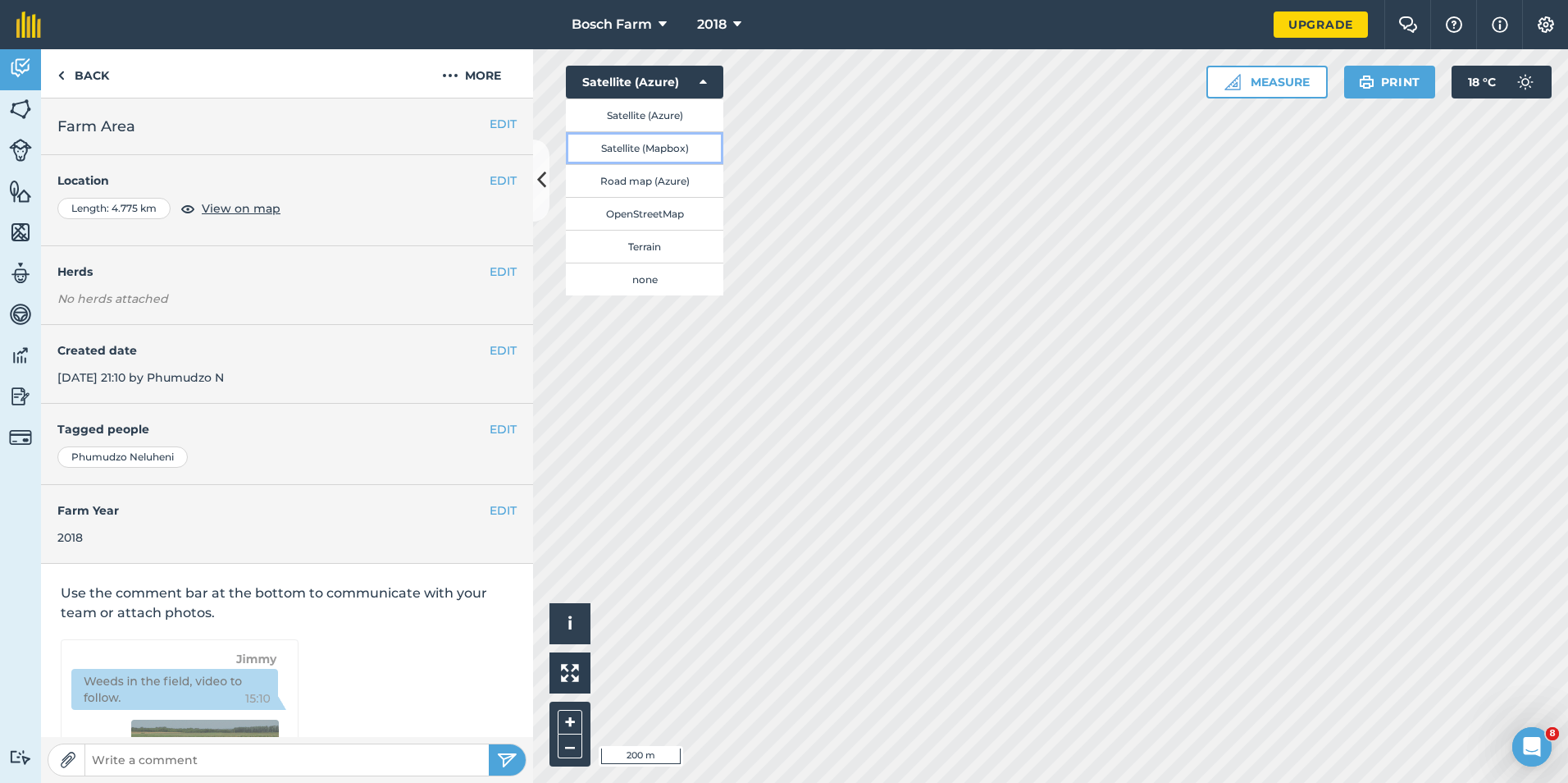
click at [660, 146] on button "Satellite (Mapbox)" at bounding box center [644, 147] width 157 height 33
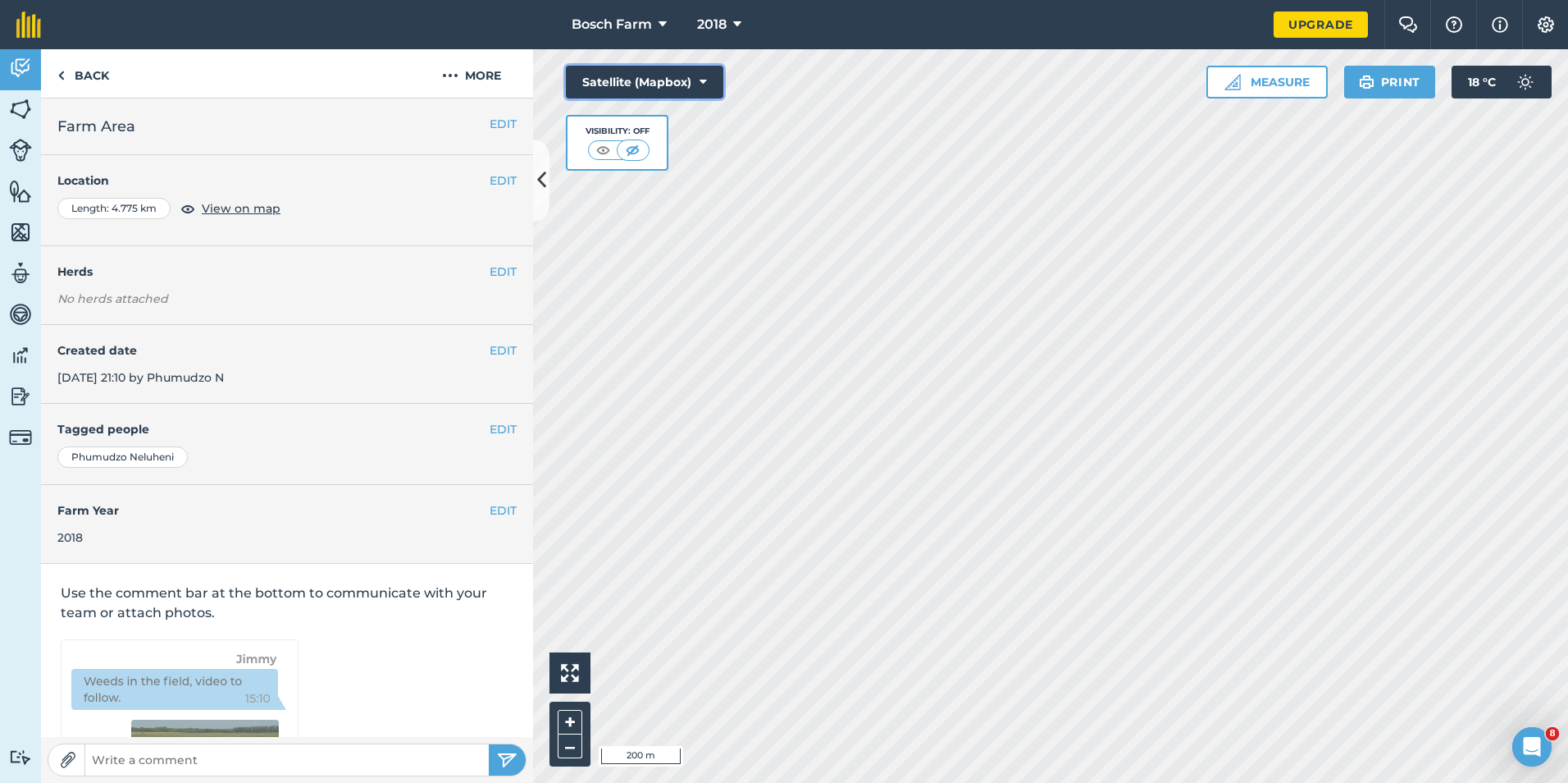
click at [702, 82] on icon at bounding box center [703, 82] width 7 height 16
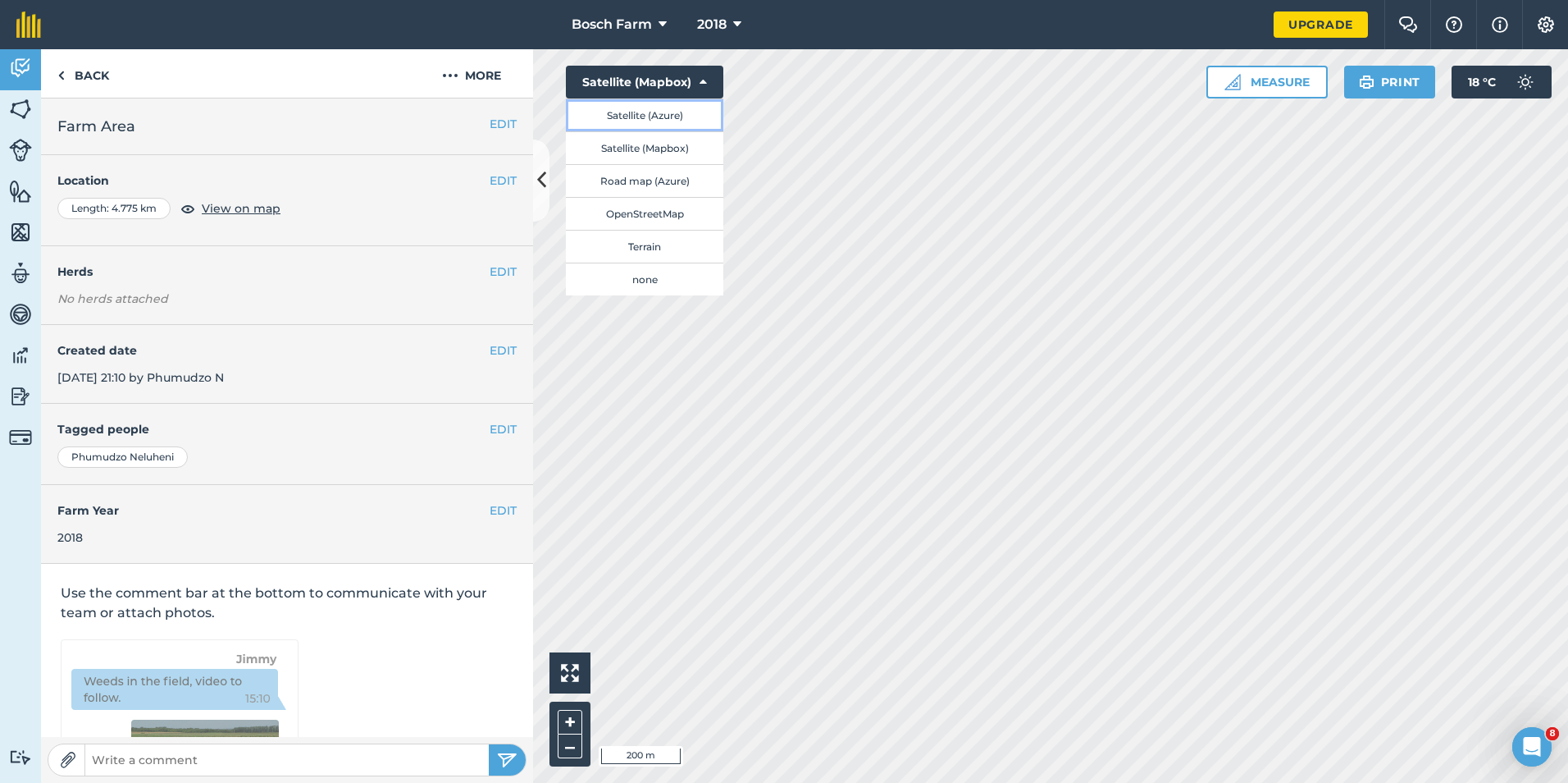
click at [660, 127] on button "Satellite (Azure)" at bounding box center [644, 114] width 157 height 33
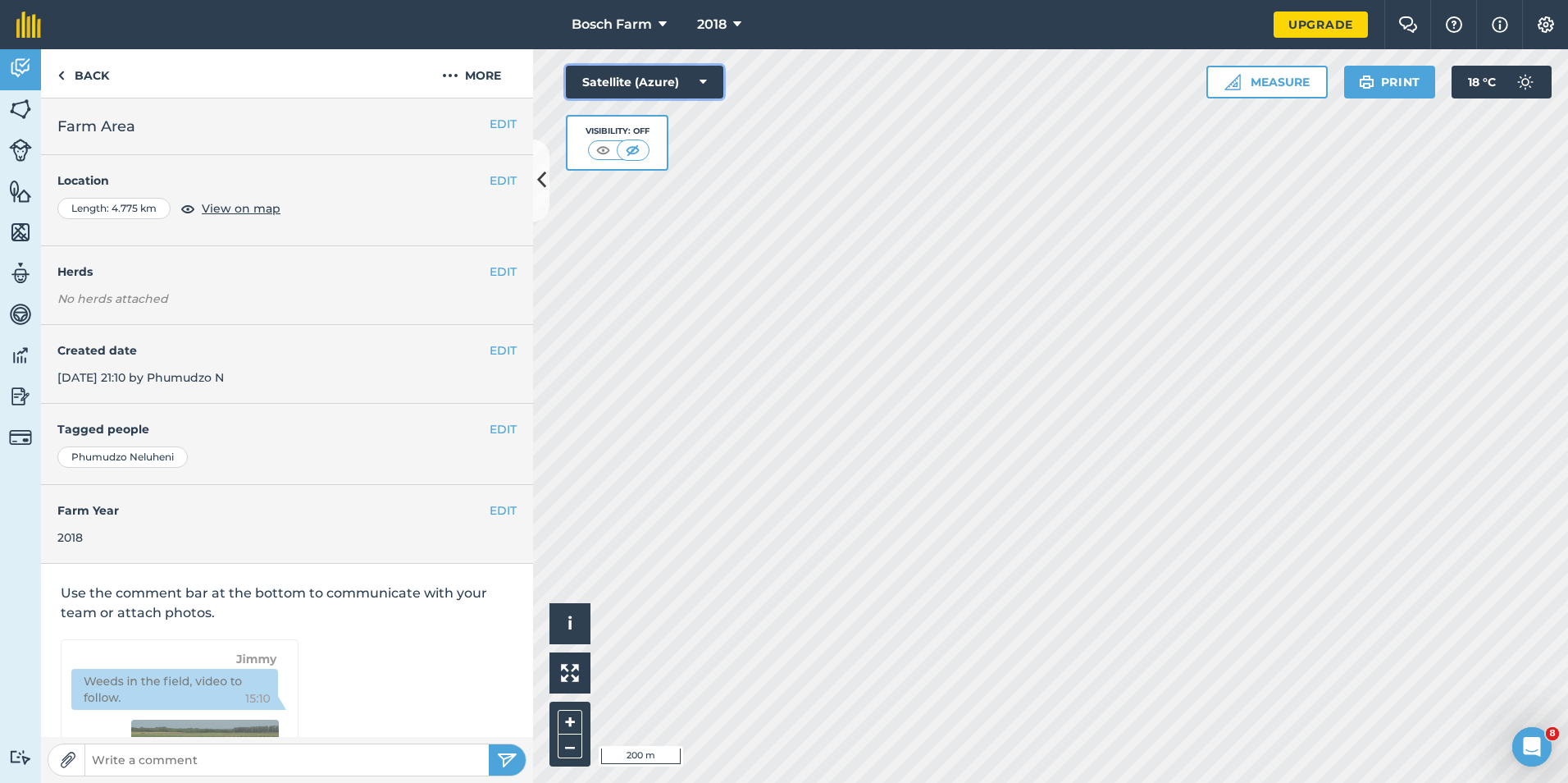
click at [712, 85] on button "Satellite (Azure)" at bounding box center [644, 82] width 157 height 33
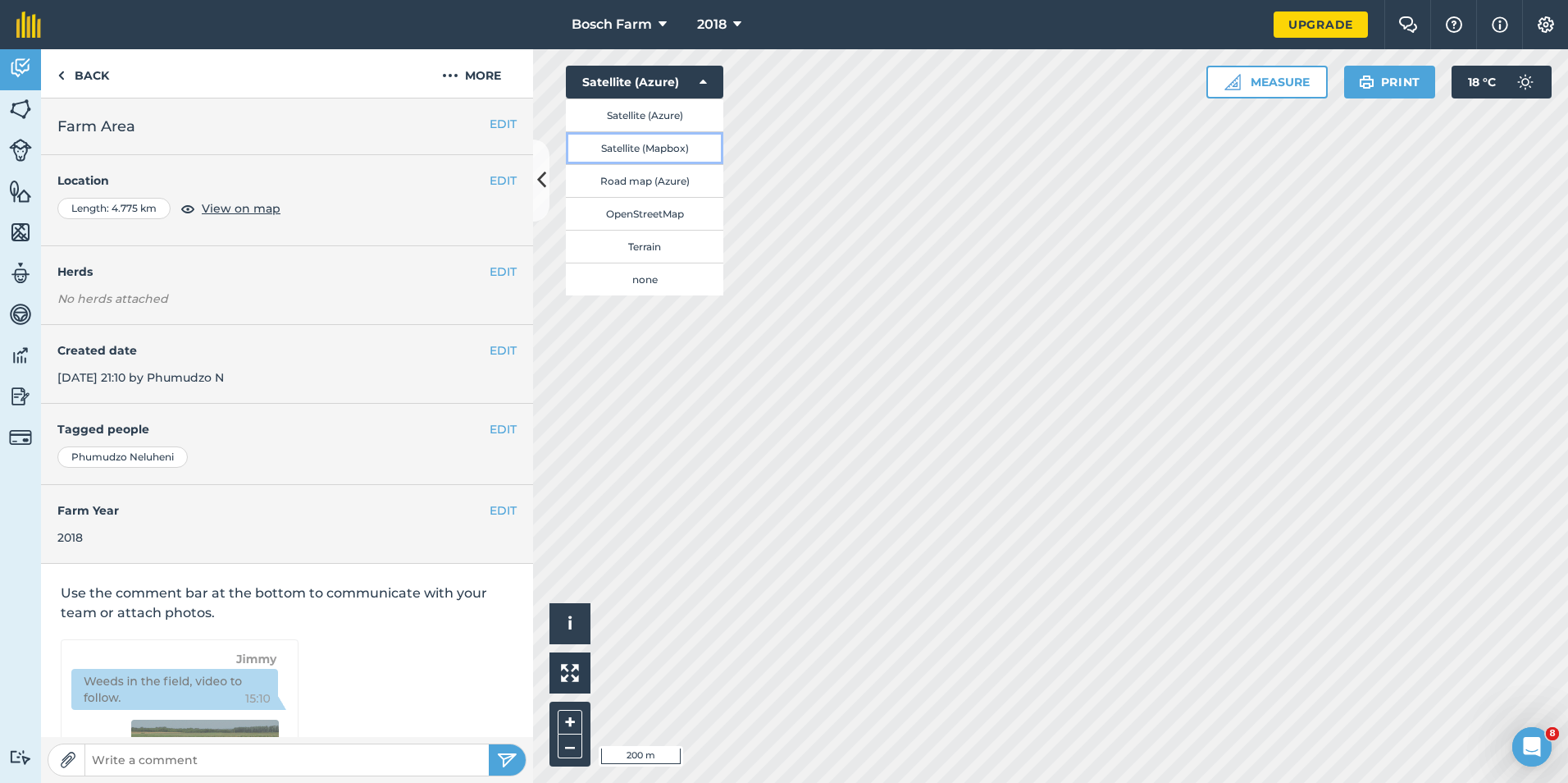
click at [677, 146] on button "Satellite (Mapbox)" at bounding box center [644, 147] width 157 height 33
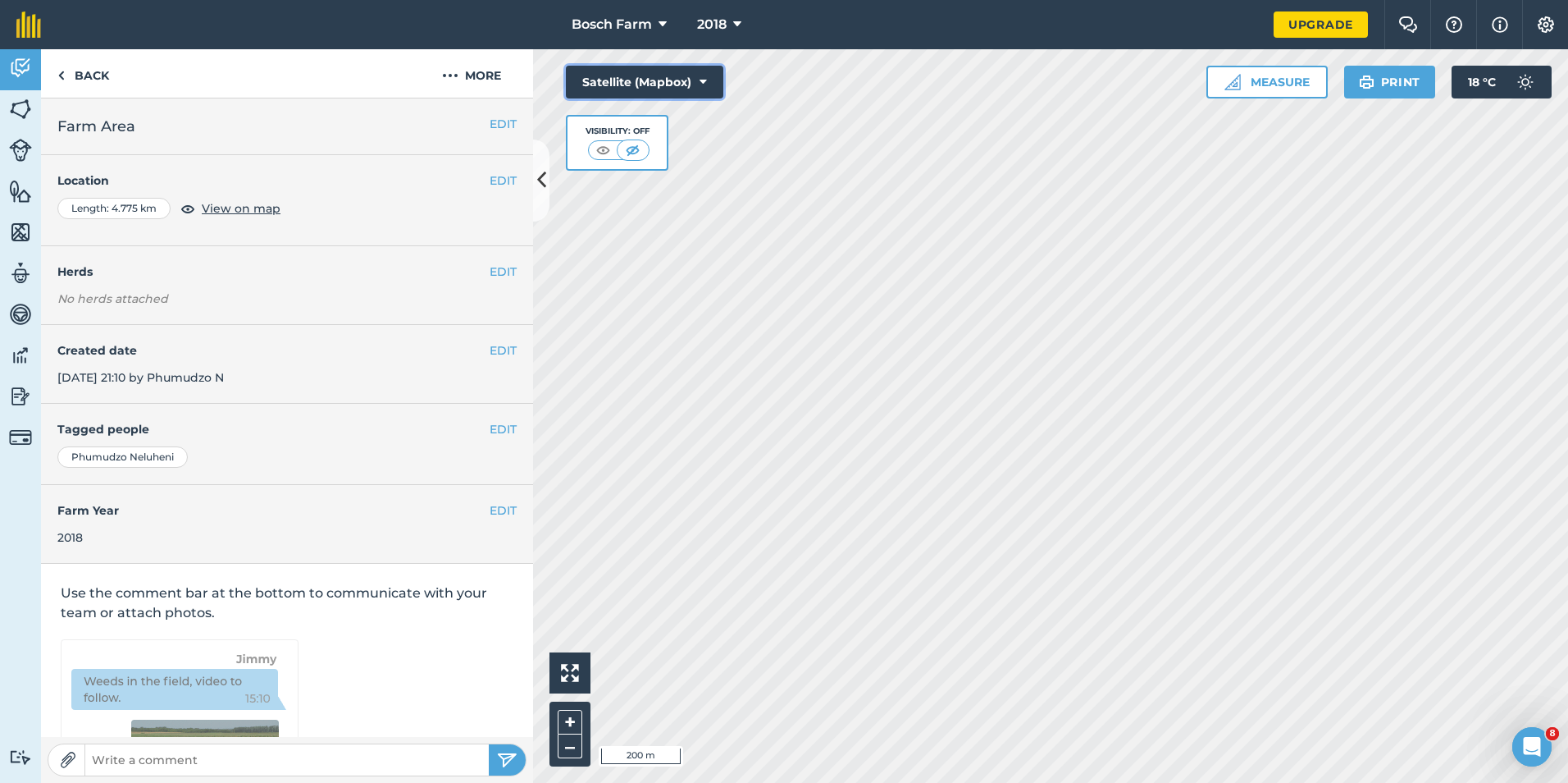
click at [702, 85] on icon at bounding box center [703, 82] width 7 height 16
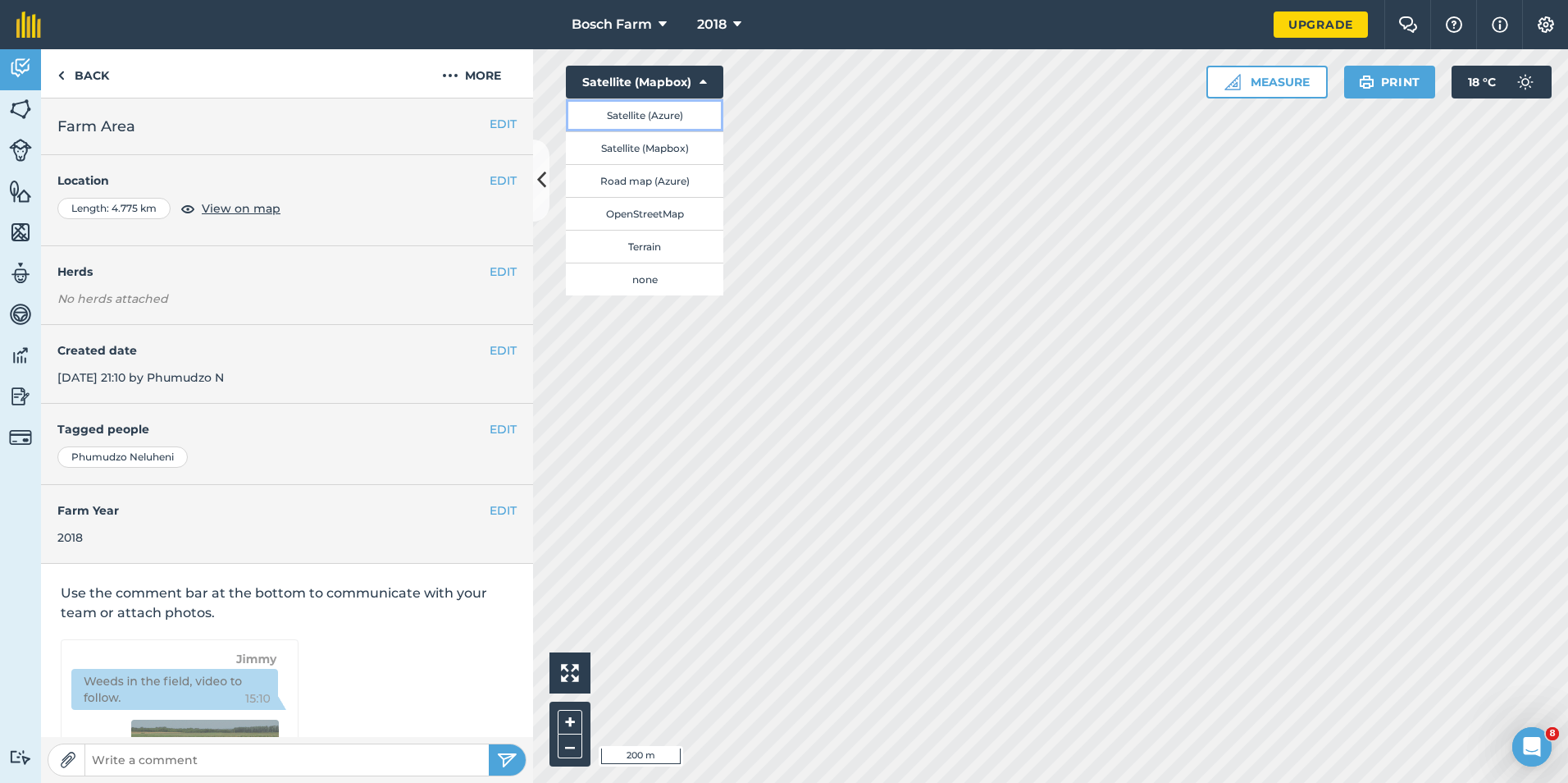
click at [672, 117] on button "Satellite (Azure)" at bounding box center [644, 114] width 157 height 33
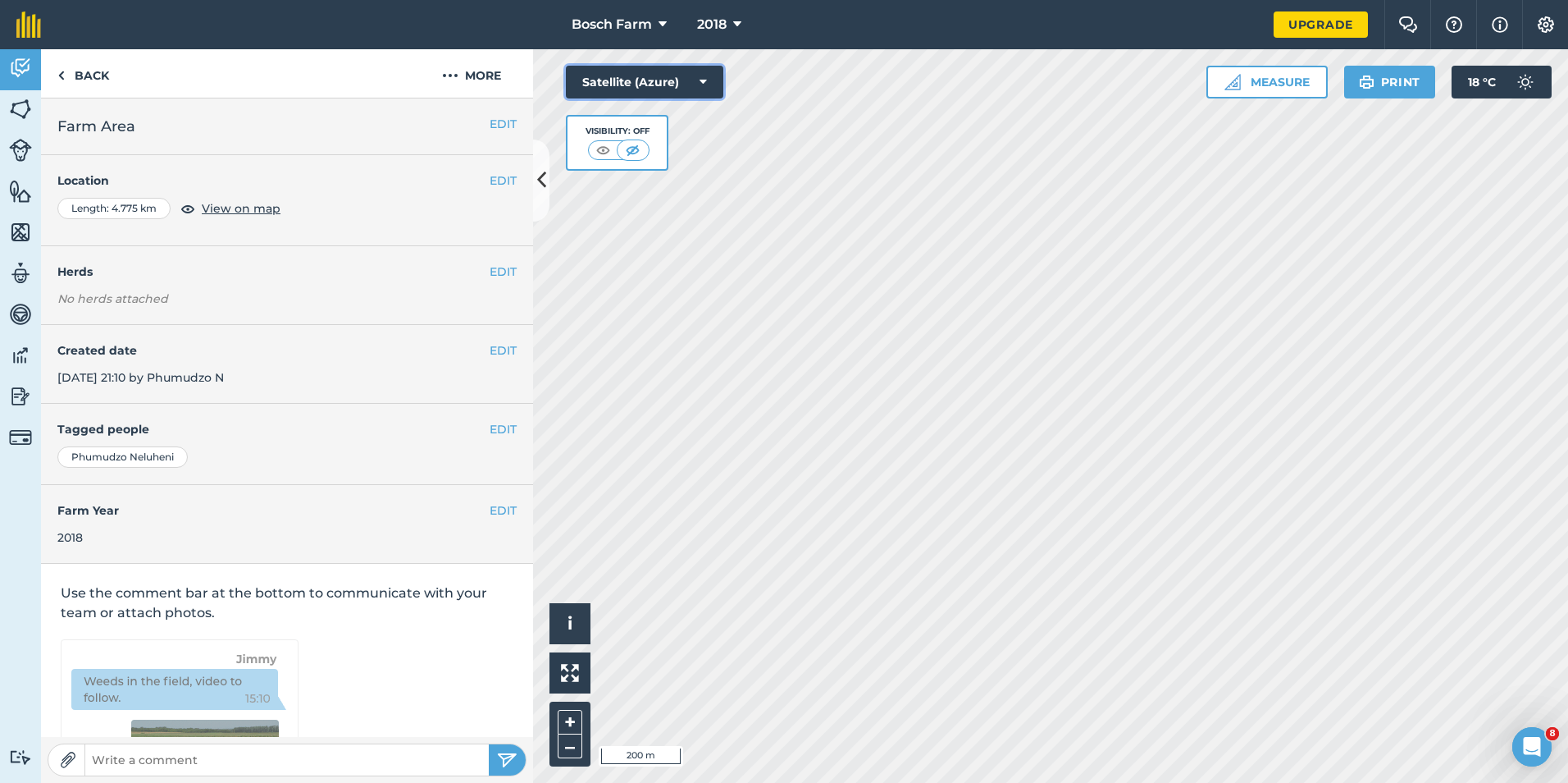
click at [709, 72] on button "Satellite (Azure)" at bounding box center [644, 82] width 157 height 33
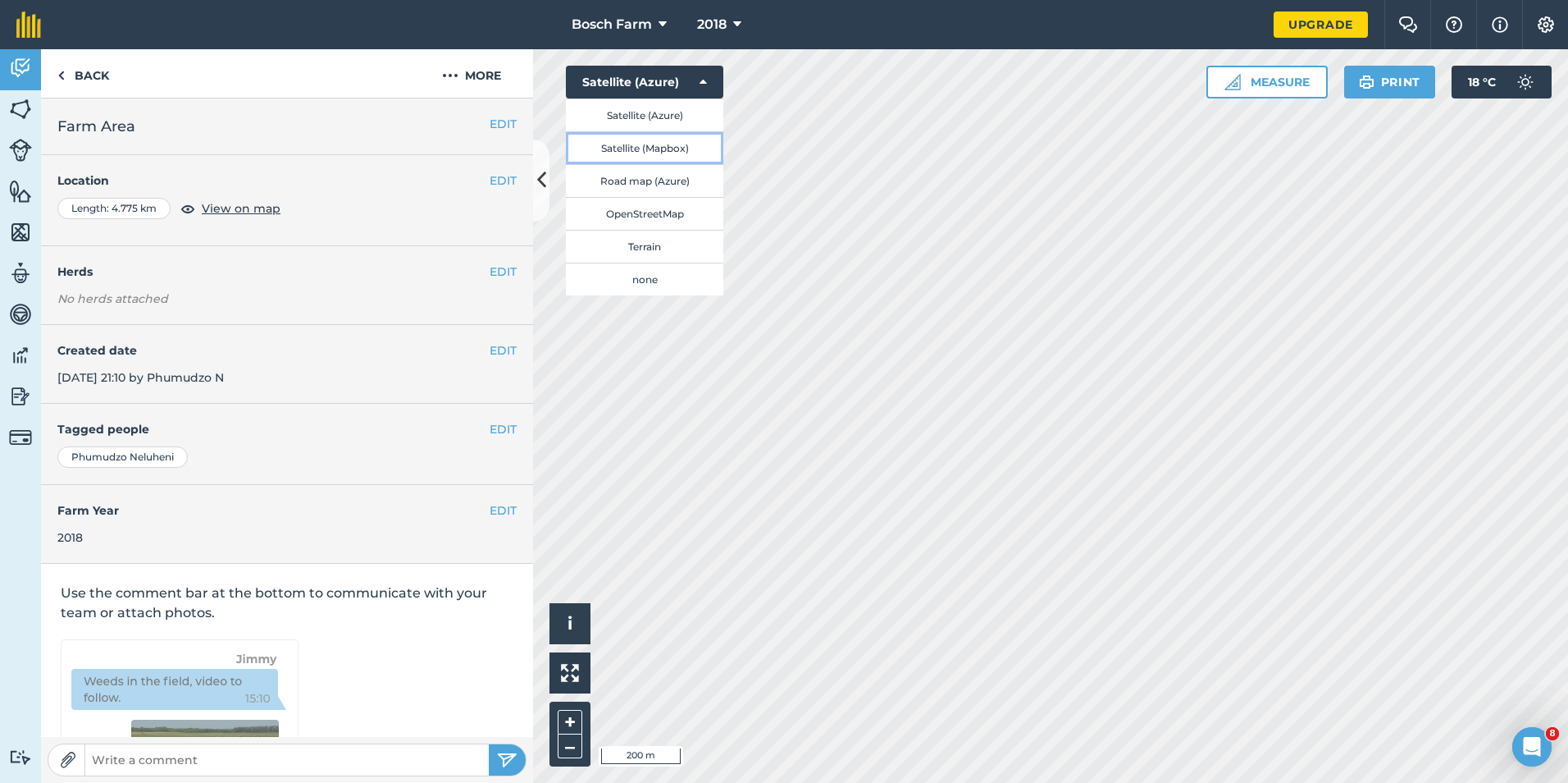
click at [660, 156] on button "Satellite (Mapbox)" at bounding box center [644, 147] width 157 height 33
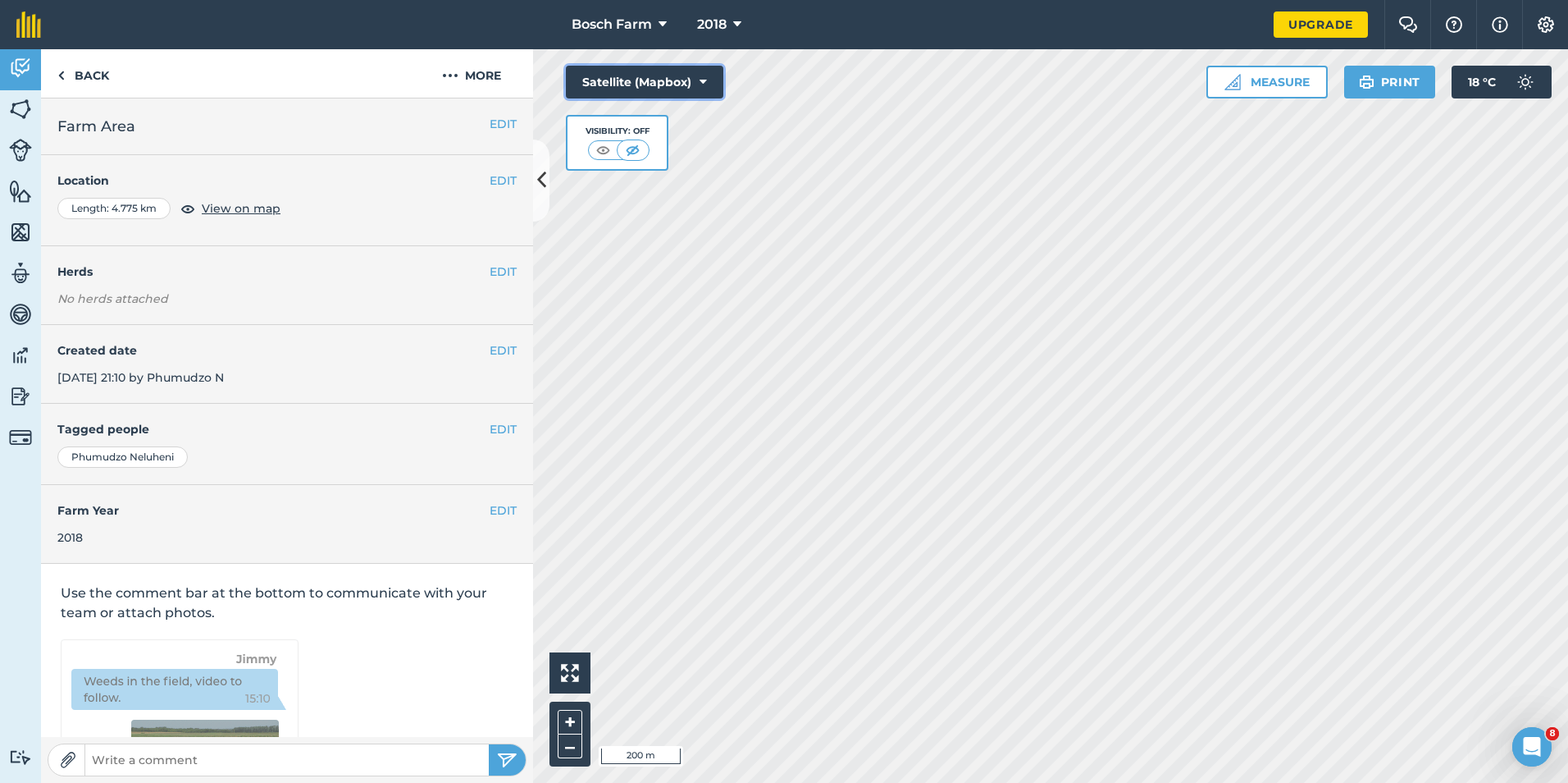
click at [701, 87] on icon at bounding box center [703, 82] width 7 height 16
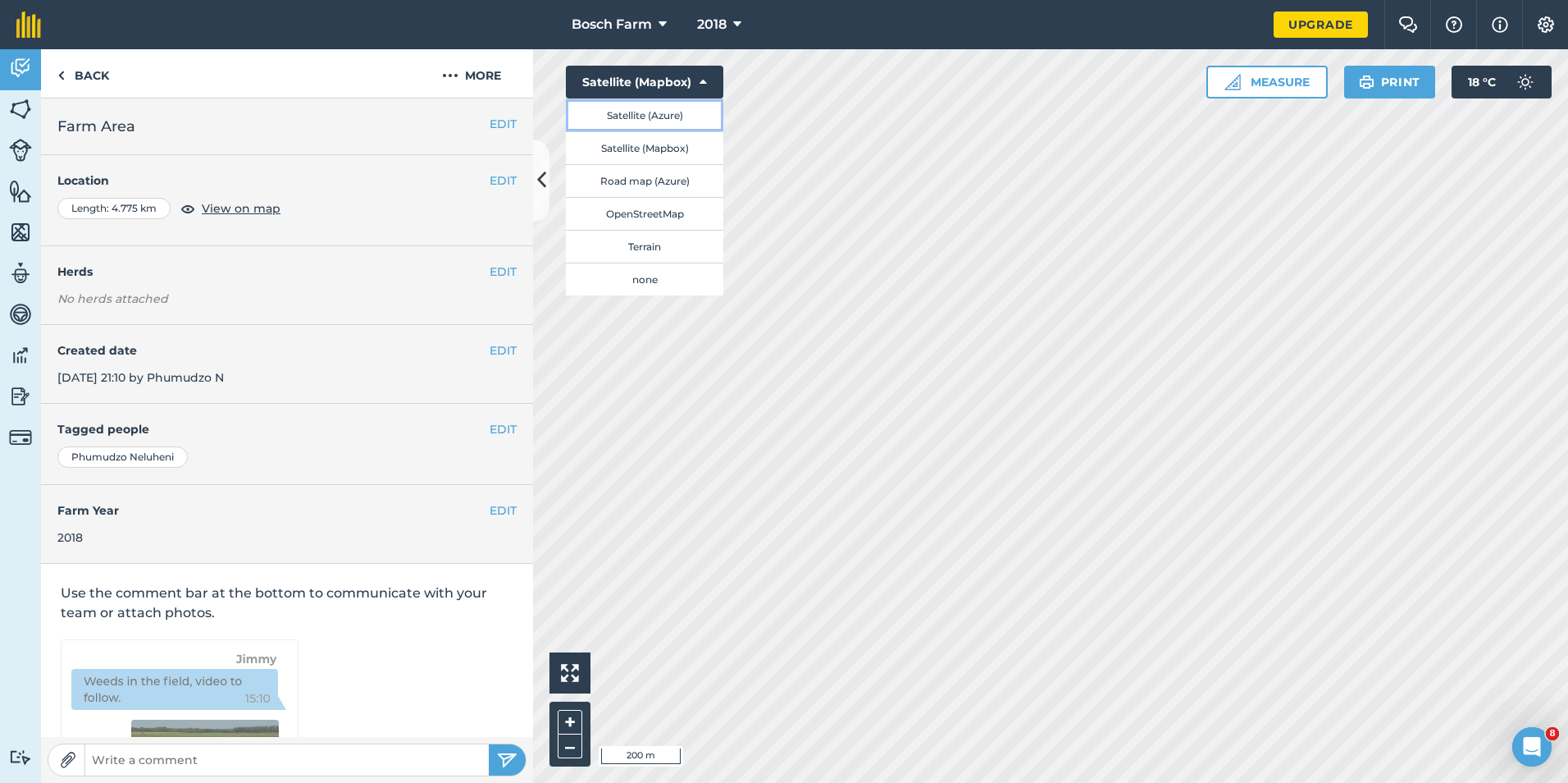
click at [671, 120] on button "Satellite (Azure)" at bounding box center [644, 114] width 157 height 33
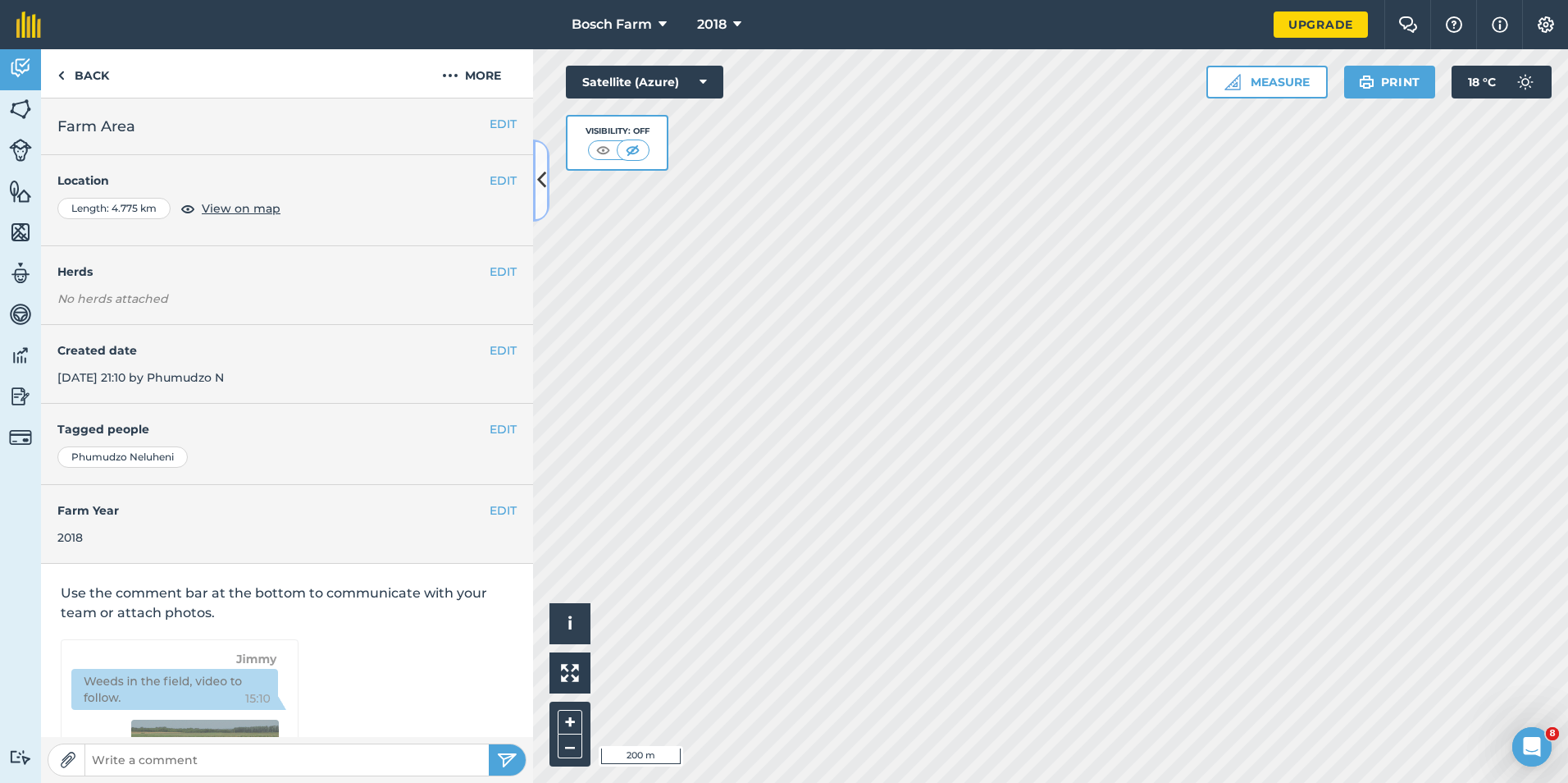
click at [537, 173] on icon at bounding box center [542, 180] width 9 height 29
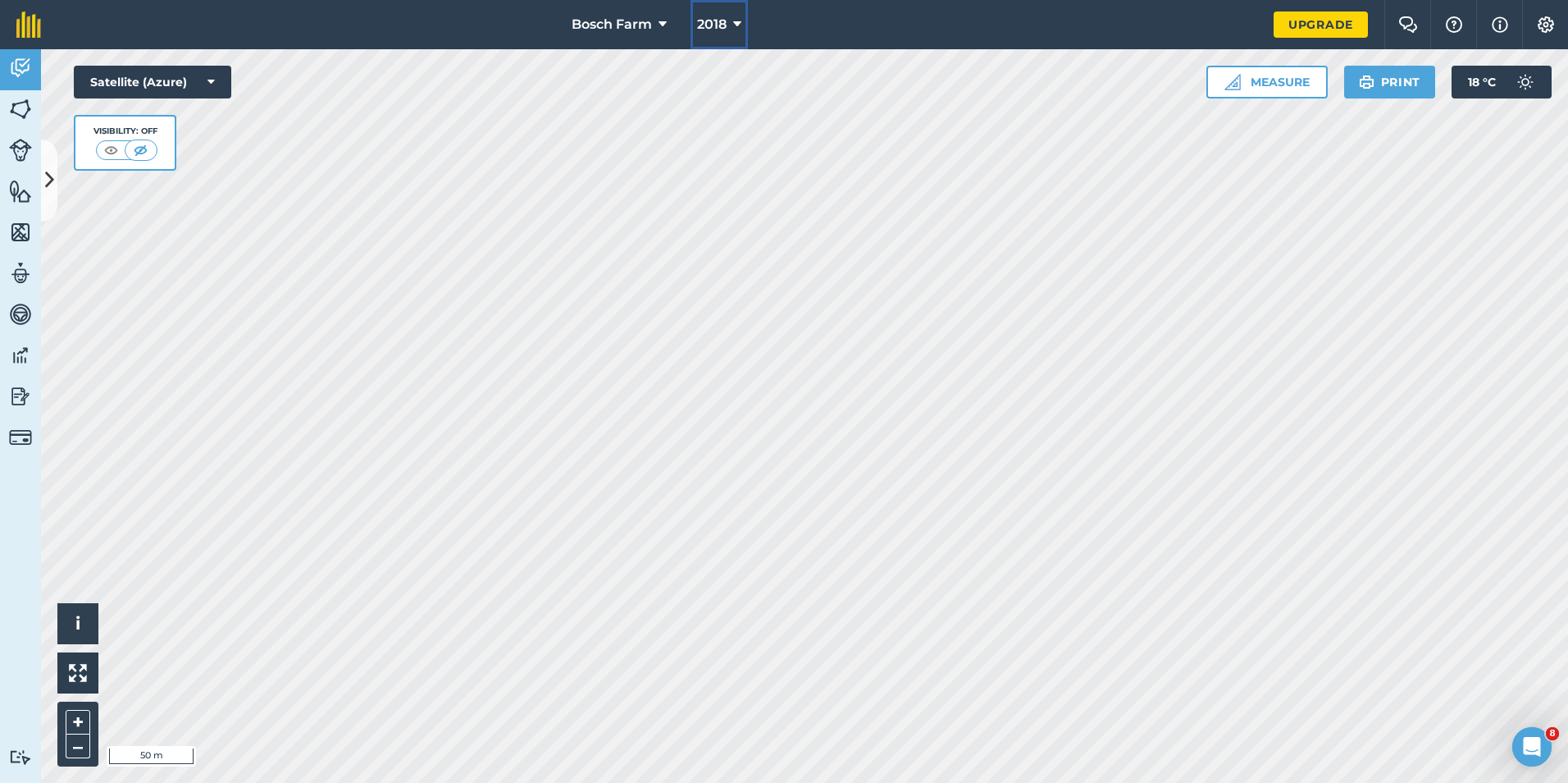
click at [727, 22] on button "2018" at bounding box center [719, 24] width 57 height 49
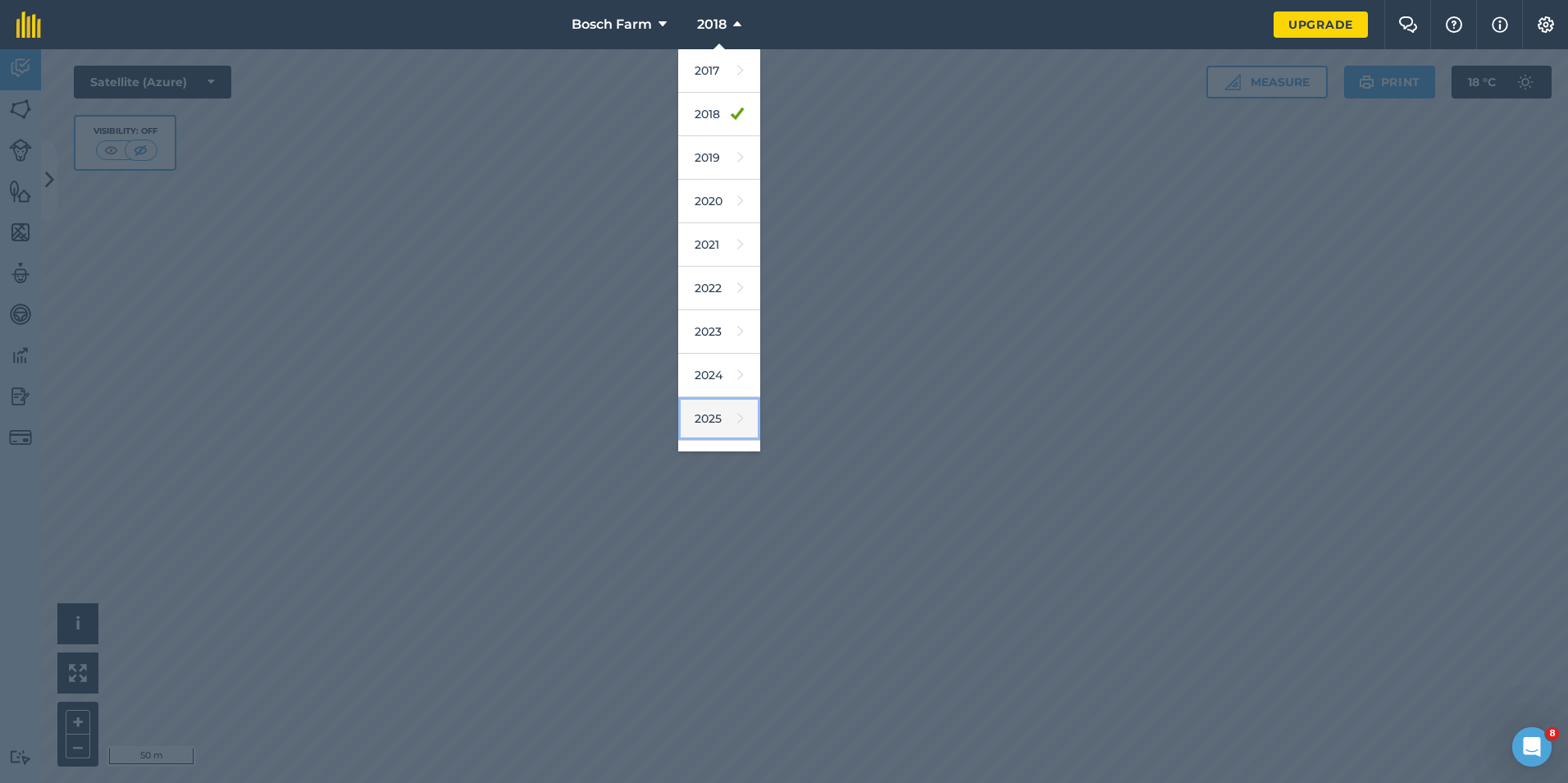
click at [724, 421] on link "2025" at bounding box center [719, 419] width 82 height 44
